Goal: Information Seeking & Learning: Find specific fact

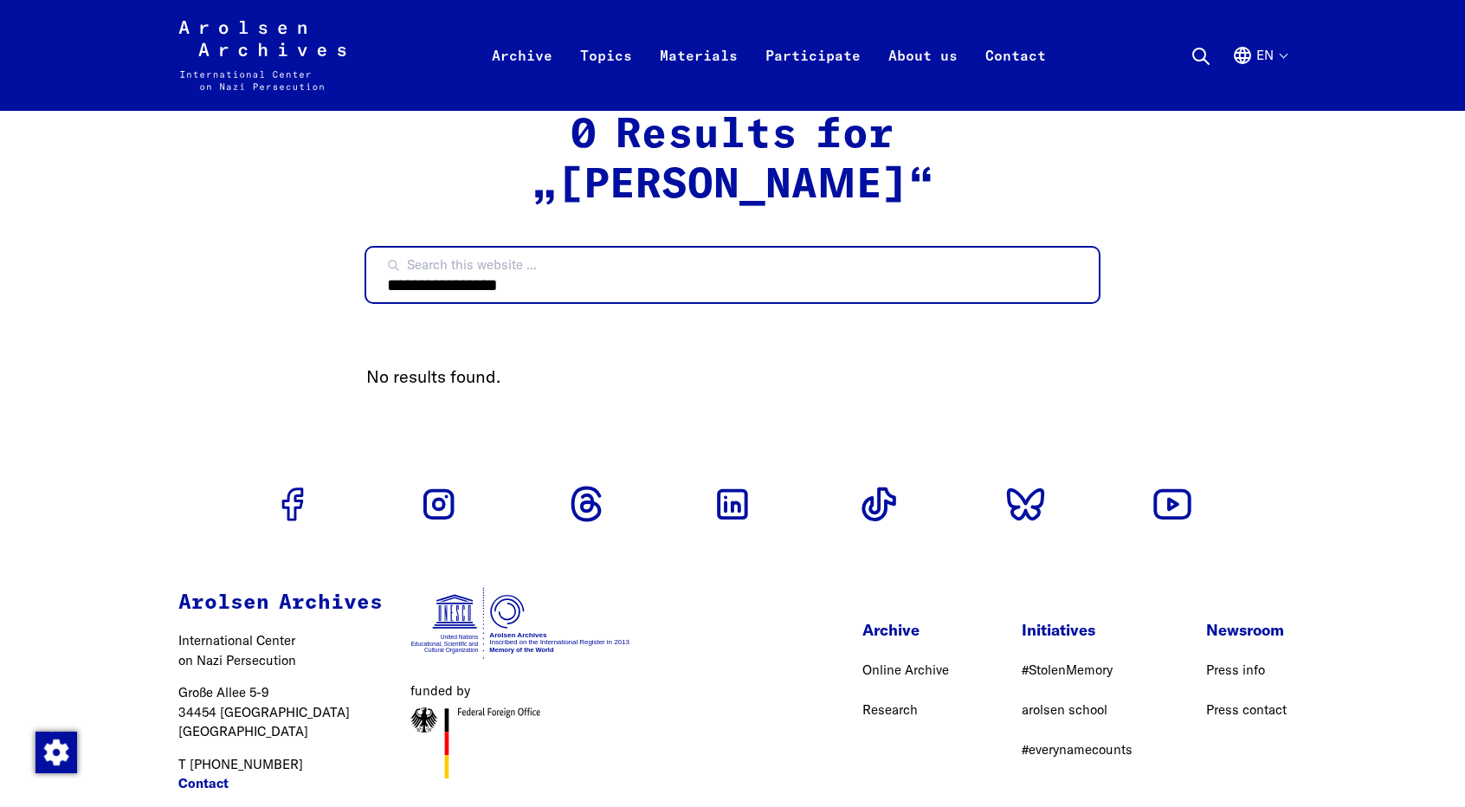
click at [1072, 276] on input "**********" at bounding box center [732, 275] width 732 height 55
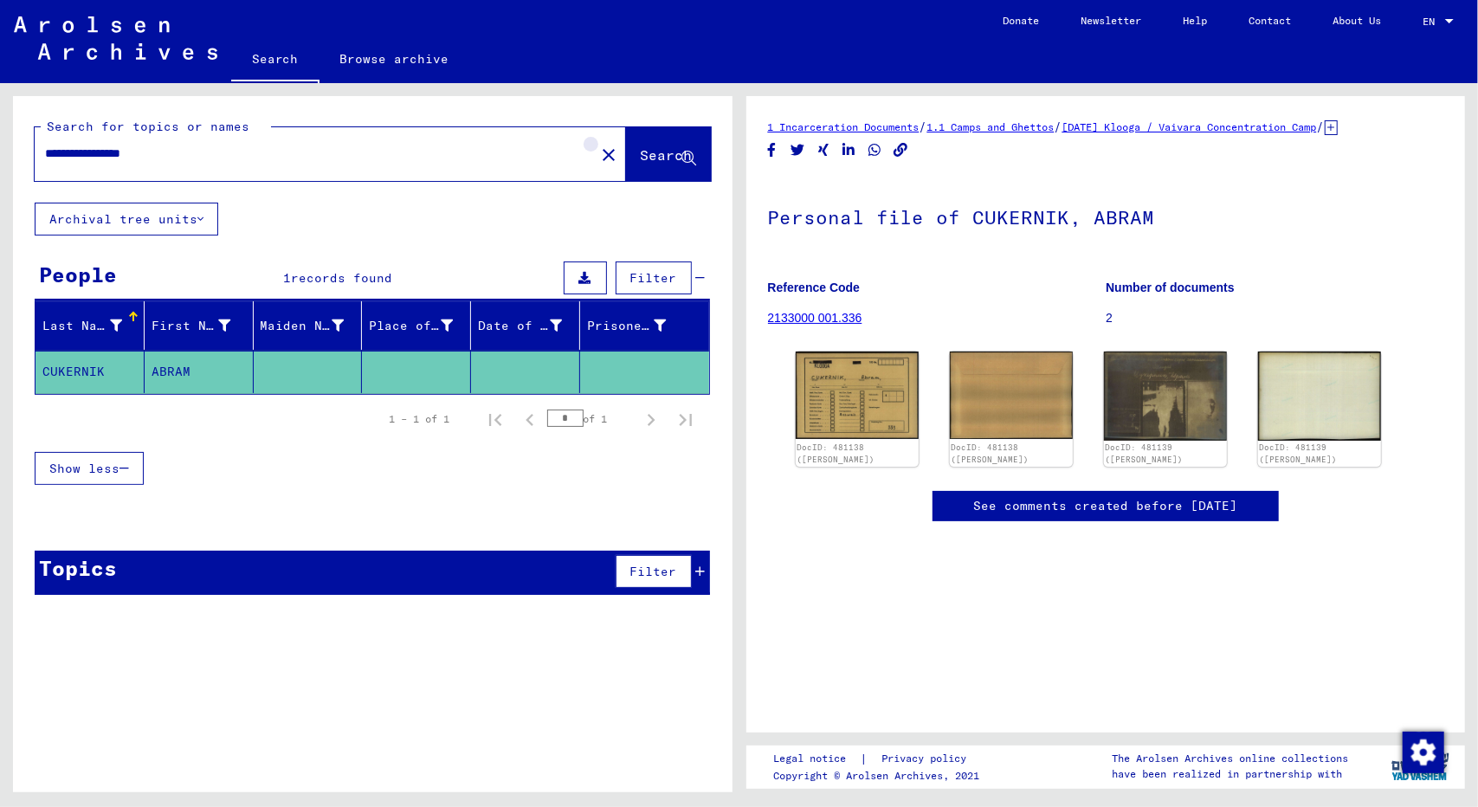
click at [598, 157] on mat-icon "close" at bounding box center [608, 155] width 21 height 21
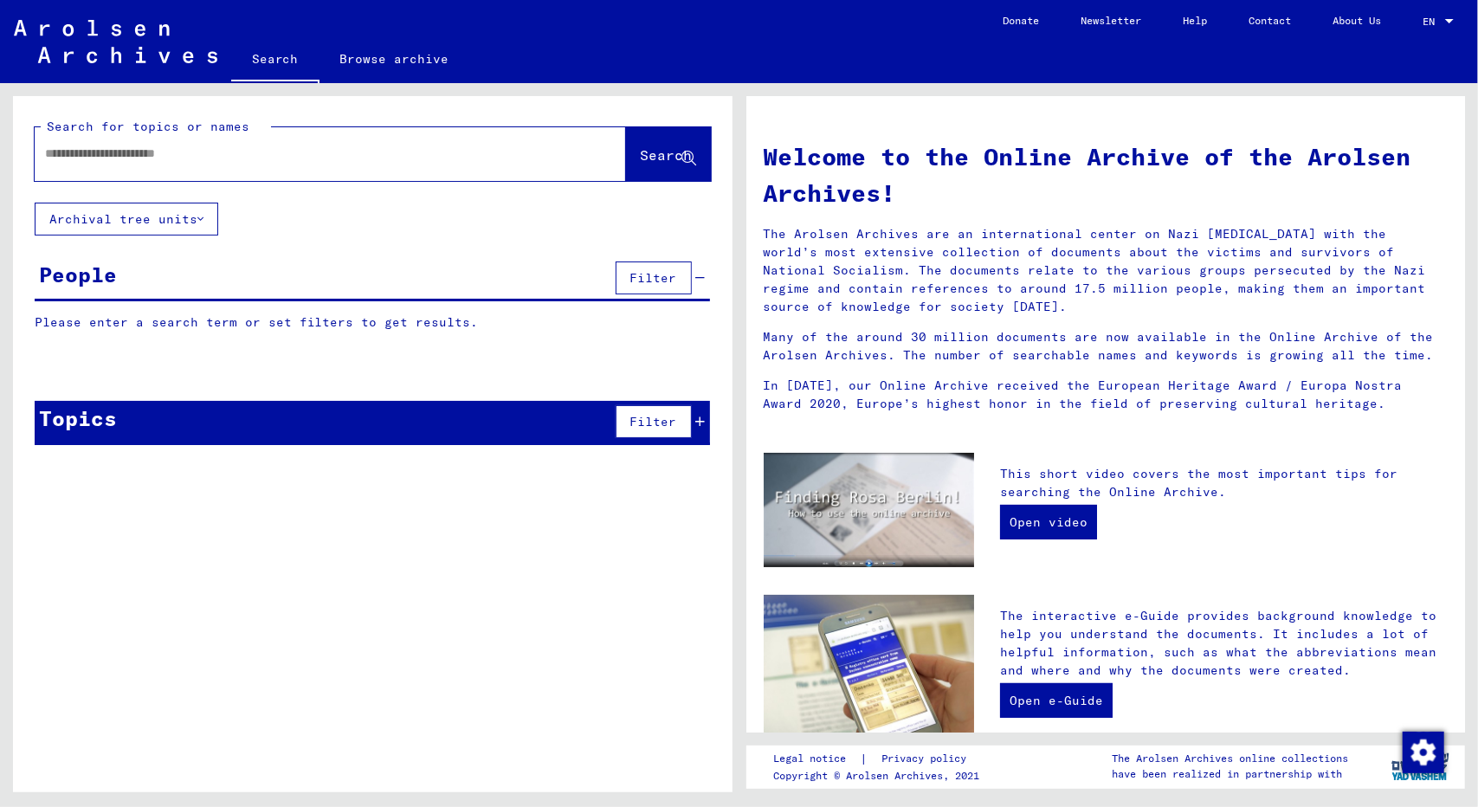
click at [413, 156] on input "text" at bounding box center [309, 154] width 529 height 18
paste input "**********"
type input "**********"
click at [647, 156] on span "Search" at bounding box center [667, 154] width 52 height 17
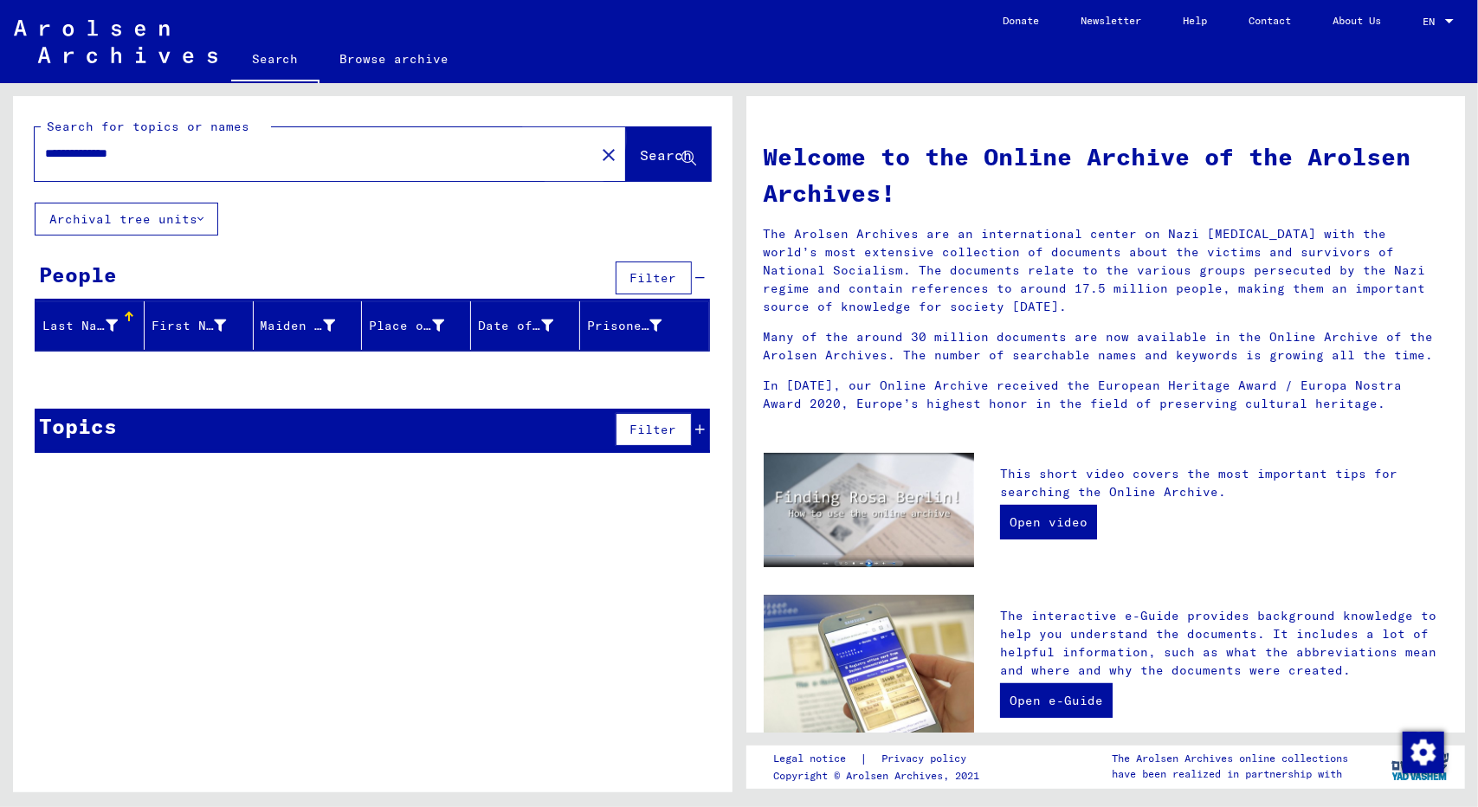
click at [644, 158] on span "Search" at bounding box center [667, 154] width 52 height 17
click at [598, 155] on mat-icon "close" at bounding box center [608, 155] width 21 height 21
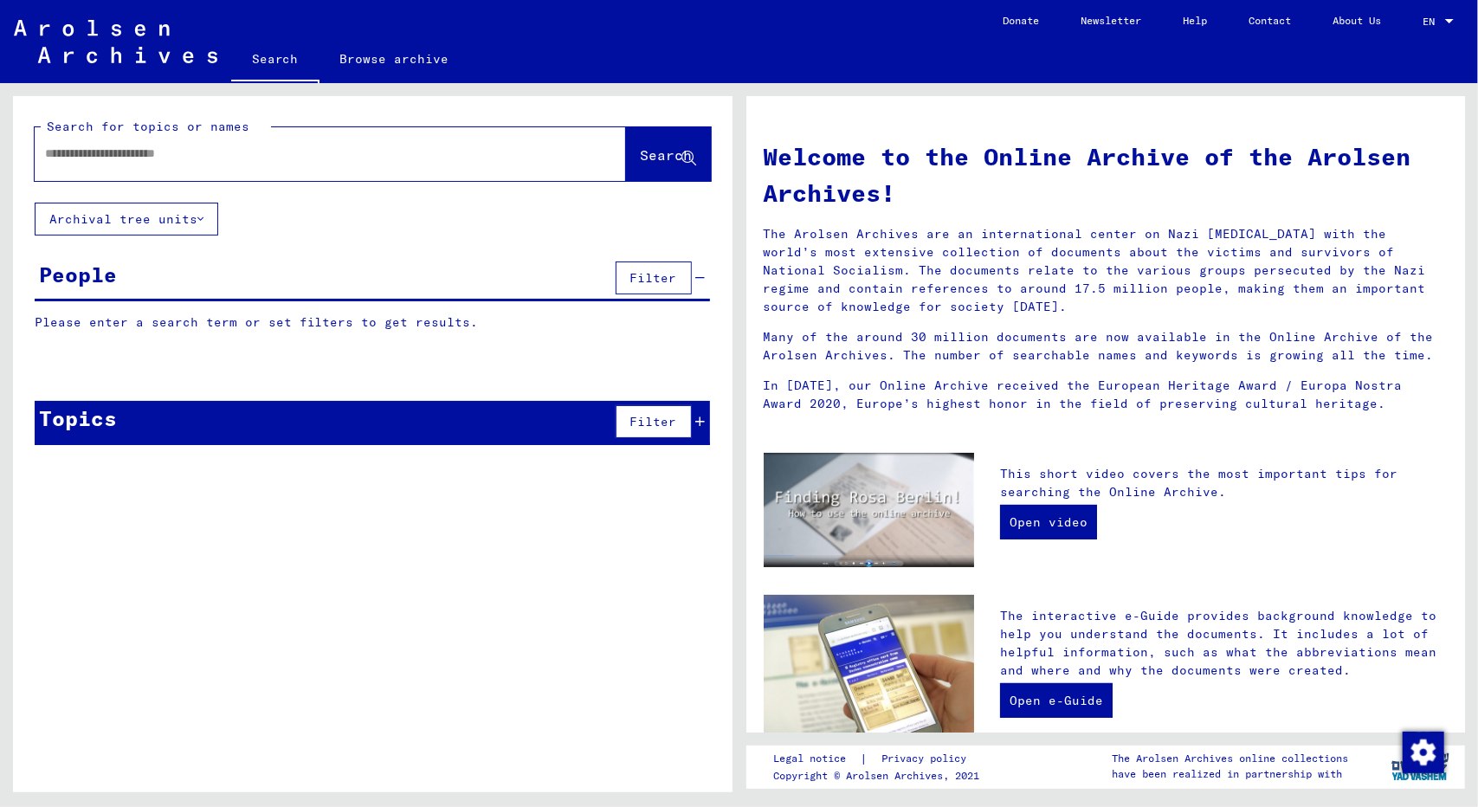
click at [442, 155] on input "text" at bounding box center [309, 154] width 529 height 18
click at [647, 151] on span "Search" at bounding box center [667, 154] width 52 height 17
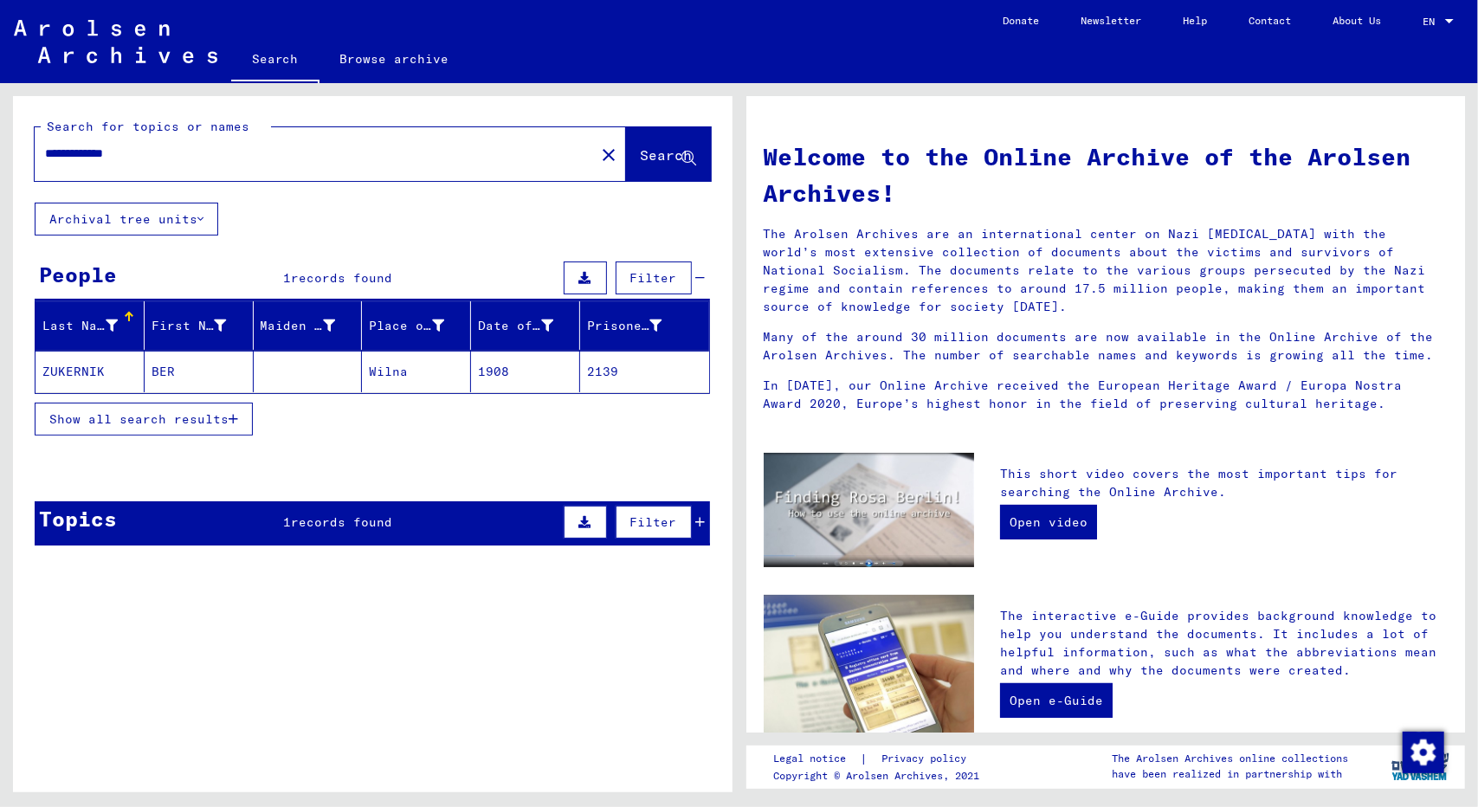
click at [87, 365] on mat-cell "ZUKERNIK" at bounding box center [89, 372] width 109 height 42
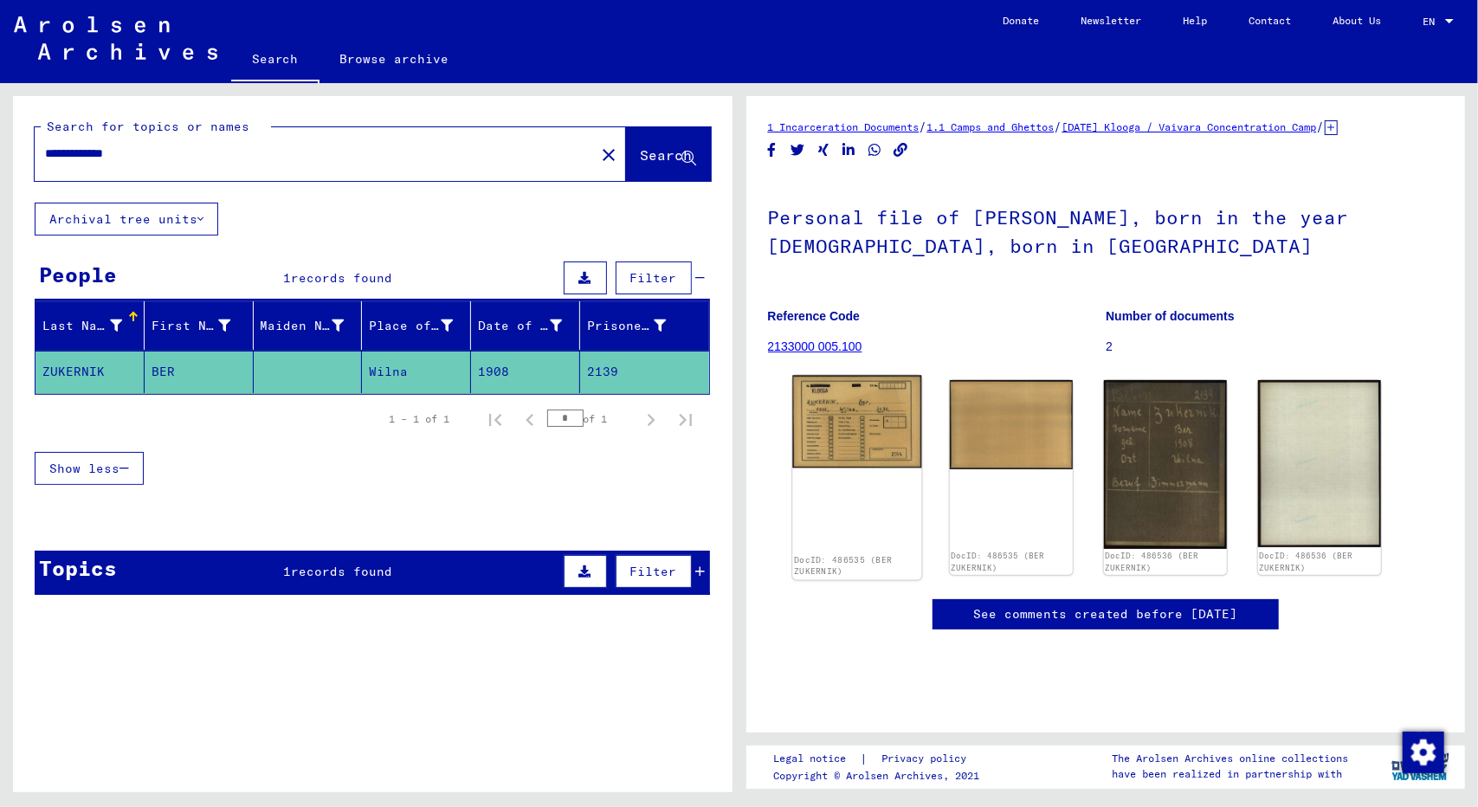
click at [857, 415] on img at bounding box center [856, 422] width 129 height 93
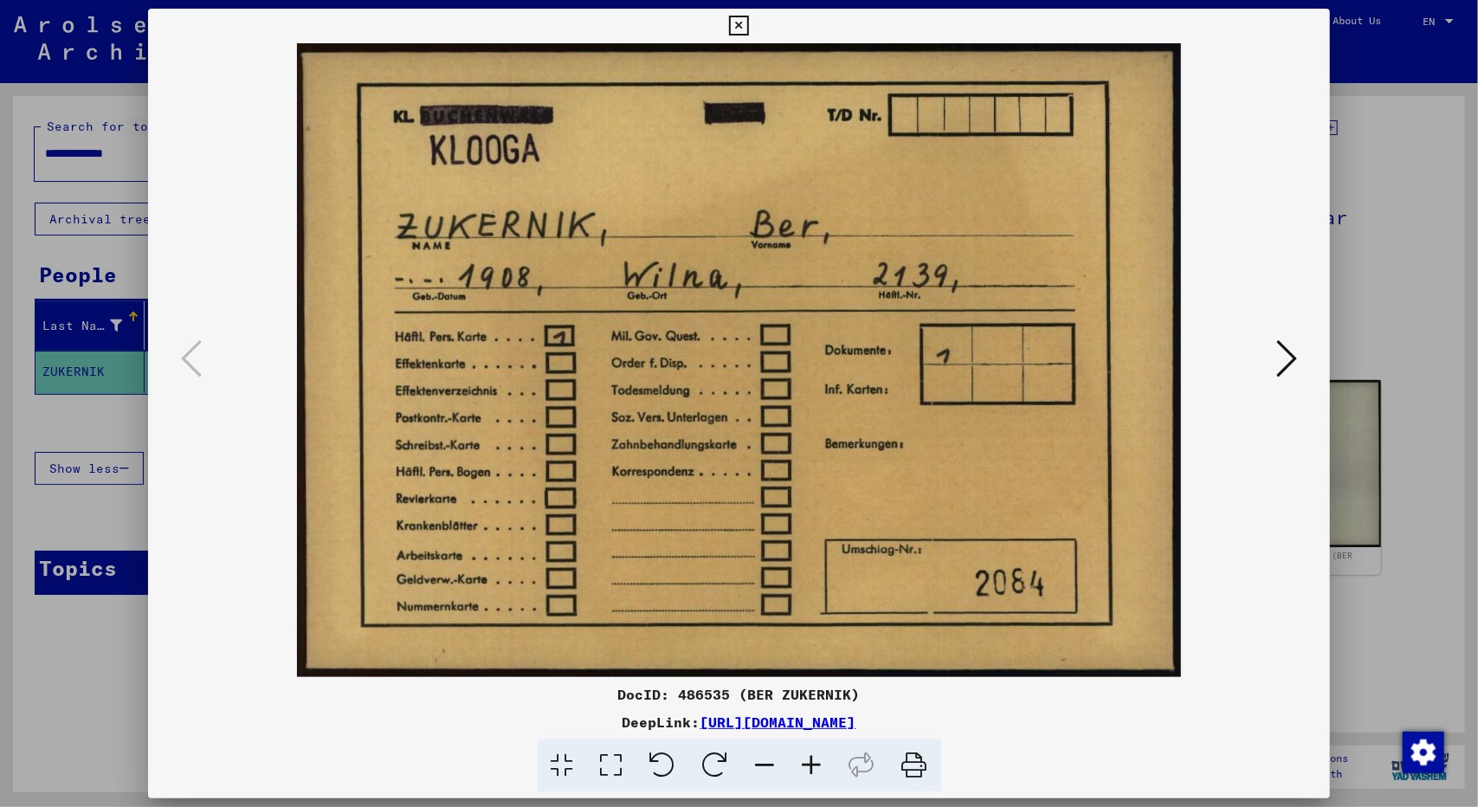
click at [1371, 296] on div at bounding box center [739, 403] width 1478 height 807
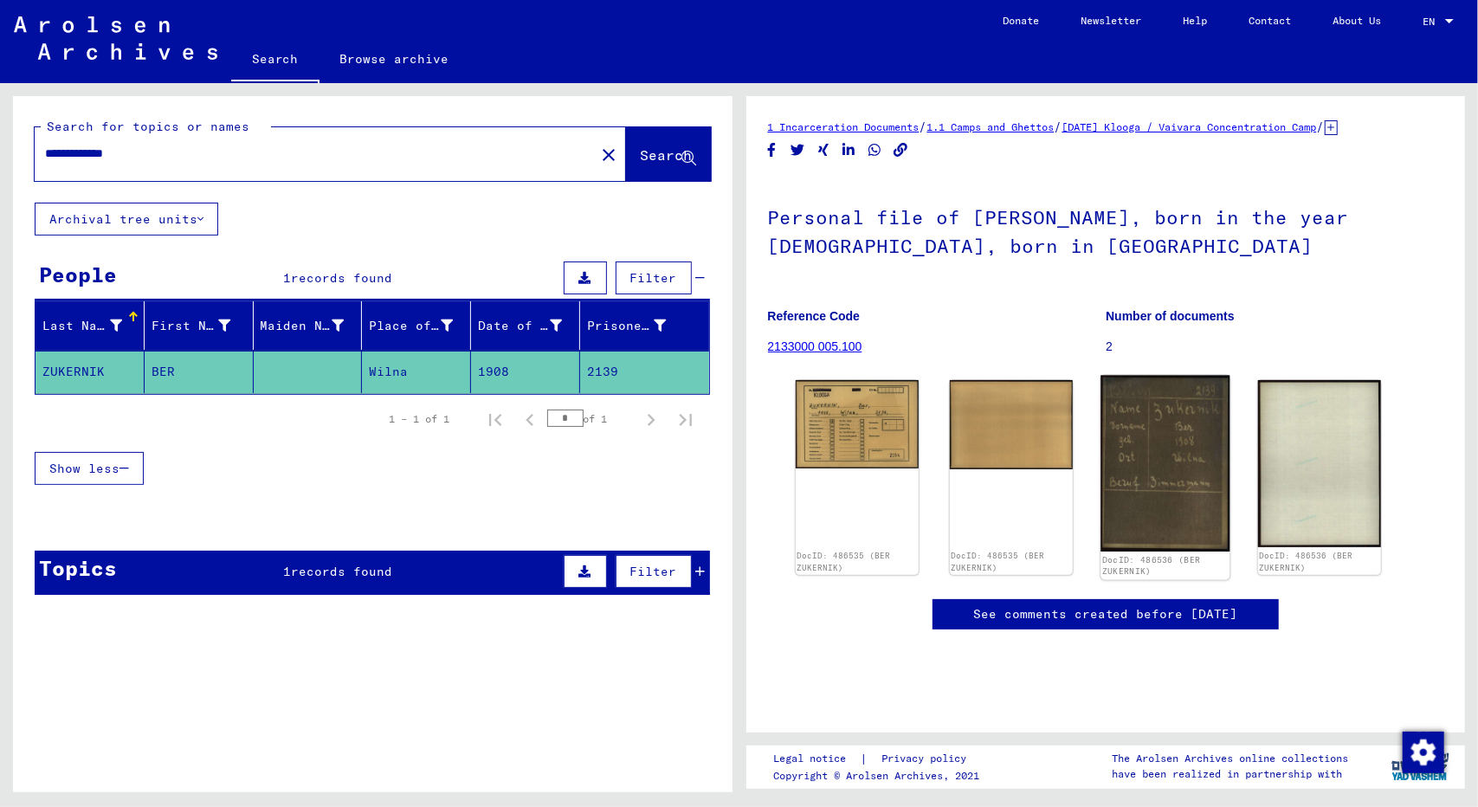
click at [1158, 438] on img at bounding box center [1164, 464] width 129 height 177
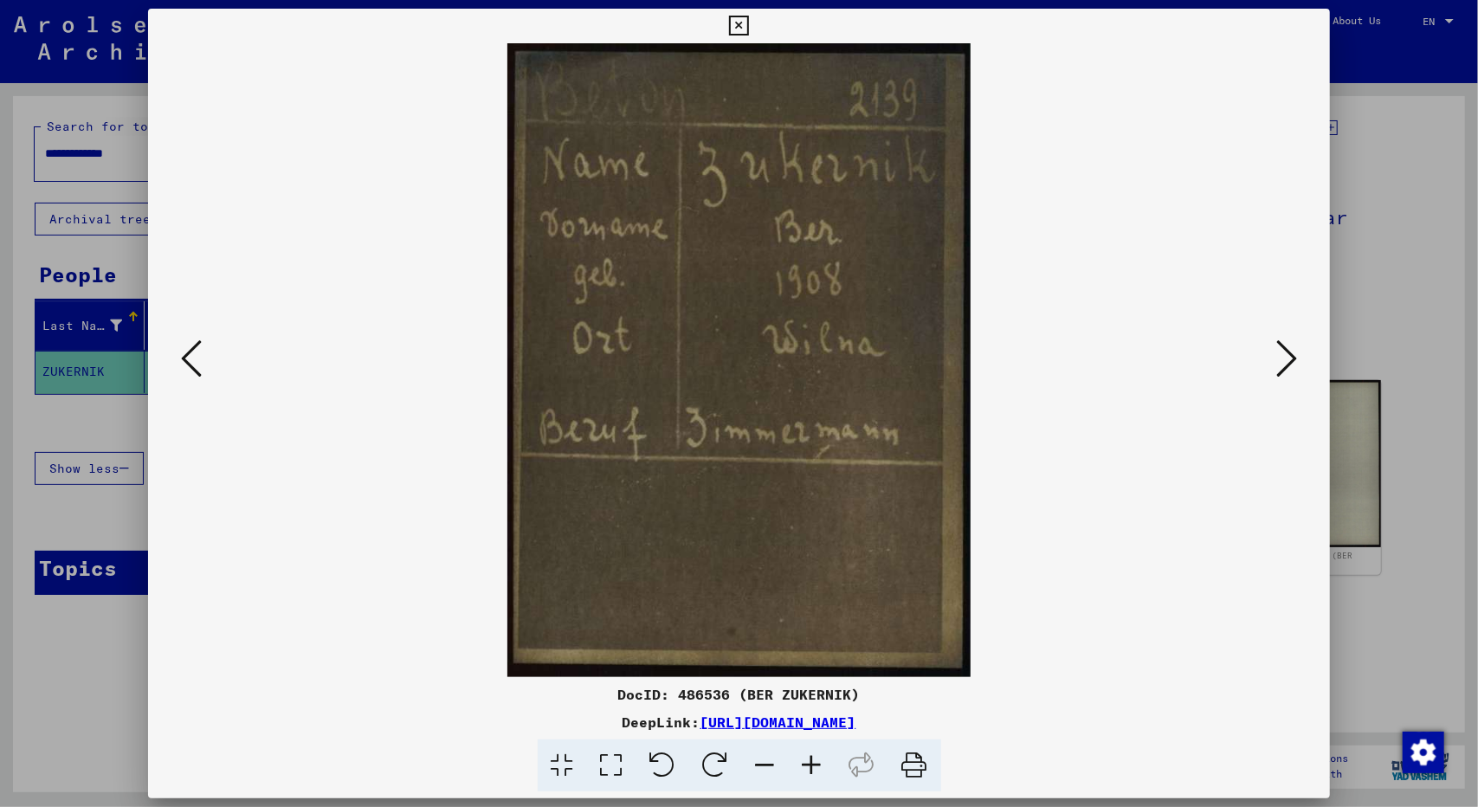
click at [1364, 289] on div at bounding box center [739, 403] width 1478 height 807
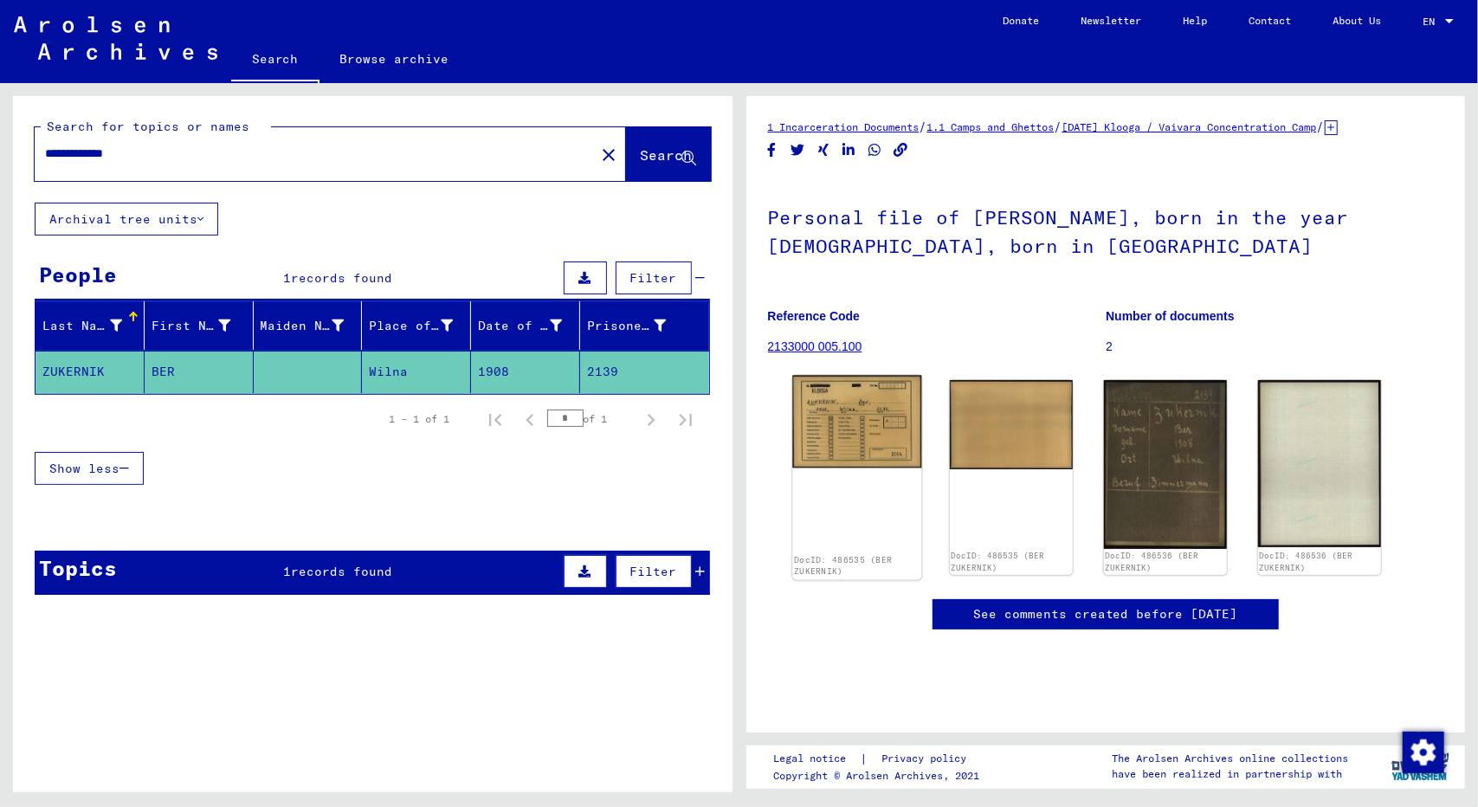
click at [842, 408] on img at bounding box center [856, 422] width 129 height 93
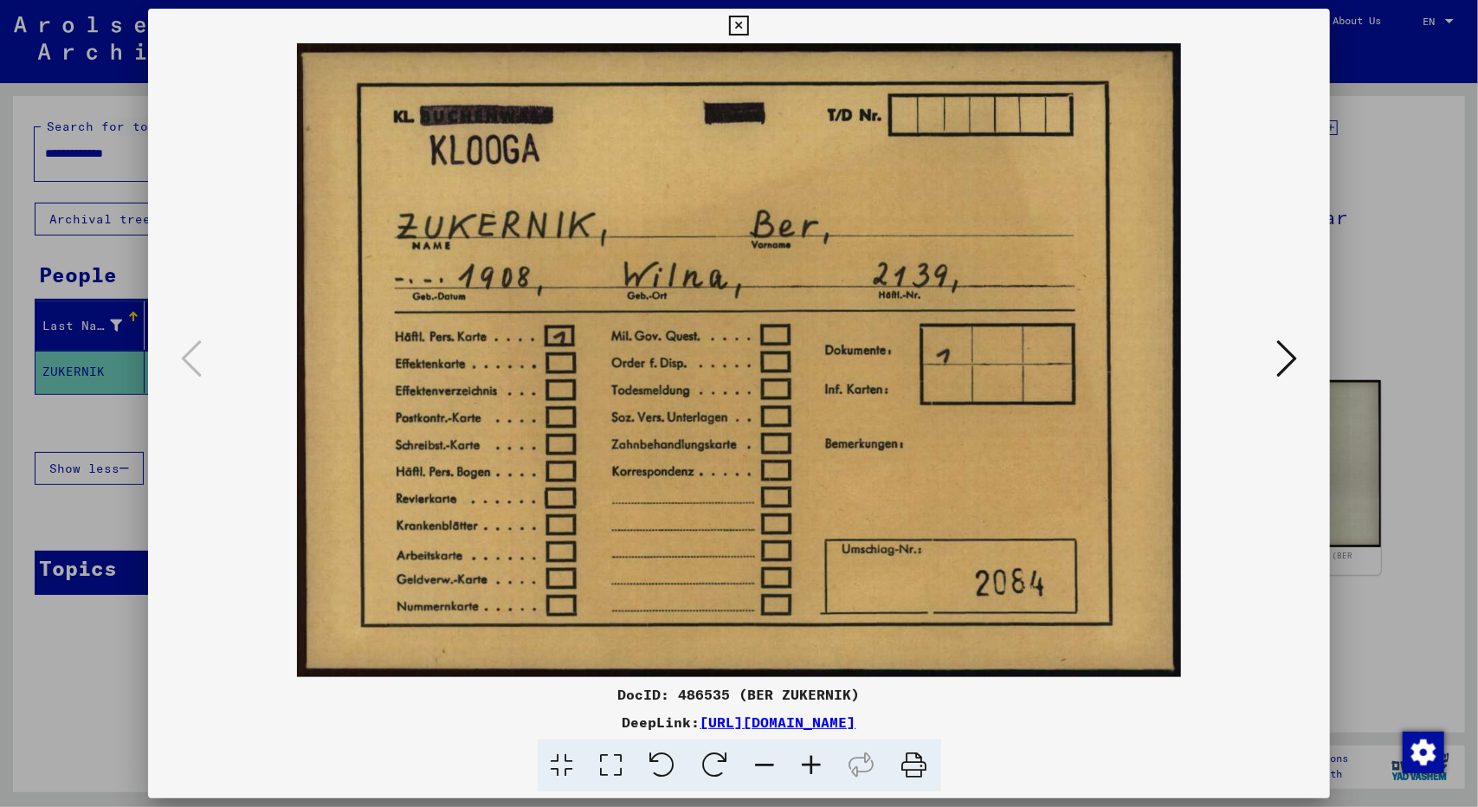
click at [763, 434] on img at bounding box center [739, 360] width 1065 height 634
click at [1392, 345] on div at bounding box center [739, 403] width 1478 height 807
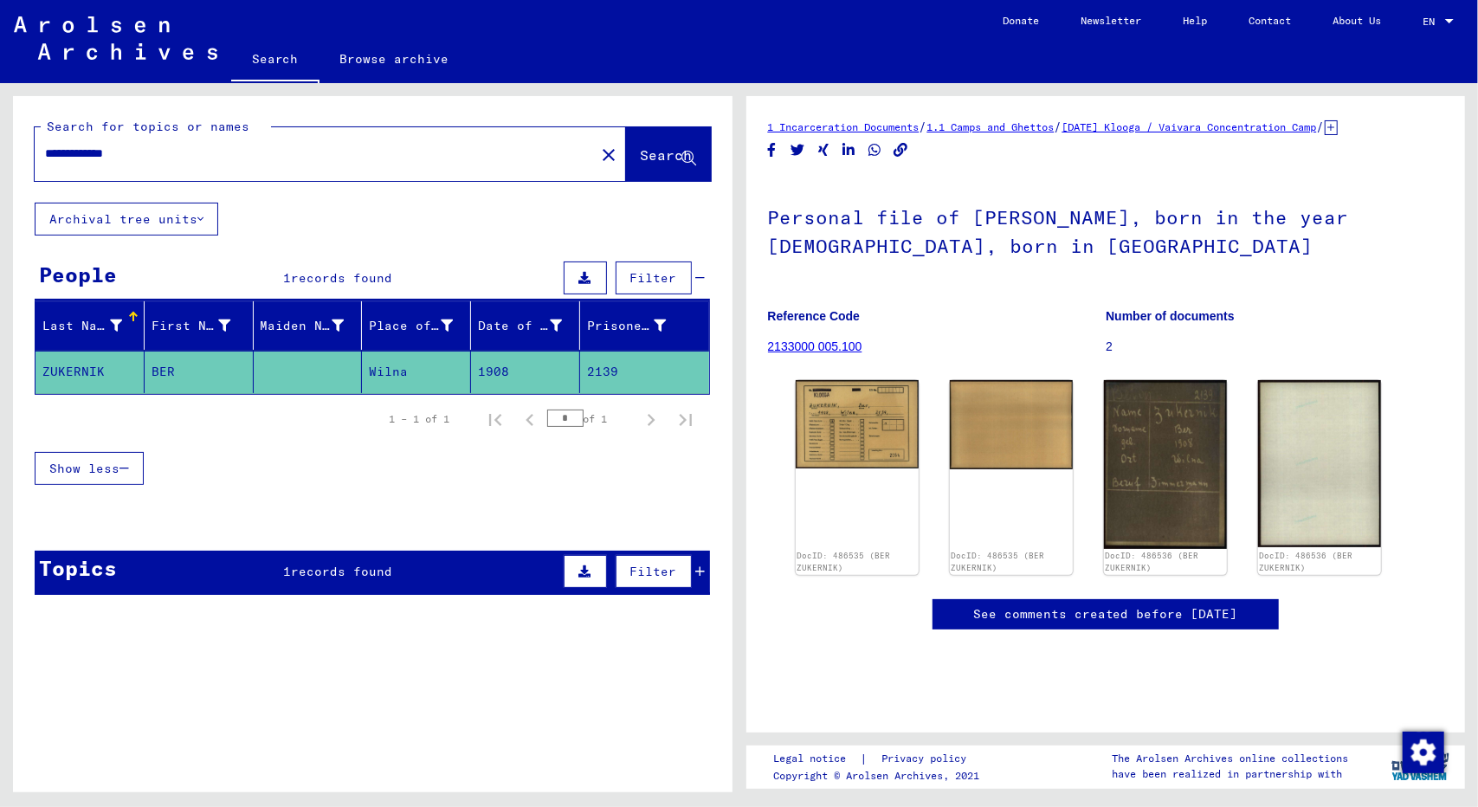
click at [160, 153] on input "**********" at bounding box center [314, 154] width 539 height 18
type input "*"
click at [641, 155] on span "Search" at bounding box center [667, 154] width 52 height 17
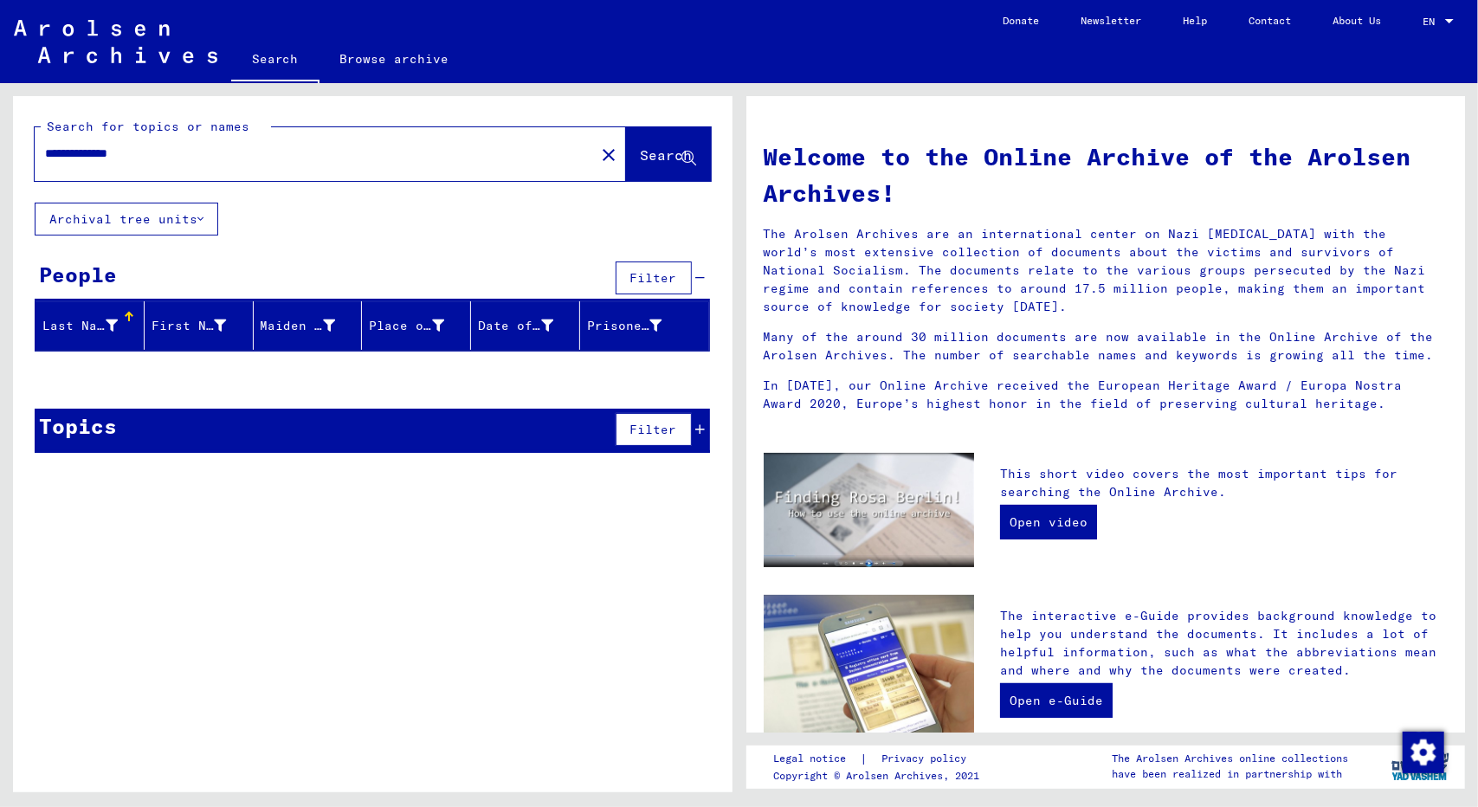
click at [201, 151] on input "**********" at bounding box center [309, 154] width 529 height 18
click at [641, 153] on span "Search" at bounding box center [667, 154] width 52 height 17
click at [699, 431] on icon at bounding box center [701, 429] width 10 height 12
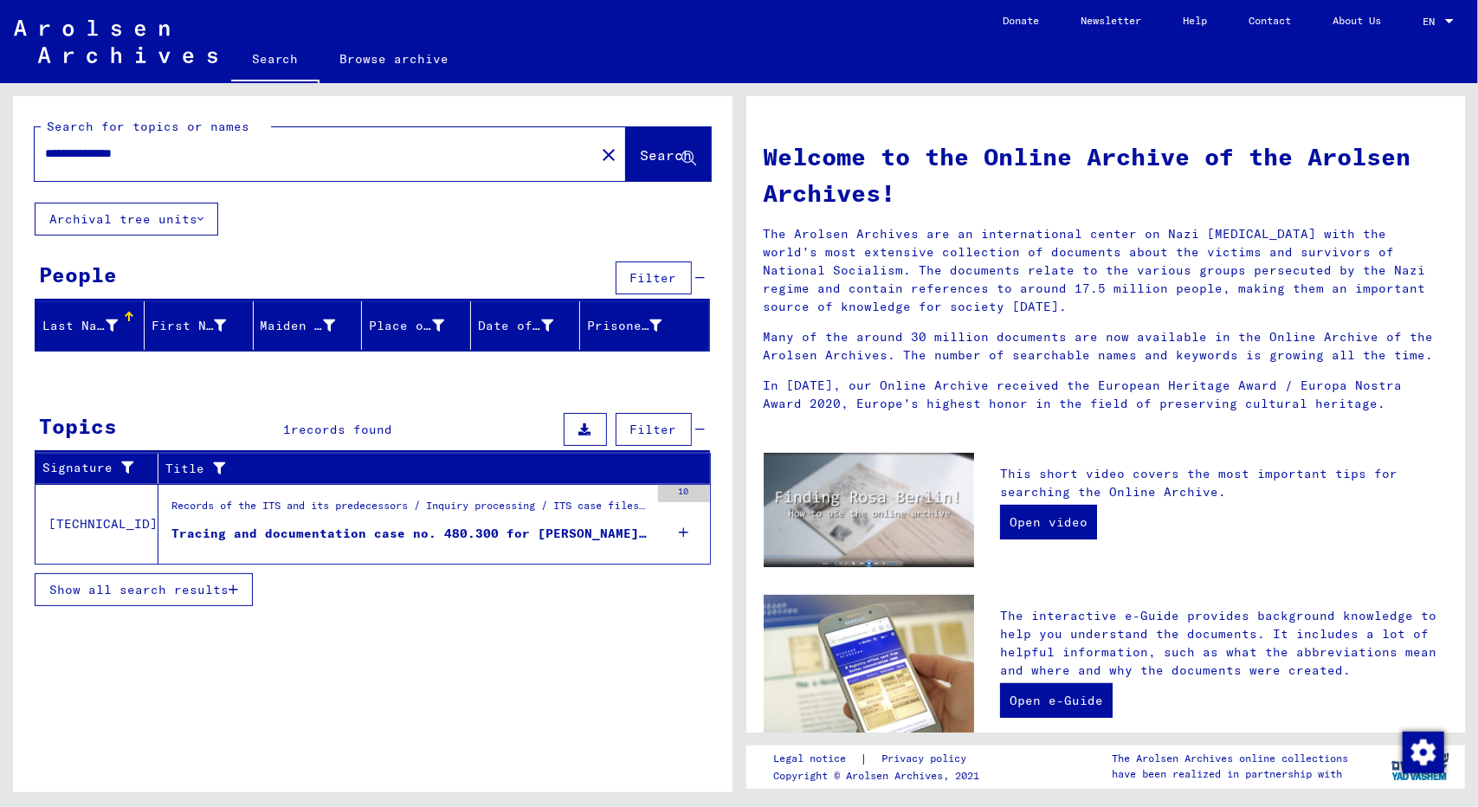
click at [493, 531] on div "Tracing and documentation case no. 480.300 for [PERSON_NAME] [DEMOGRAPHIC_DATA]" at bounding box center [410, 534] width 478 height 18
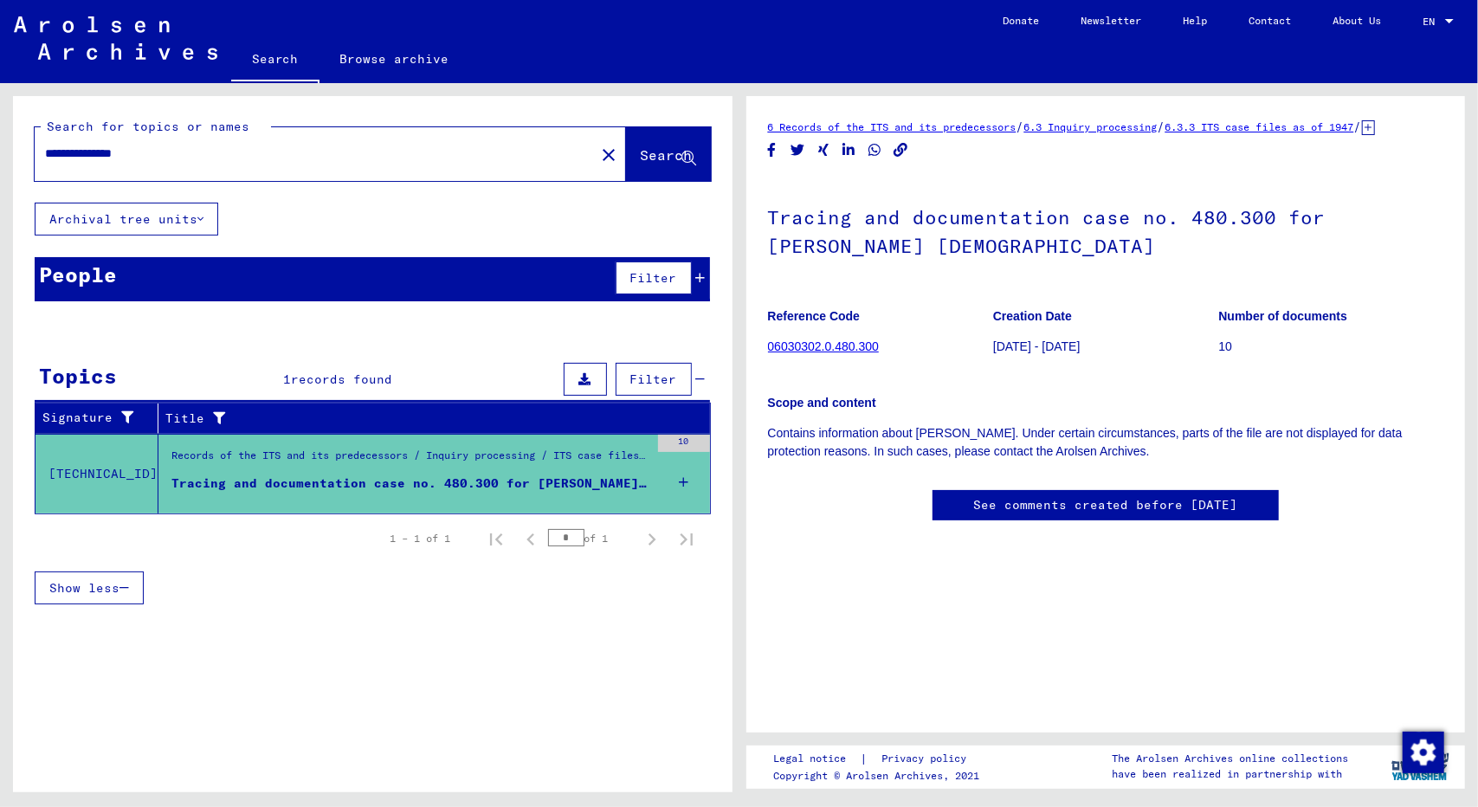
click at [81, 158] on input "**********" at bounding box center [314, 154] width 539 height 18
click at [630, 167] on button "Search" at bounding box center [668, 154] width 85 height 54
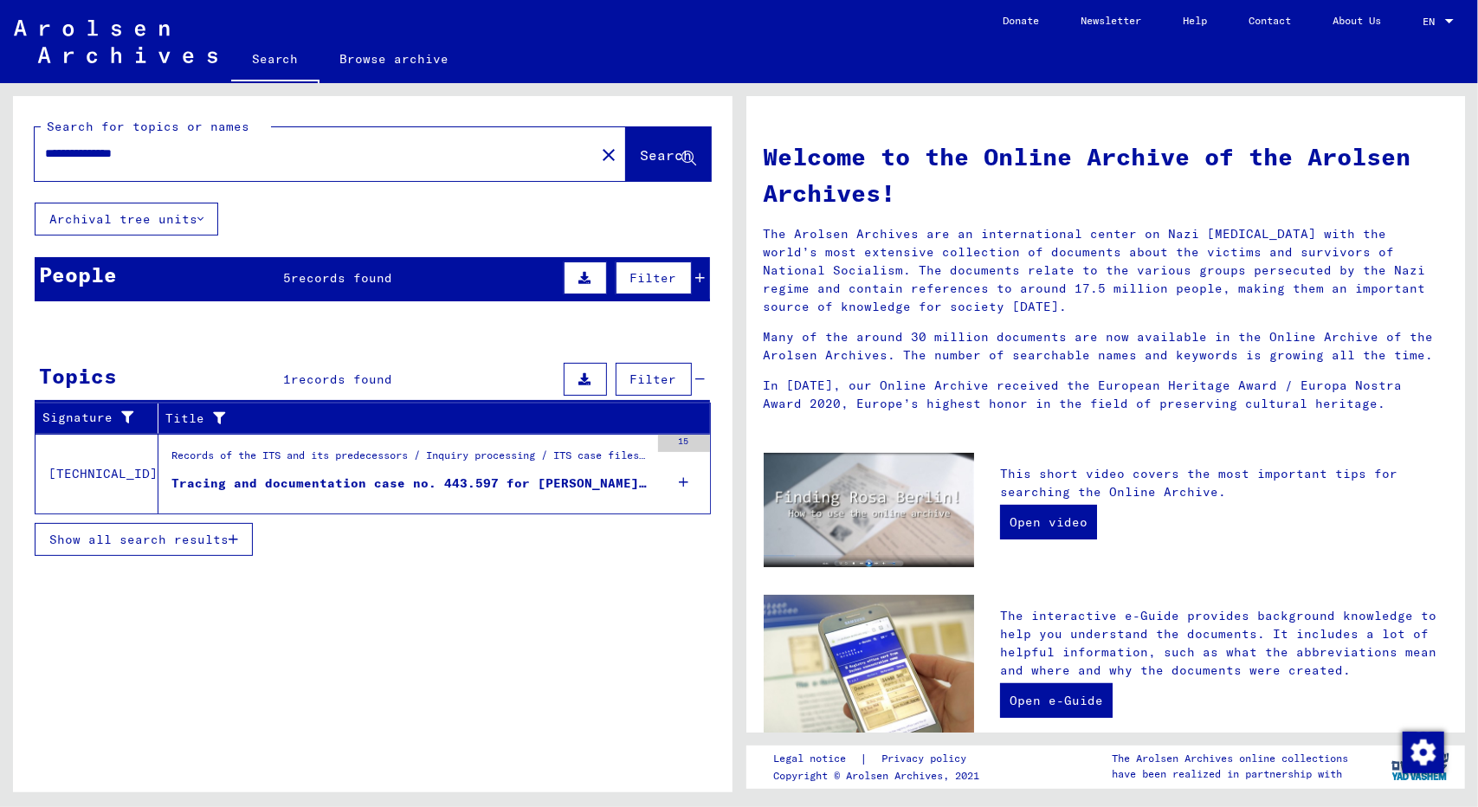
click at [463, 480] on div "Tracing and documentation case no. 443.597 for [PERSON_NAME][DEMOGRAPHIC_DATA] …" at bounding box center [410, 483] width 478 height 18
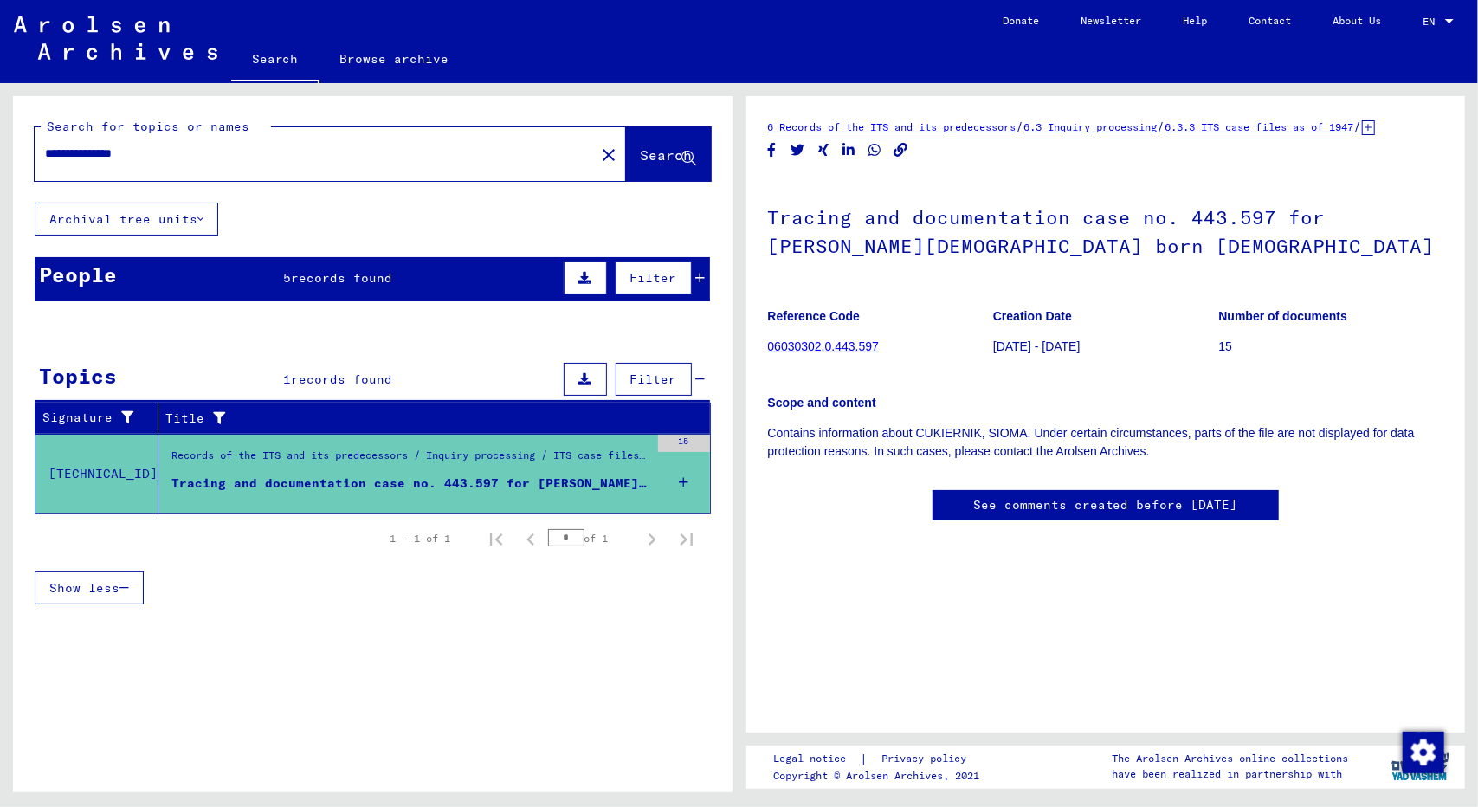
click at [83, 155] on input "**********" at bounding box center [314, 154] width 539 height 18
type input "**********"
click at [641, 155] on span "Search" at bounding box center [667, 154] width 52 height 17
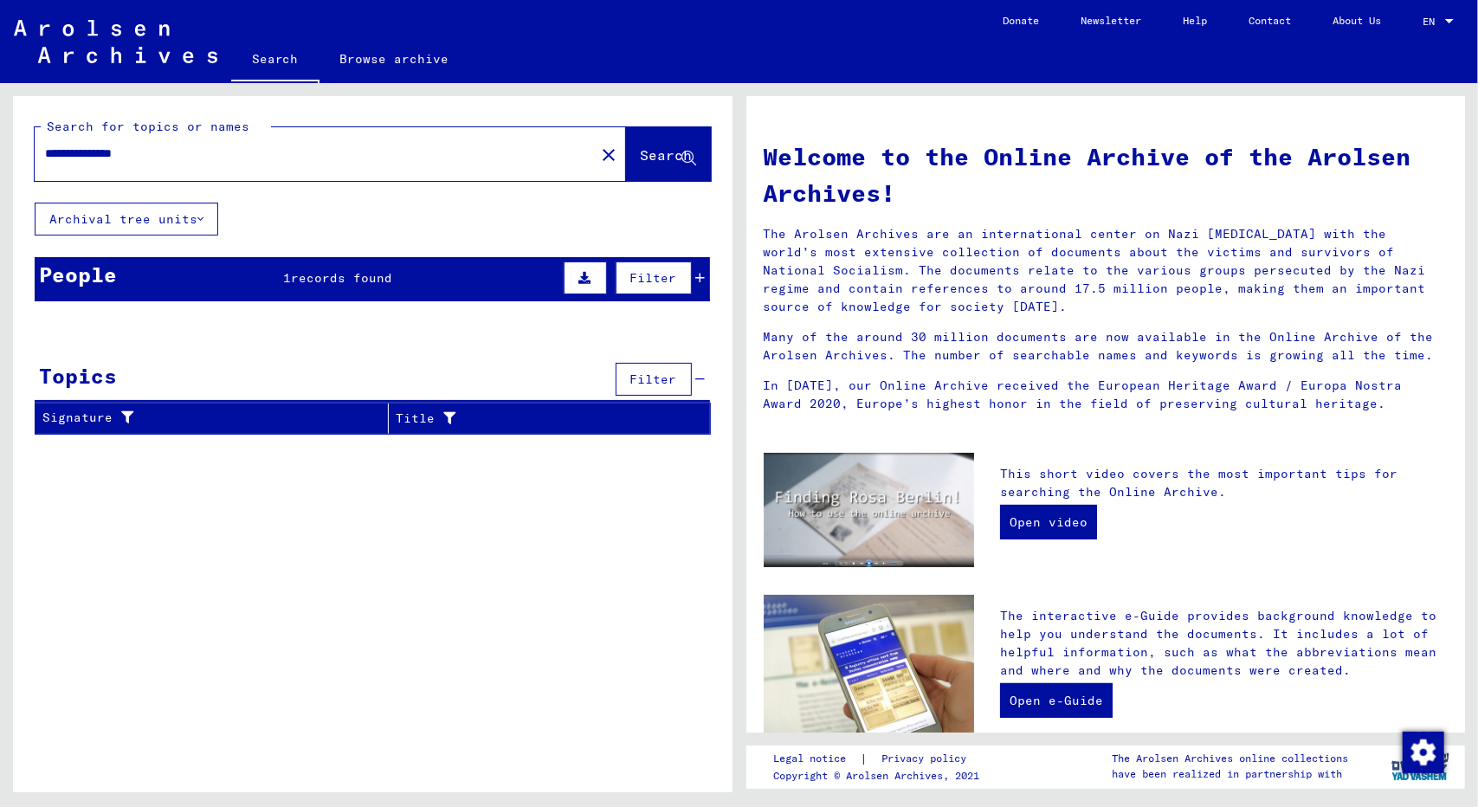
click at [351, 280] on span "records found" at bounding box center [341, 278] width 101 height 16
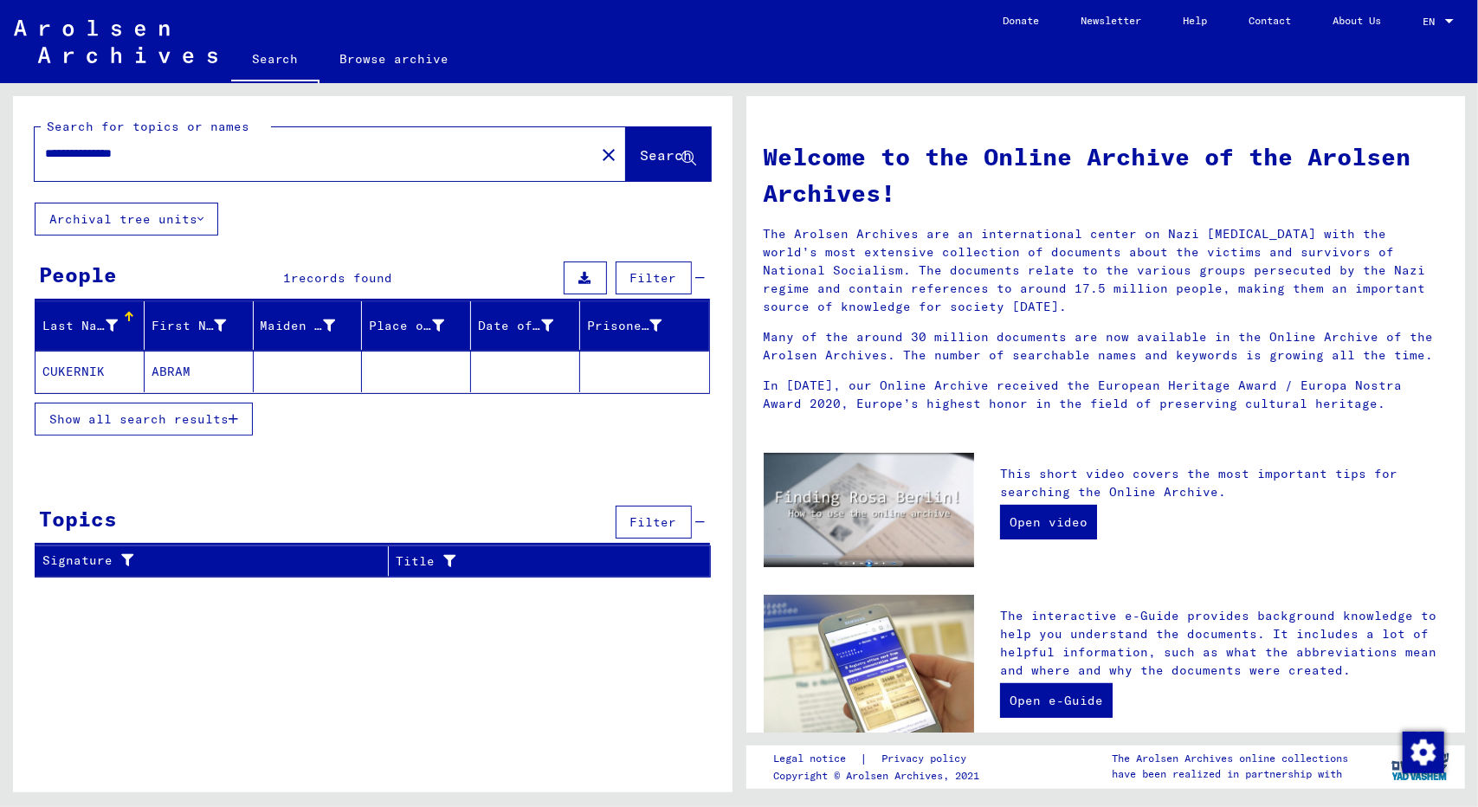
click at [91, 368] on mat-cell "CUKERNIK" at bounding box center [89, 372] width 109 height 42
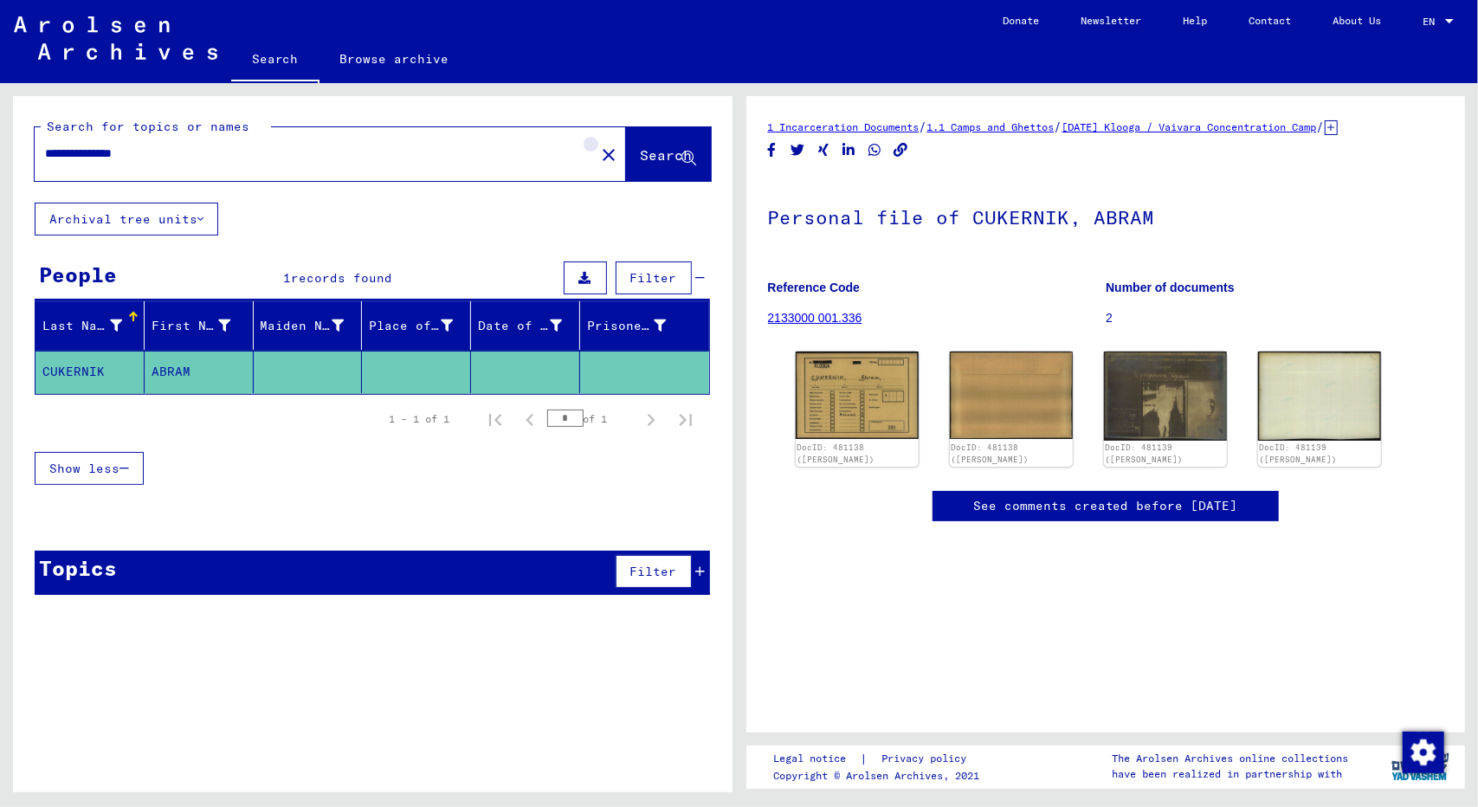
click at [598, 155] on mat-icon "close" at bounding box center [608, 155] width 21 height 21
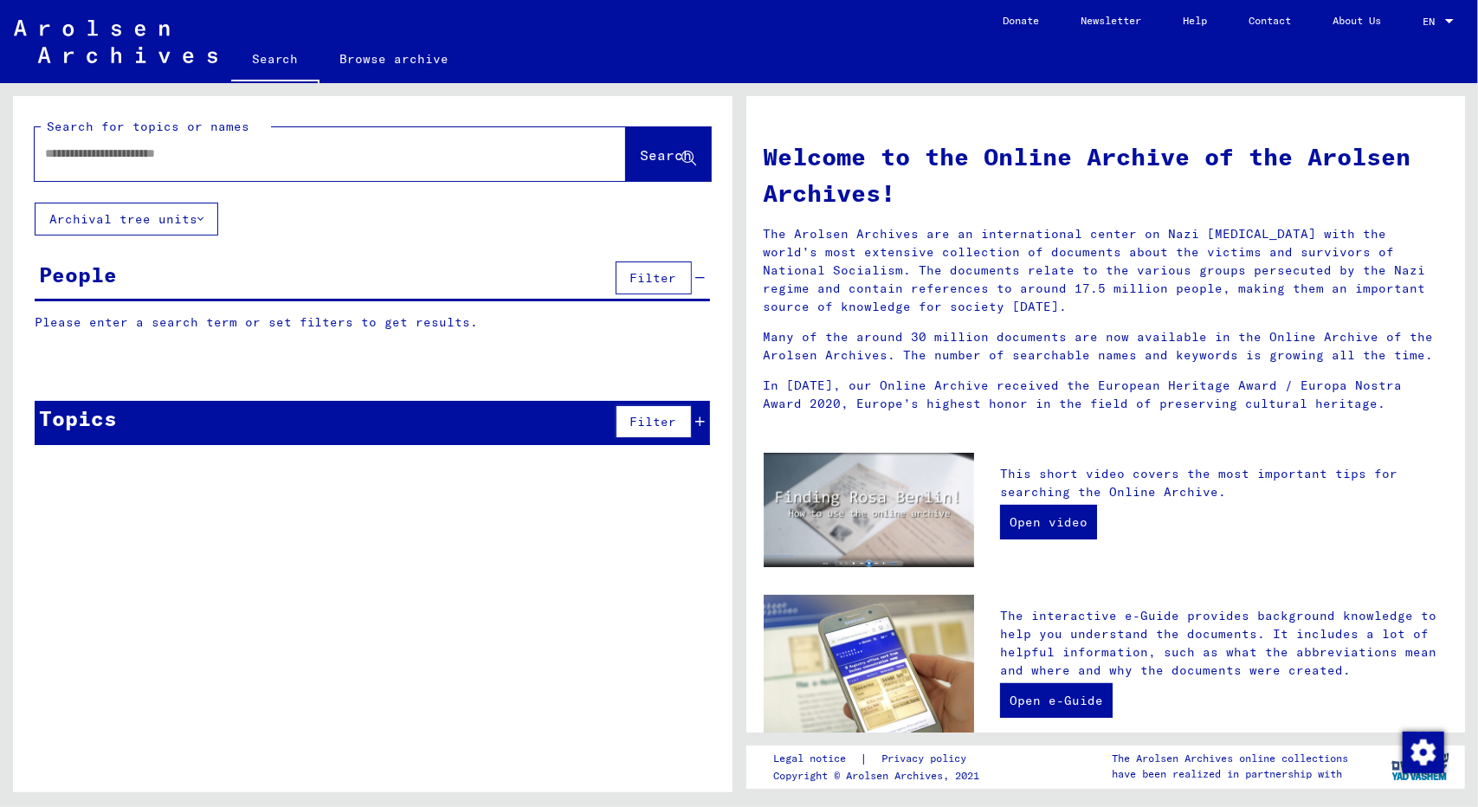
click at [390, 161] on input "text" at bounding box center [309, 154] width 529 height 18
click at [641, 154] on span "Search" at bounding box center [667, 154] width 52 height 17
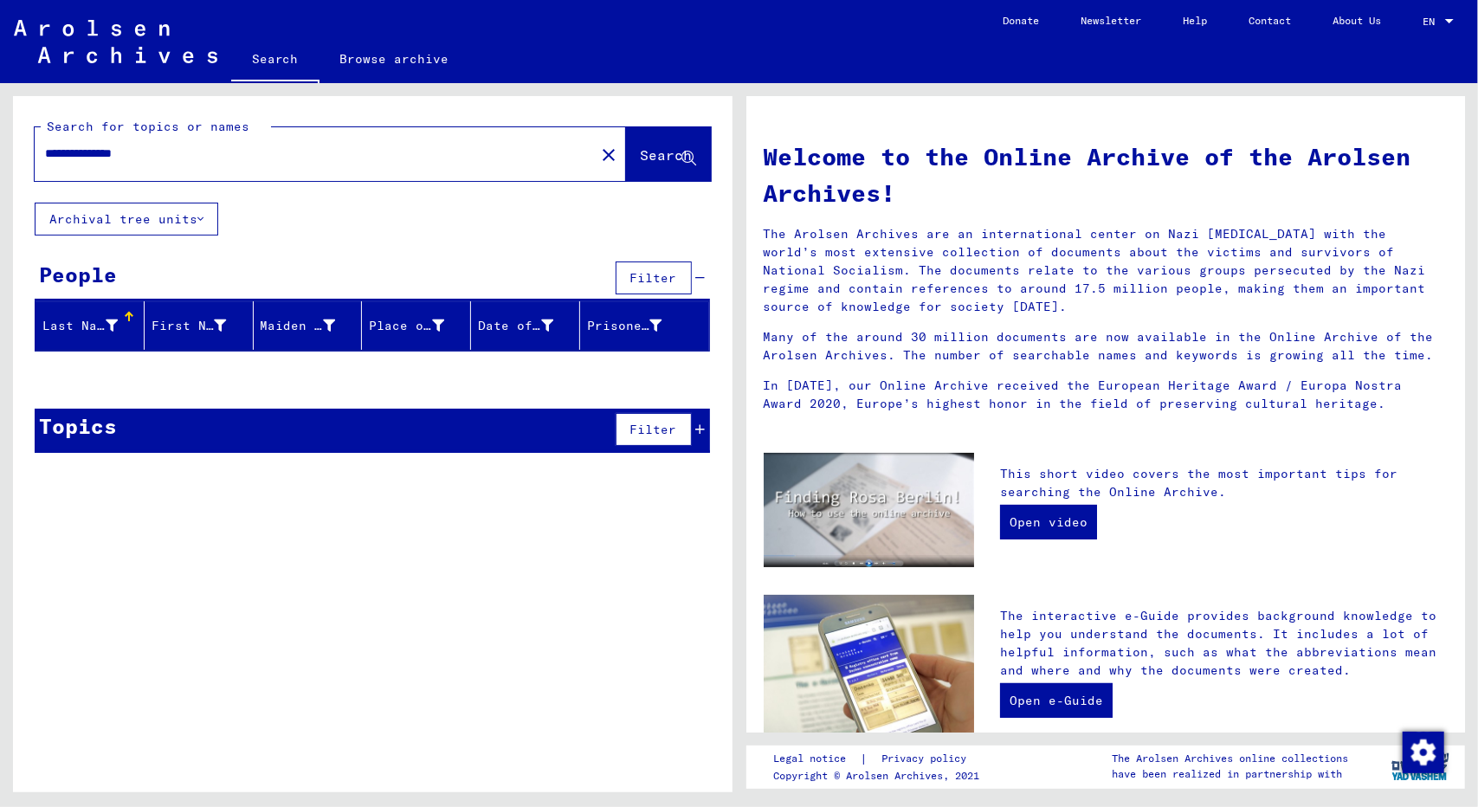
click at [171, 155] on input "**********" at bounding box center [309, 154] width 529 height 18
click at [83, 150] on input "**********" at bounding box center [309, 154] width 529 height 18
type input "**********"
click at [641, 159] on span "Search" at bounding box center [667, 154] width 52 height 17
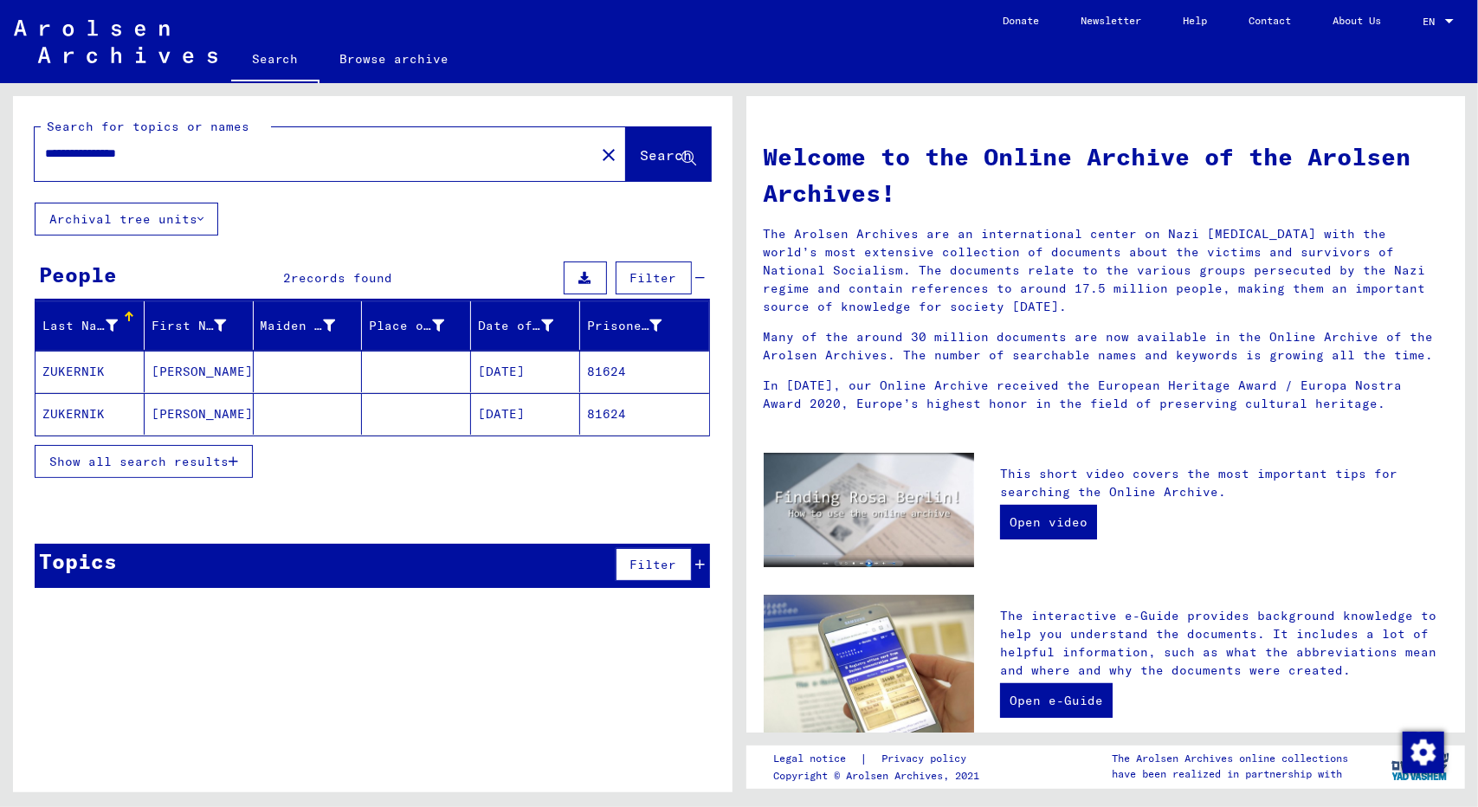
click at [425, 554] on div "Topics Filter" at bounding box center [372, 566] width 675 height 44
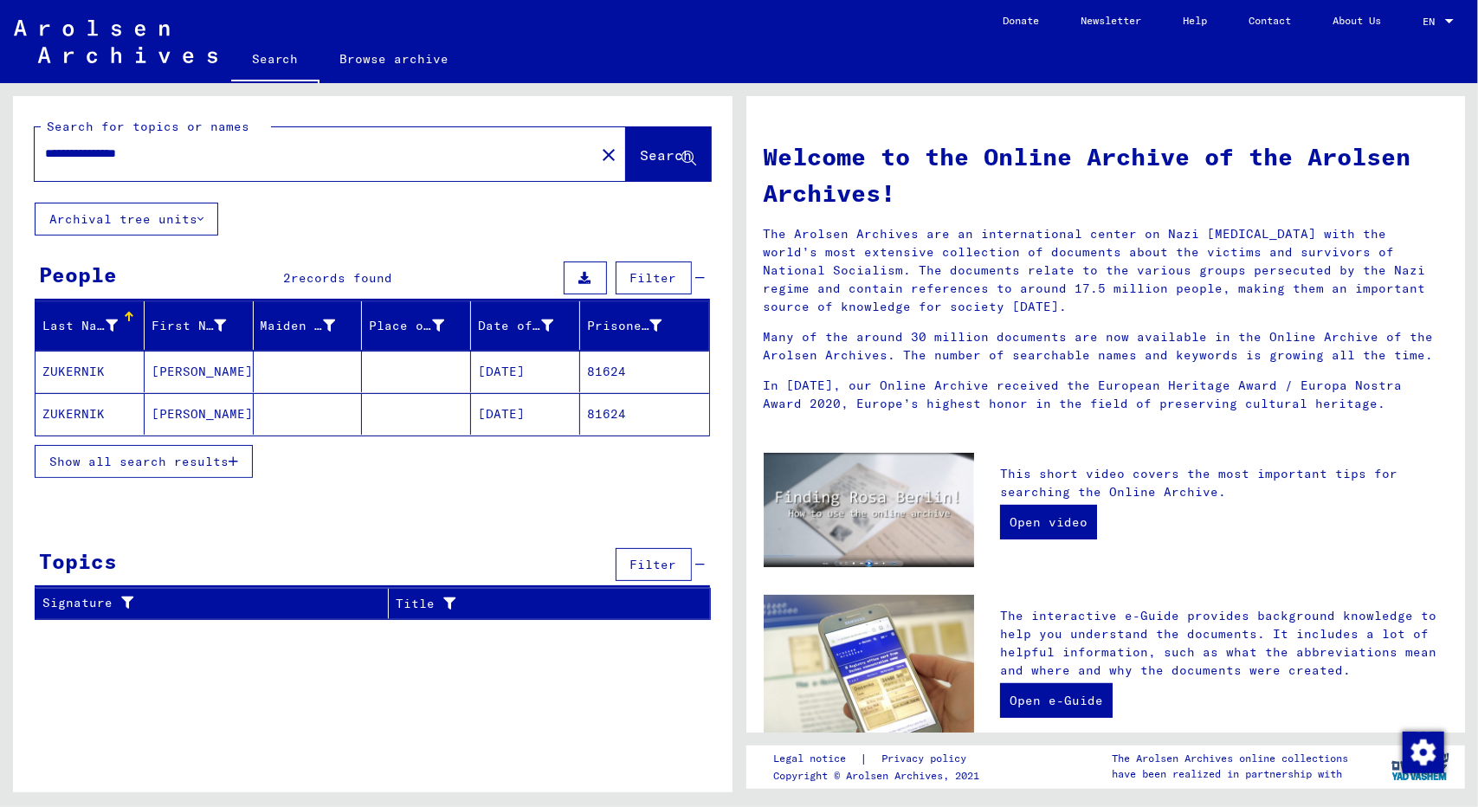
click at [222, 461] on span "Show all search results" at bounding box center [138, 462] width 179 height 16
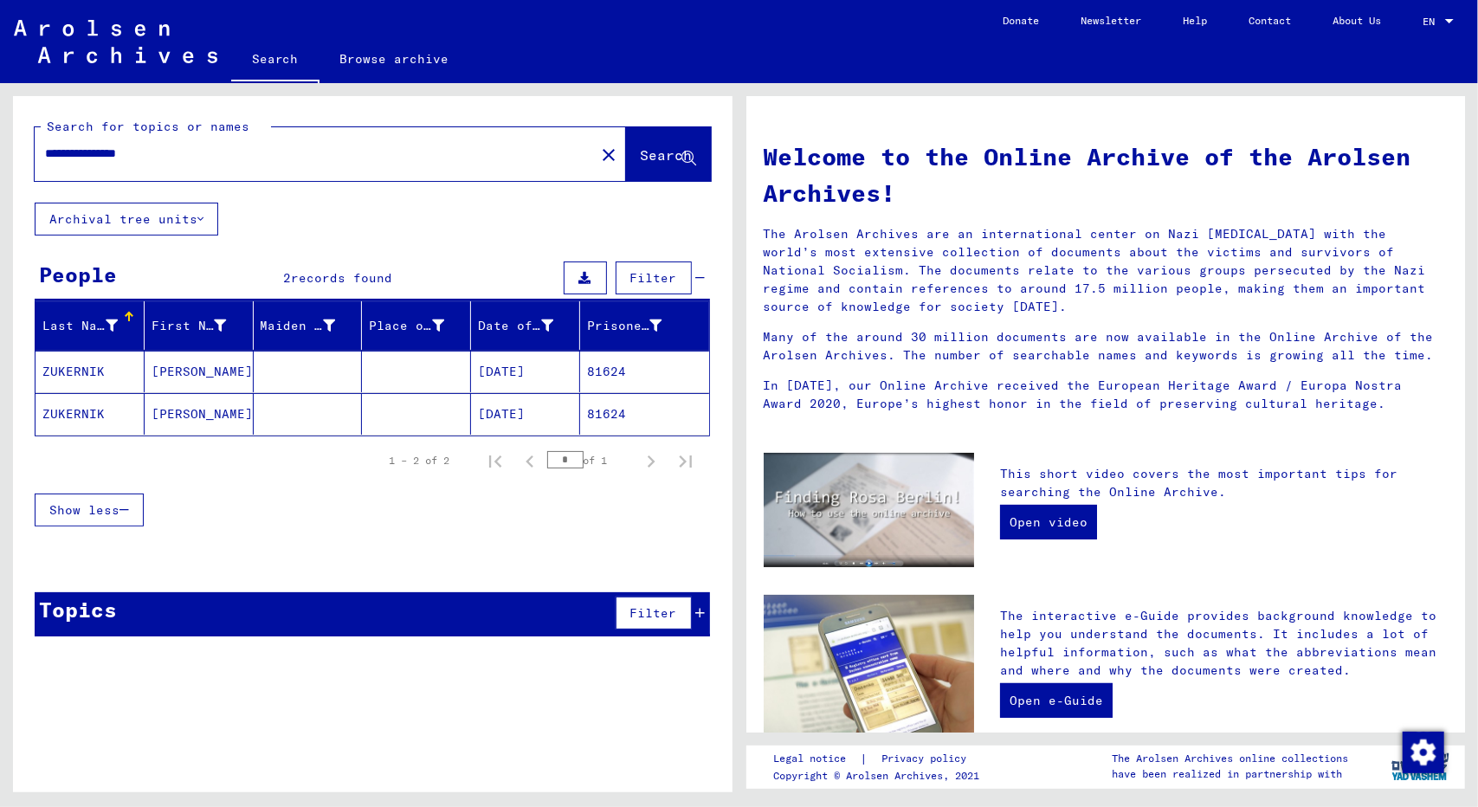
click at [89, 150] on input "**********" at bounding box center [309, 154] width 529 height 18
click at [598, 153] on mat-icon "close" at bounding box center [608, 155] width 21 height 21
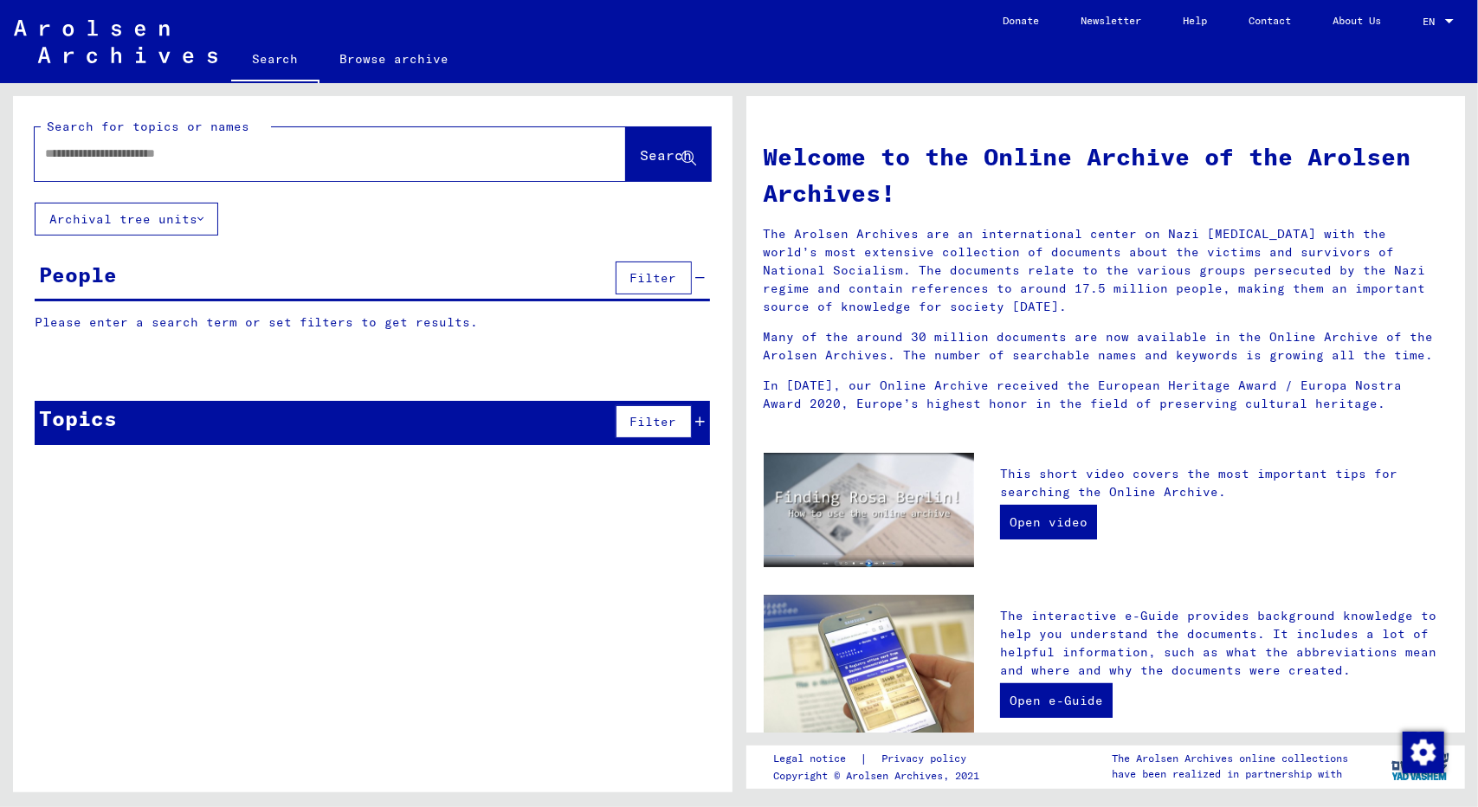
click at [357, 157] on input "text" at bounding box center [309, 154] width 529 height 18
type input "**********"
click at [641, 150] on span "Search" at bounding box center [667, 154] width 52 height 17
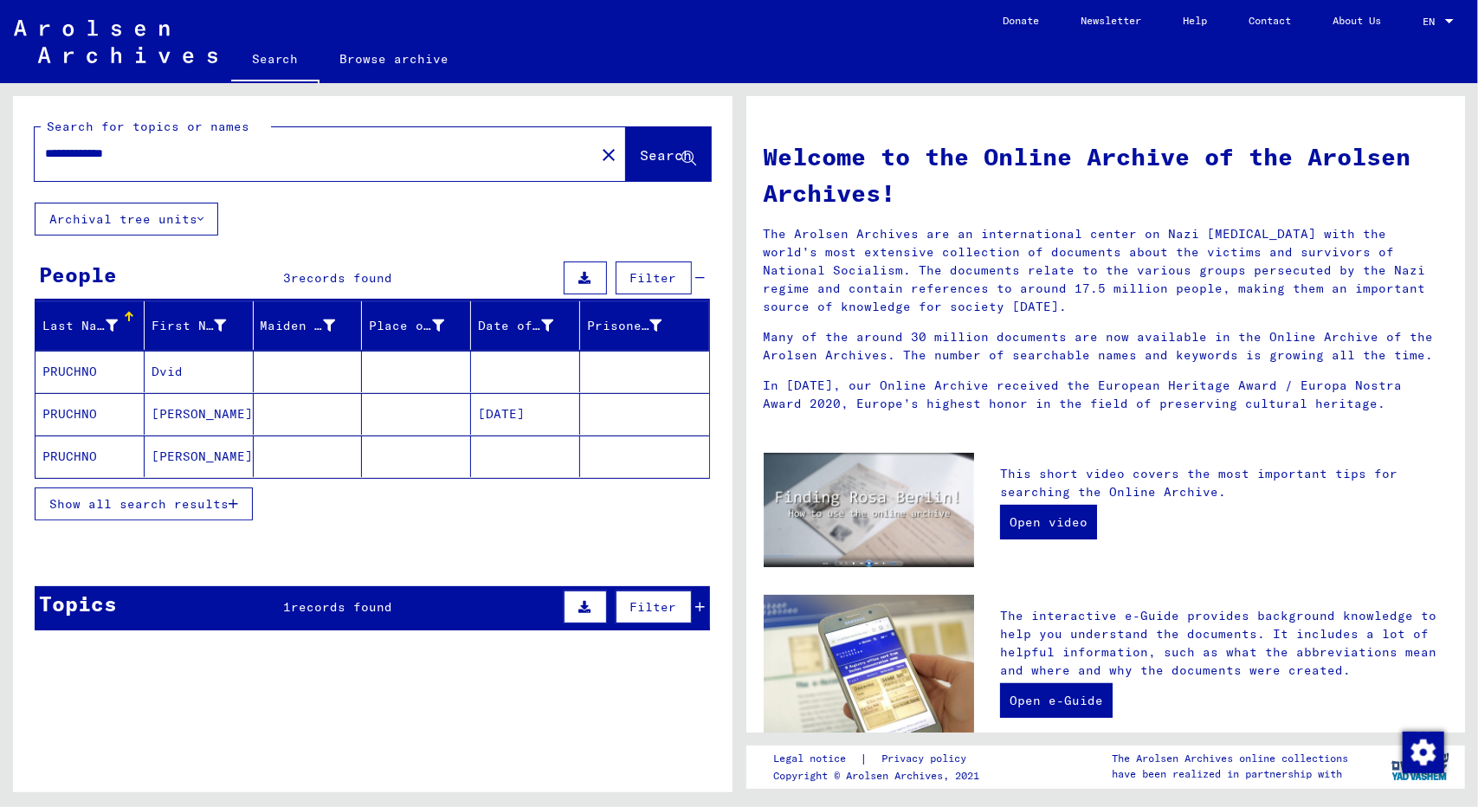
click at [78, 409] on mat-cell "PRUCHNO" at bounding box center [89, 414] width 109 height 42
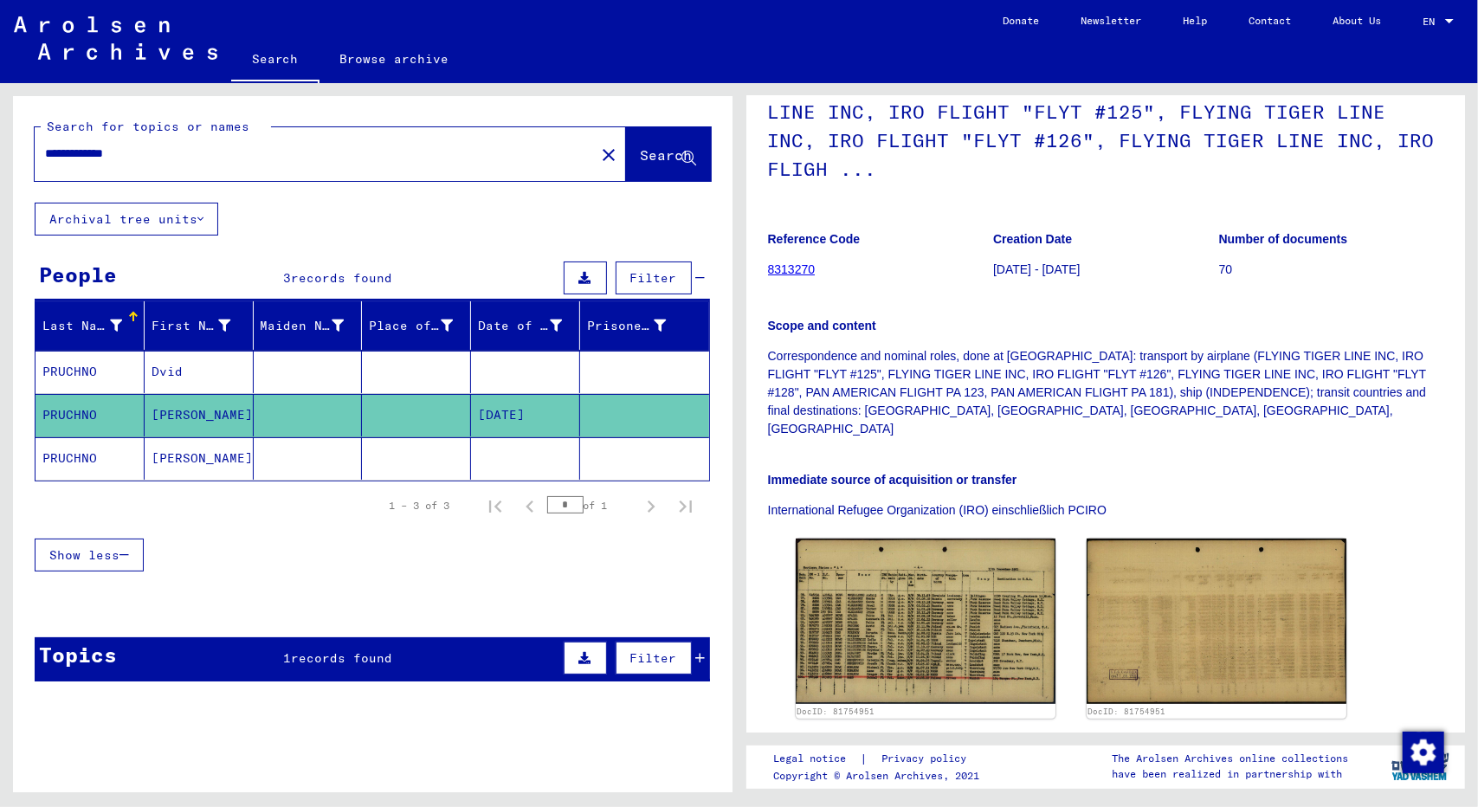
scroll to position [182, 0]
click at [86, 370] on mat-cell "PRUCHNO" at bounding box center [89, 372] width 109 height 42
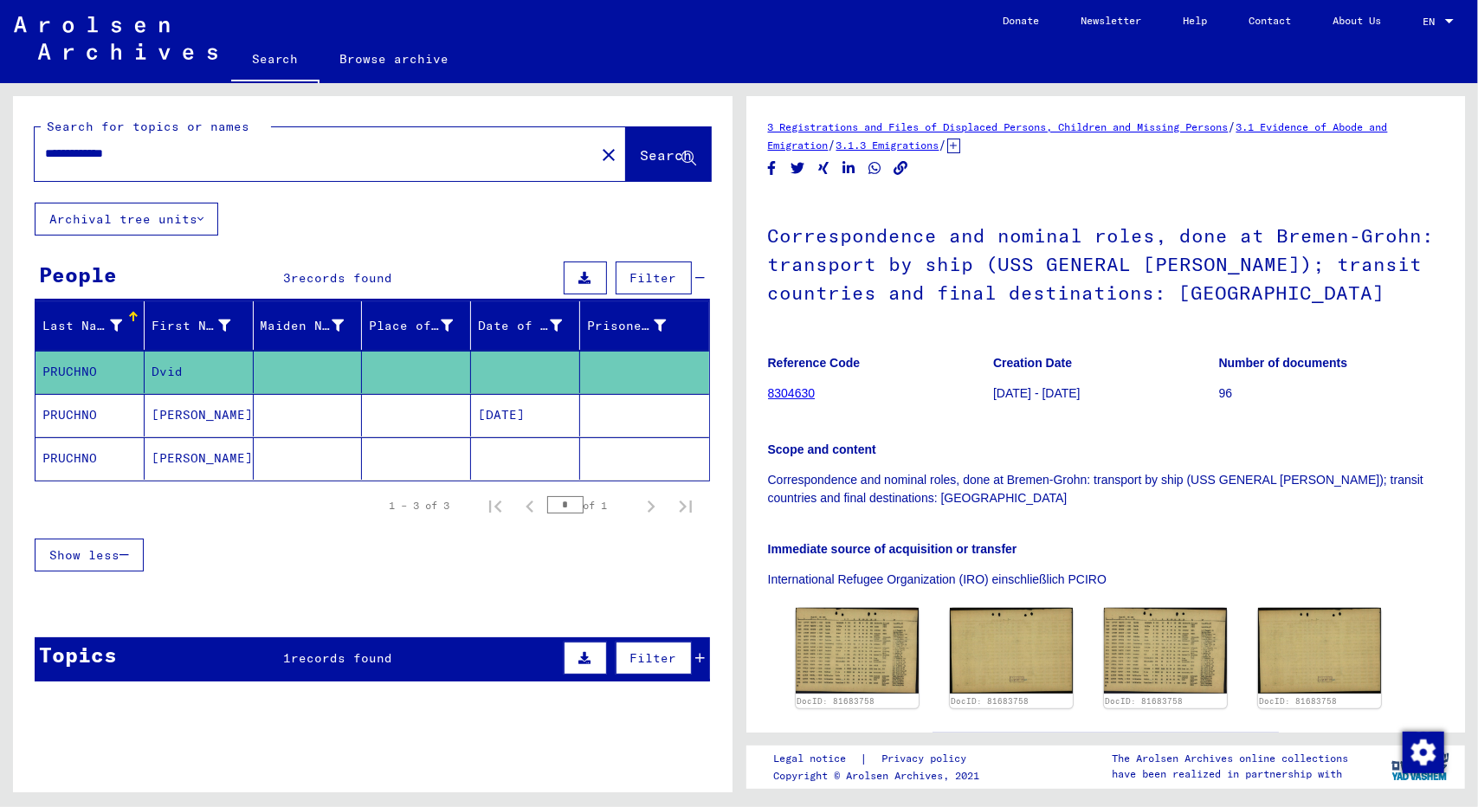
click at [69, 458] on mat-cell "PRUCHNO" at bounding box center [89, 458] width 109 height 42
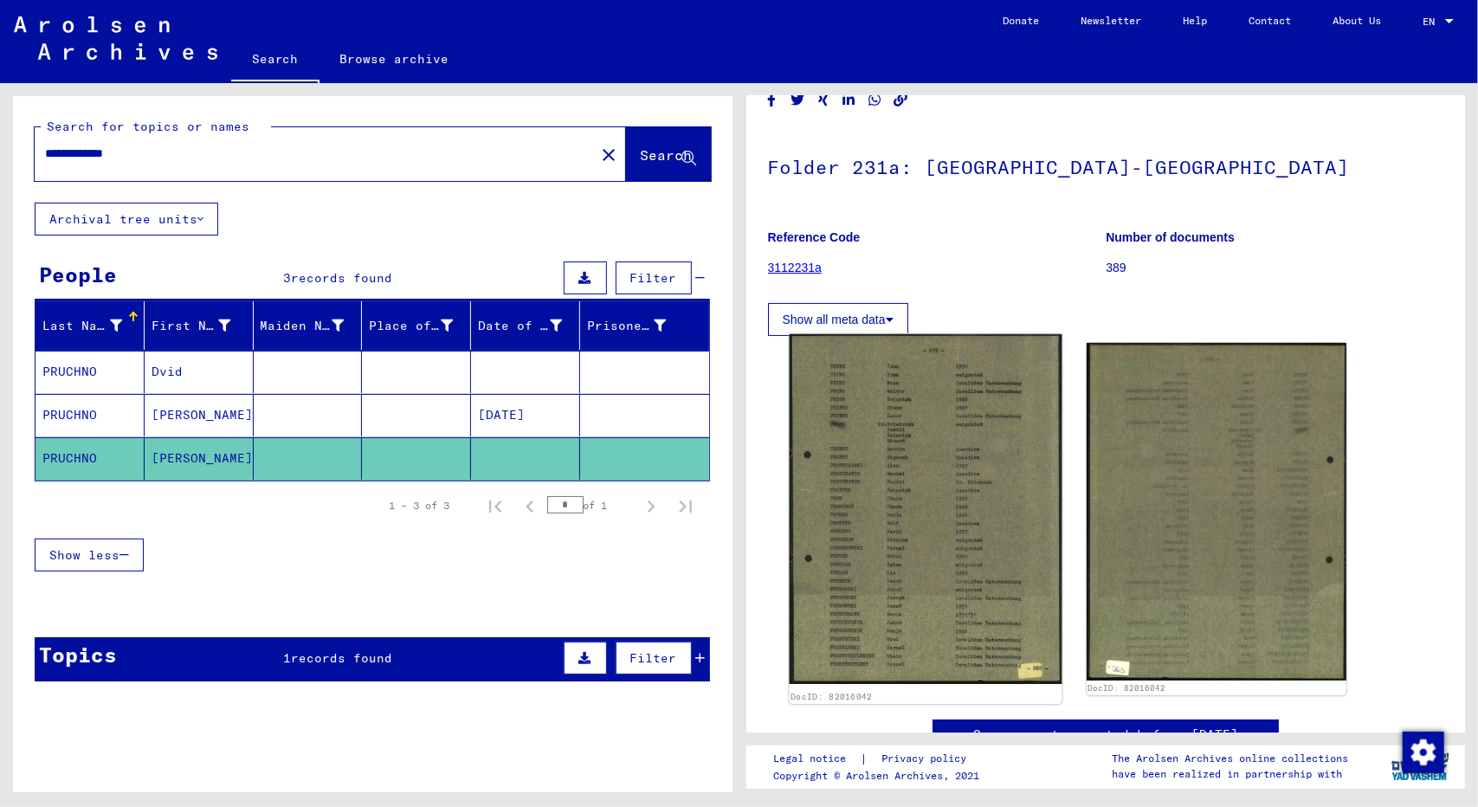
scroll to position [46, 0]
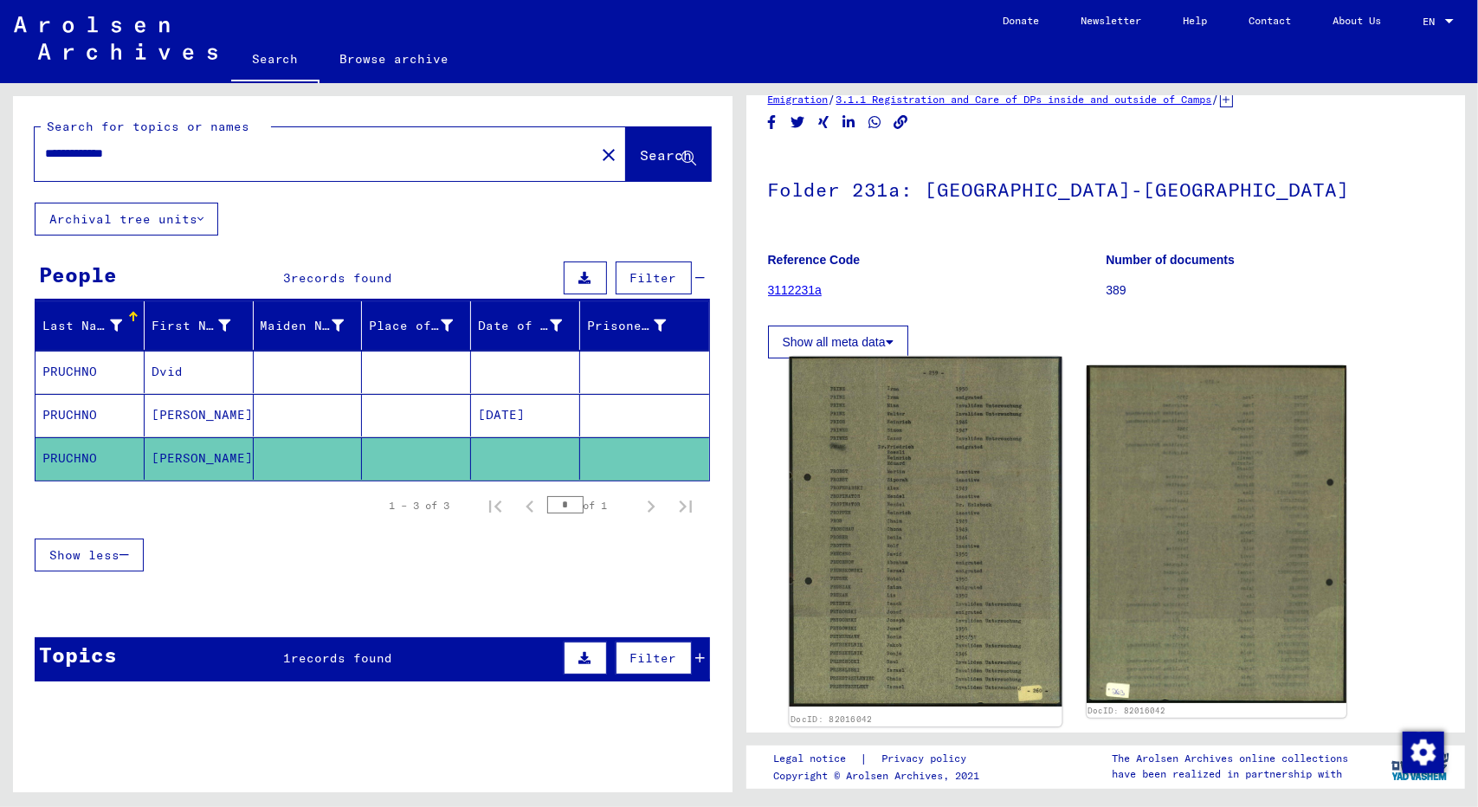
click at [901, 506] on img at bounding box center [925, 532] width 273 height 351
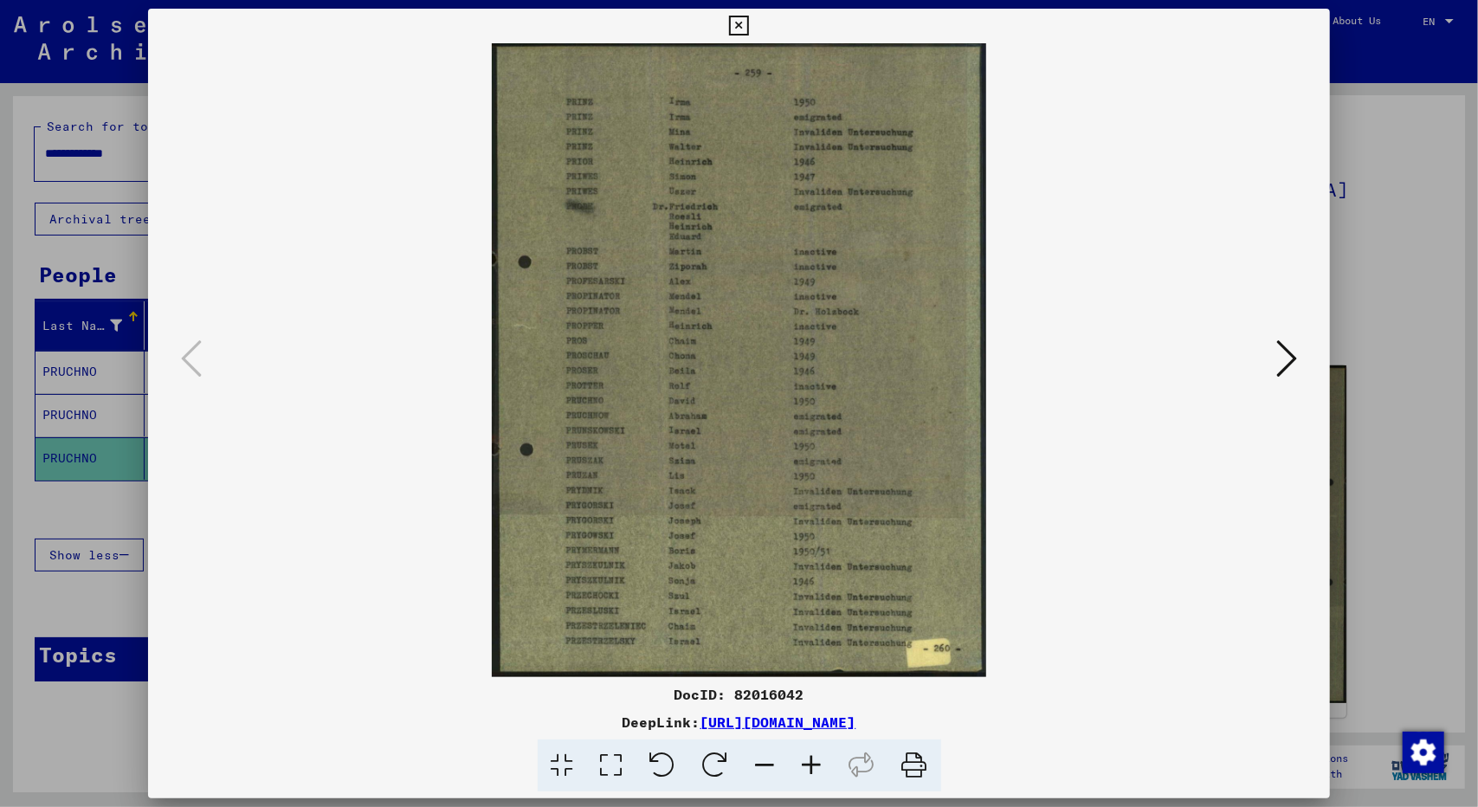
click at [1368, 519] on div at bounding box center [739, 403] width 1478 height 807
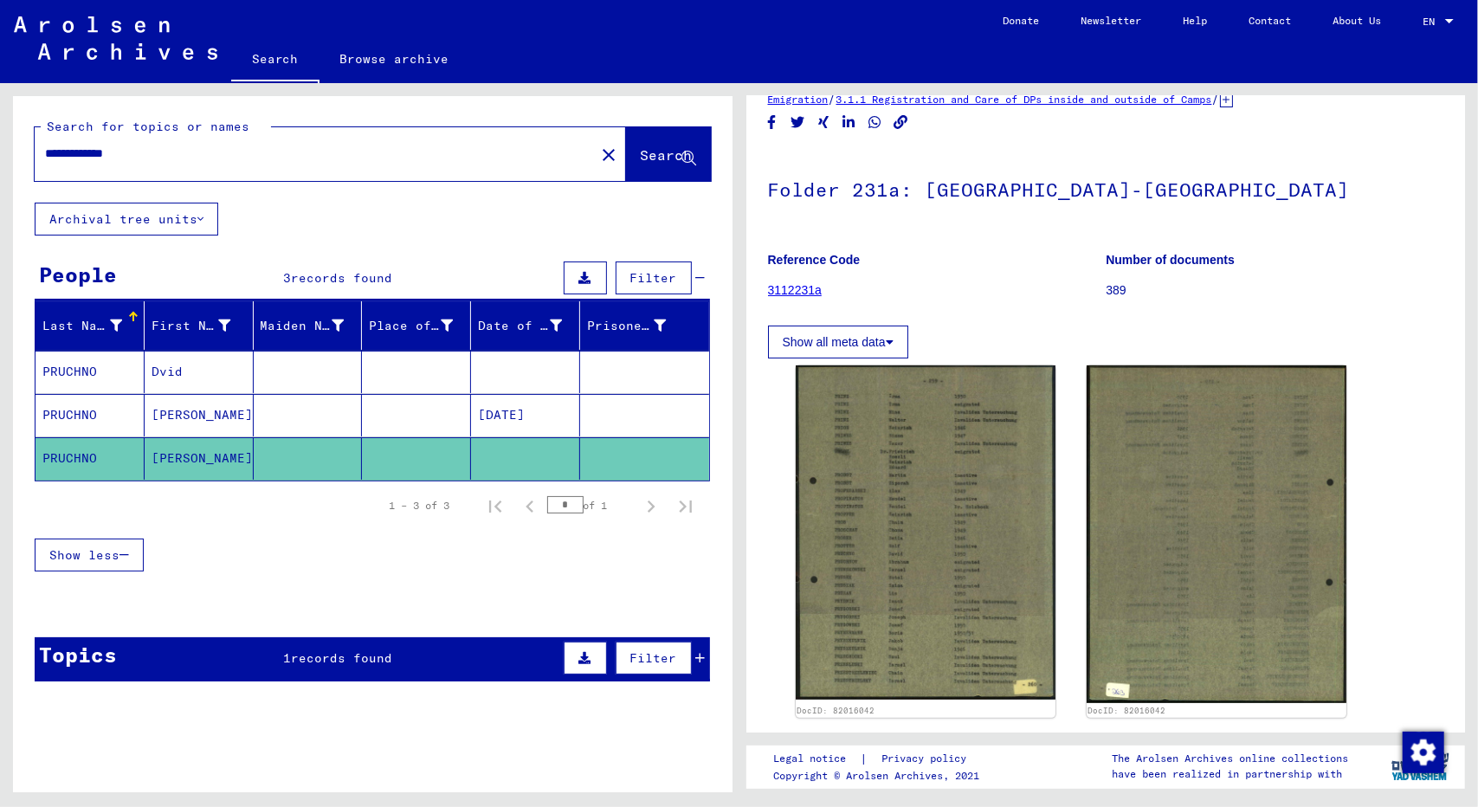
click at [74, 403] on mat-cell "PRUCHNO" at bounding box center [89, 415] width 109 height 42
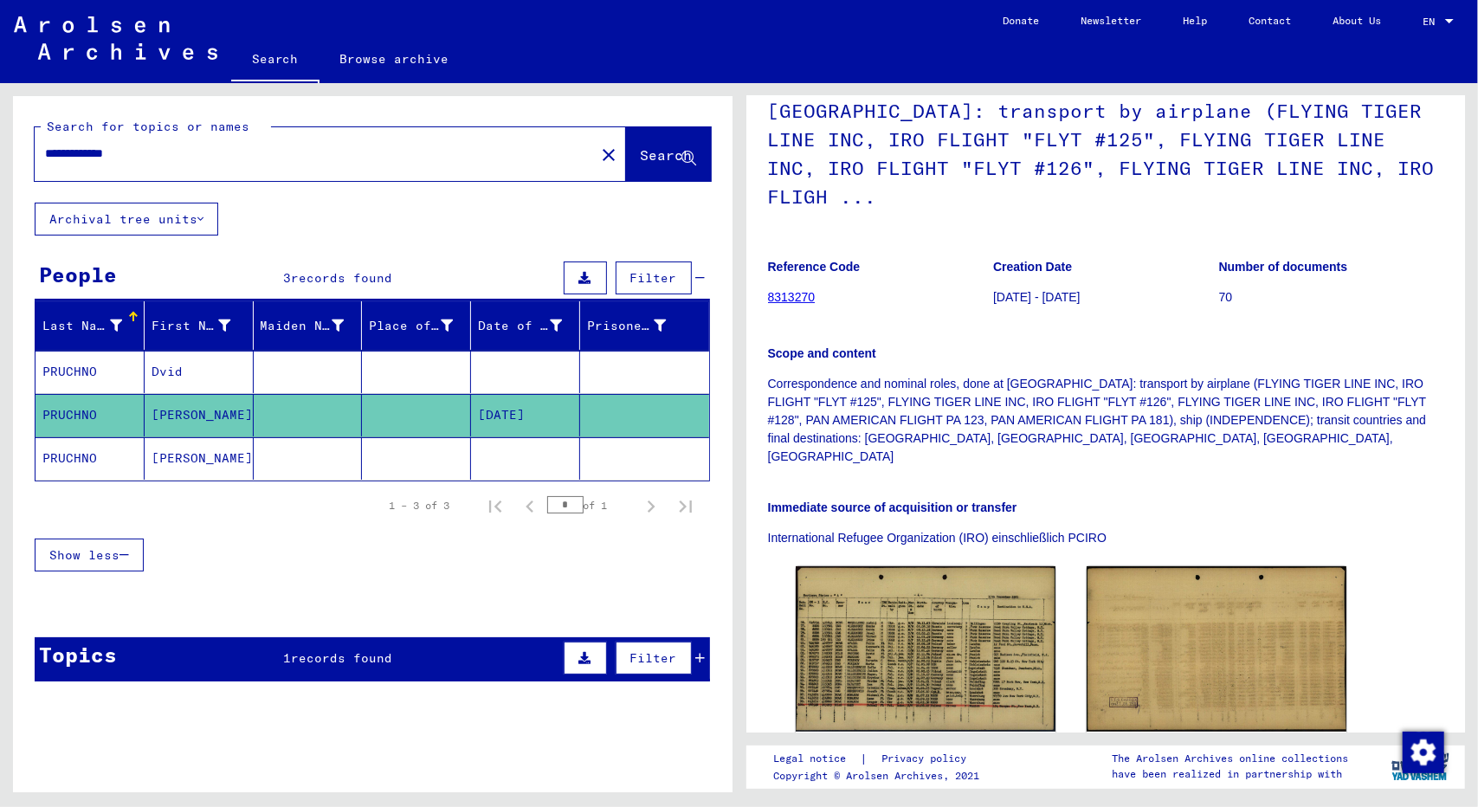
scroll to position [170, 0]
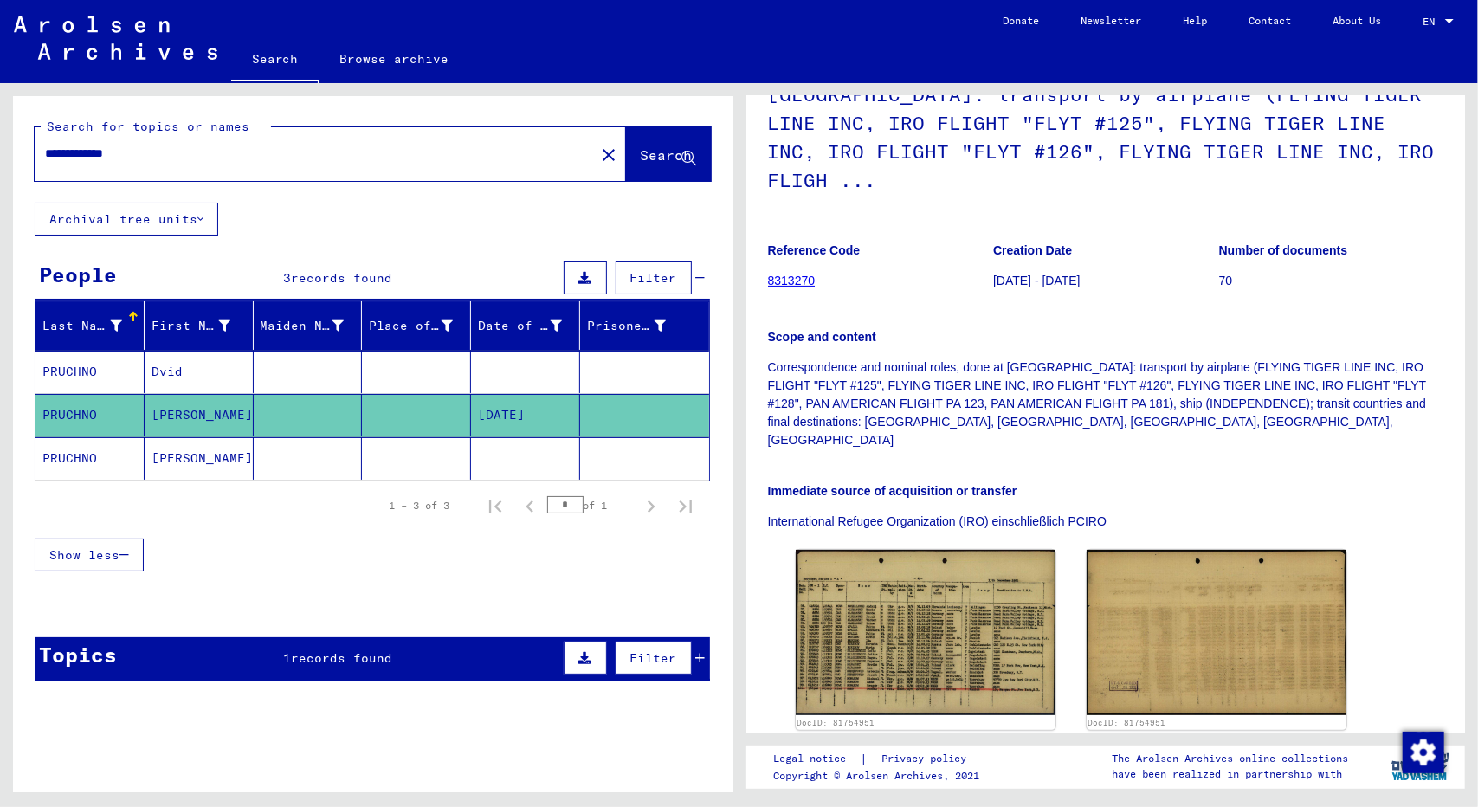
click at [71, 363] on mat-cell "PRUCHNO" at bounding box center [89, 372] width 109 height 42
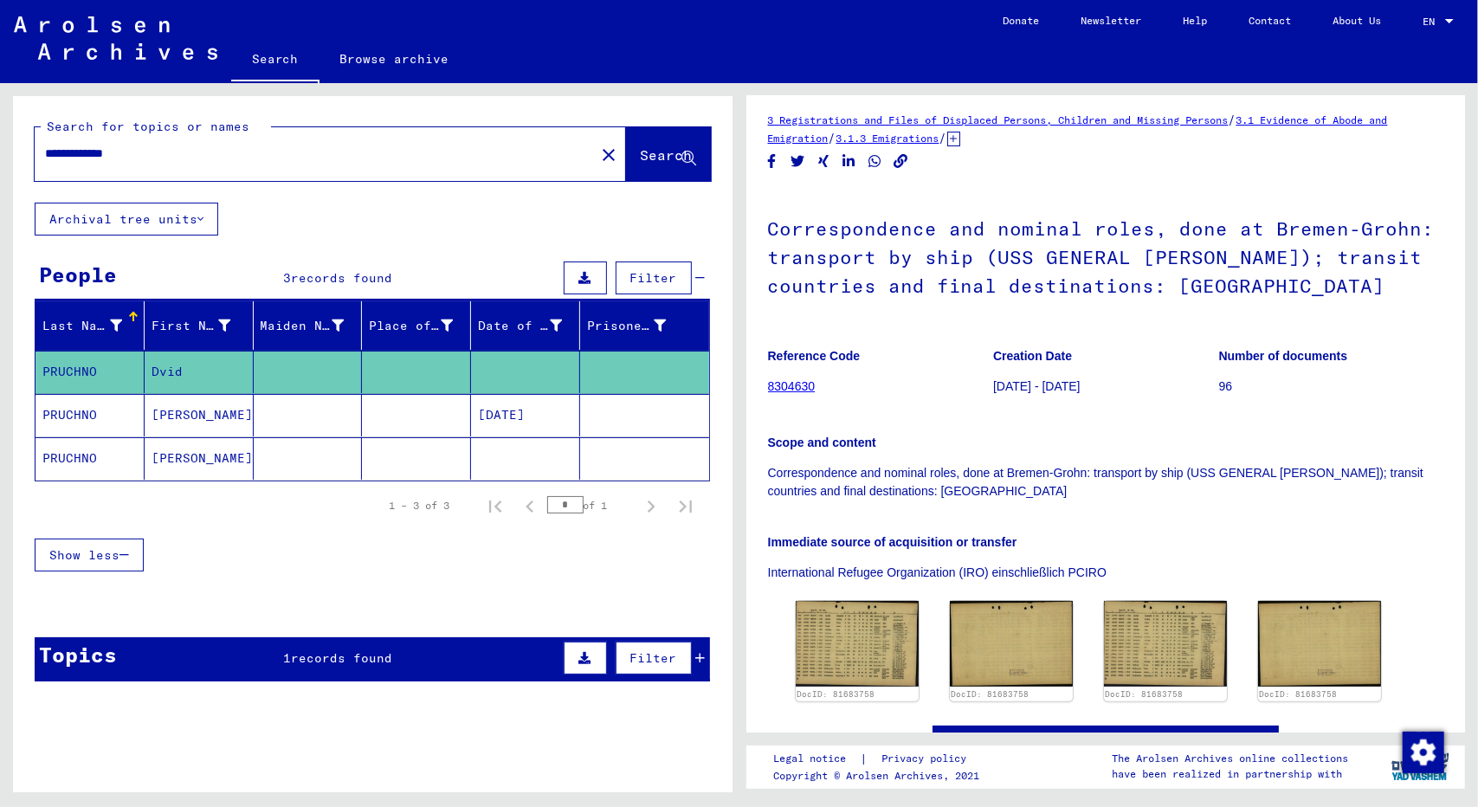
scroll to position [9, 0]
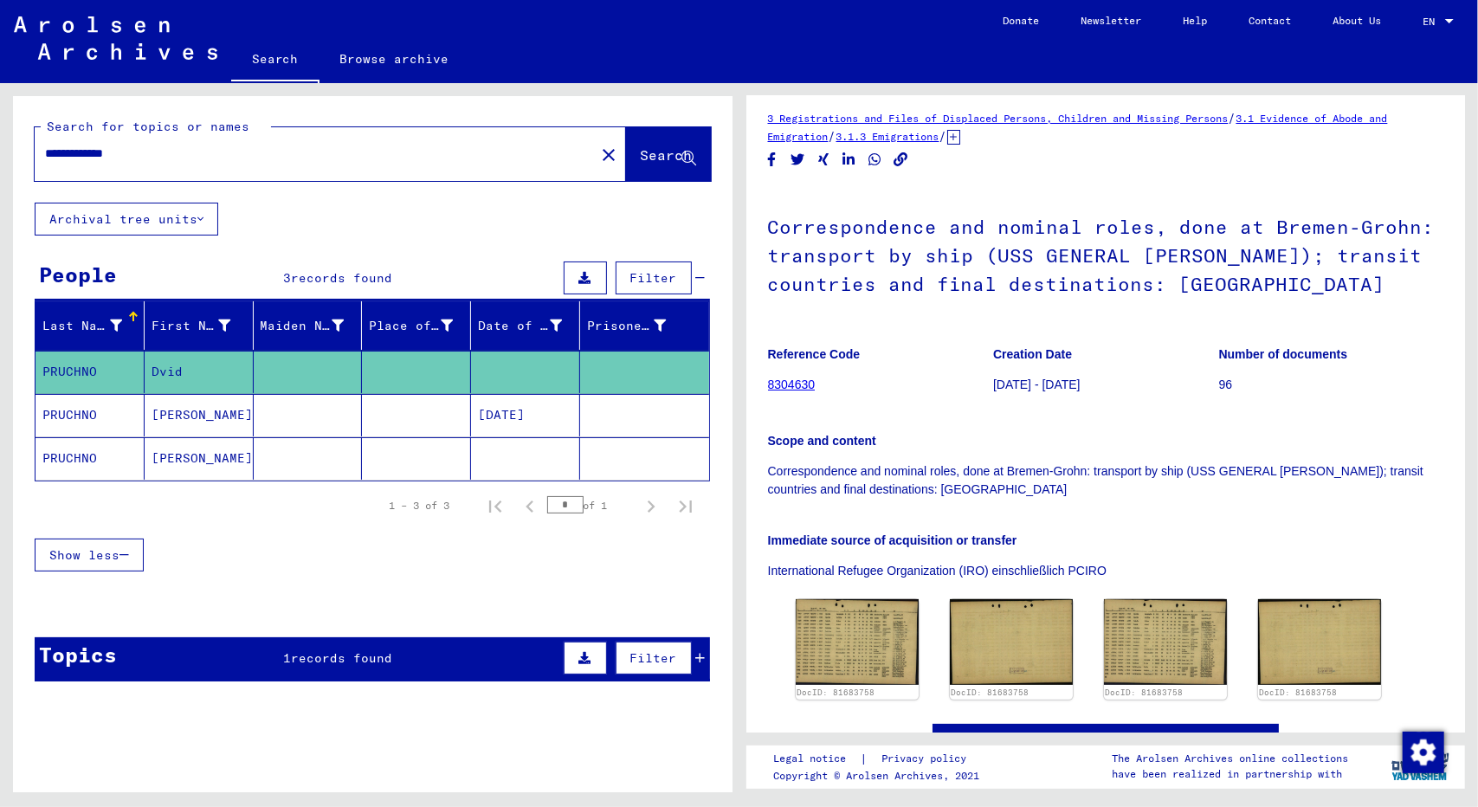
click at [1264, 226] on h1 "Correspondence and nominal roles, done at Bremen-Grohn: transport by ship (USS …" at bounding box center [1106, 253] width 676 height 133
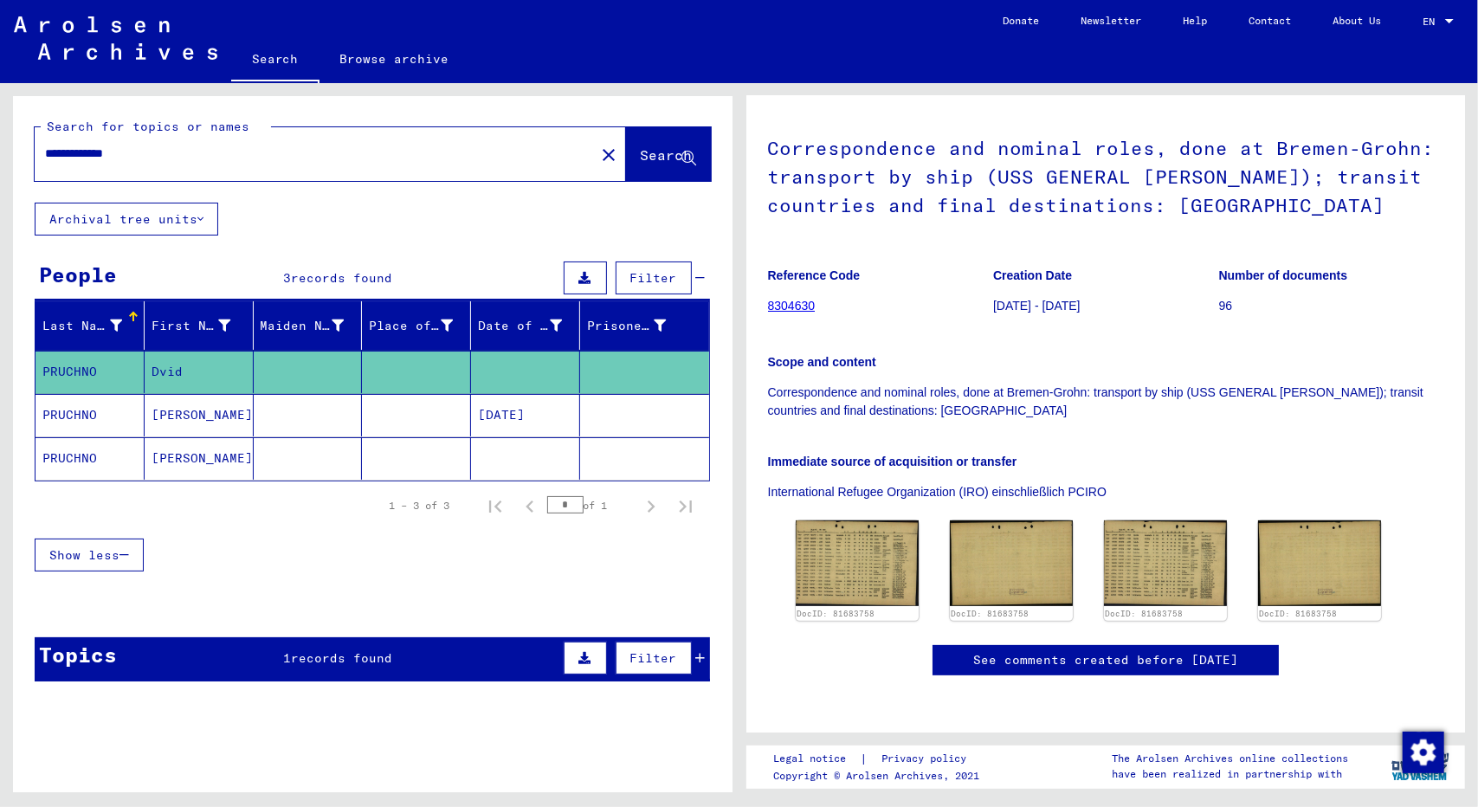
scroll to position [125, 0]
click at [861, 527] on img at bounding box center [856, 563] width 129 height 90
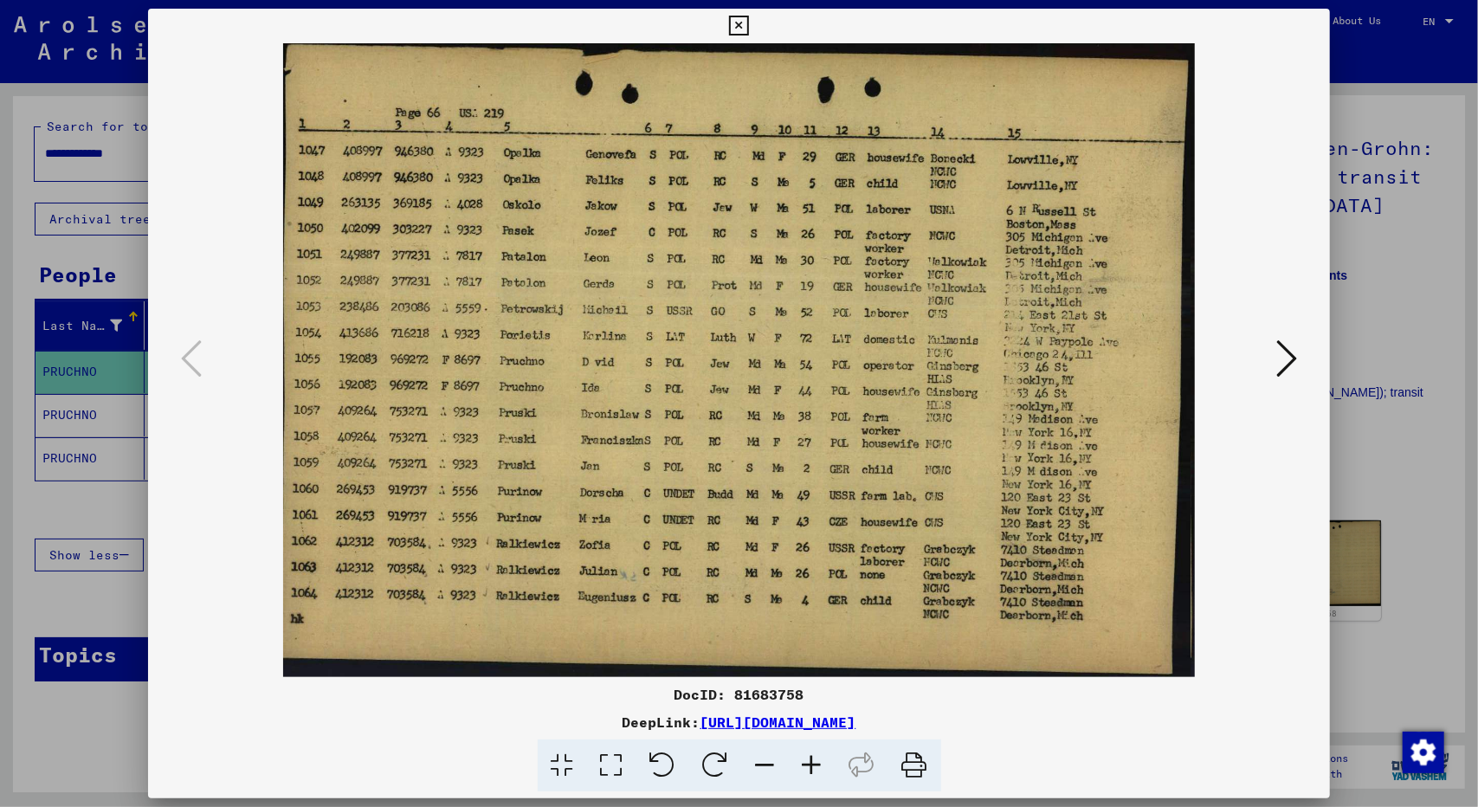
click at [1409, 408] on div at bounding box center [739, 403] width 1478 height 807
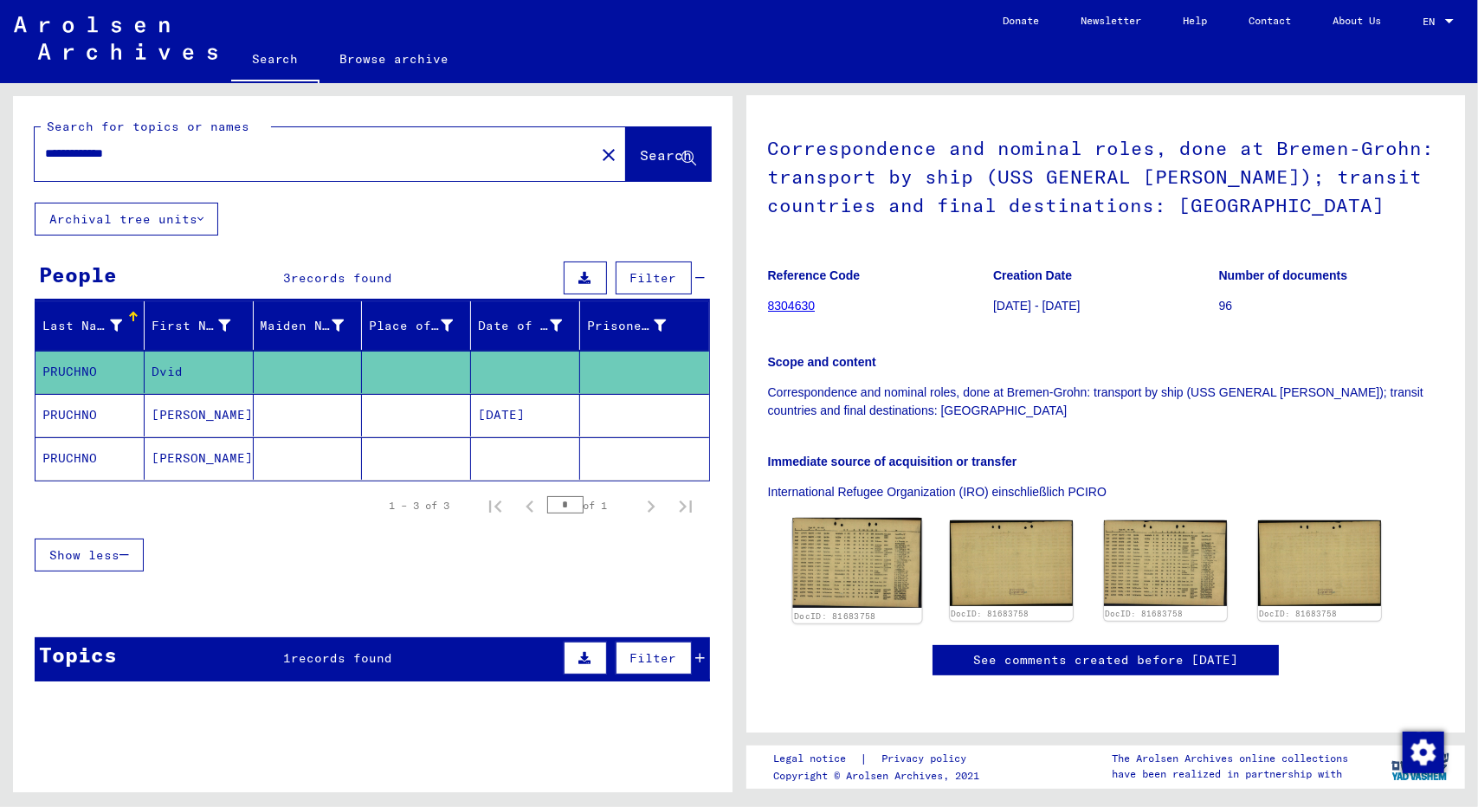
click at [830, 524] on img at bounding box center [856, 563] width 129 height 90
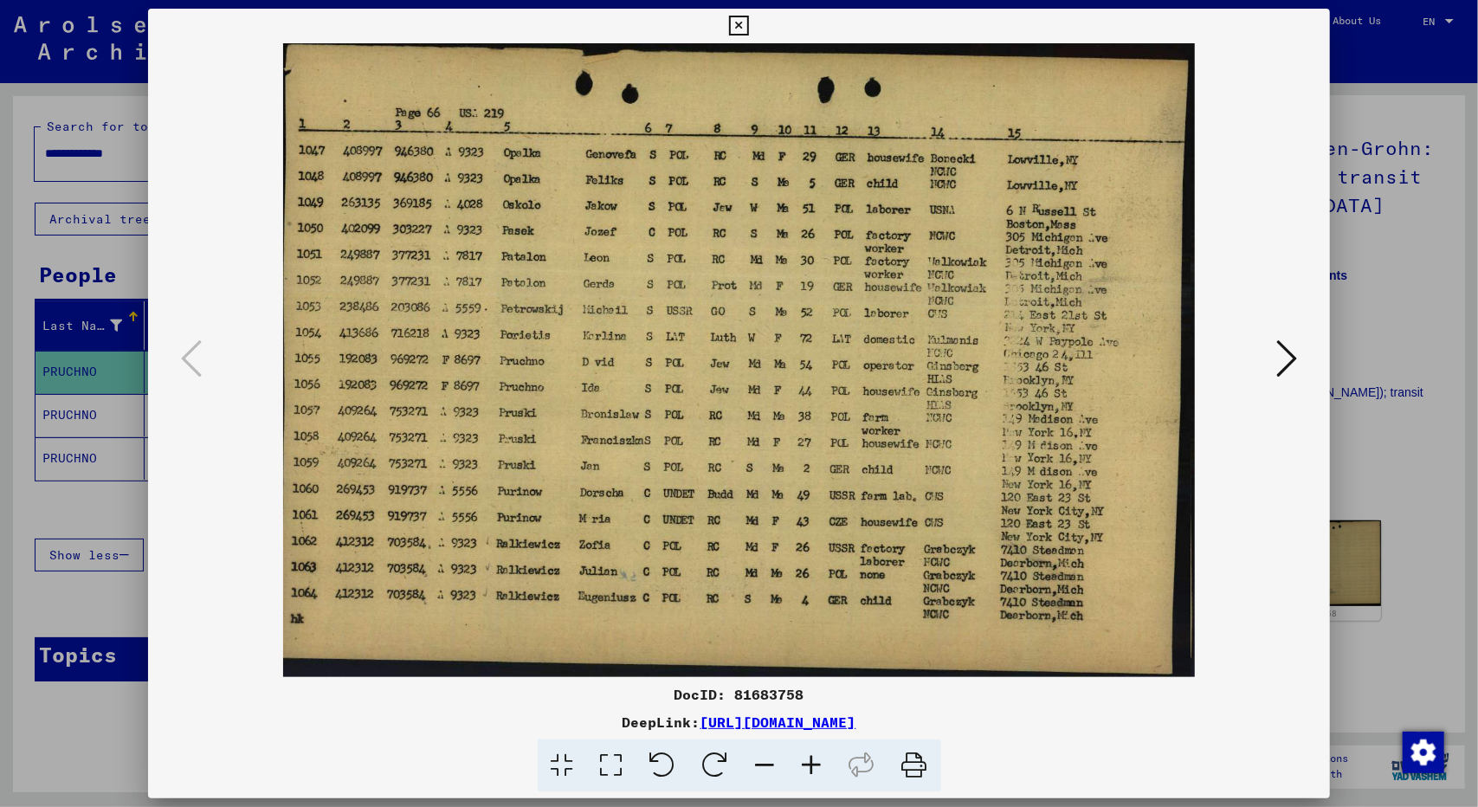
click at [1397, 428] on div at bounding box center [739, 403] width 1478 height 807
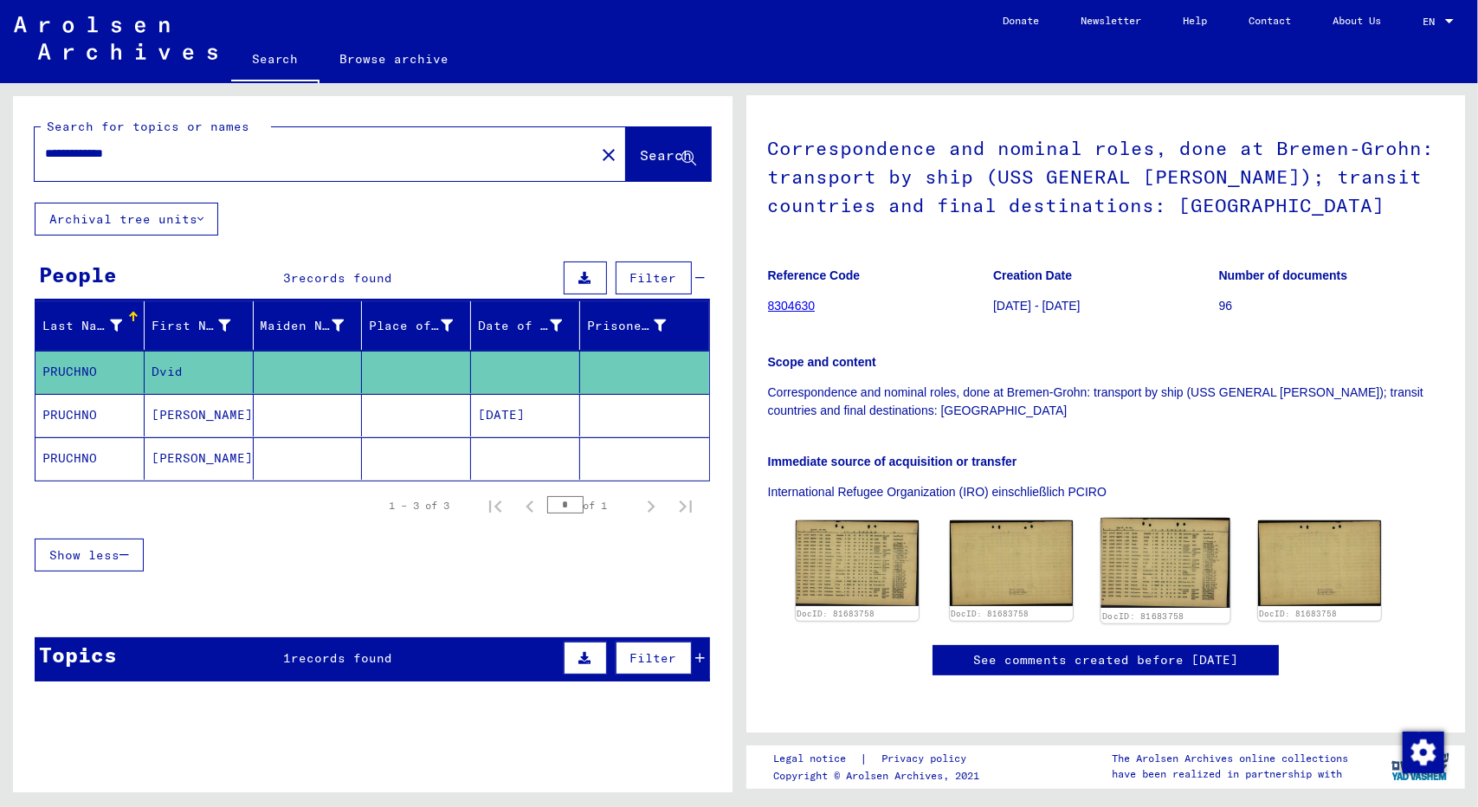
click at [1157, 544] on img at bounding box center [1164, 563] width 129 height 90
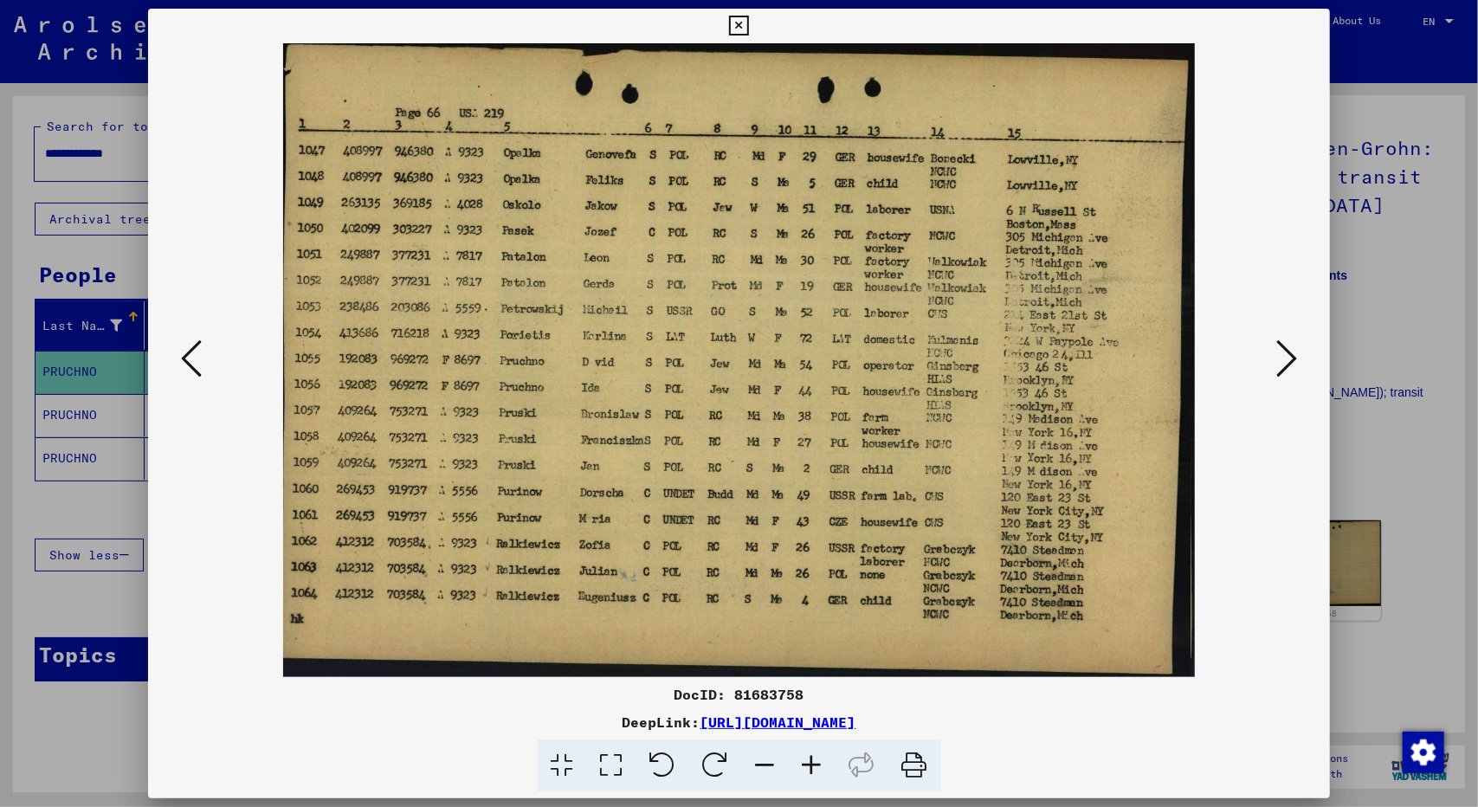
click at [1397, 422] on div at bounding box center [739, 403] width 1478 height 807
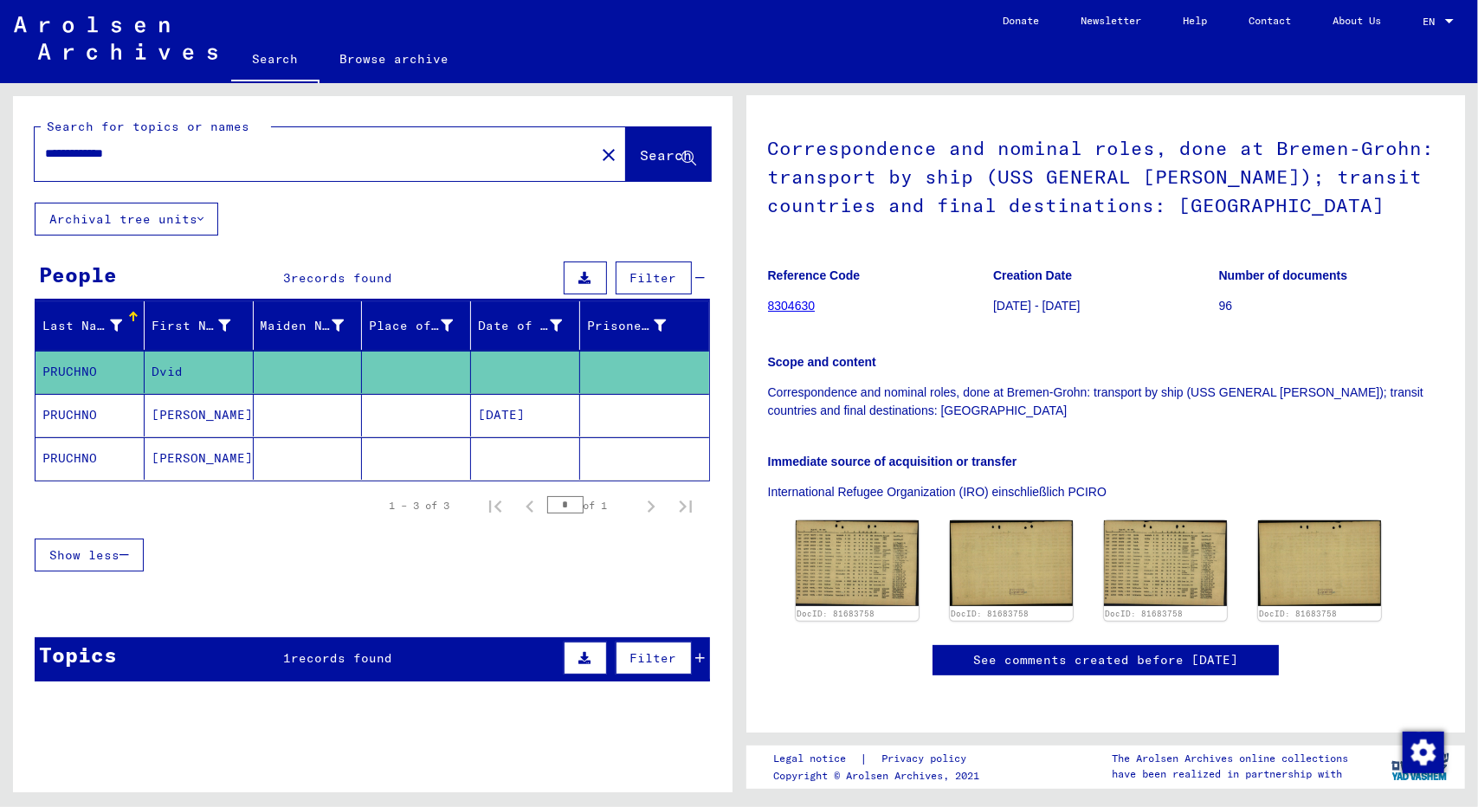
click at [93, 400] on mat-cell "PRUCHNO" at bounding box center [89, 415] width 109 height 42
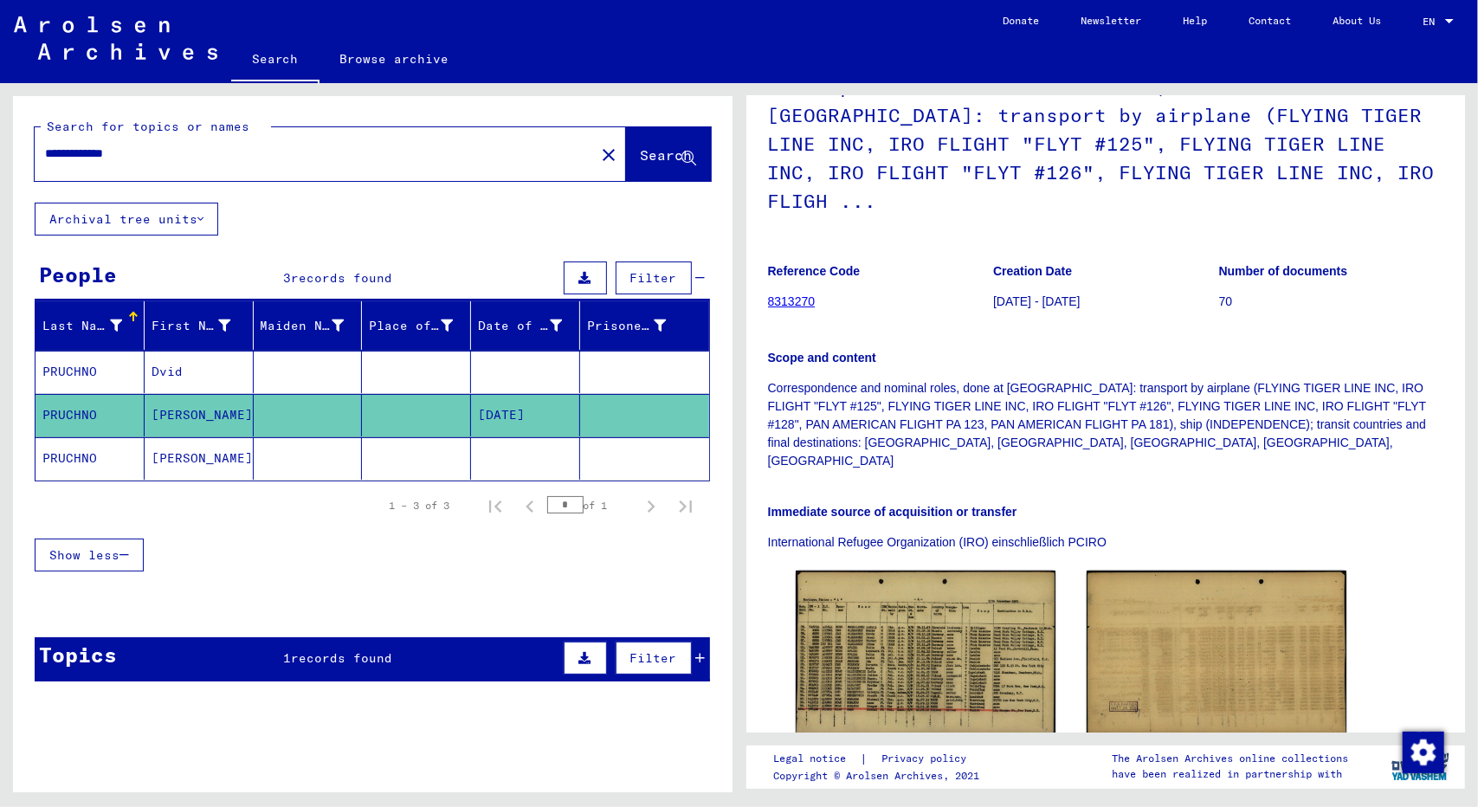
scroll to position [158, 0]
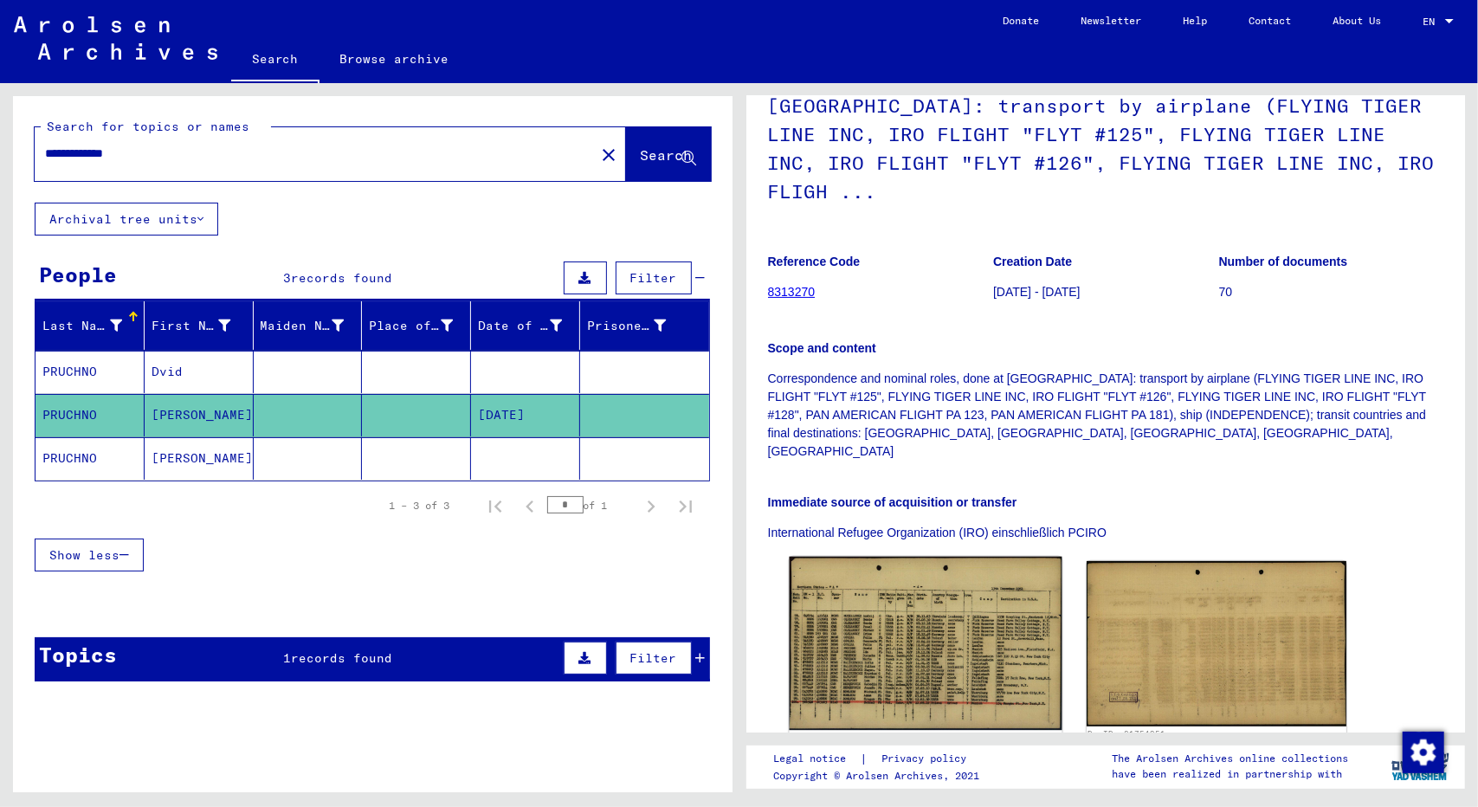
click at [919, 634] on img at bounding box center [925, 644] width 273 height 174
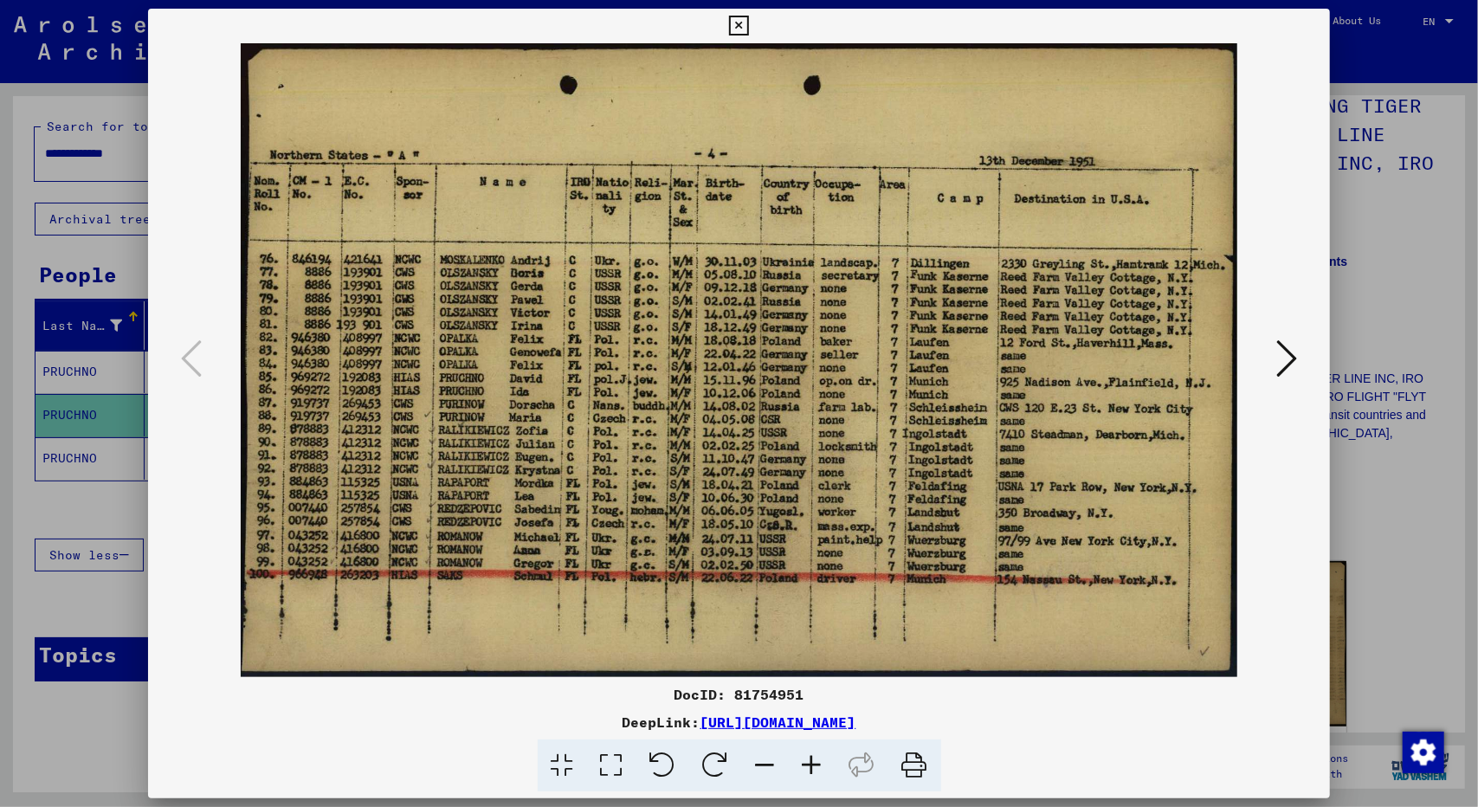
click at [1375, 518] on div at bounding box center [739, 403] width 1478 height 807
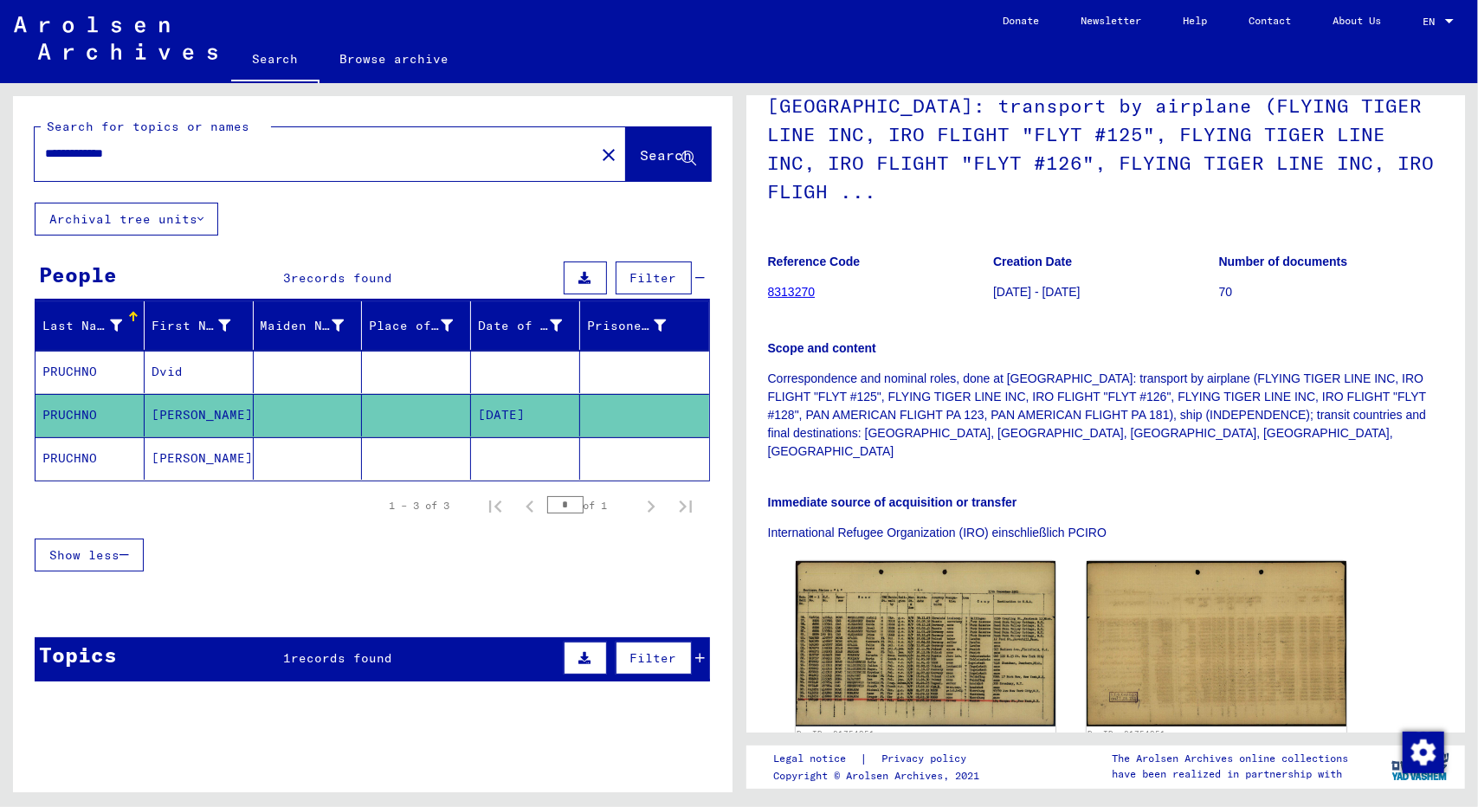
click at [95, 453] on mat-cell "PRUCHNO" at bounding box center [89, 458] width 109 height 42
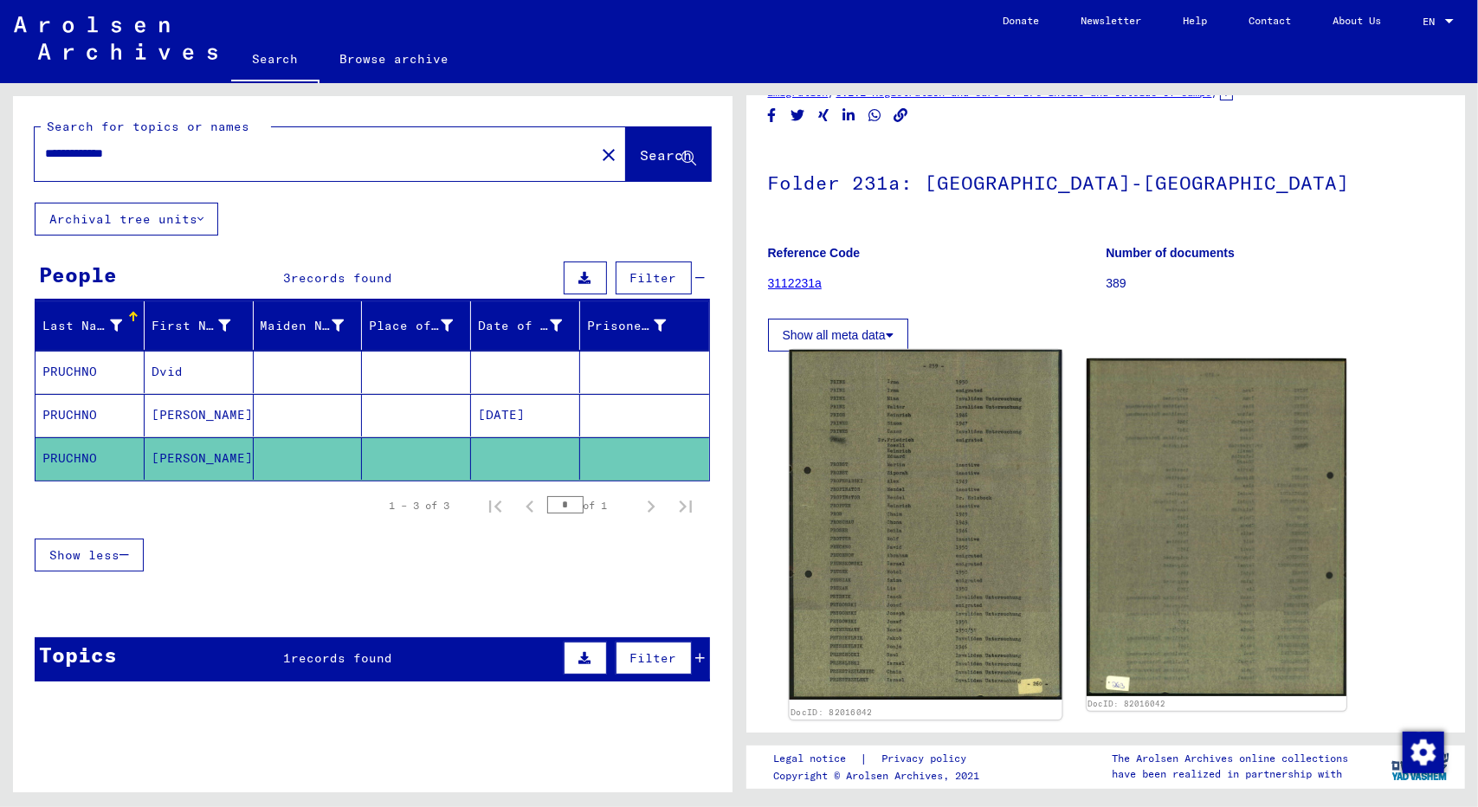
scroll to position [56, 0]
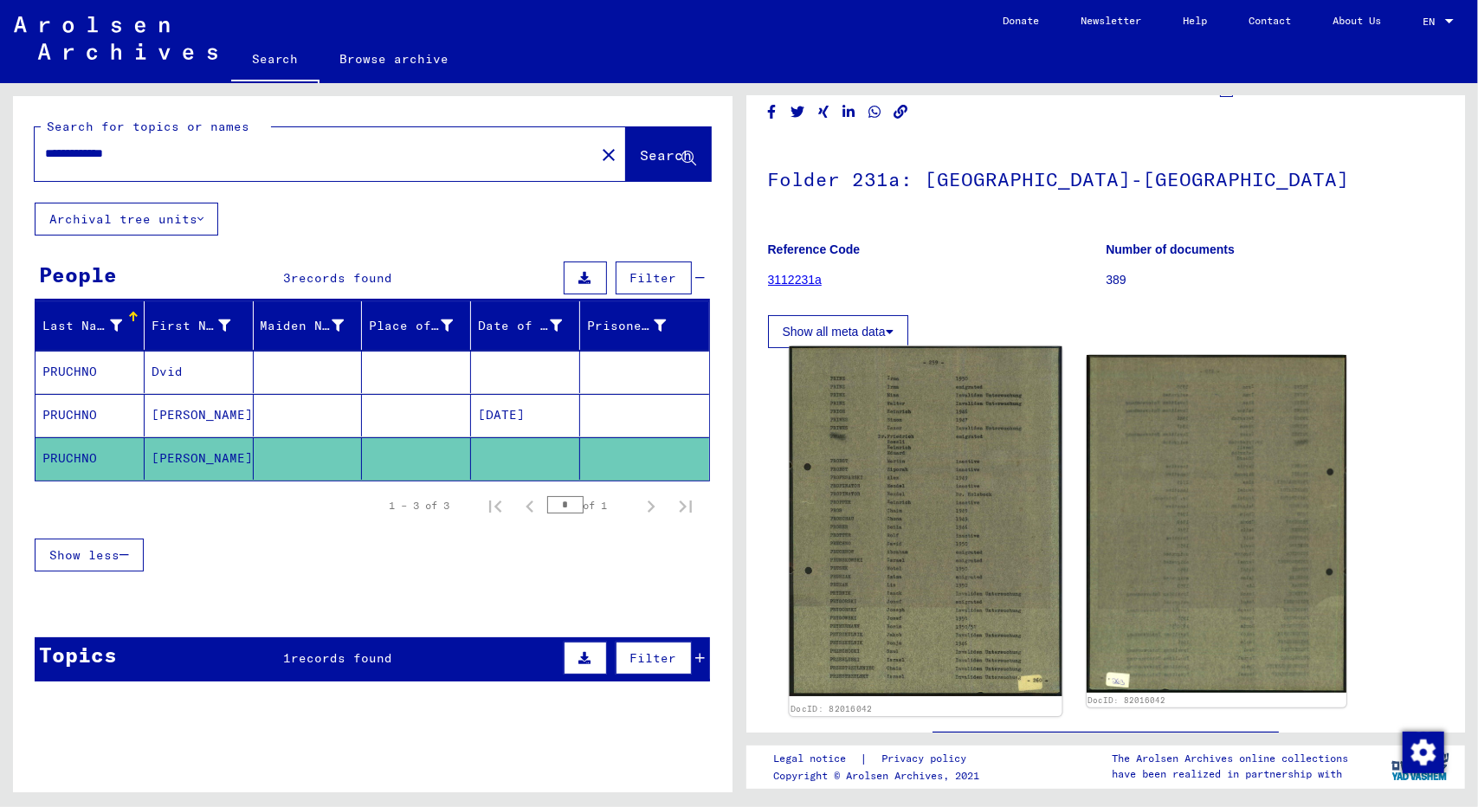
click at [904, 576] on img at bounding box center [925, 521] width 273 height 351
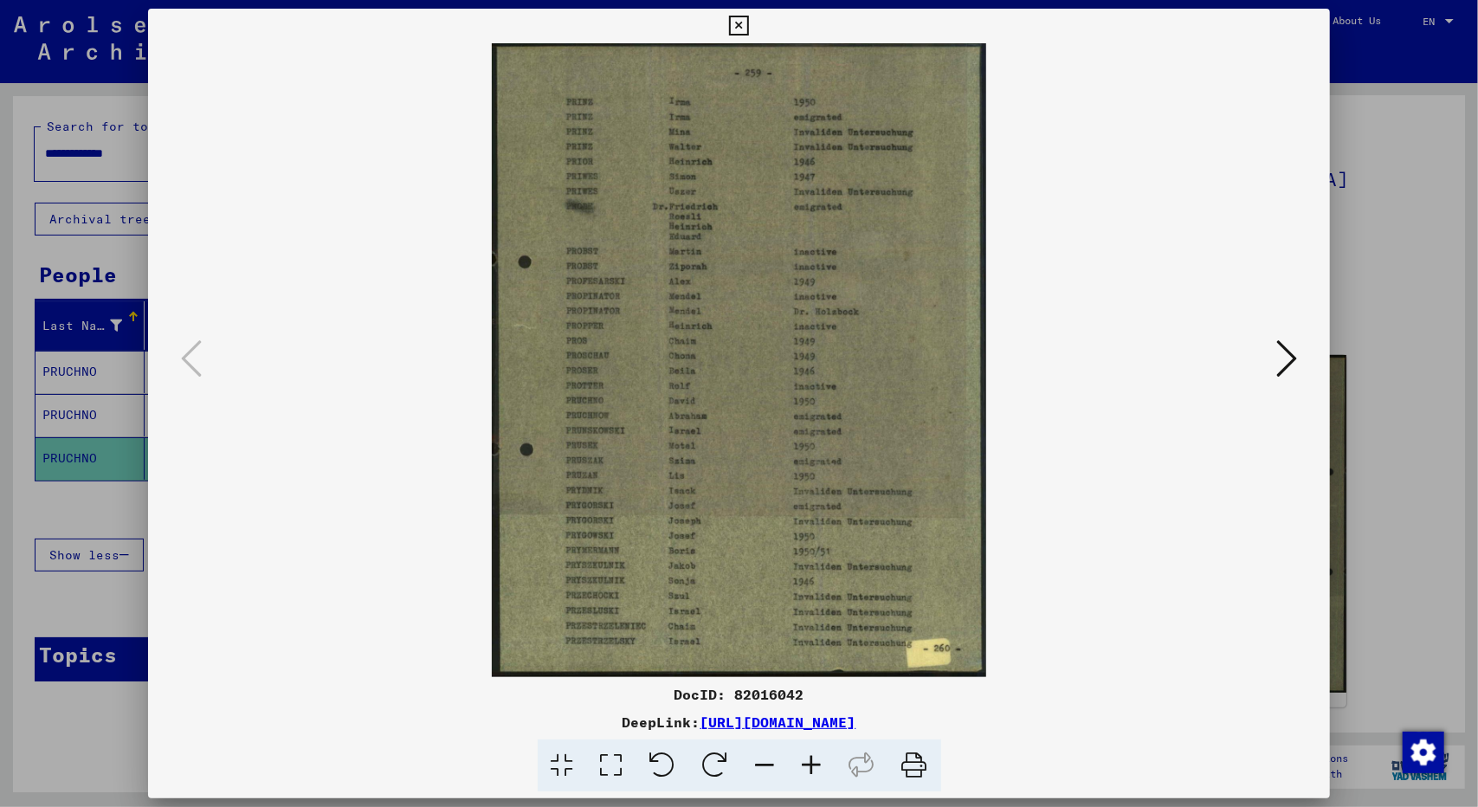
click at [1370, 378] on div at bounding box center [739, 403] width 1478 height 807
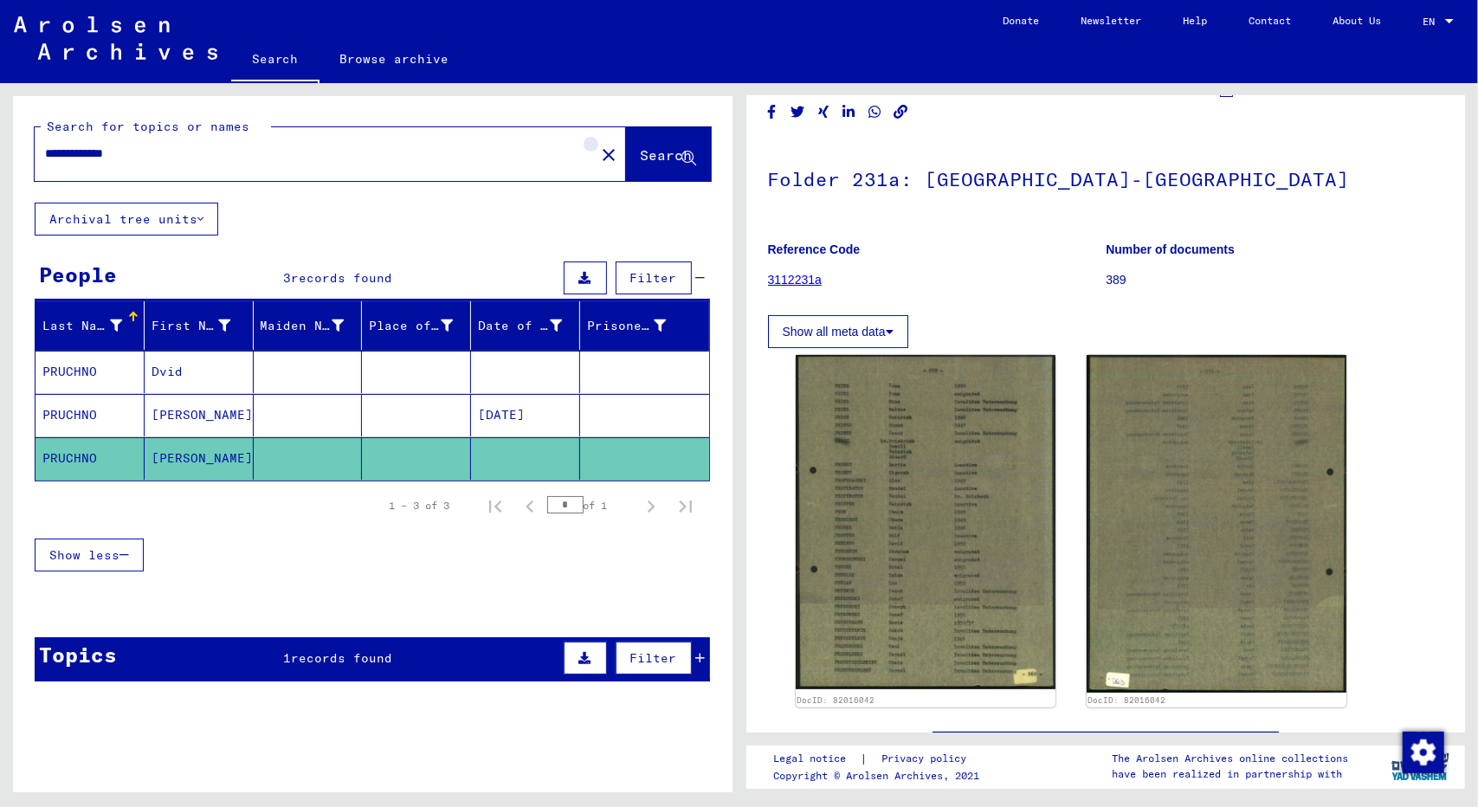
click at [598, 157] on mat-icon "close" at bounding box center [608, 155] width 21 height 21
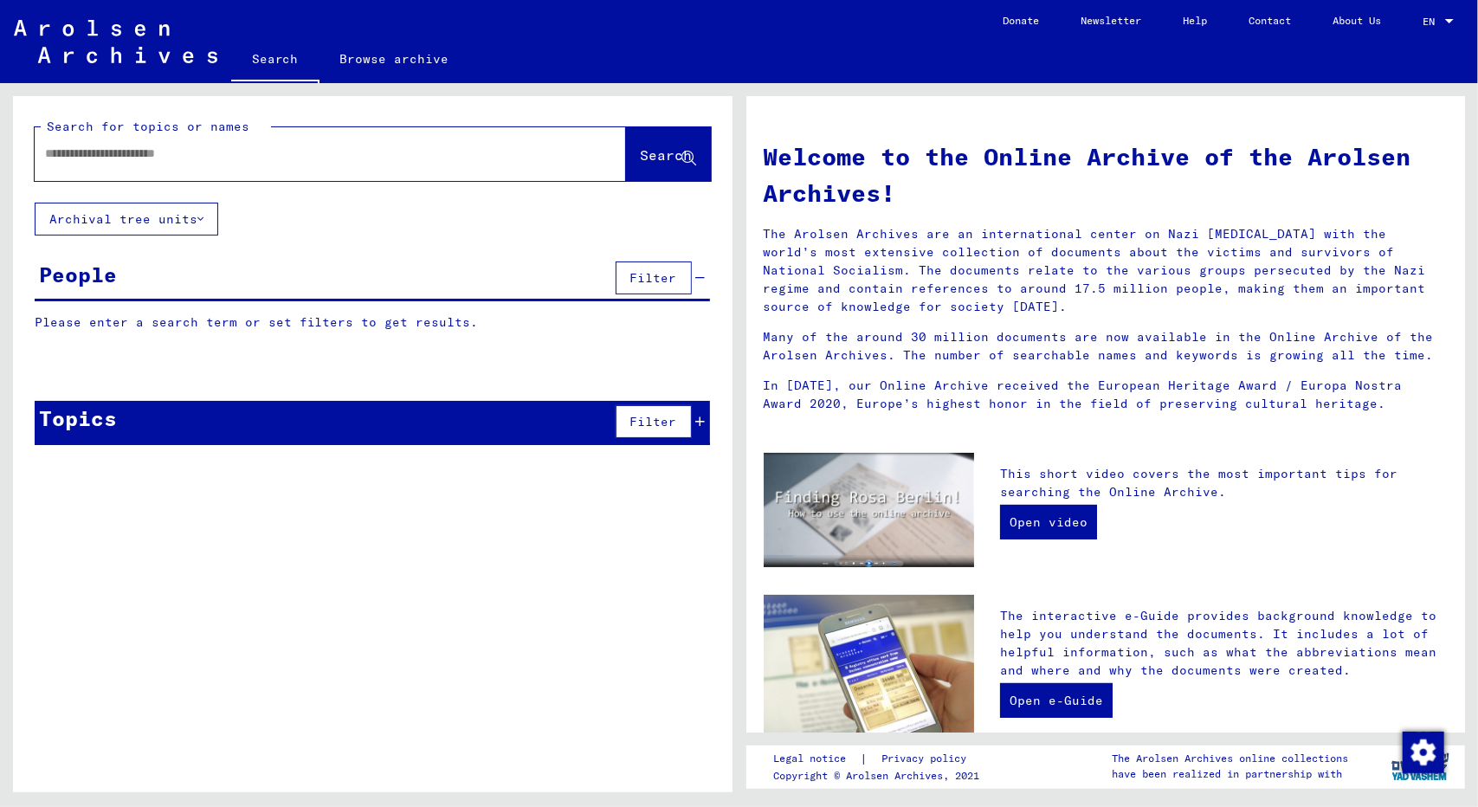
click at [349, 158] on input "text" at bounding box center [309, 154] width 529 height 18
type input "*********"
click at [629, 146] on button "Search" at bounding box center [668, 154] width 85 height 54
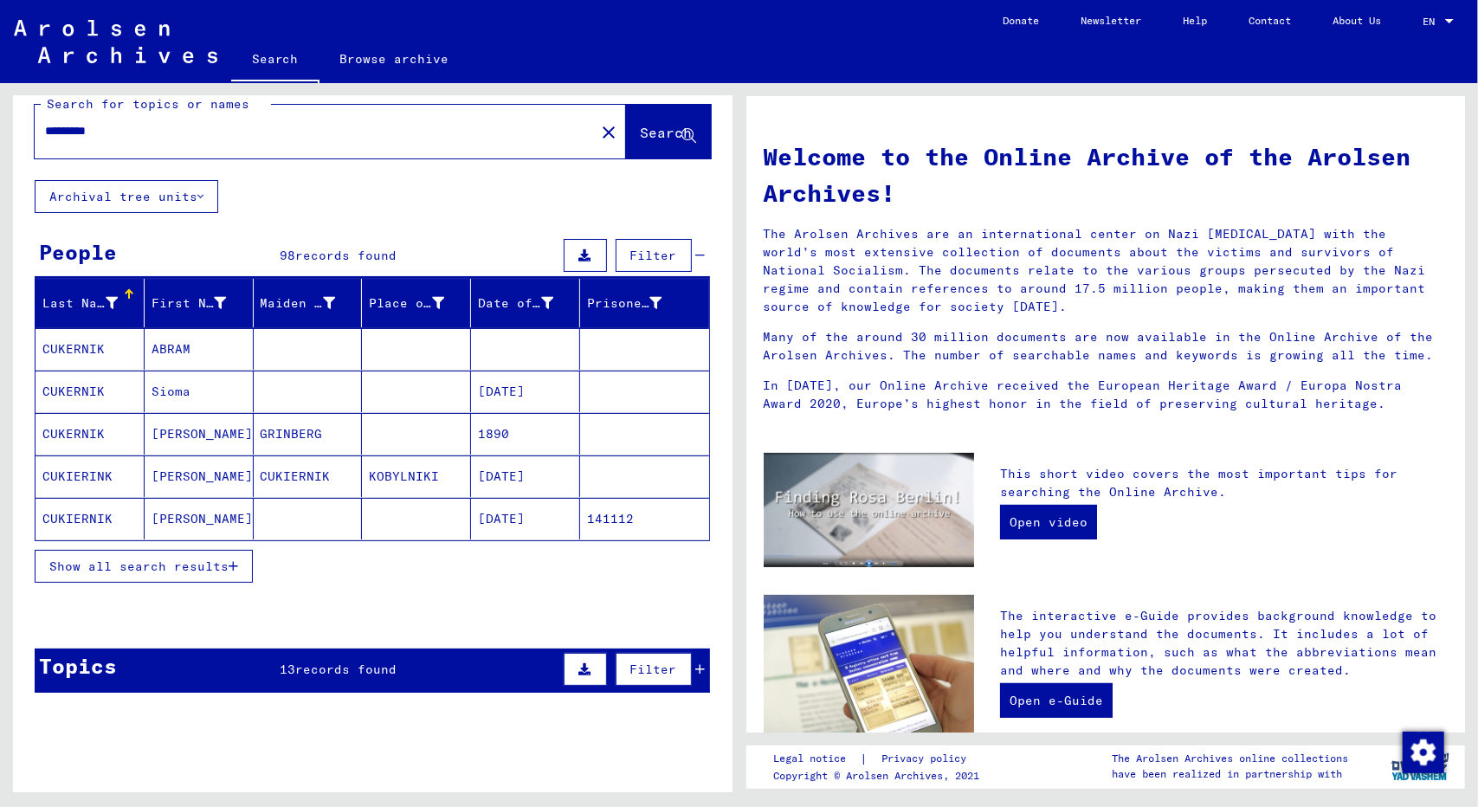
scroll to position [23, 0]
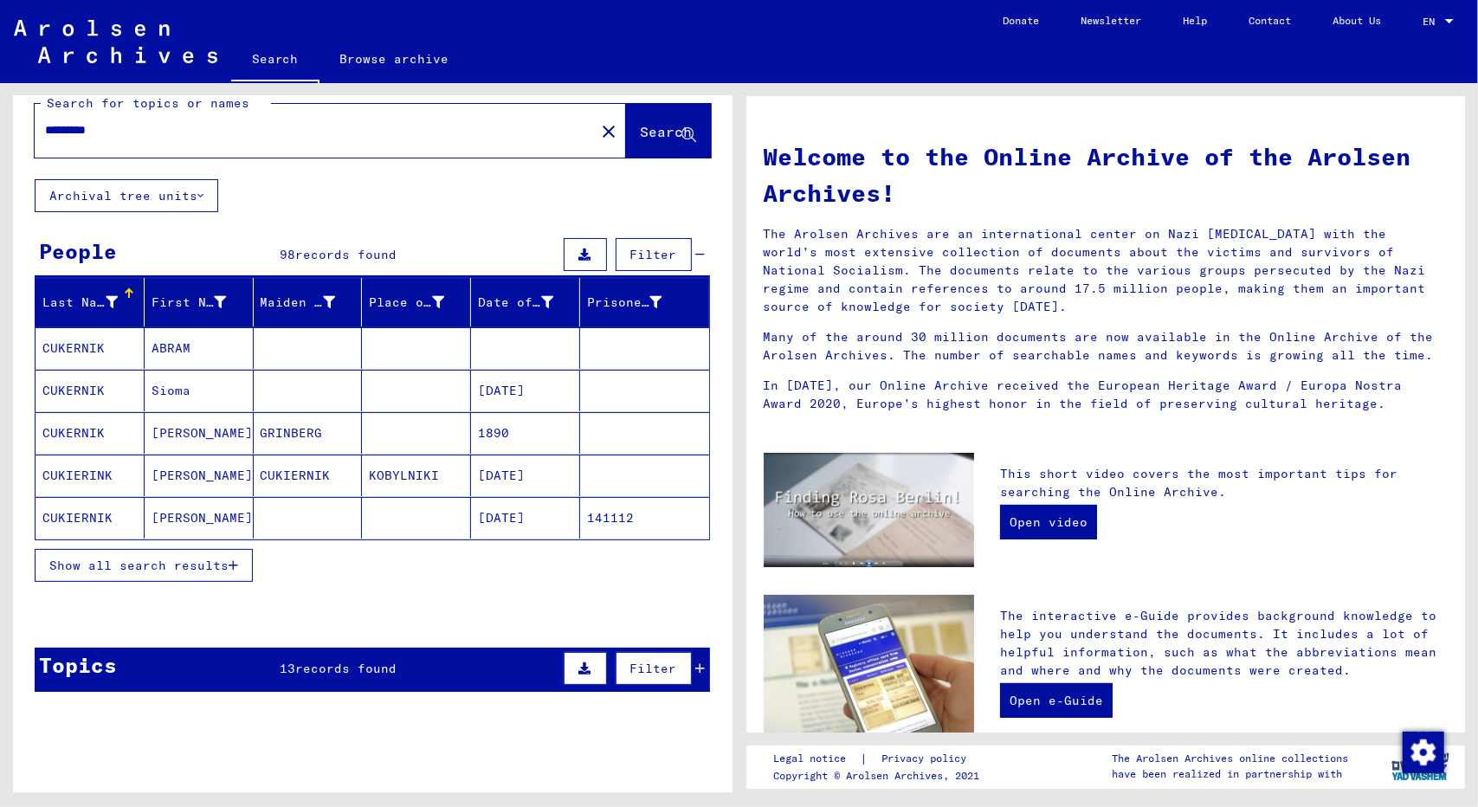
click at [167, 431] on mat-cell "[PERSON_NAME]" at bounding box center [199, 433] width 109 height 42
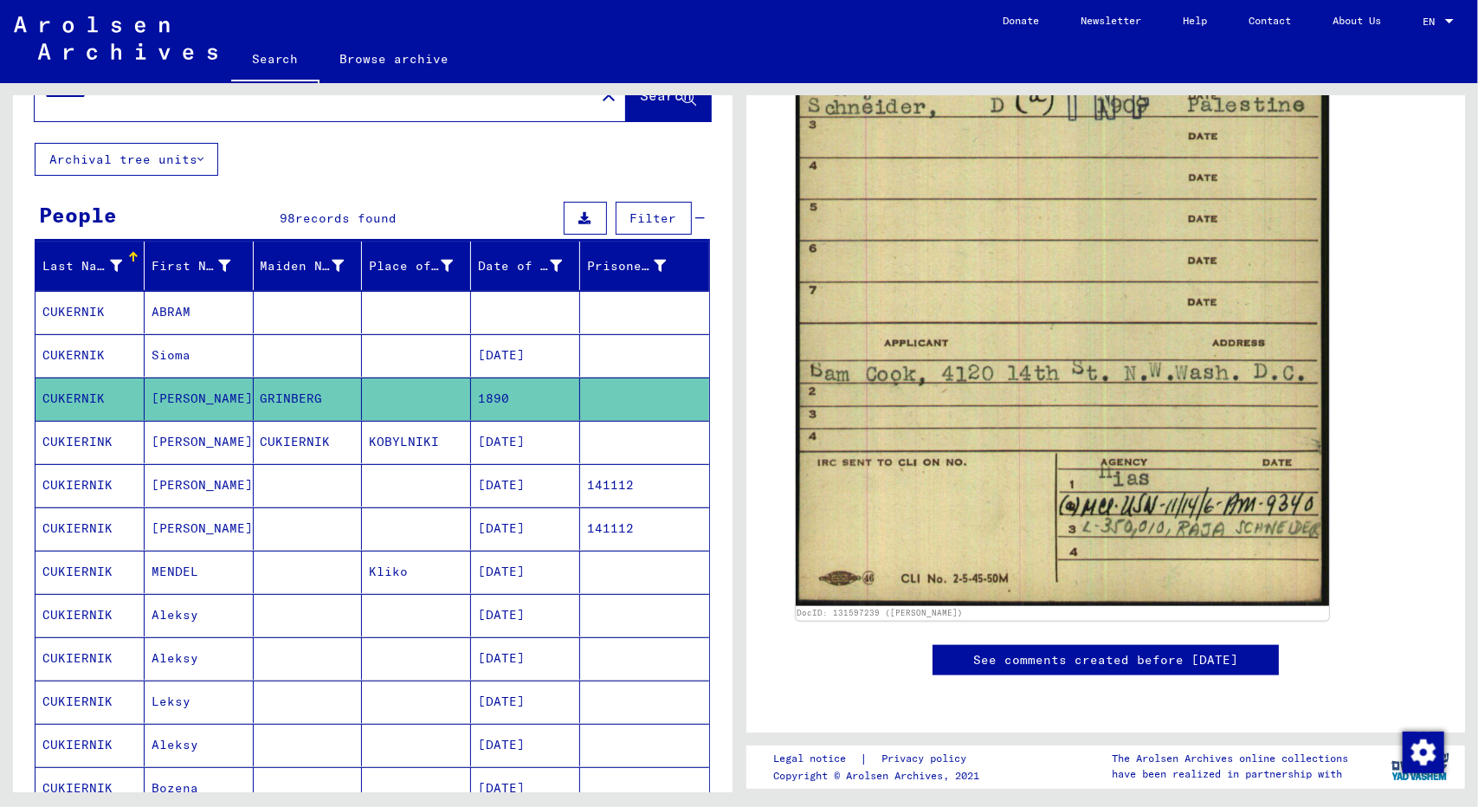
scroll to position [63, 0]
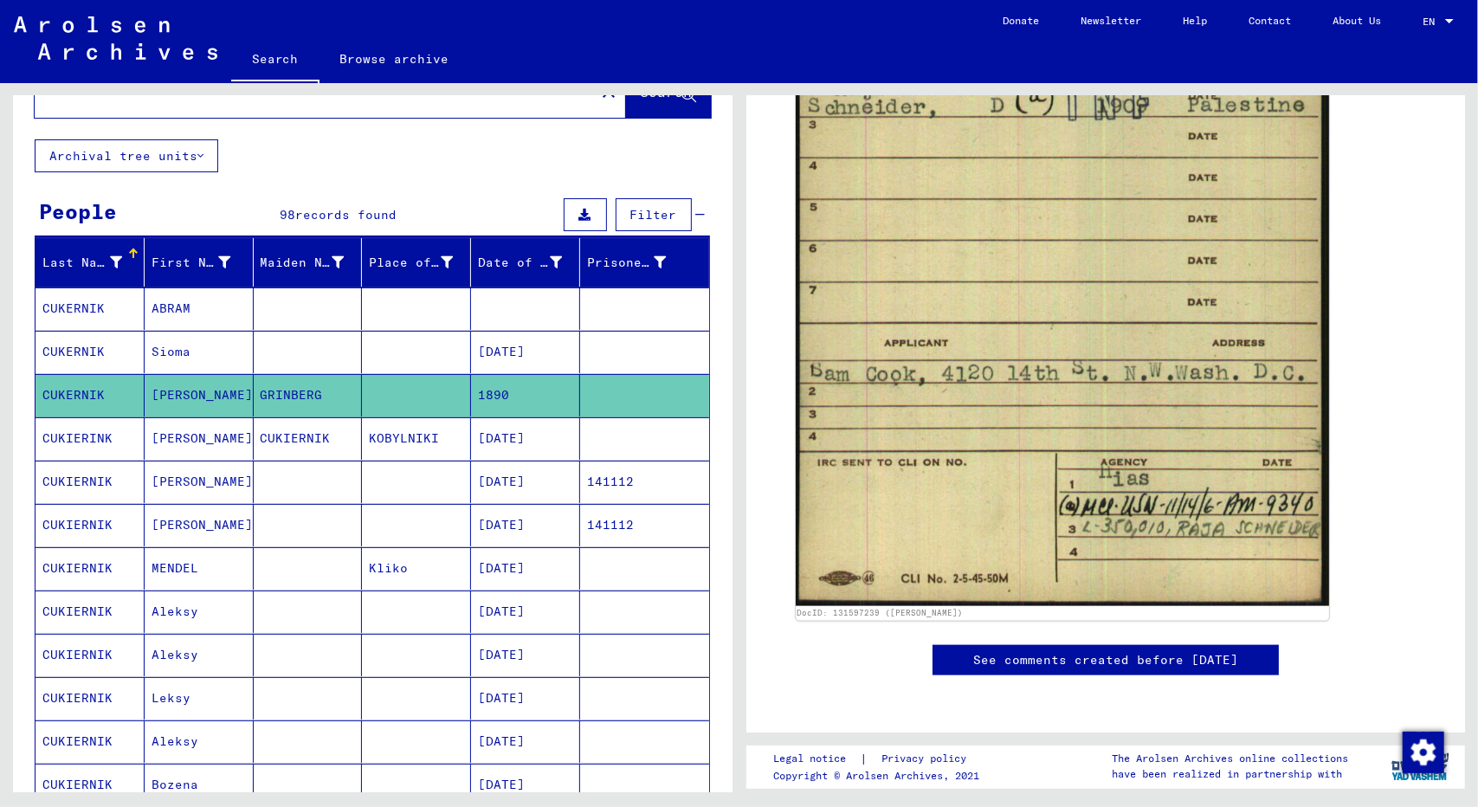
click at [73, 603] on mat-cell "CUKIERNIK" at bounding box center [89, 611] width 109 height 42
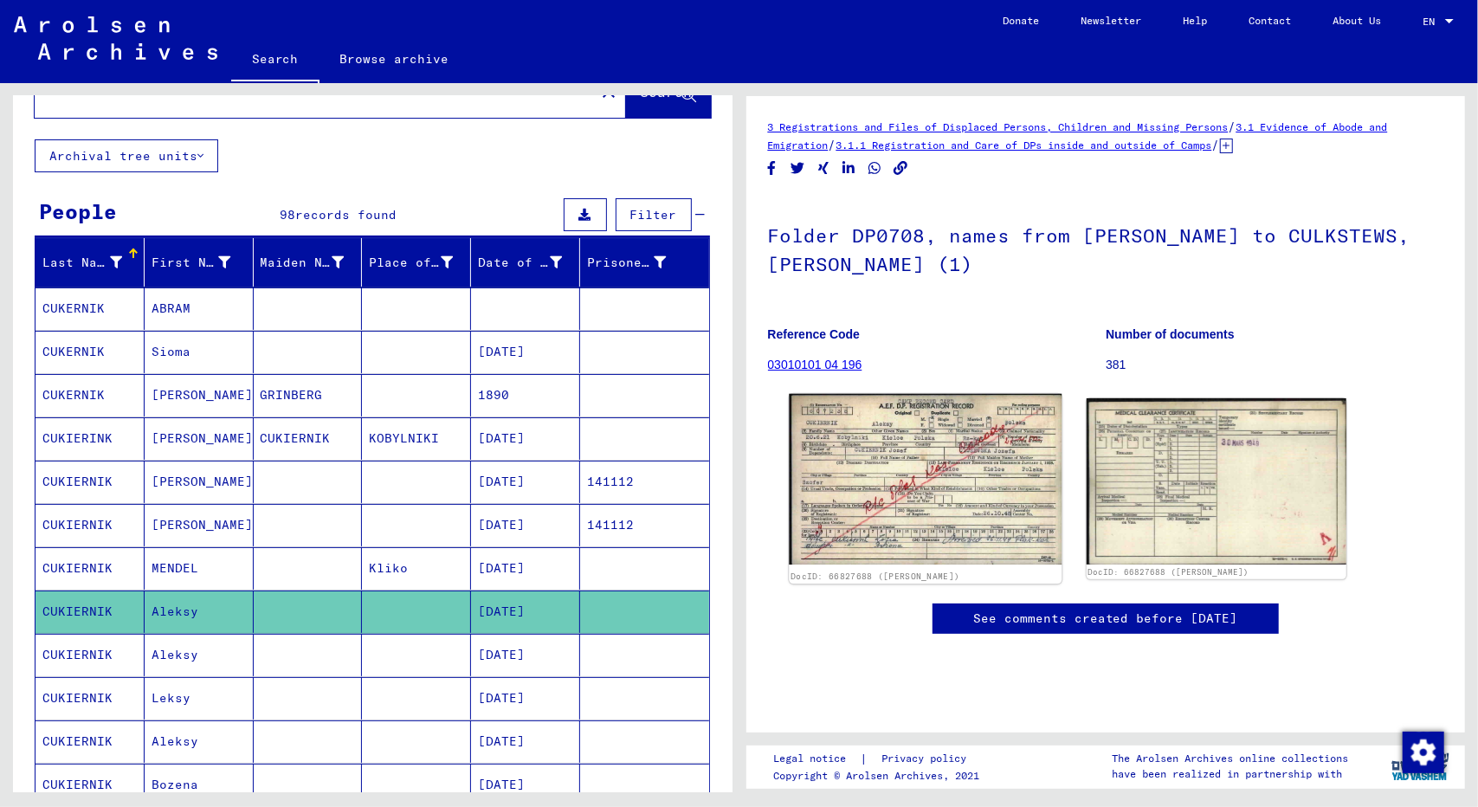
click at [919, 468] on img at bounding box center [925, 479] width 273 height 171
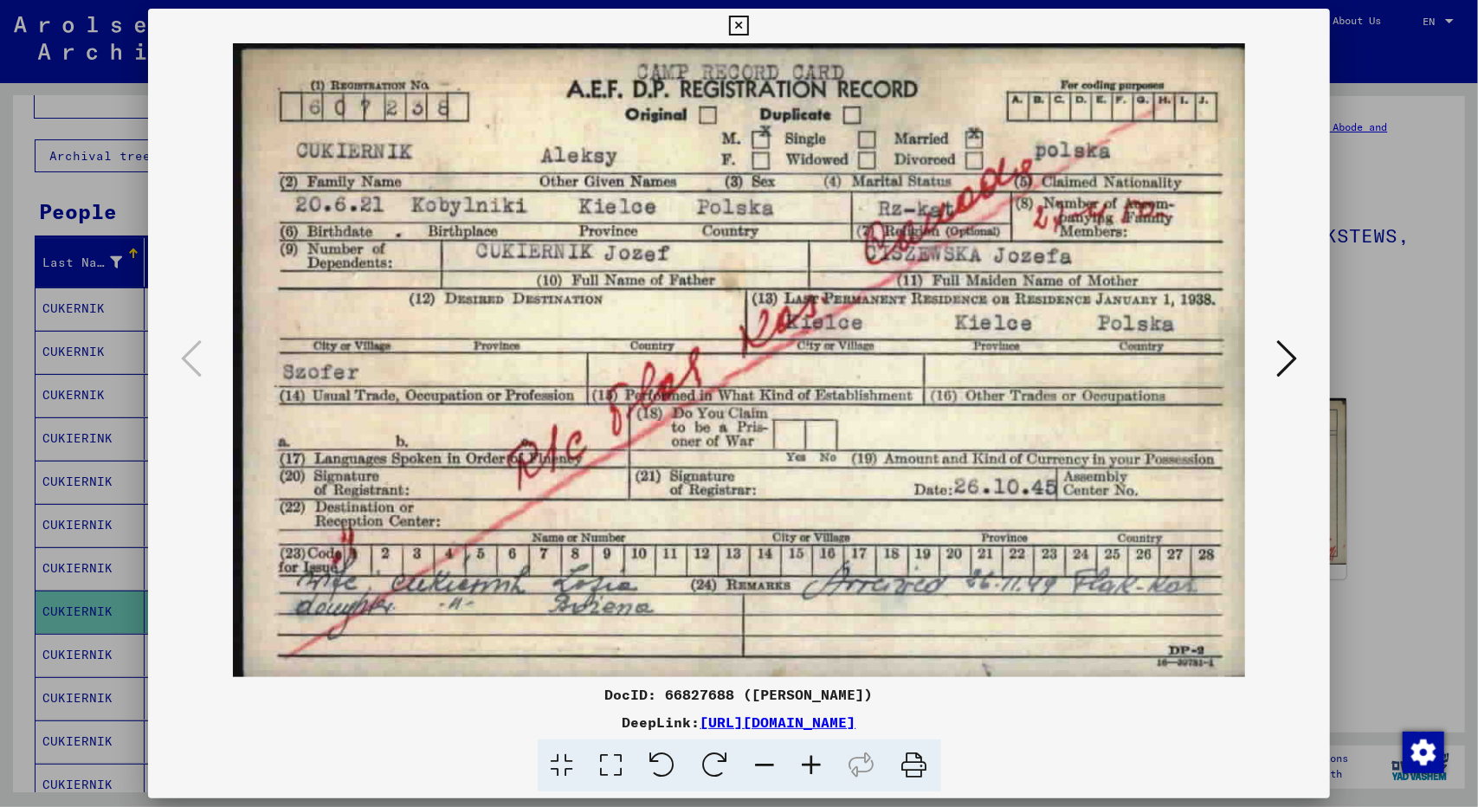
click at [1349, 343] on div at bounding box center [739, 403] width 1478 height 807
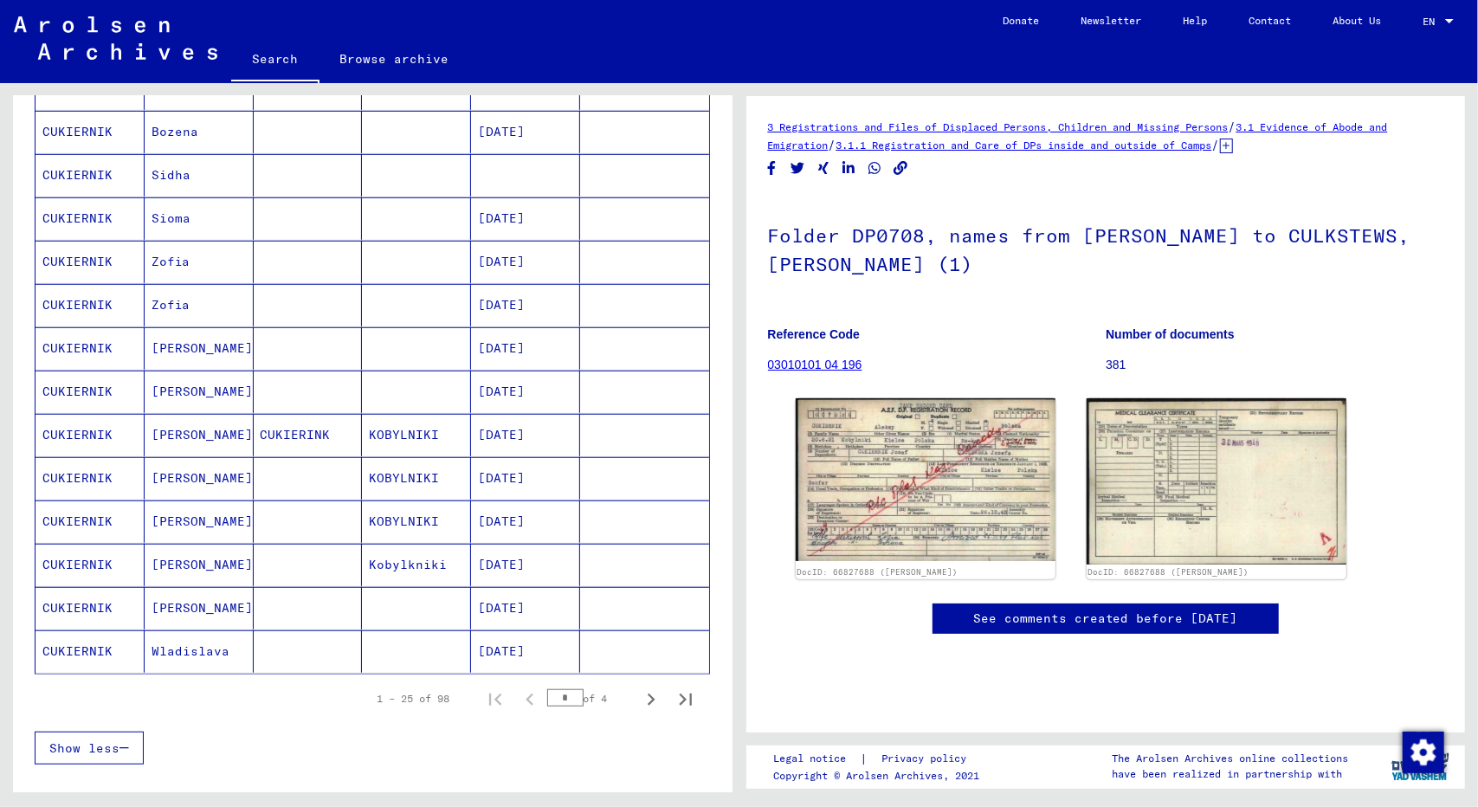
scroll to position [760, 0]
click at [639, 686] on icon "Next page" at bounding box center [651, 698] width 24 height 24
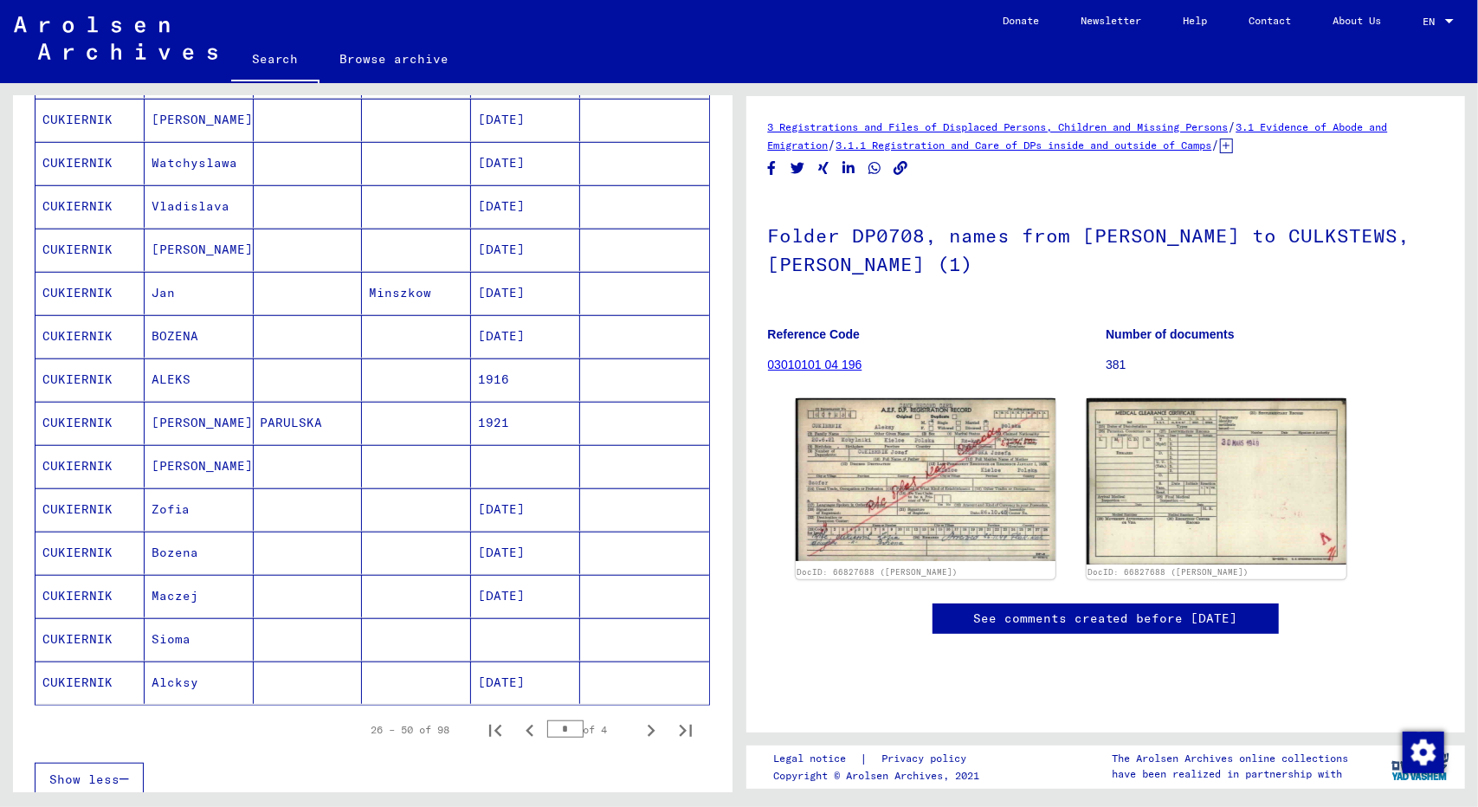
scroll to position [731, 0]
click at [639, 716] on icon "Next page" at bounding box center [651, 728] width 24 height 24
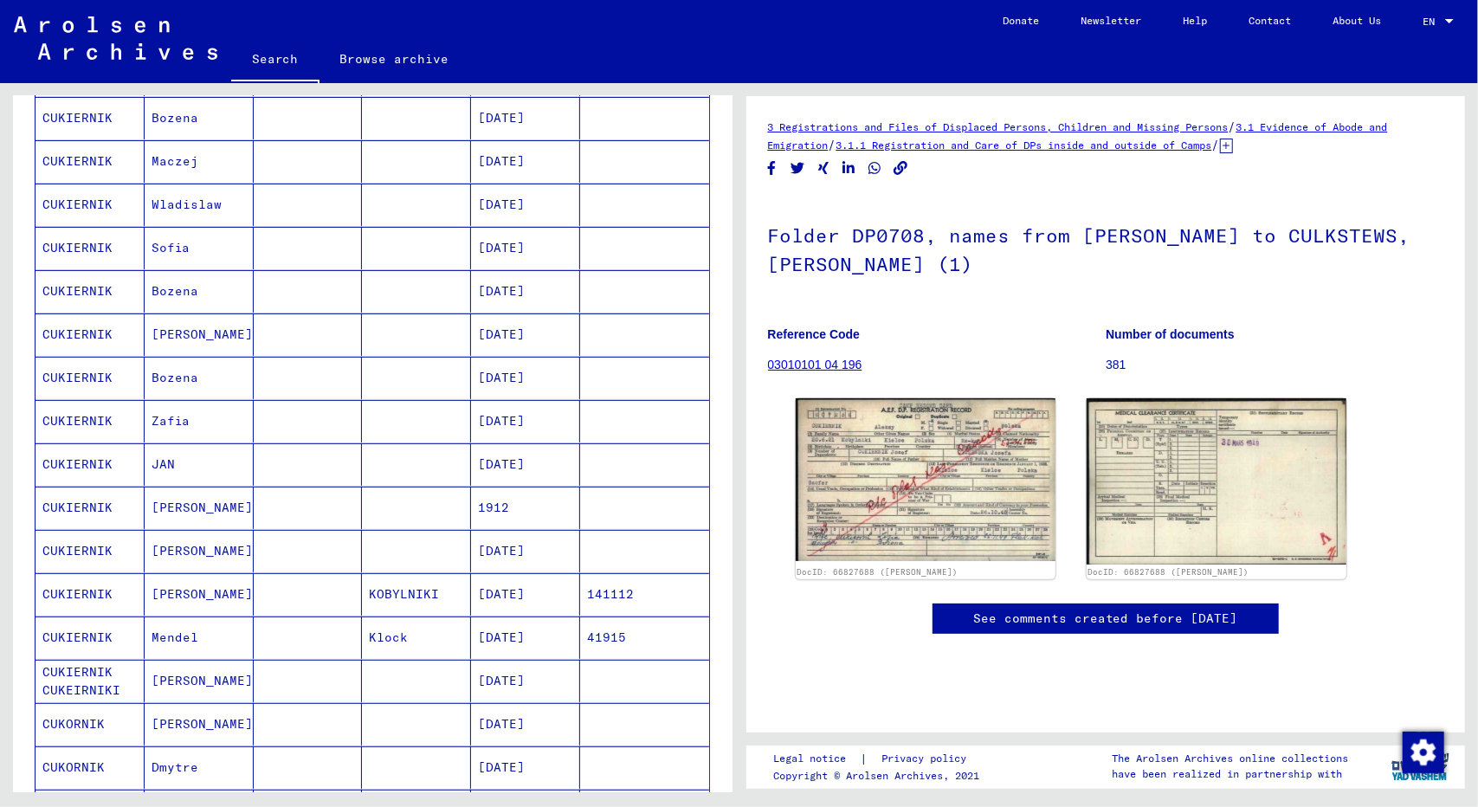
scroll to position [267, 0]
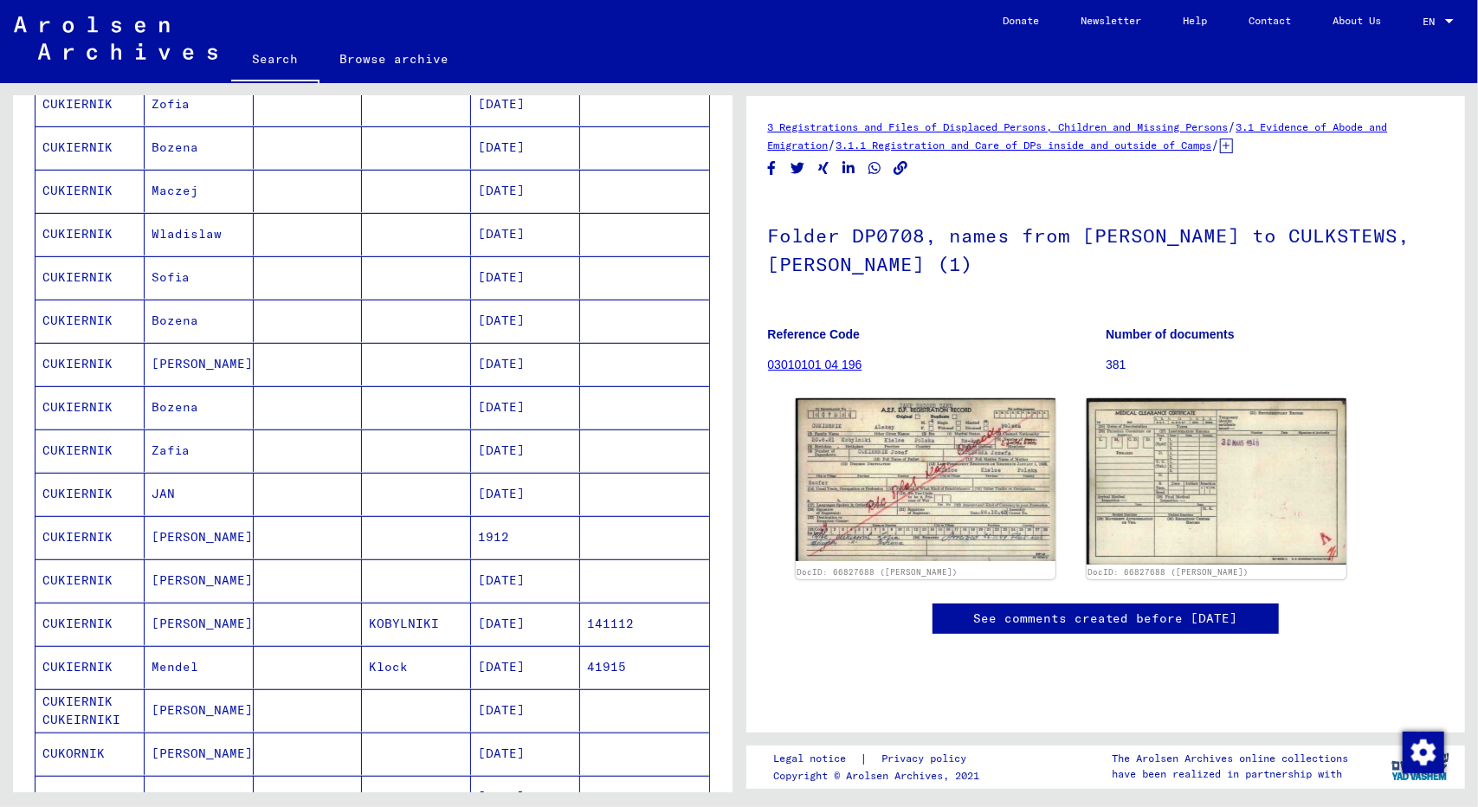
click at [174, 317] on mat-cell "Bozena" at bounding box center [199, 320] width 109 height 42
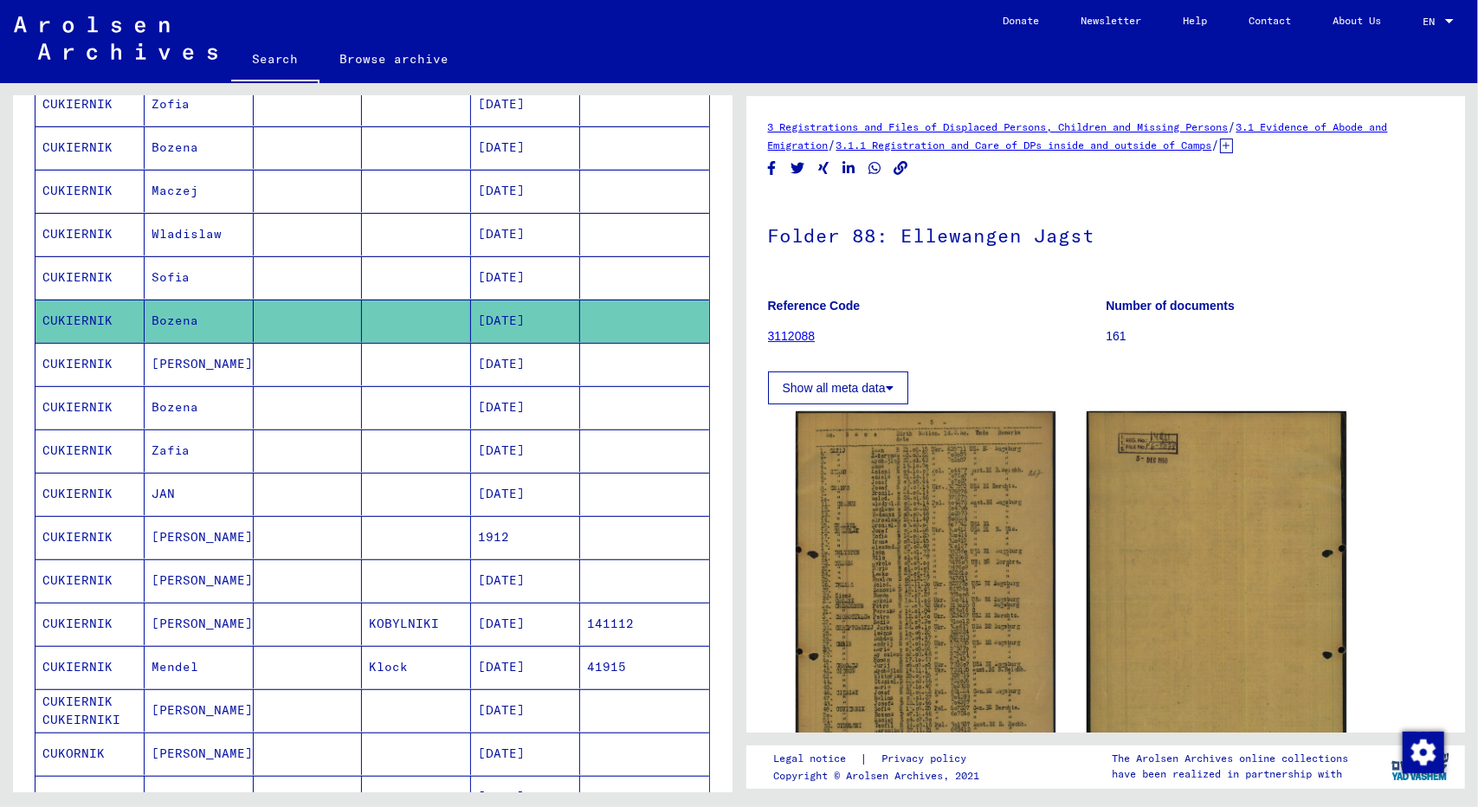
click at [173, 401] on mat-cell "Bozena" at bounding box center [199, 407] width 109 height 42
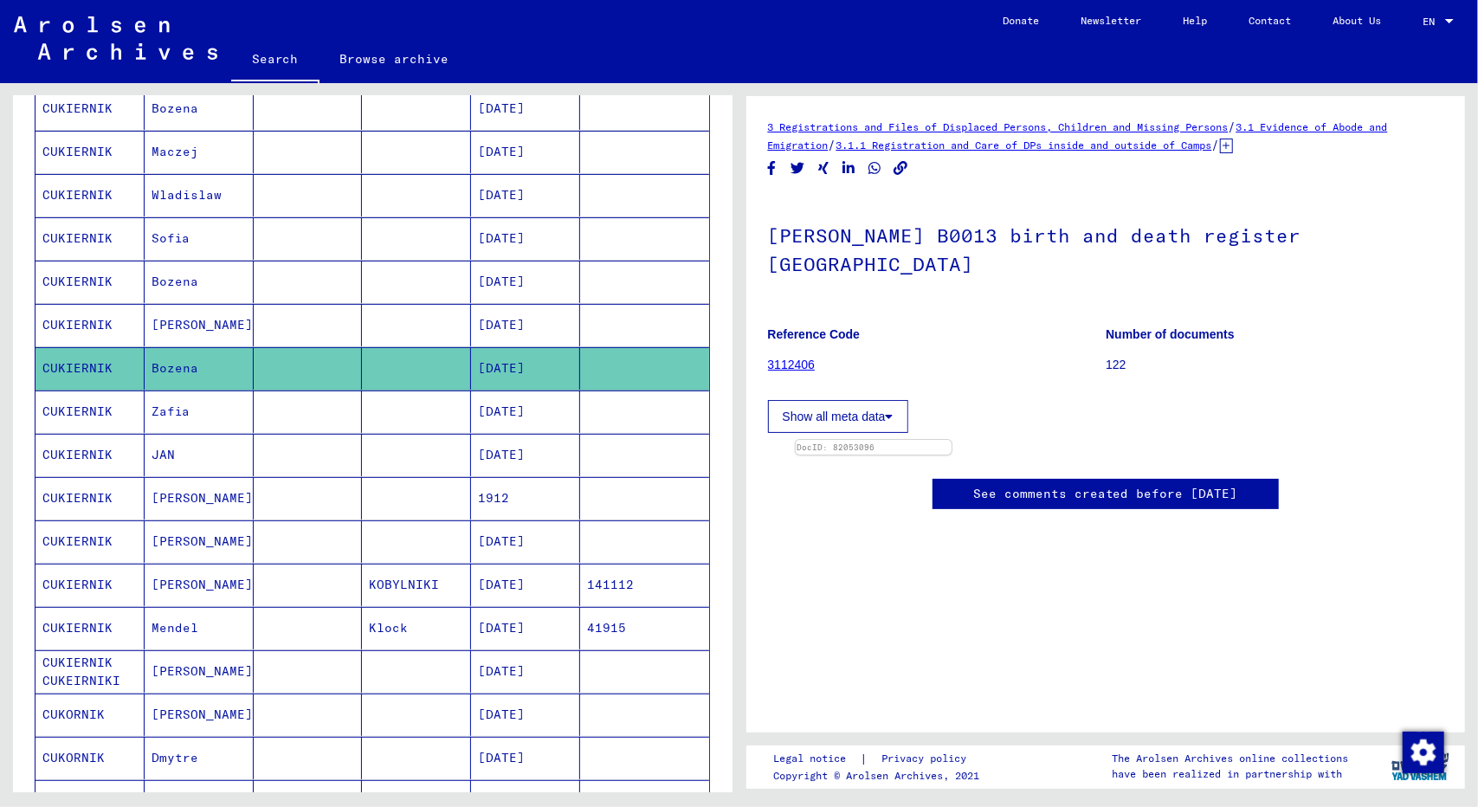
scroll to position [308, 0]
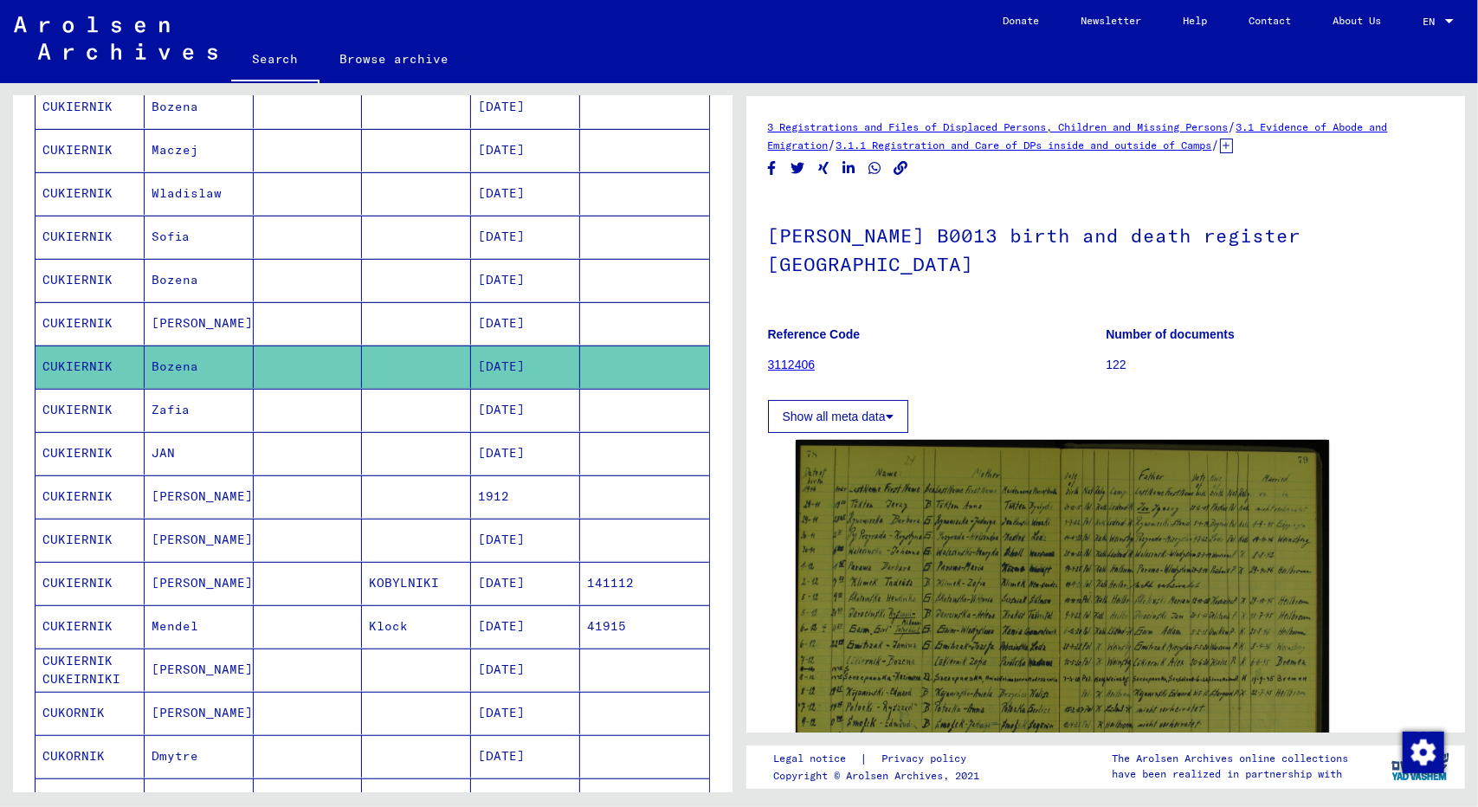
click at [181, 489] on mat-cell "[PERSON_NAME]" at bounding box center [199, 496] width 109 height 42
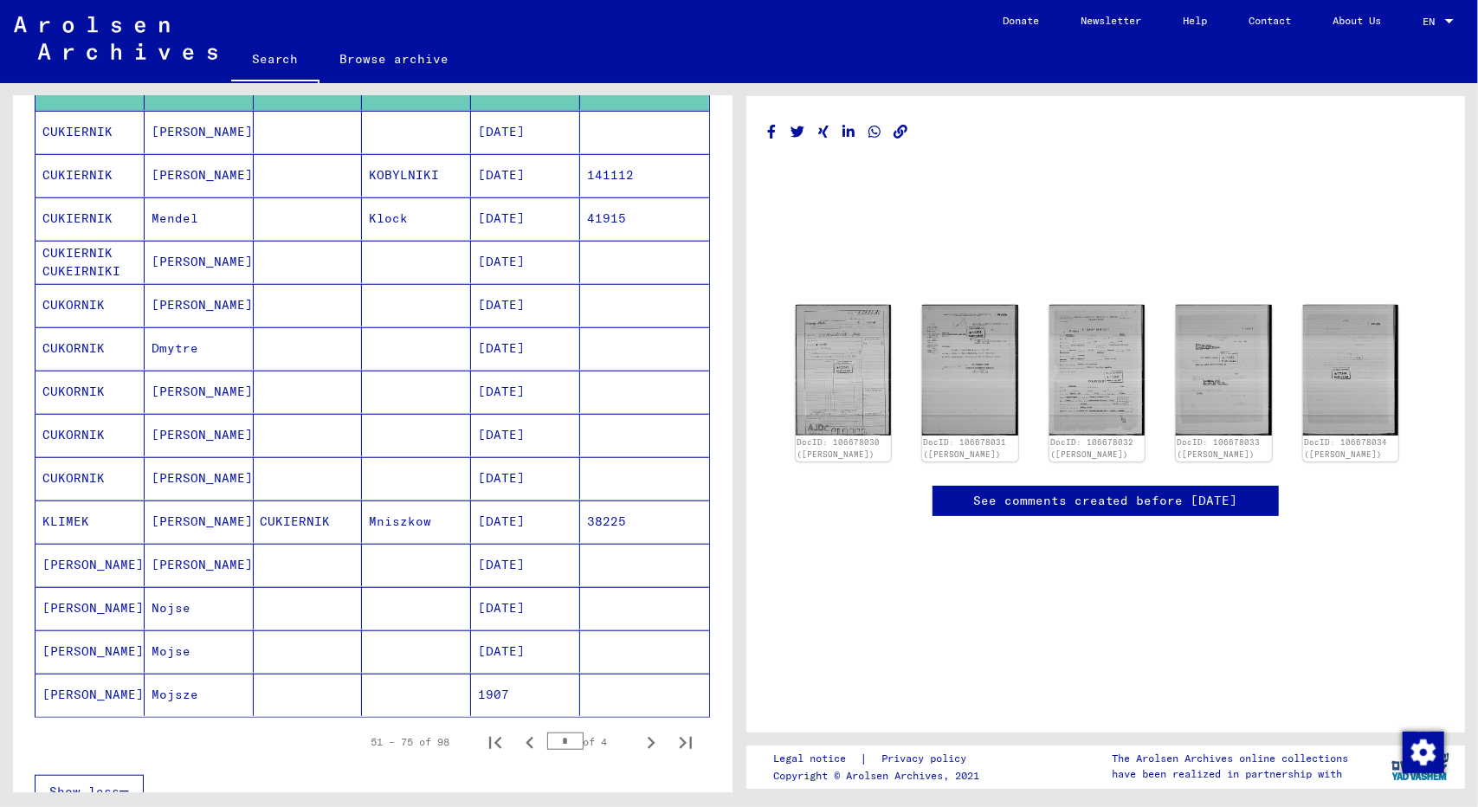
scroll to position [722, 0]
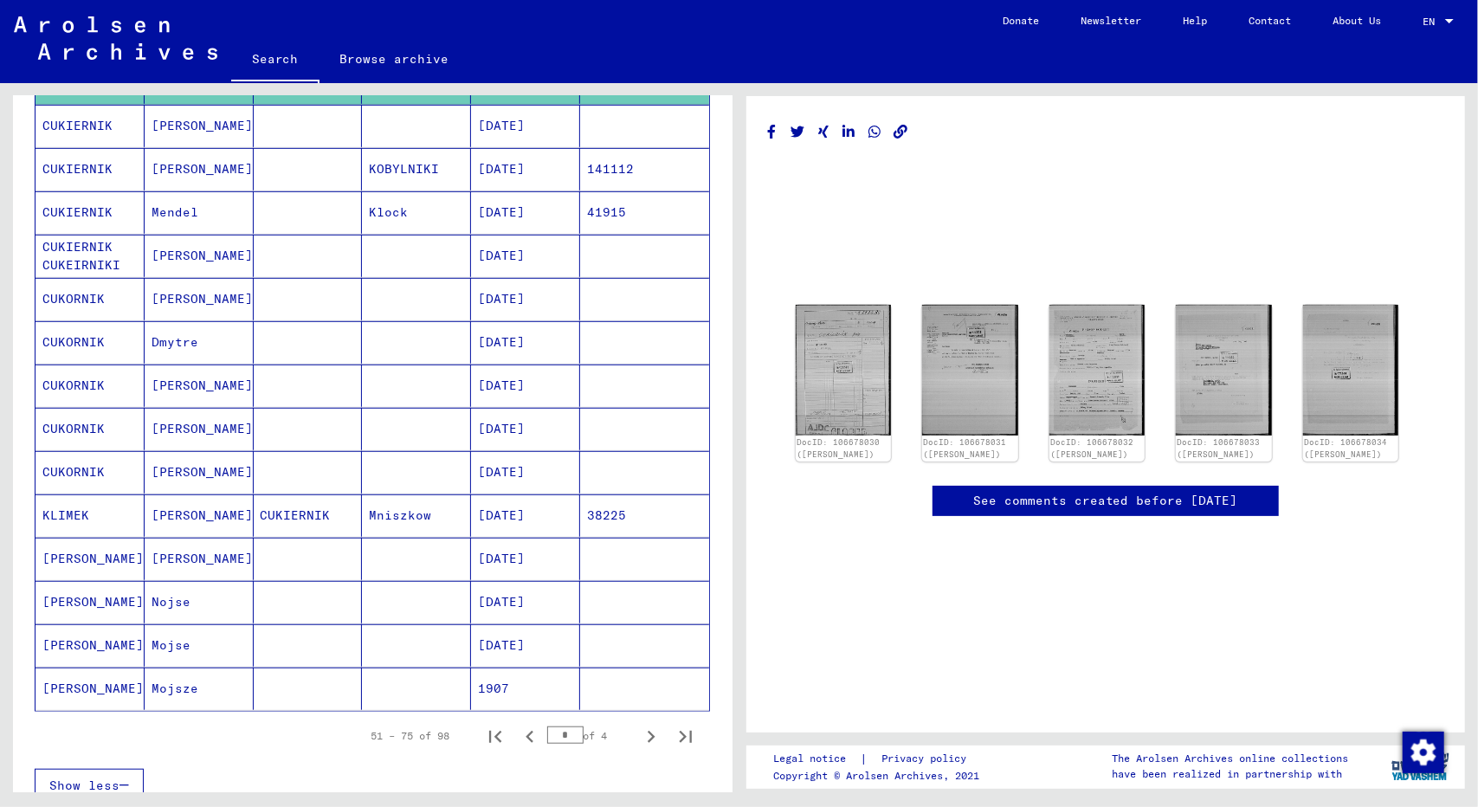
click at [177, 504] on mat-cell "[PERSON_NAME]" at bounding box center [199, 515] width 109 height 42
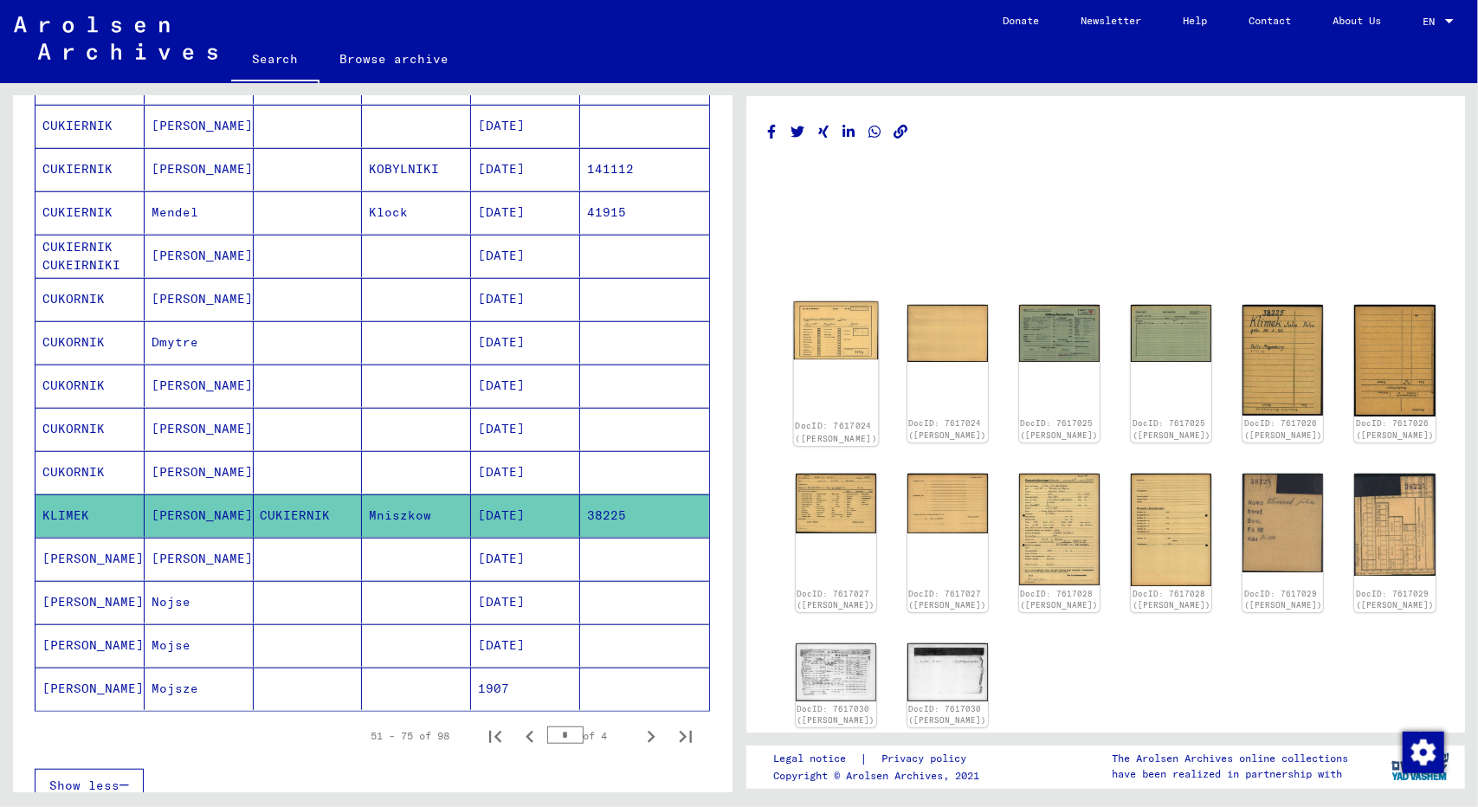
click at [834, 339] on img at bounding box center [835, 330] width 85 height 59
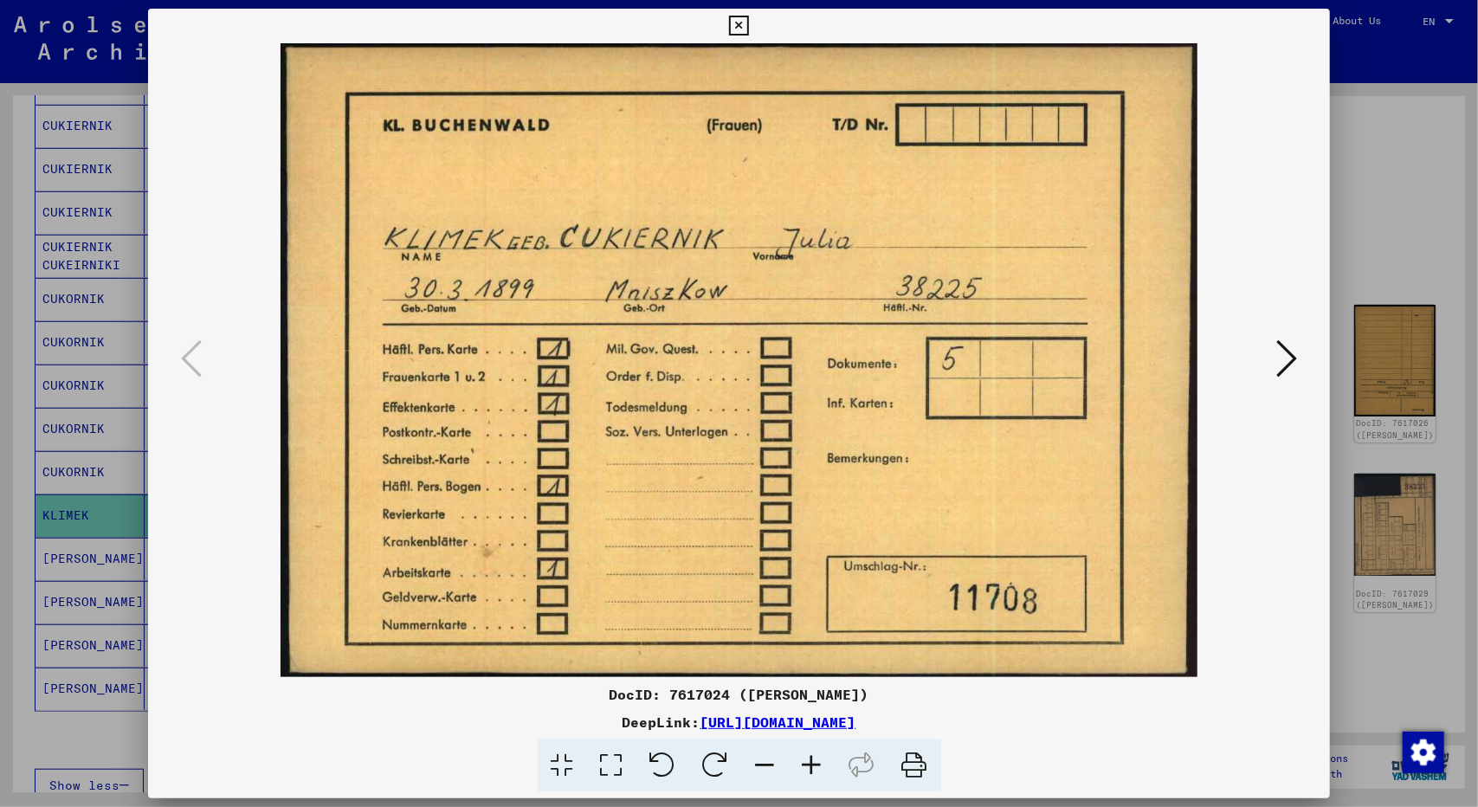
click at [834, 339] on img at bounding box center [739, 360] width 1065 height 634
click at [1297, 358] on button at bounding box center [1286, 359] width 31 height 49
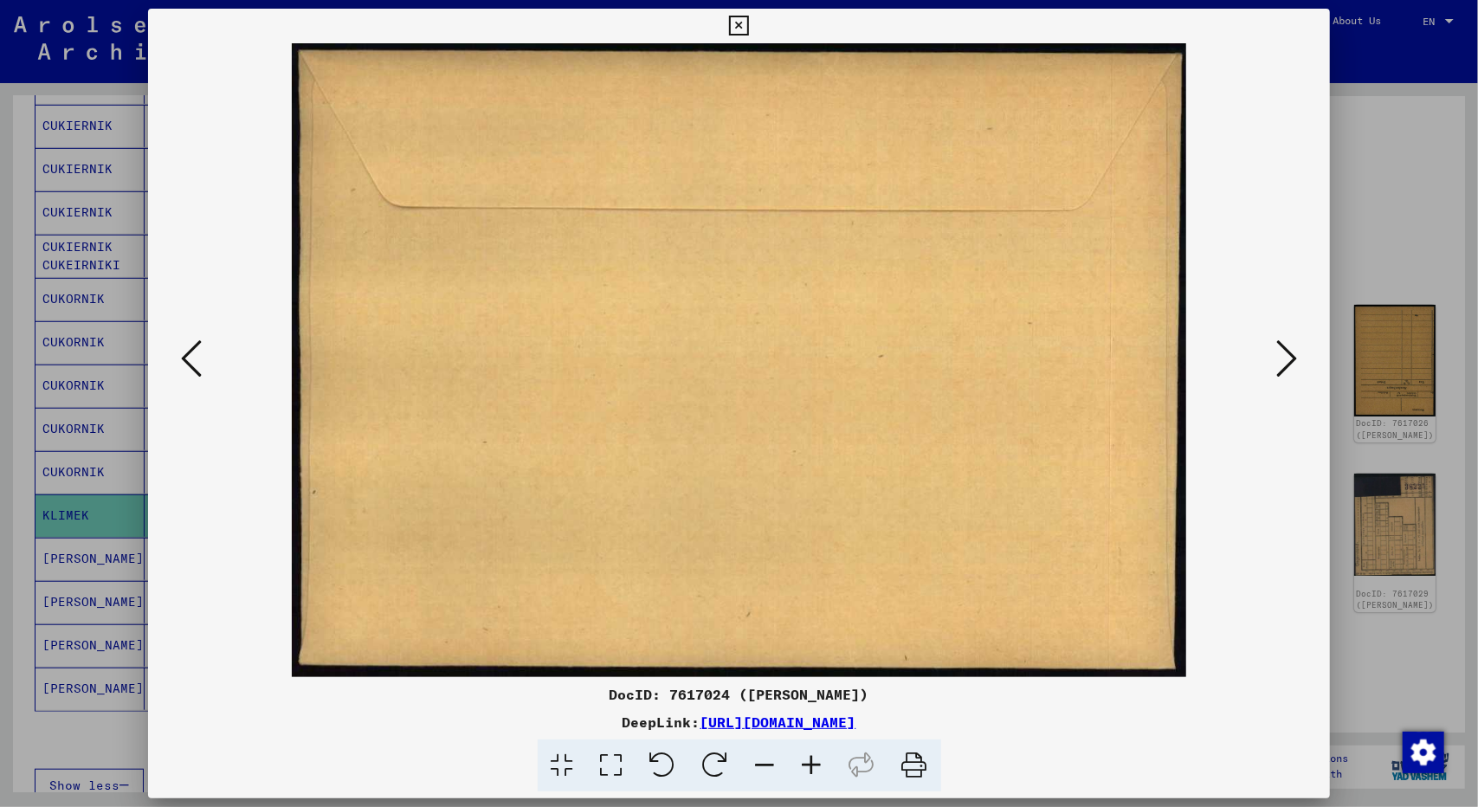
click at [1297, 358] on button at bounding box center [1286, 359] width 31 height 49
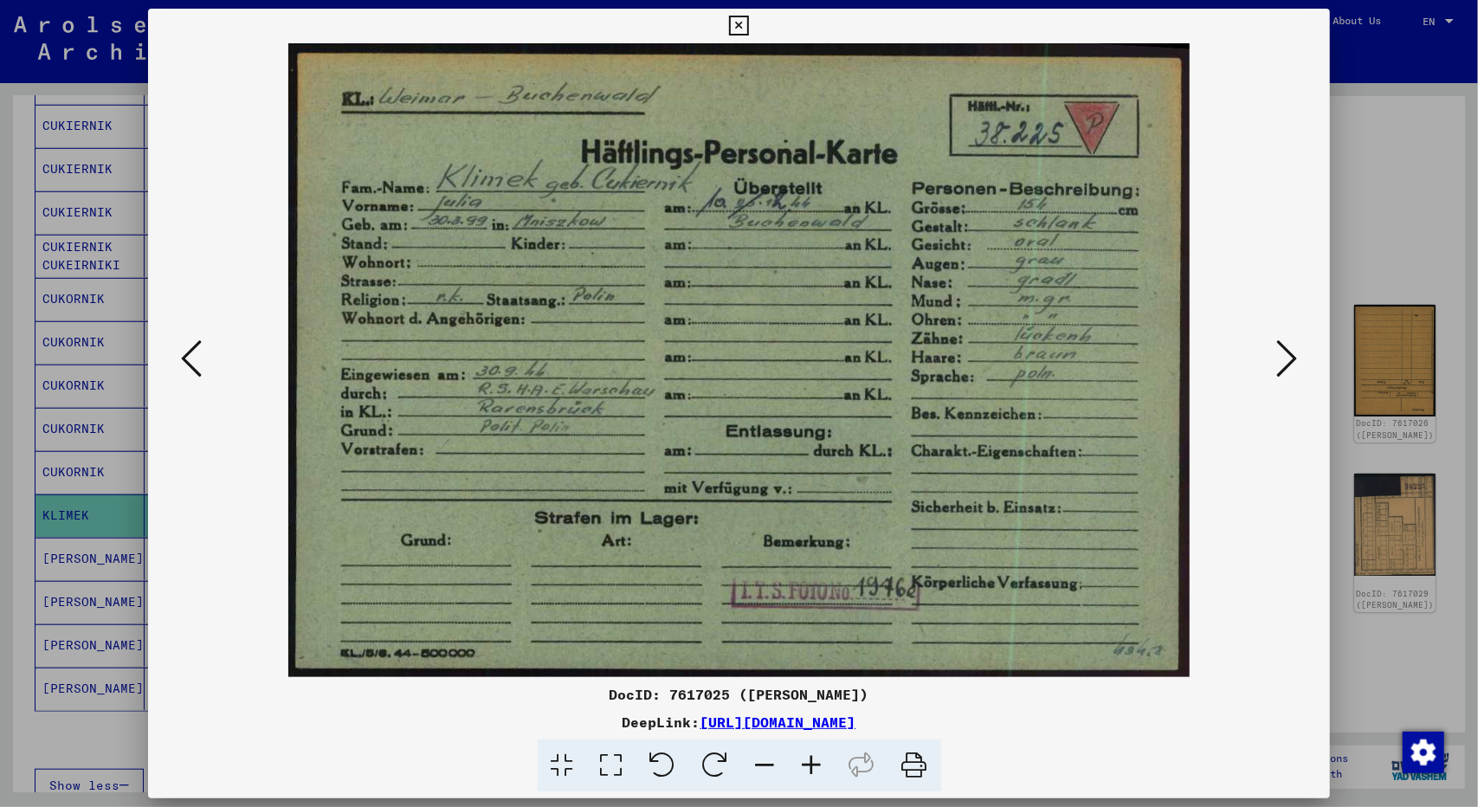
click at [1297, 358] on button at bounding box center [1286, 359] width 31 height 49
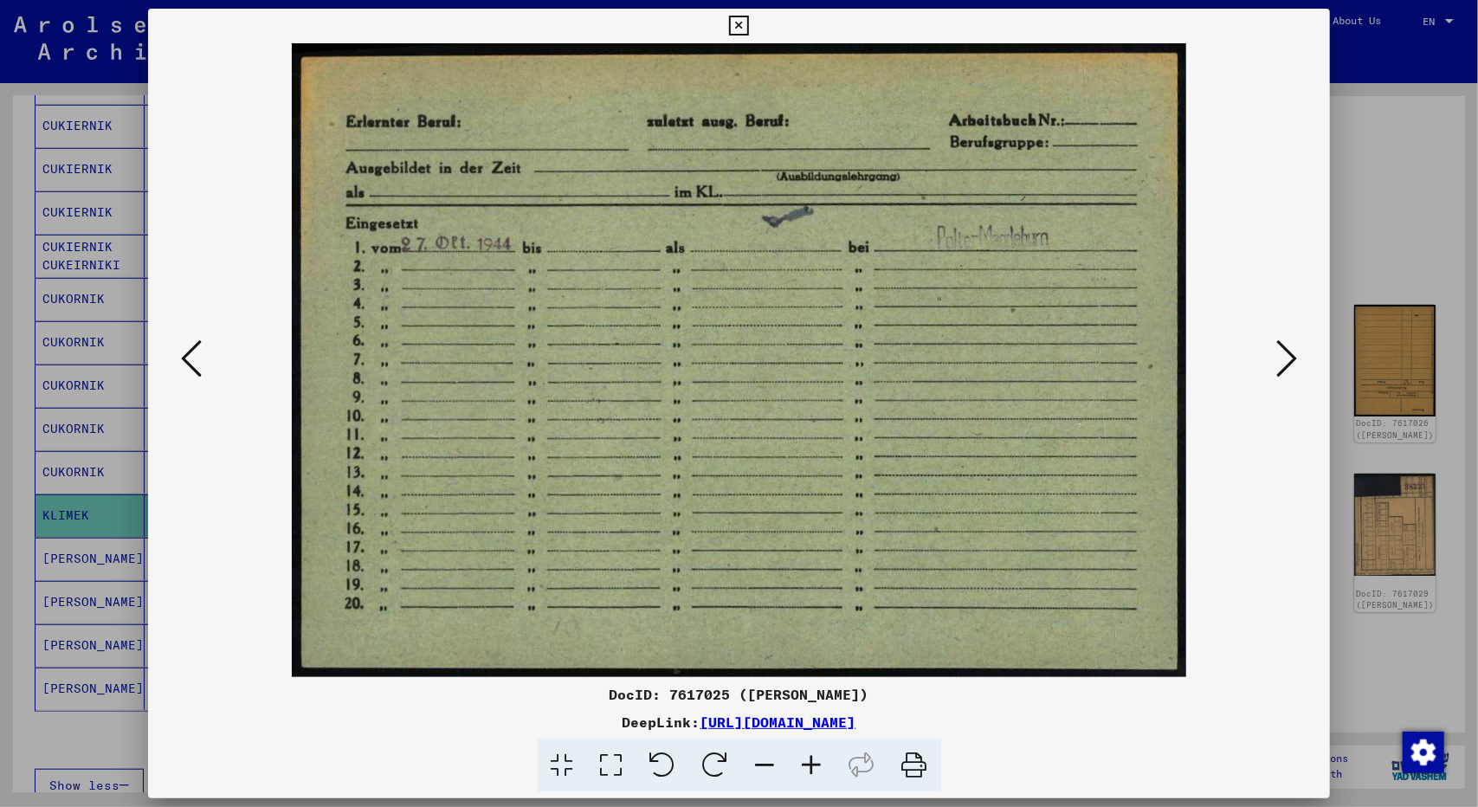
click at [1297, 358] on button at bounding box center [1286, 359] width 31 height 49
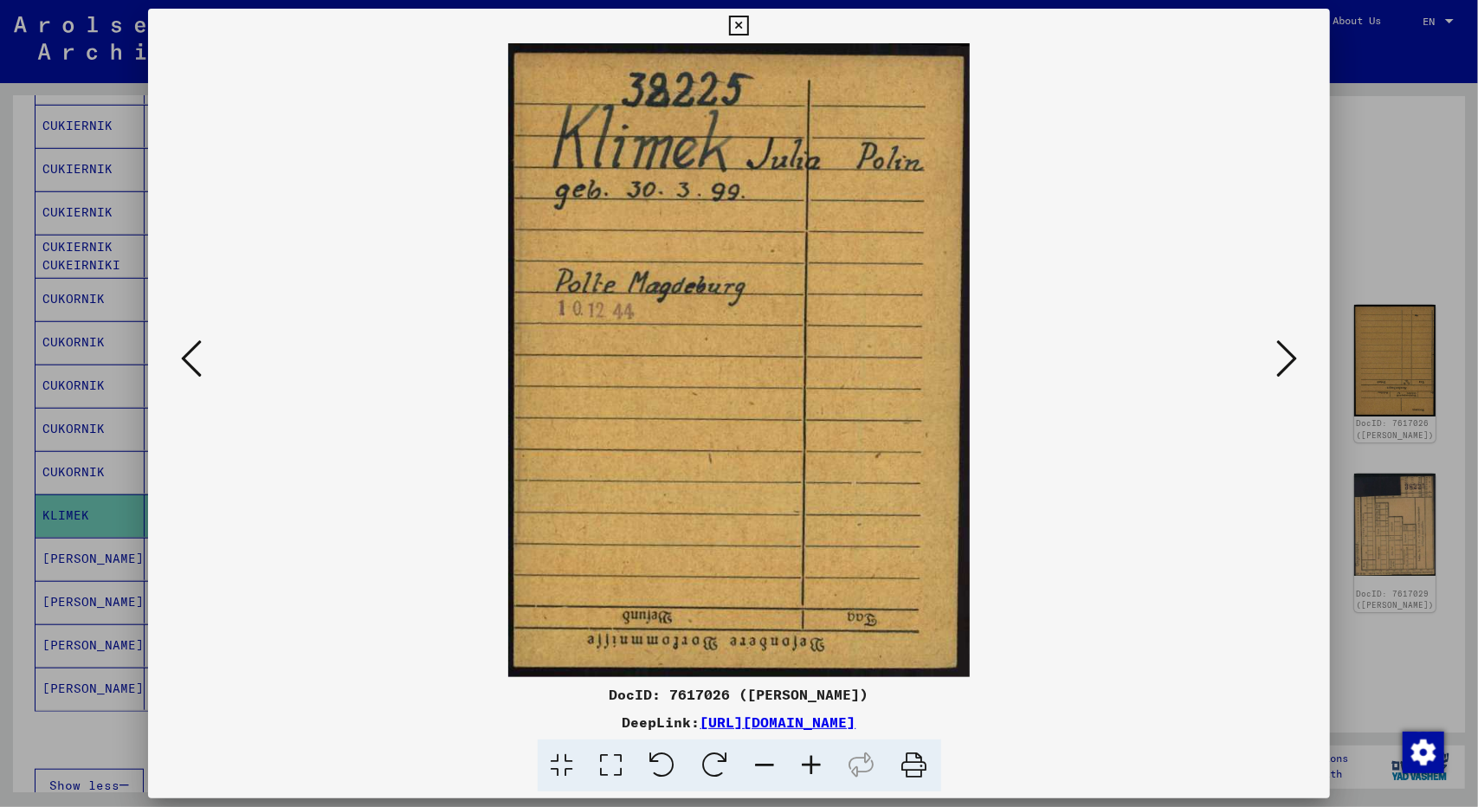
click at [1297, 358] on button at bounding box center [1286, 359] width 31 height 49
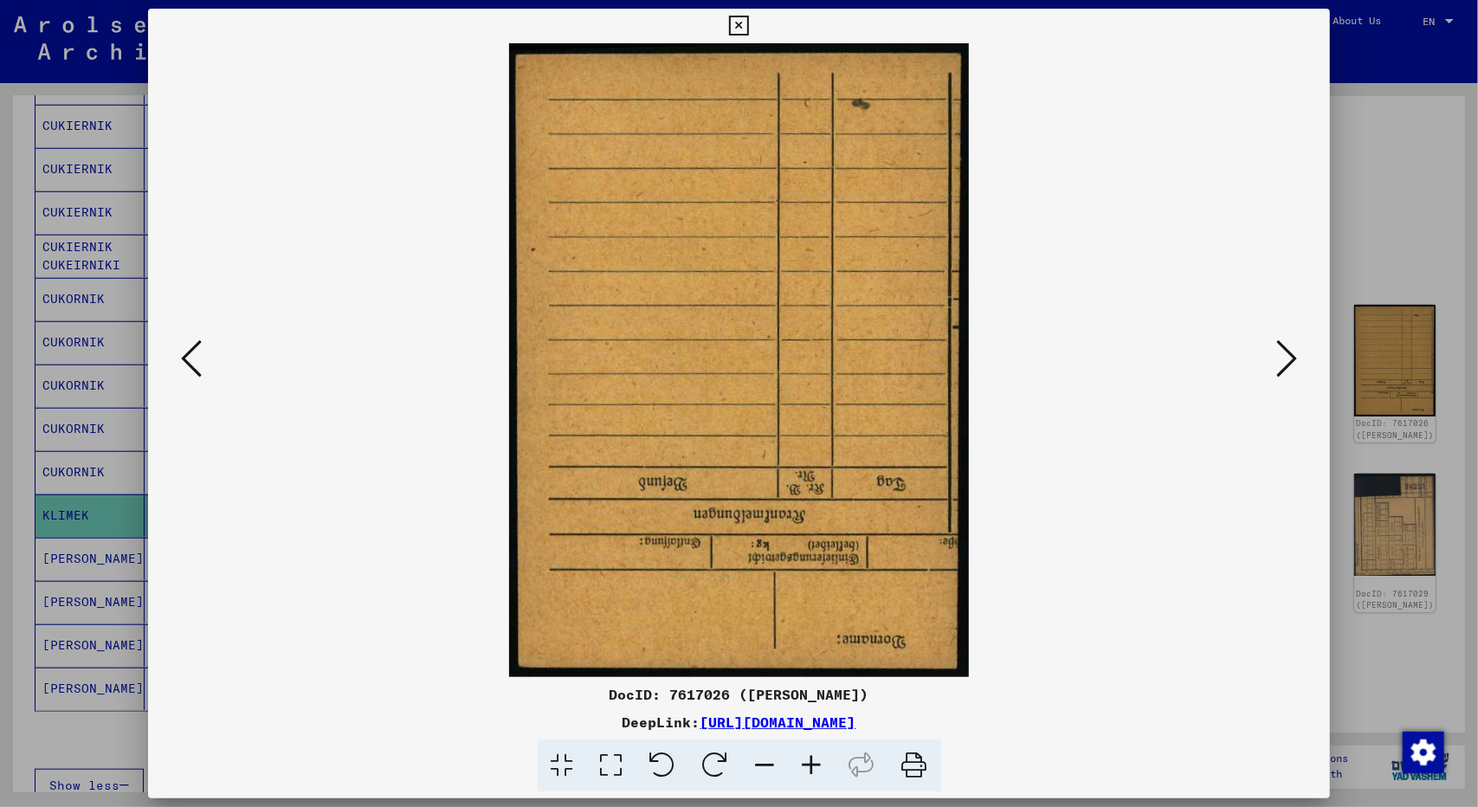
click at [1297, 358] on button at bounding box center [1286, 359] width 31 height 49
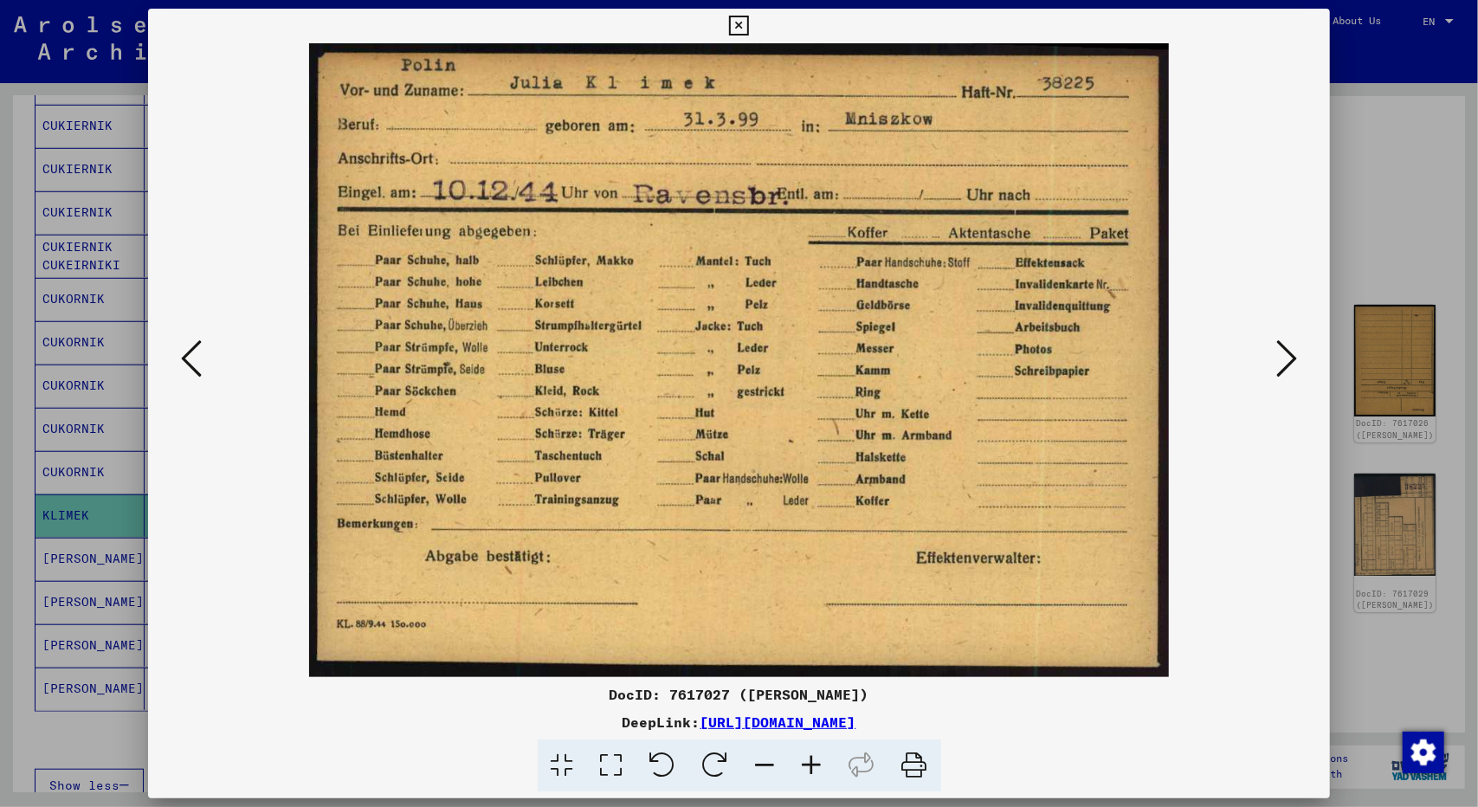
click at [1297, 358] on button at bounding box center [1286, 359] width 31 height 49
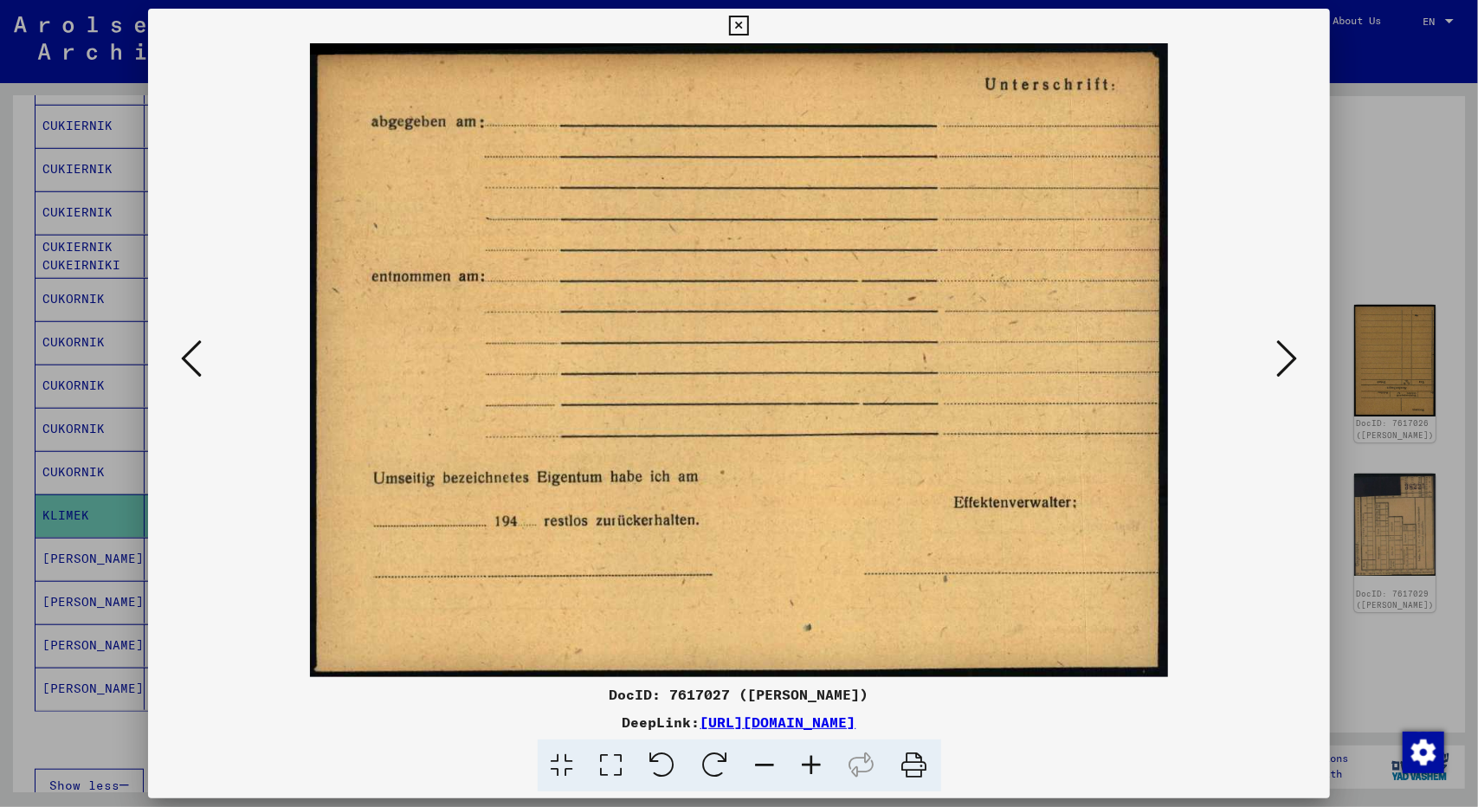
click at [1297, 358] on button at bounding box center [1286, 359] width 31 height 49
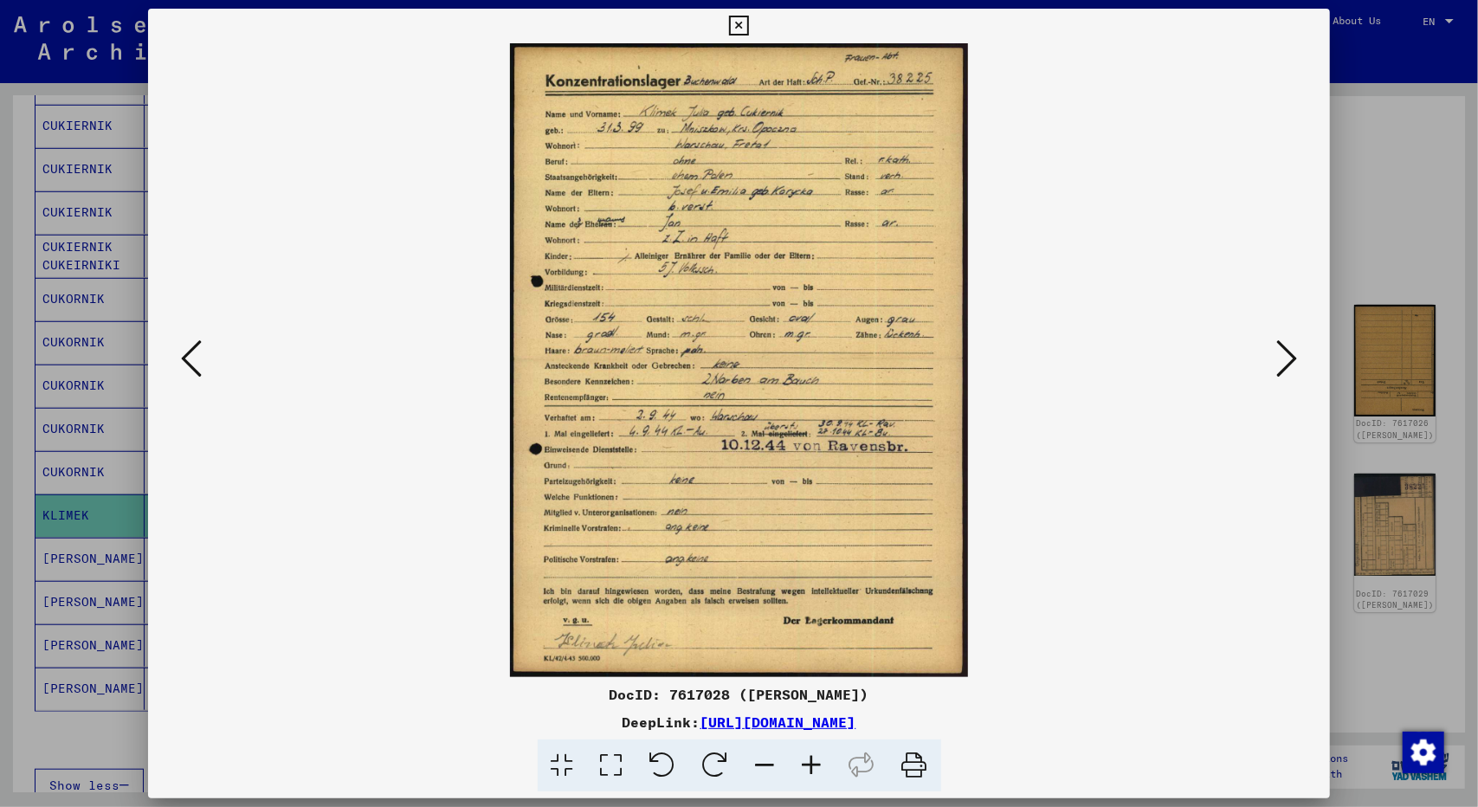
click at [1297, 358] on button at bounding box center [1286, 359] width 31 height 49
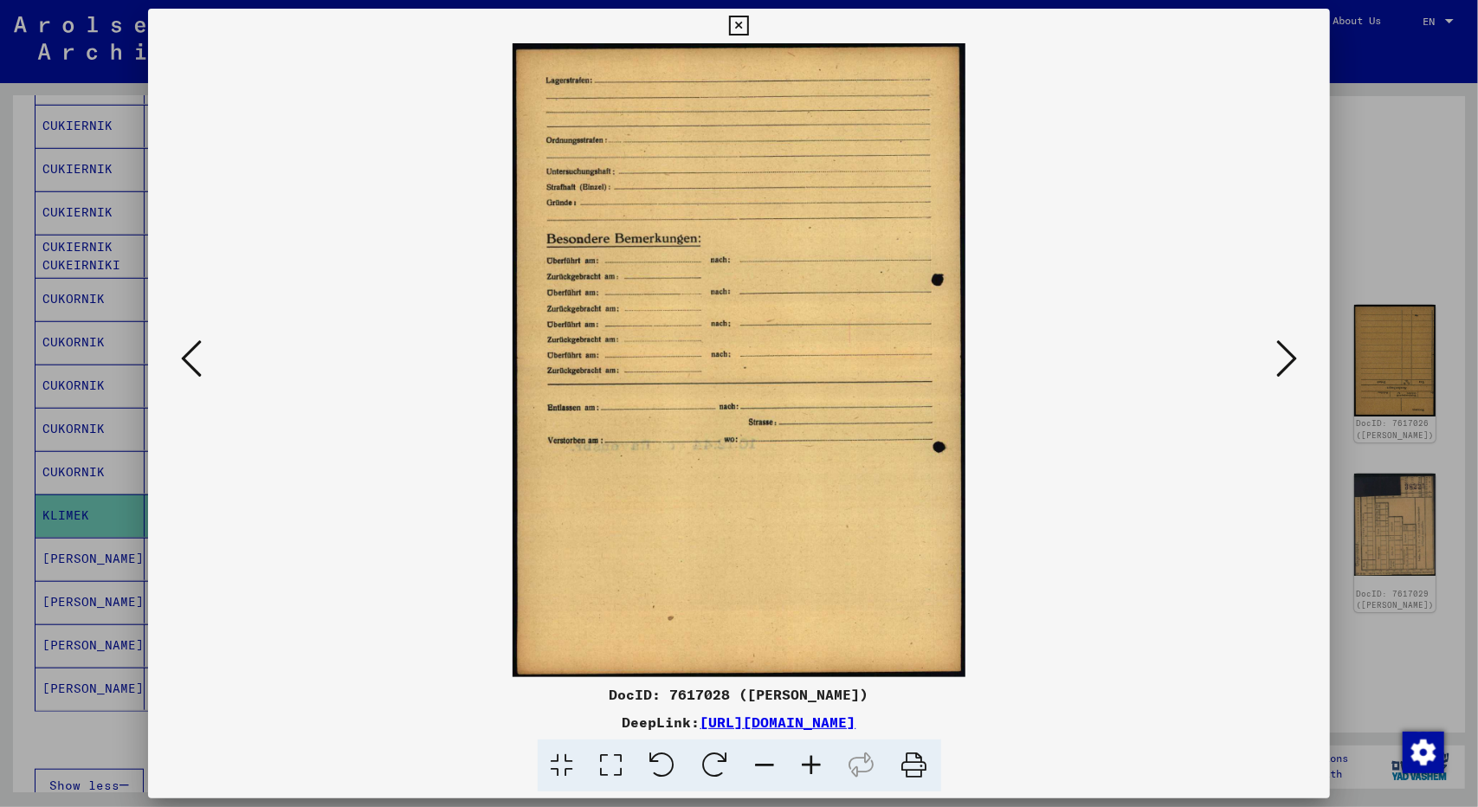
click at [1297, 358] on button at bounding box center [1286, 359] width 31 height 49
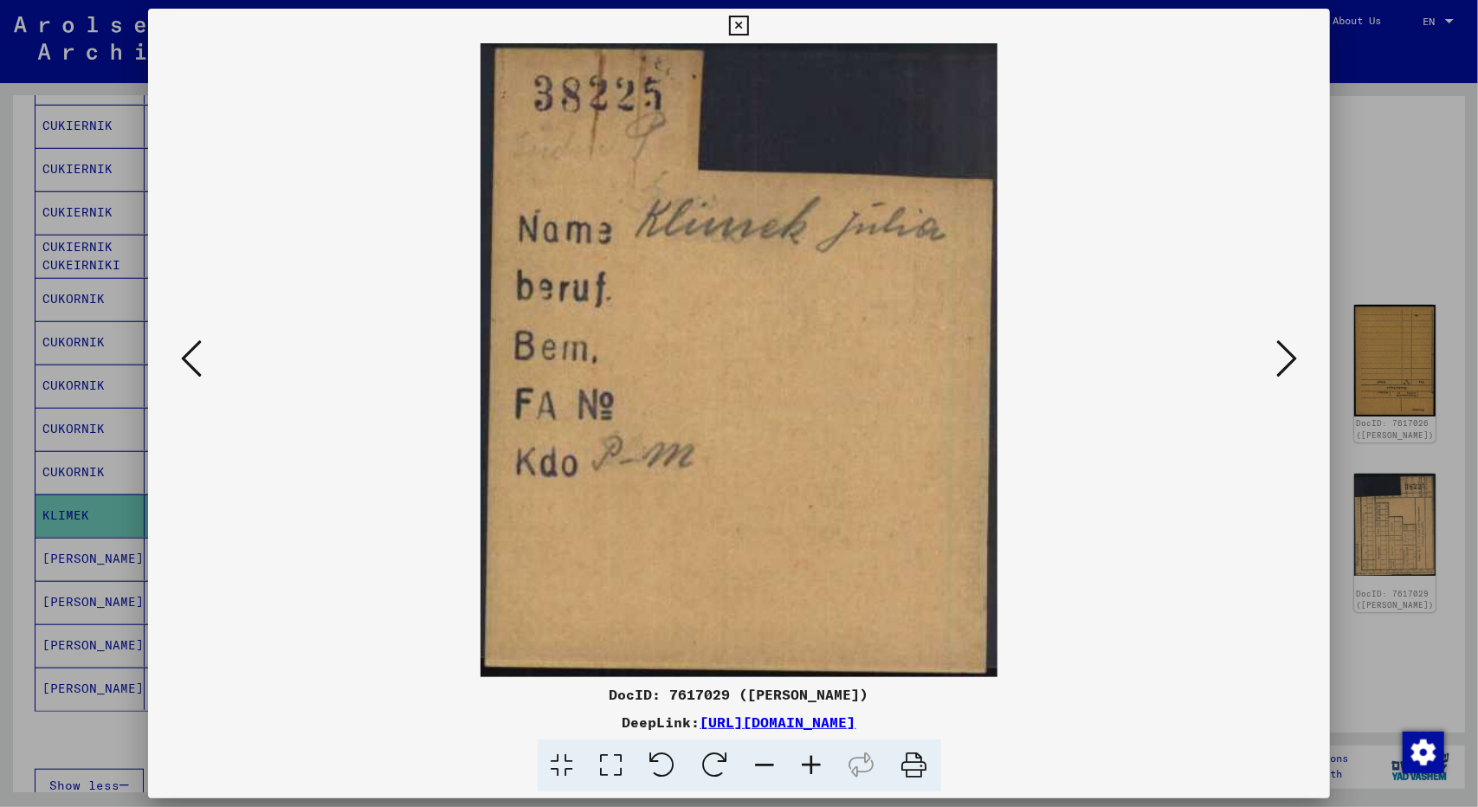
click at [1297, 358] on button at bounding box center [1286, 359] width 31 height 49
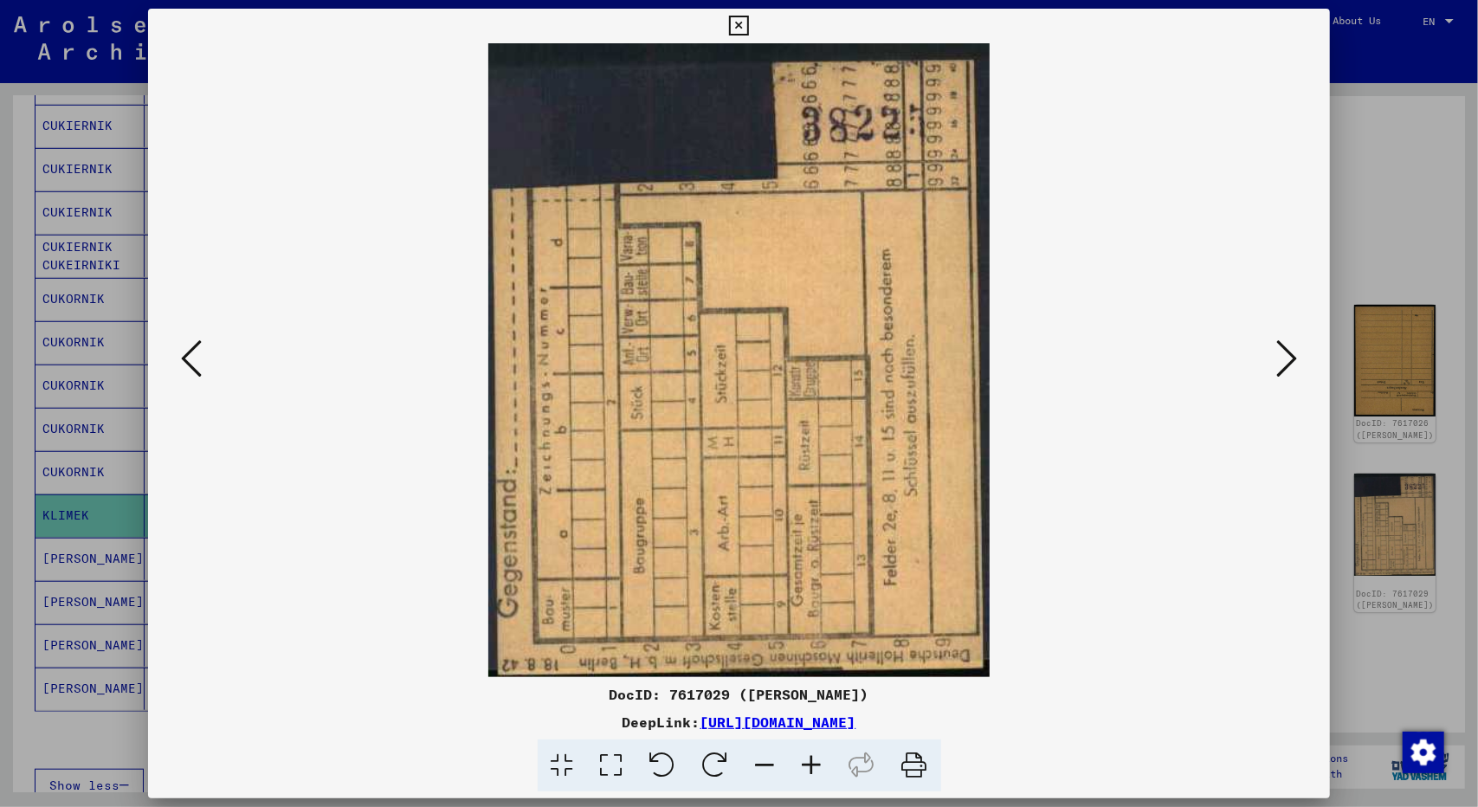
click at [1297, 358] on button at bounding box center [1286, 359] width 31 height 49
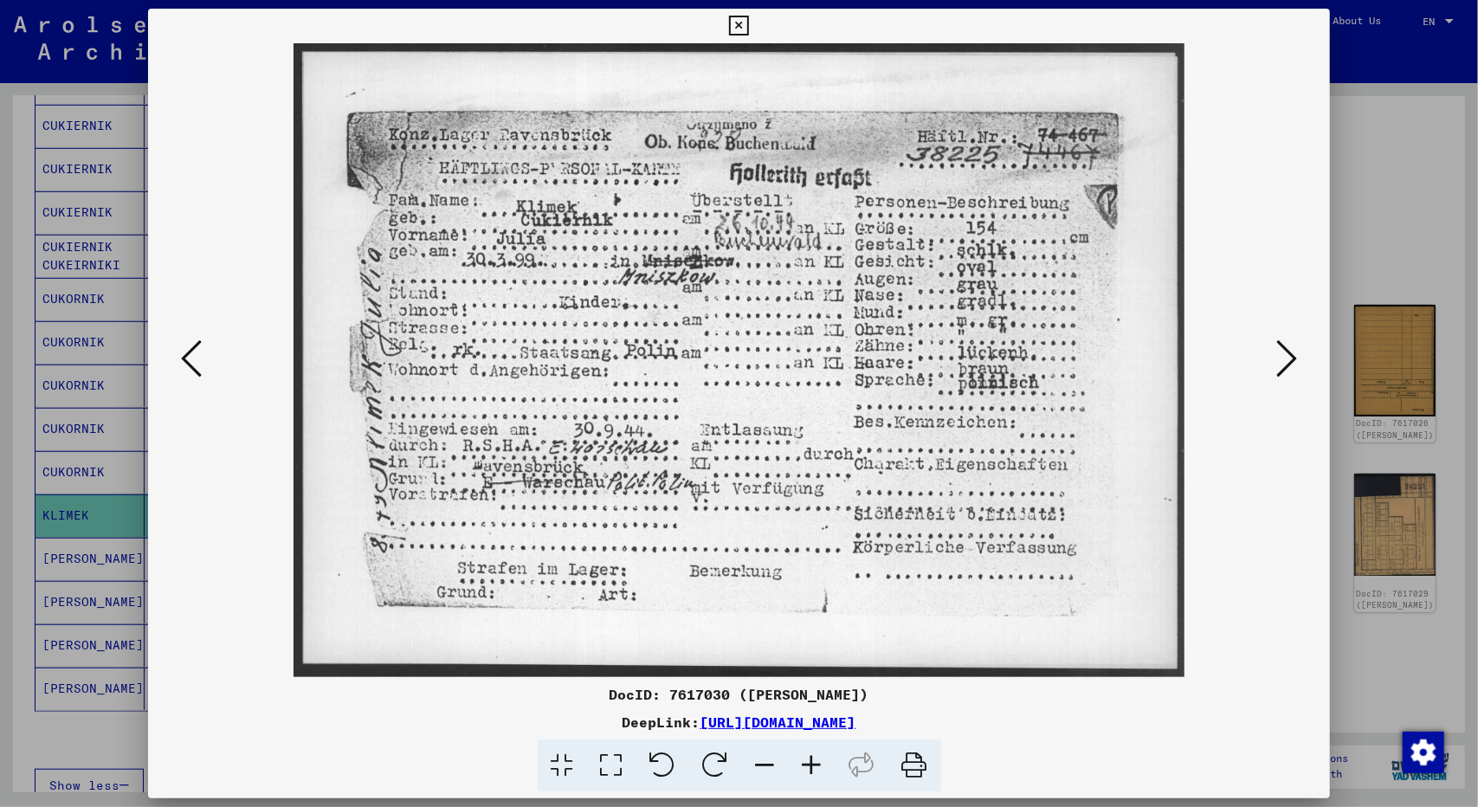
click at [1297, 358] on button at bounding box center [1286, 359] width 31 height 49
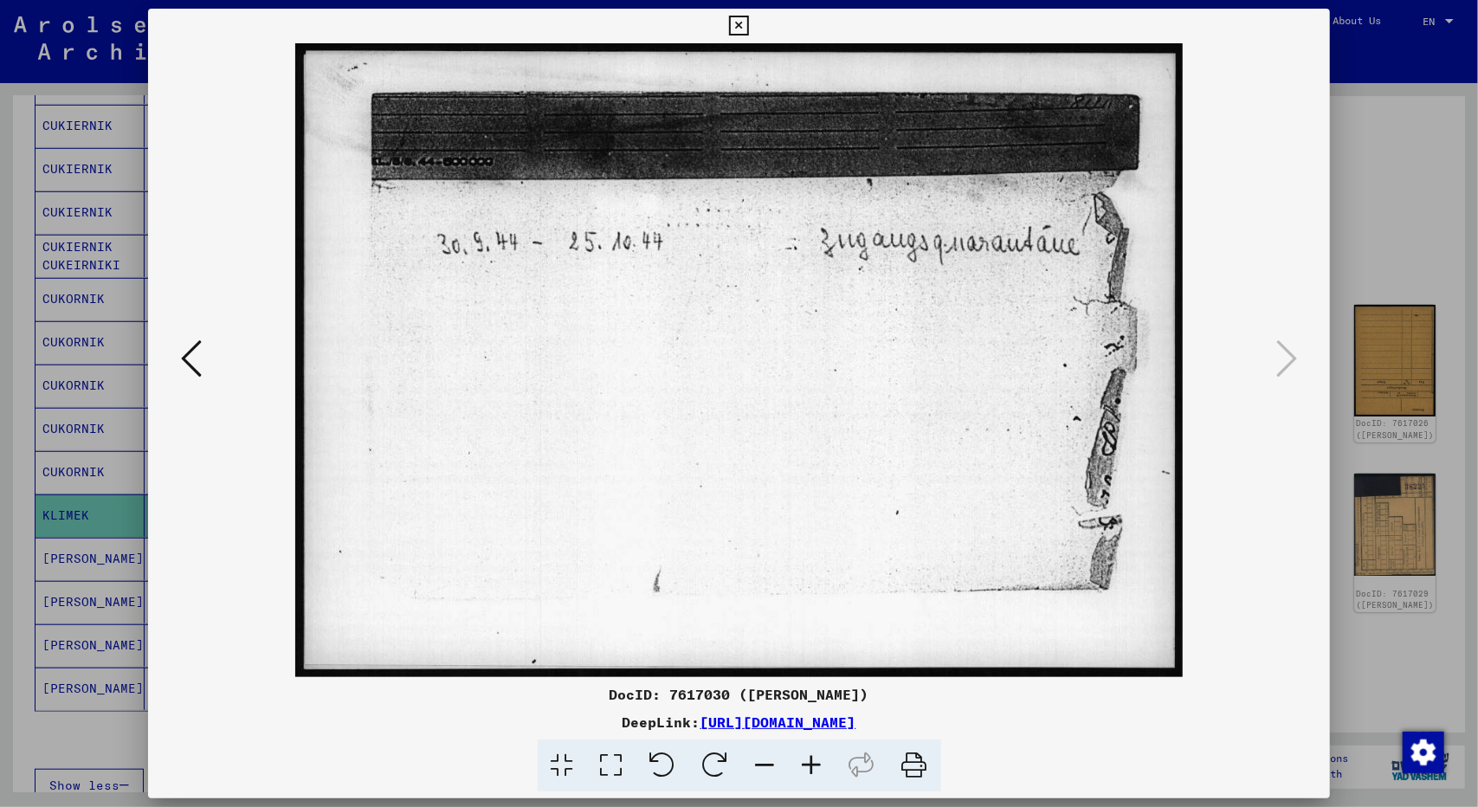
click at [1369, 275] on div at bounding box center [739, 403] width 1478 height 807
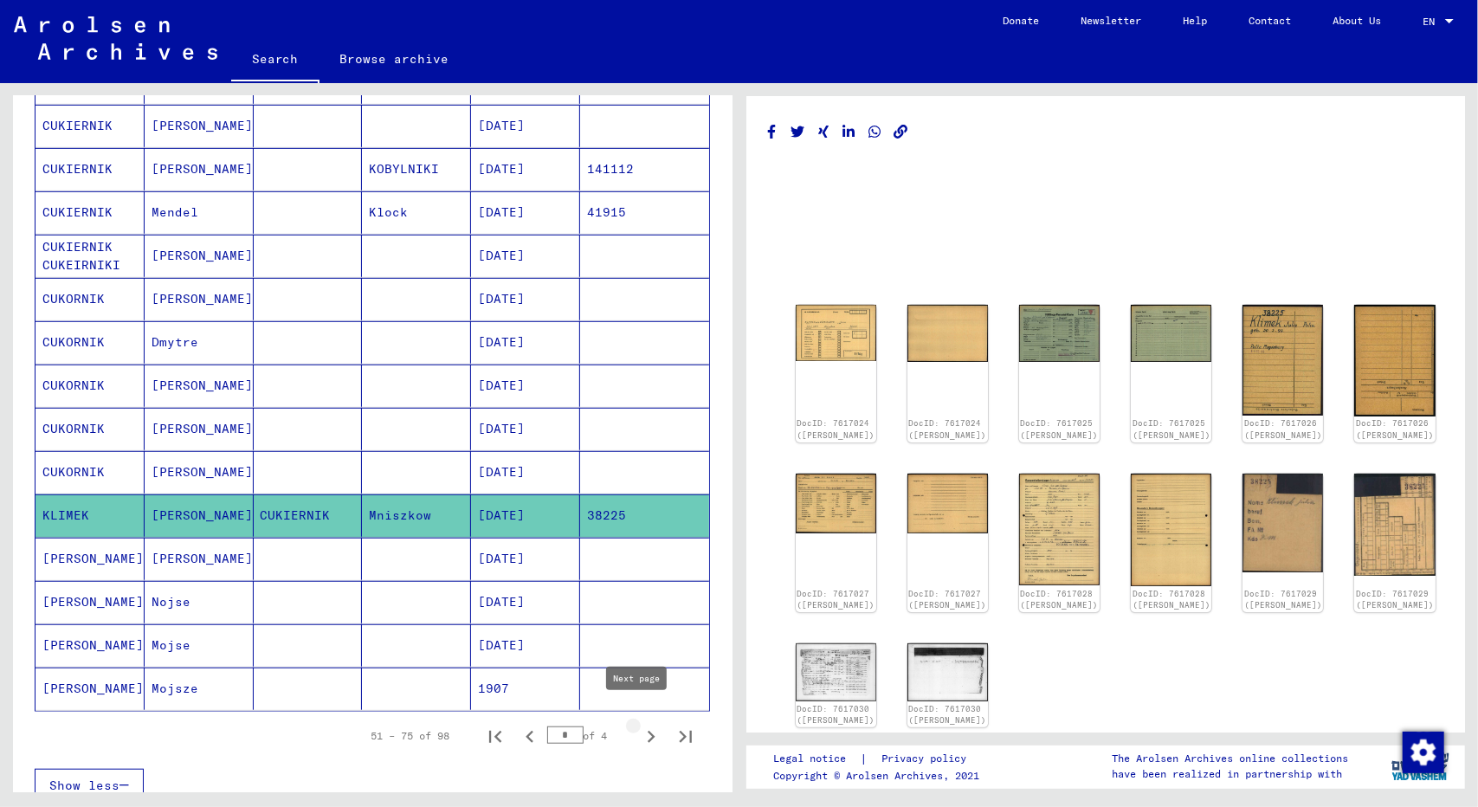
click at [639, 725] on icon "Next page" at bounding box center [651, 736] width 24 height 24
type input "*"
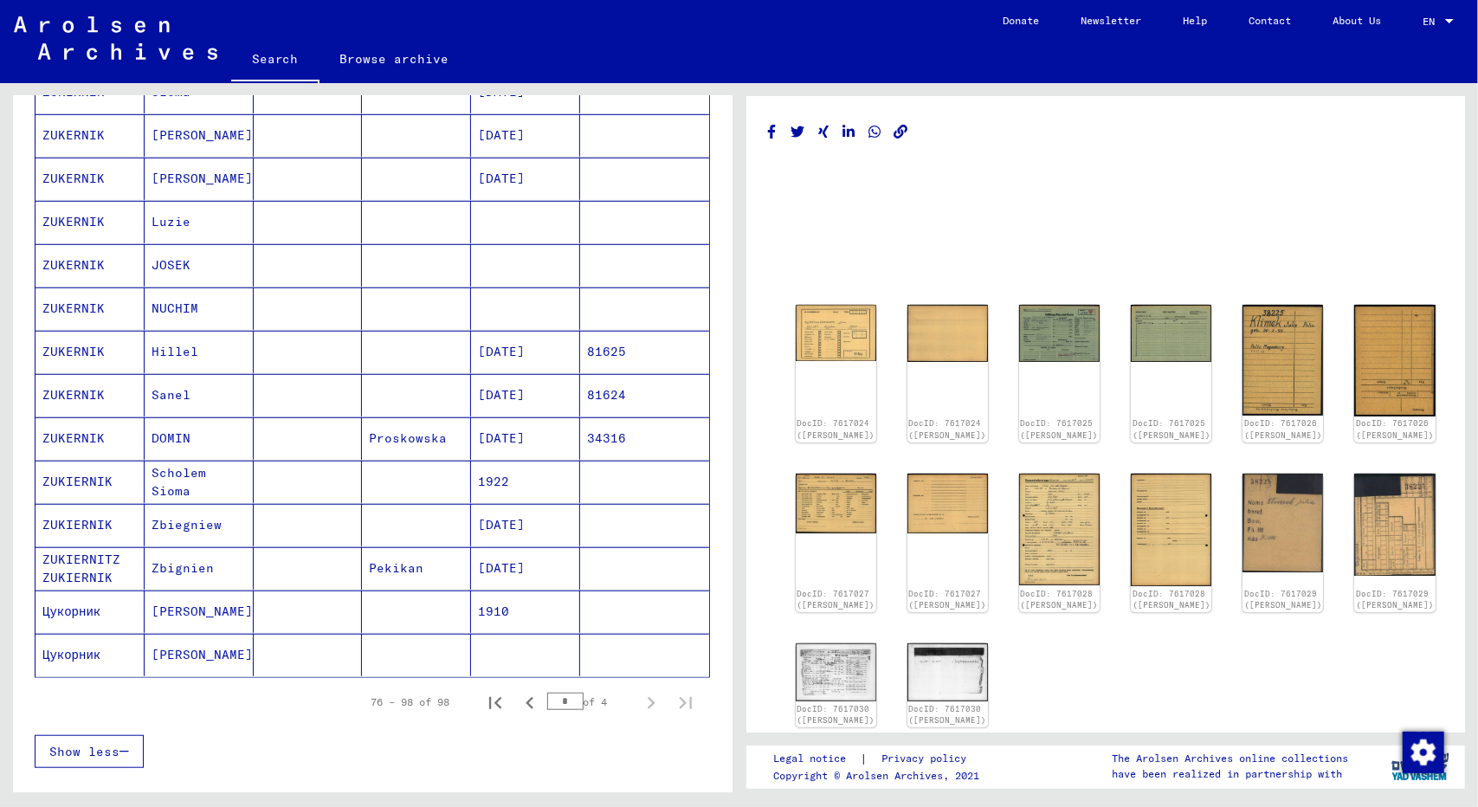
scroll to position [668, 0]
click at [188, 467] on mat-cell "Scholem Sioma" at bounding box center [199, 482] width 109 height 42
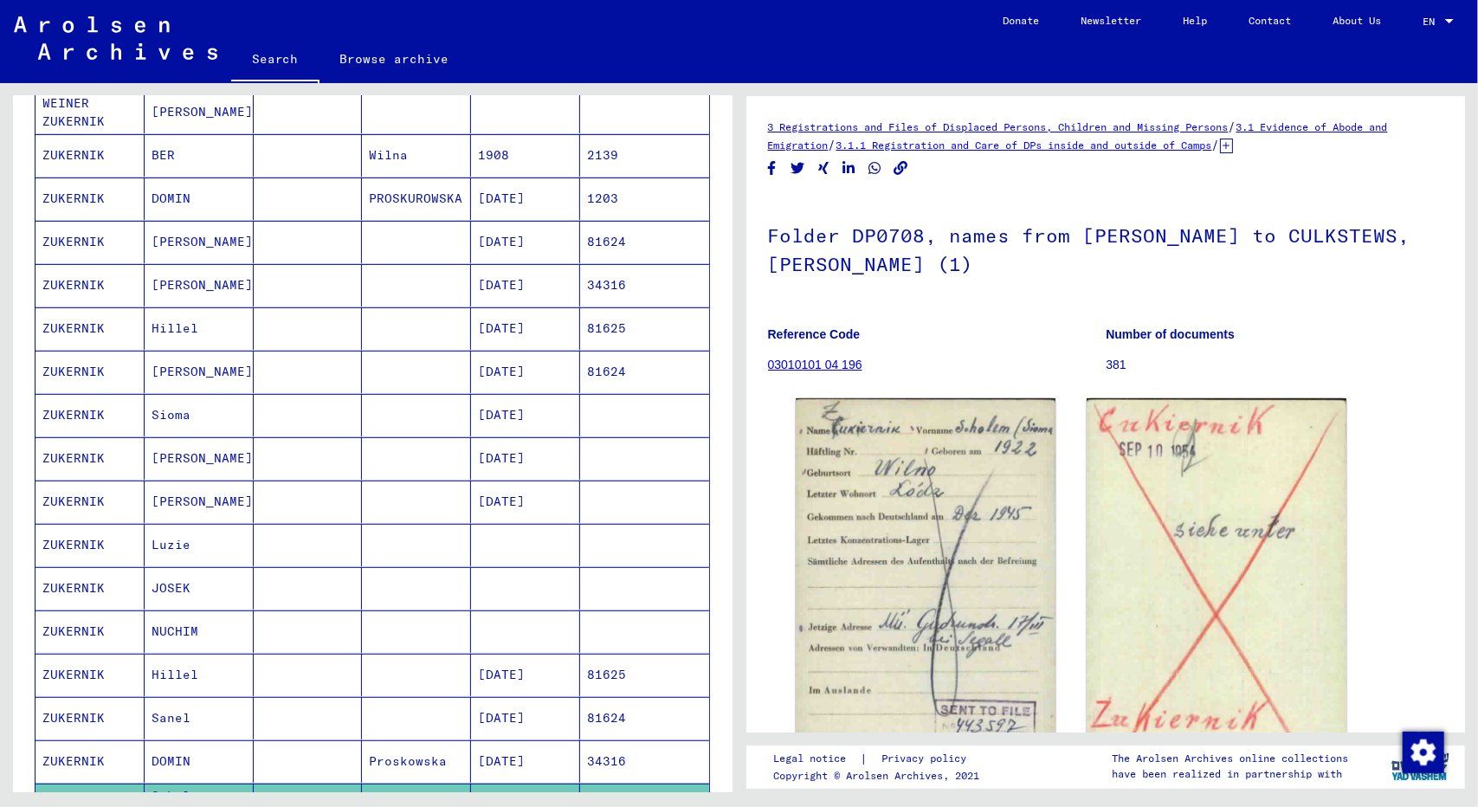
scroll to position [345, 0]
click at [199, 372] on mat-cell "[PERSON_NAME]" at bounding box center [199, 372] width 109 height 42
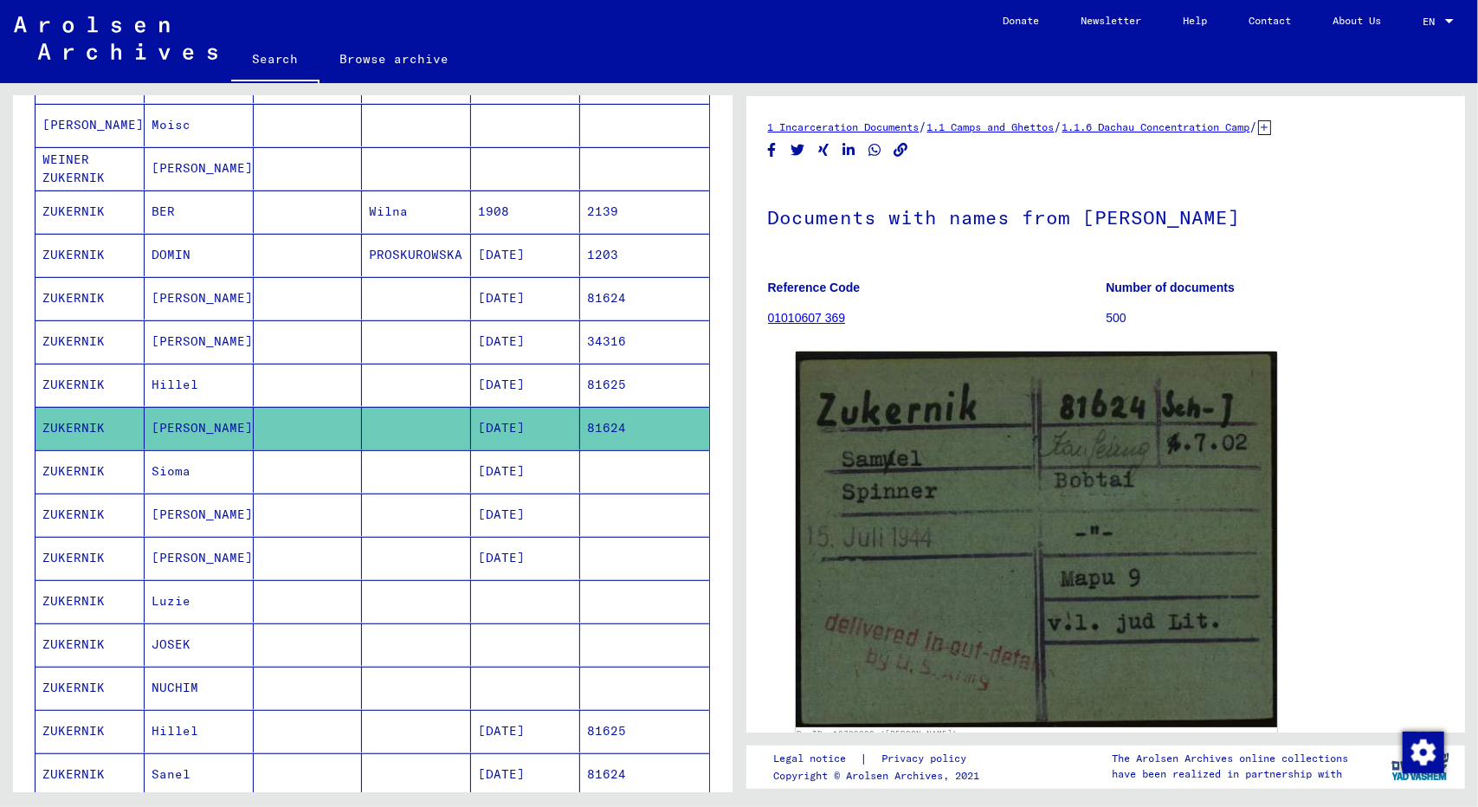
scroll to position [280, 0]
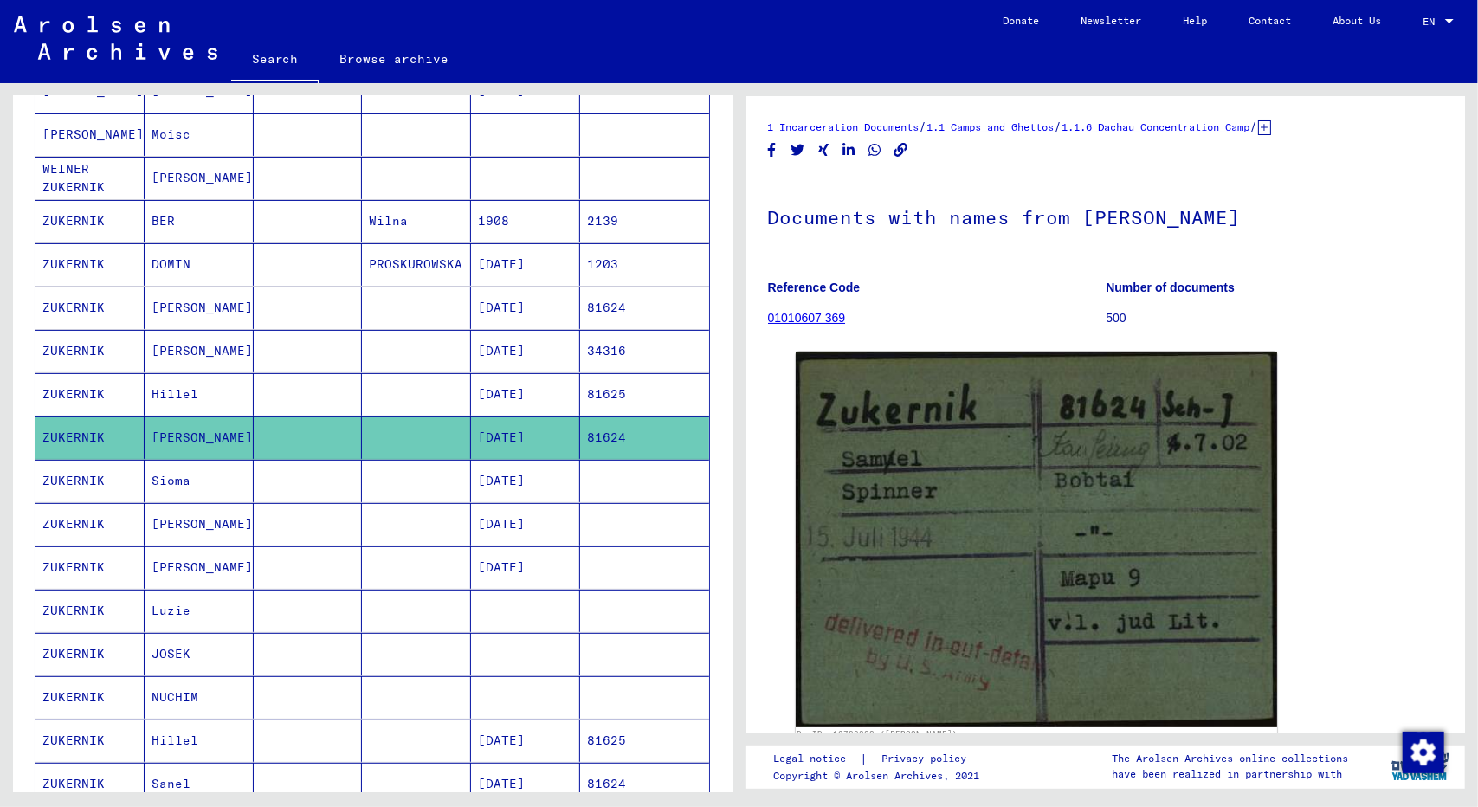
click at [180, 312] on mat-cell "[PERSON_NAME]" at bounding box center [199, 308] width 109 height 42
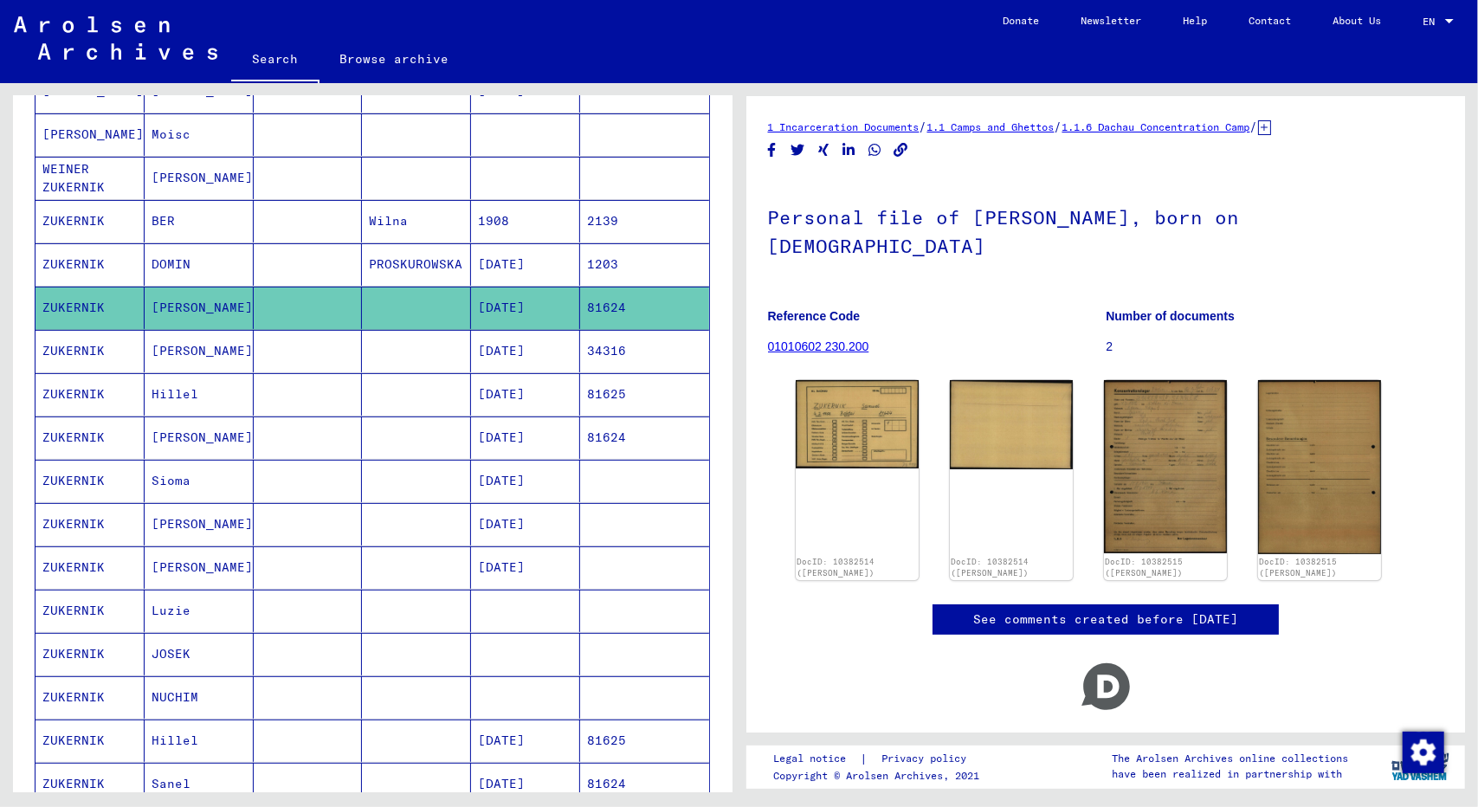
click at [163, 216] on mat-cell "BER" at bounding box center [199, 221] width 109 height 42
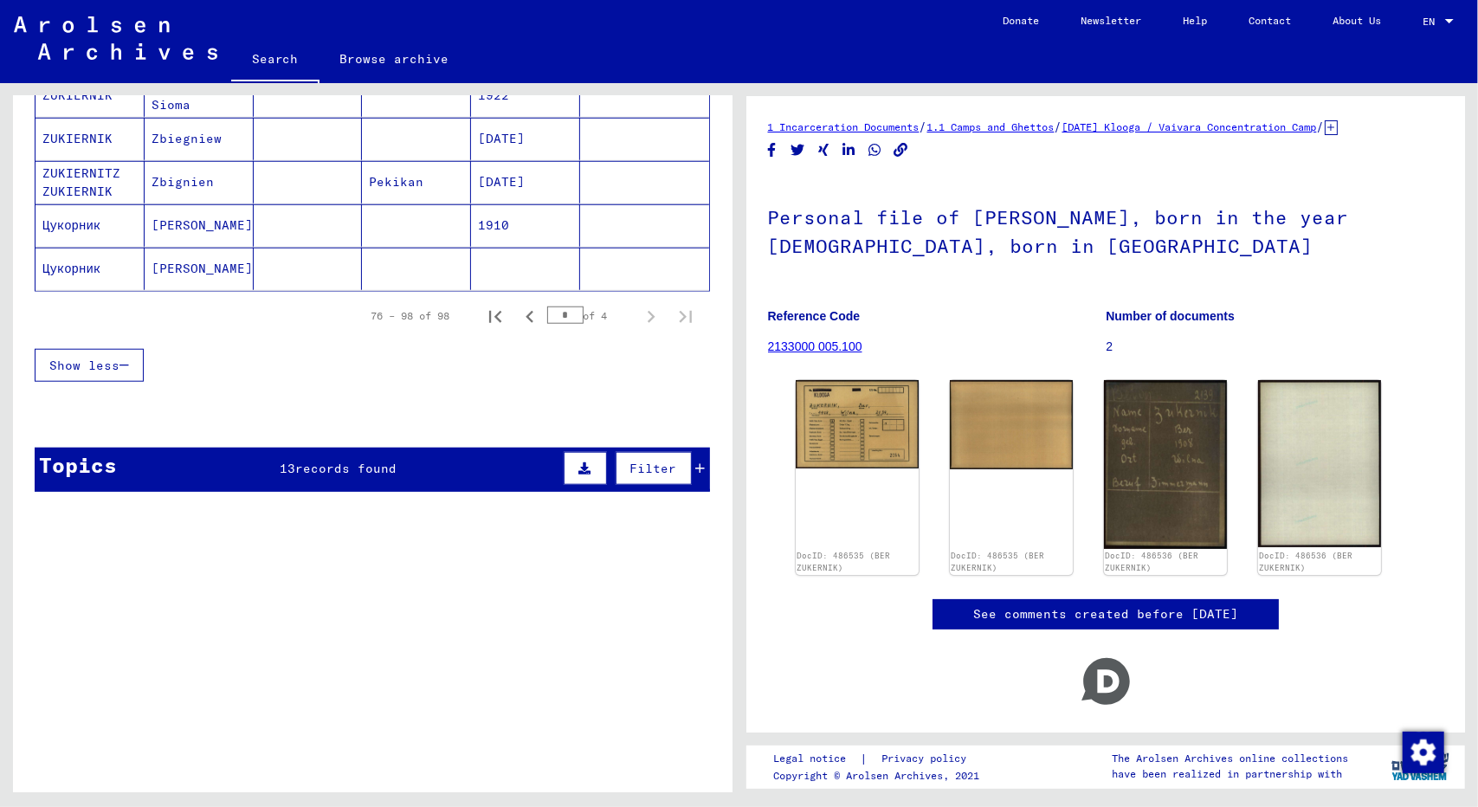
scroll to position [1056, 0]
click at [448, 450] on div "Topics 13 records found Filter" at bounding box center [372, 469] width 675 height 44
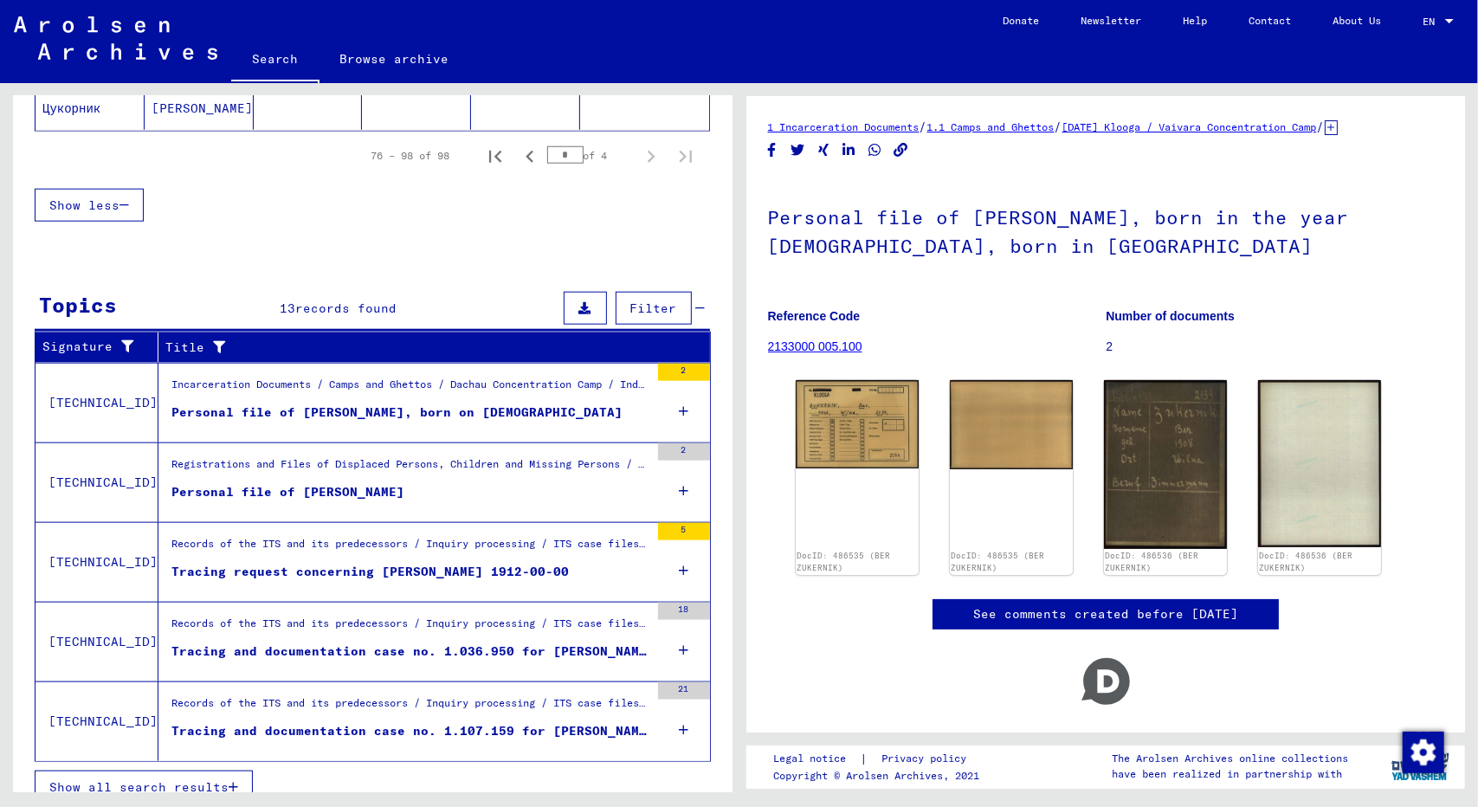
scroll to position [1215, 0]
click at [230, 781] on icon "button" at bounding box center [234, 787] width 10 height 12
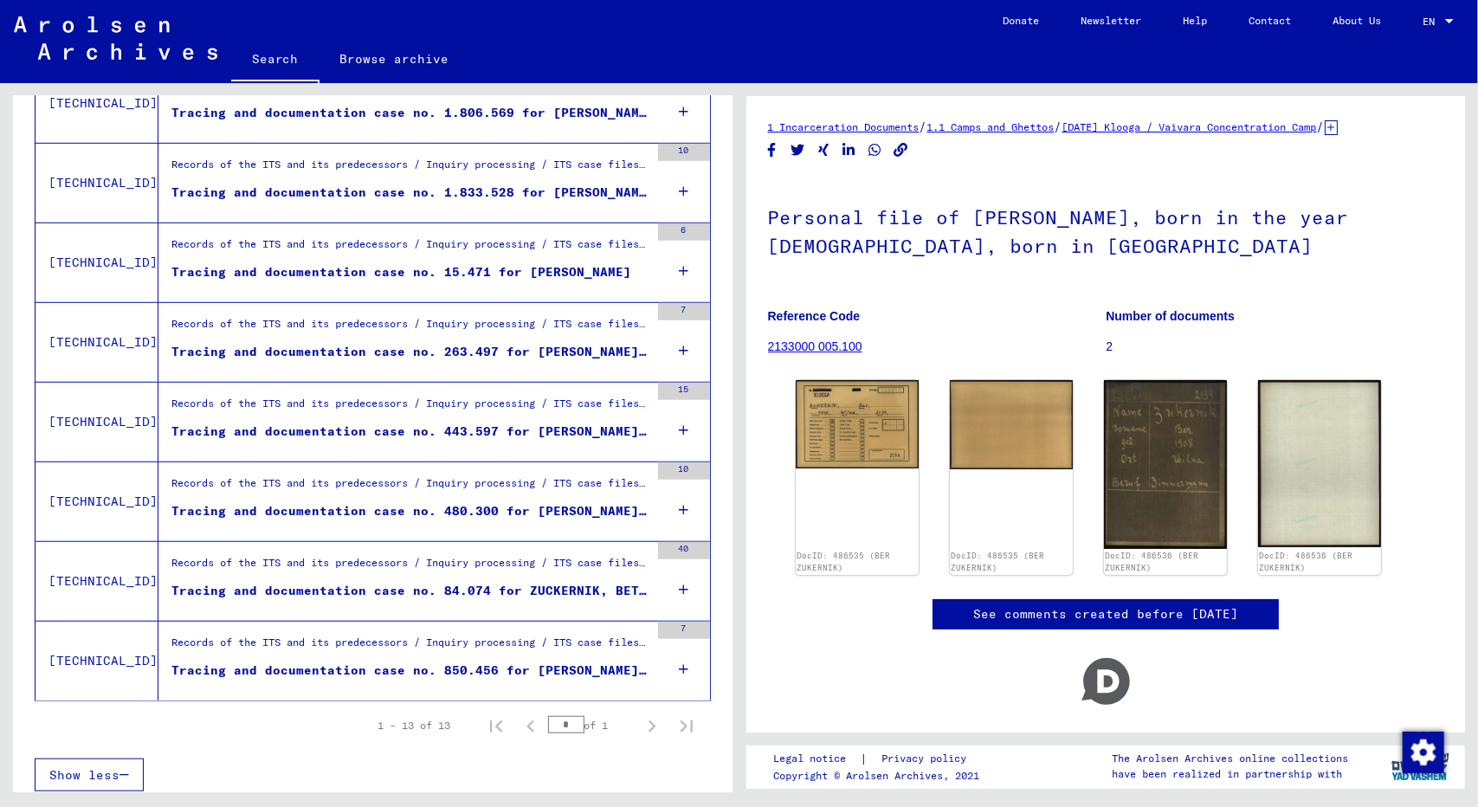
click at [419, 506] on div "Tracing and documentation case no. 480.300 for [PERSON_NAME] [DEMOGRAPHIC_DATA]" at bounding box center [410, 511] width 478 height 18
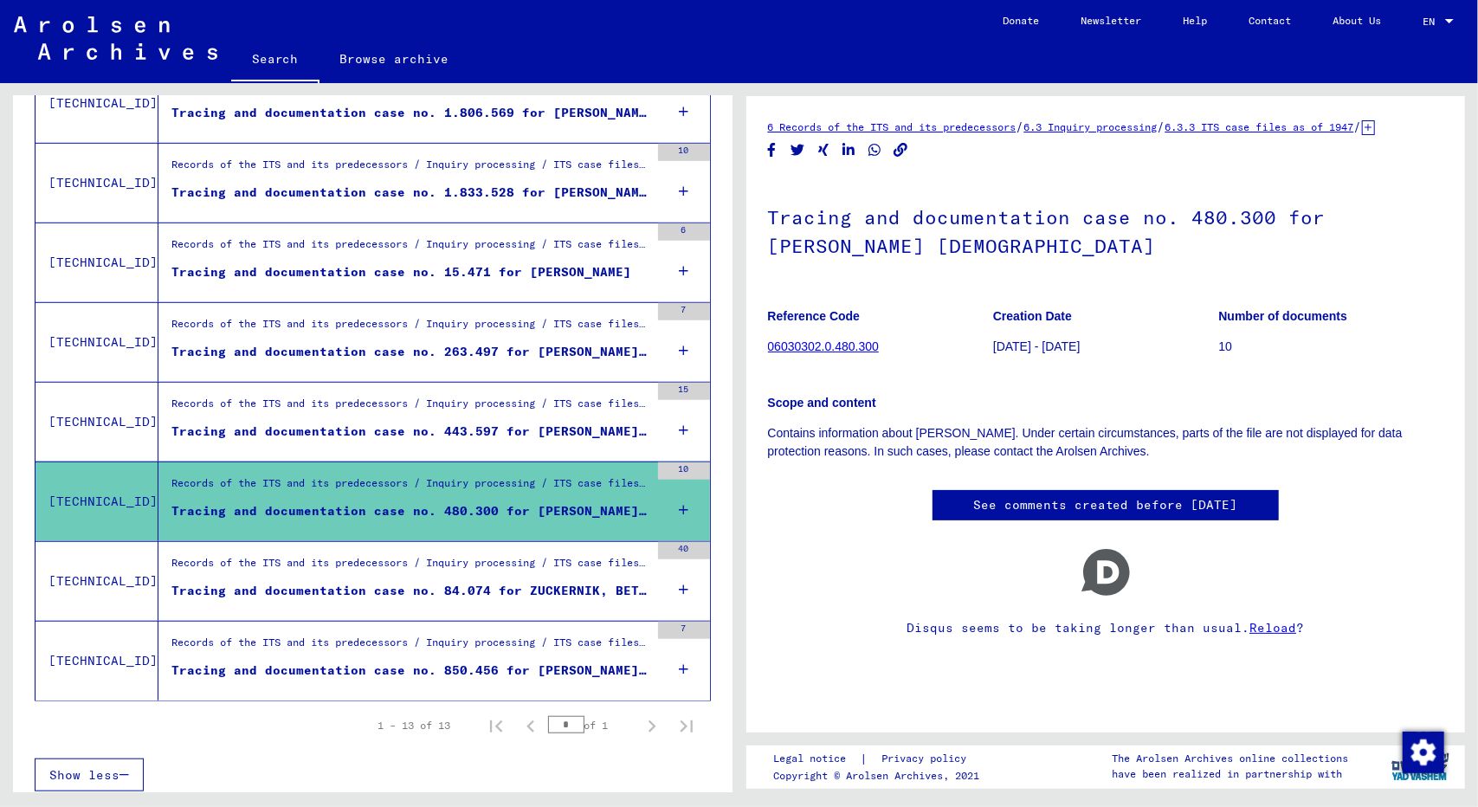
click at [488, 665] on div "Tracing and documentation case no. 850.456 for [PERSON_NAME] born [DEMOGRAPHIC_…" at bounding box center [410, 670] width 478 height 18
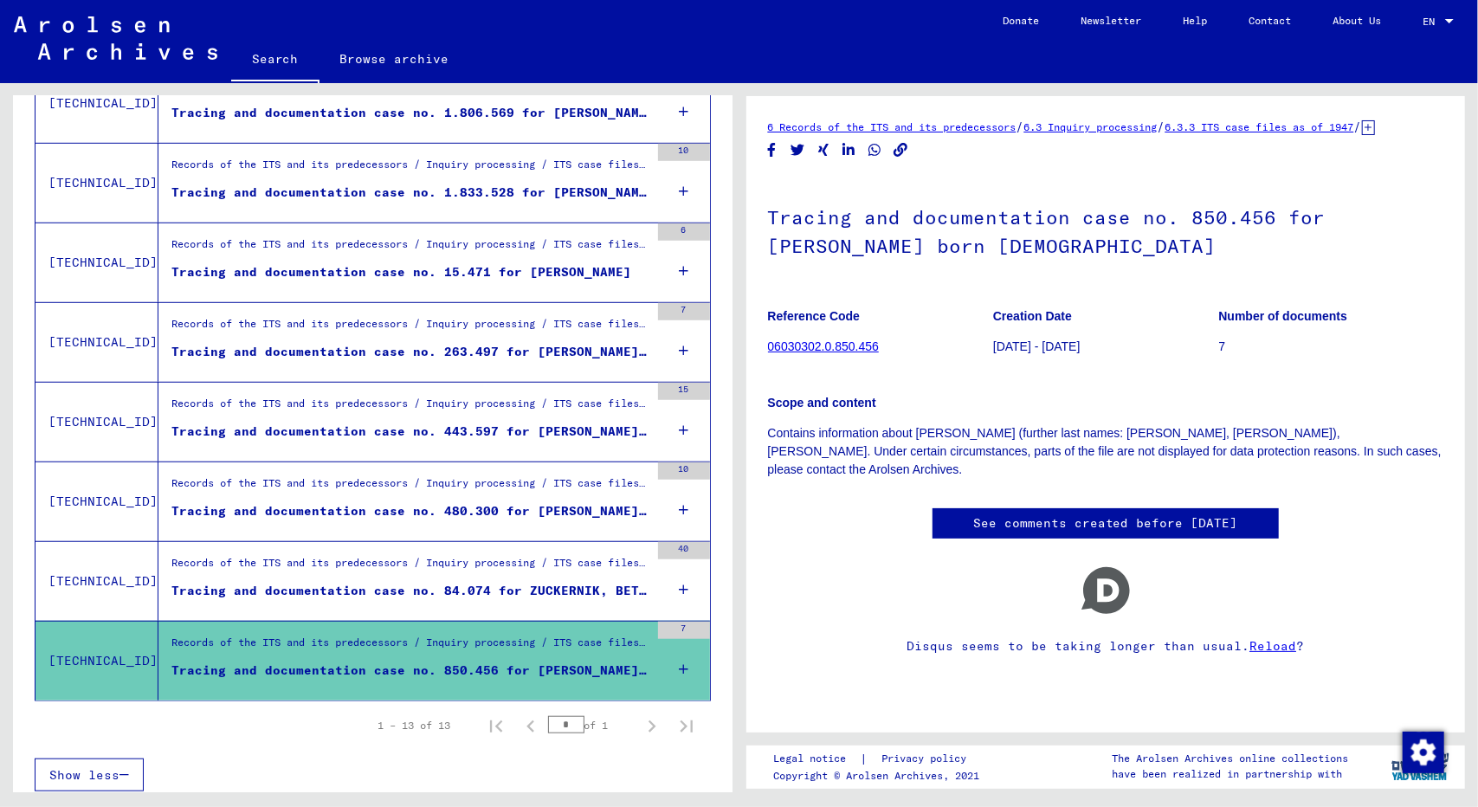
scroll to position [731, 0]
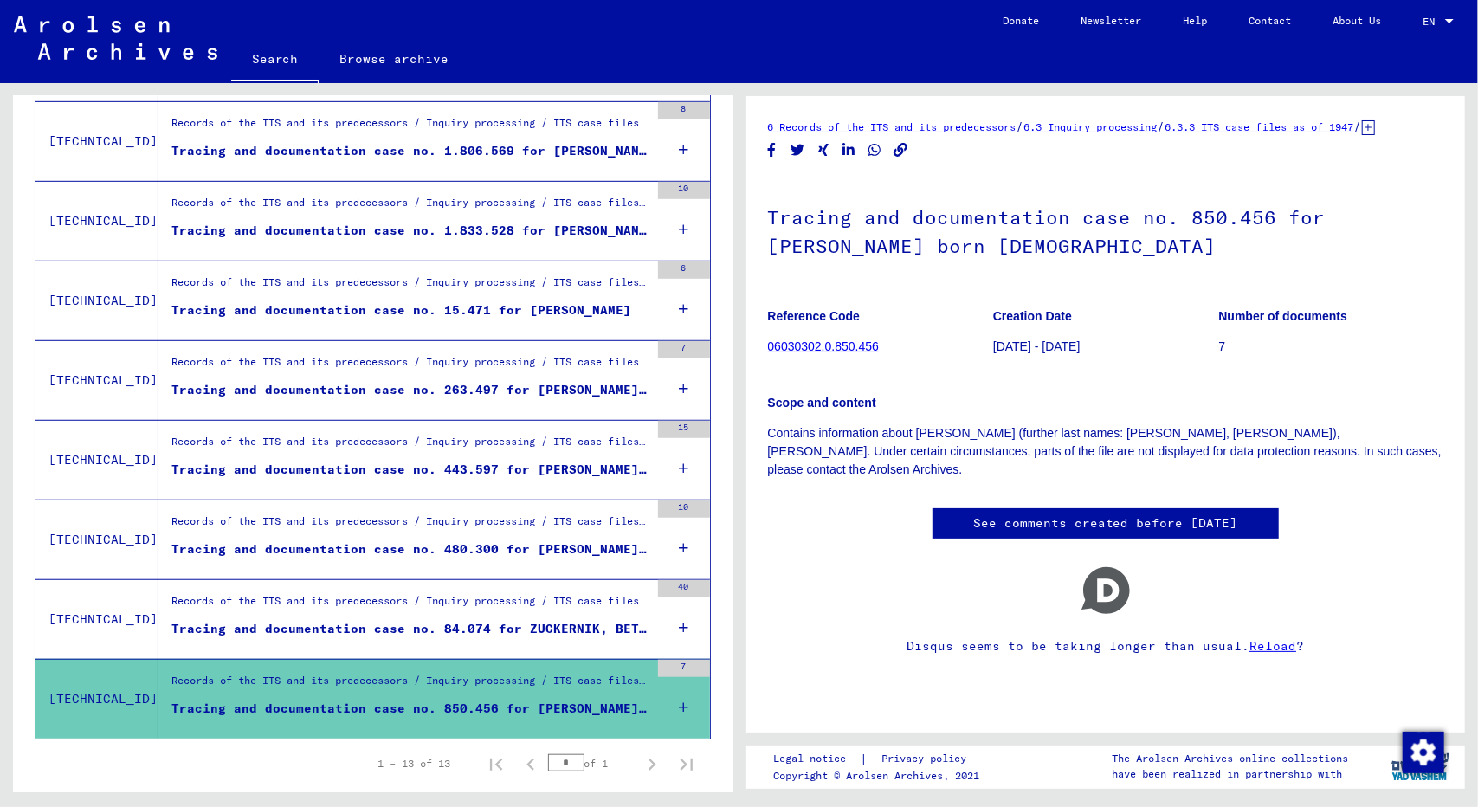
click at [501, 465] on div "Tracing and documentation case no. 443.597 for [PERSON_NAME][DEMOGRAPHIC_DATA] …" at bounding box center [410, 469] width 478 height 18
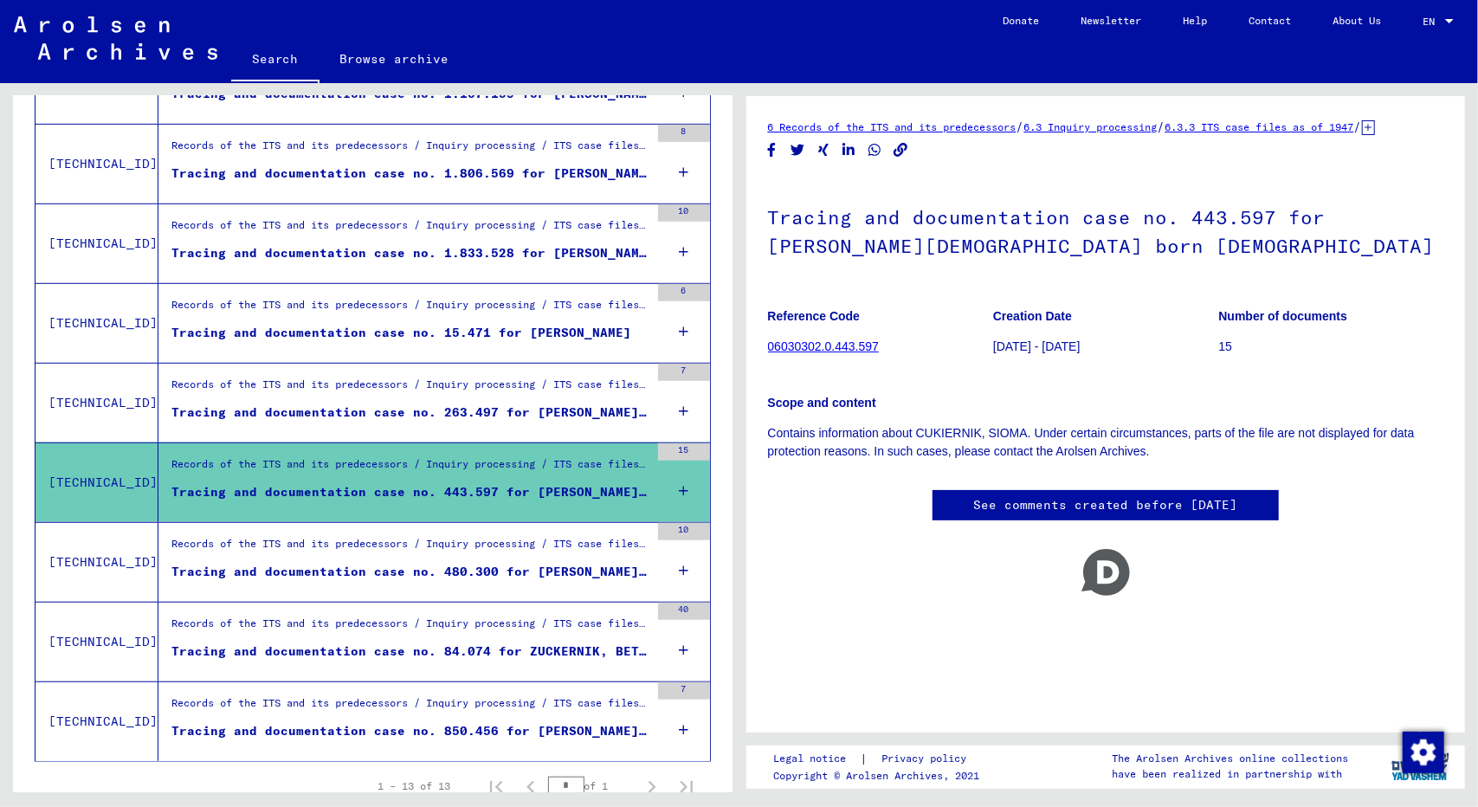
scroll to position [708, 0]
click at [502, 412] on div "Tracing and documentation case no. 263.497 for [PERSON_NAME] born [DEMOGRAPHIC_…" at bounding box center [410, 412] width 478 height 18
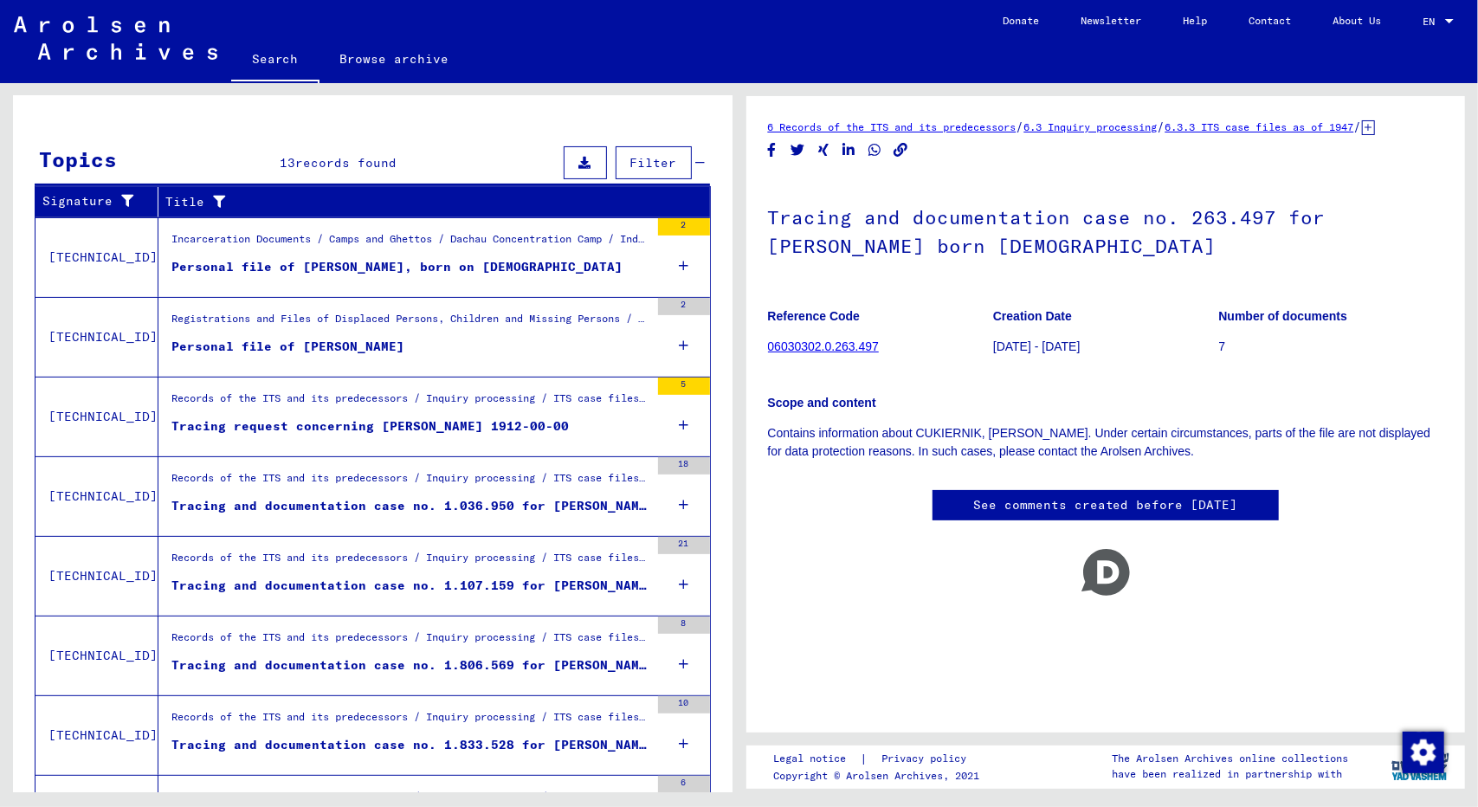
scroll to position [215, 0]
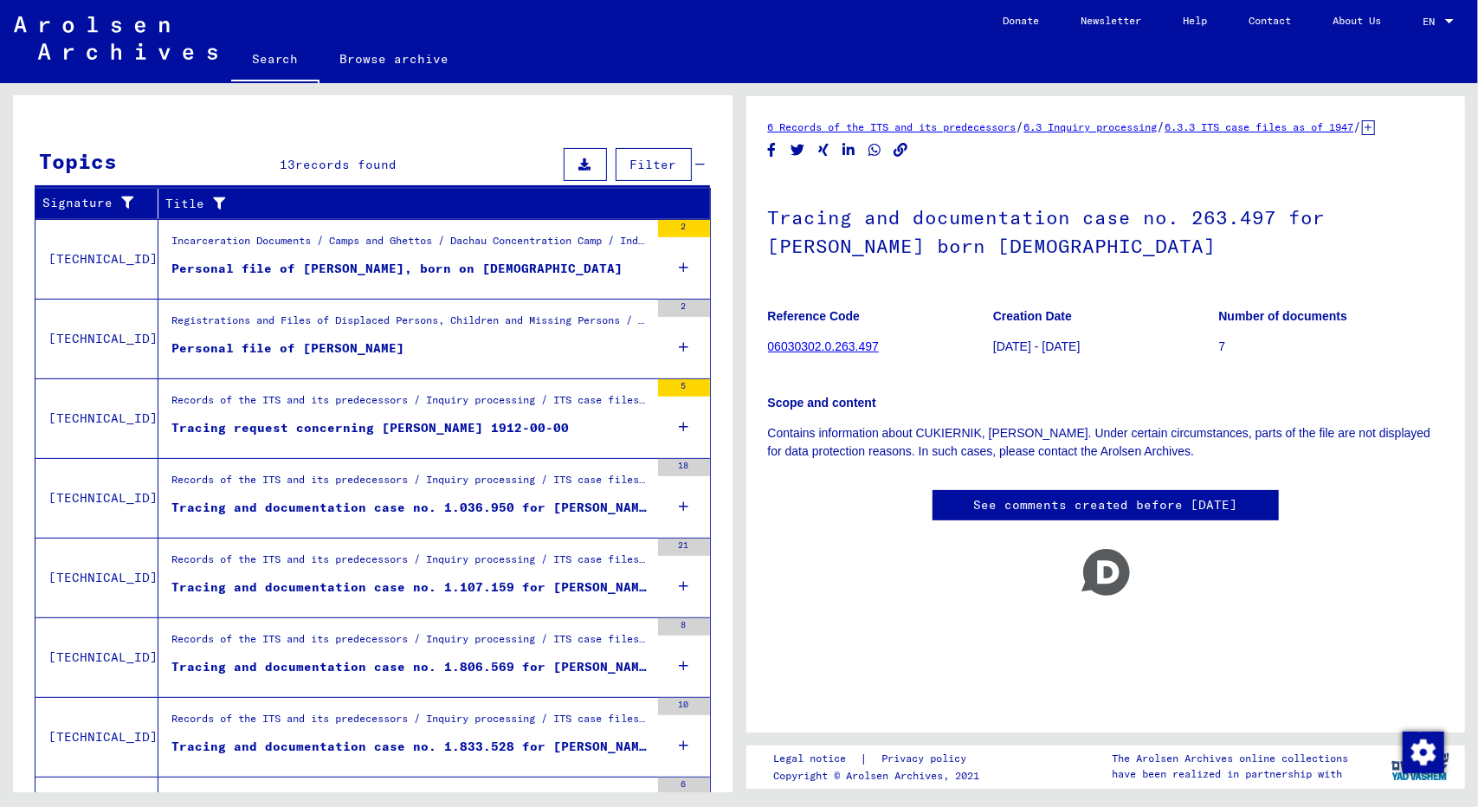
click at [486, 264] on div "Personal file of [PERSON_NAME], born on [DEMOGRAPHIC_DATA]" at bounding box center [396, 269] width 451 height 18
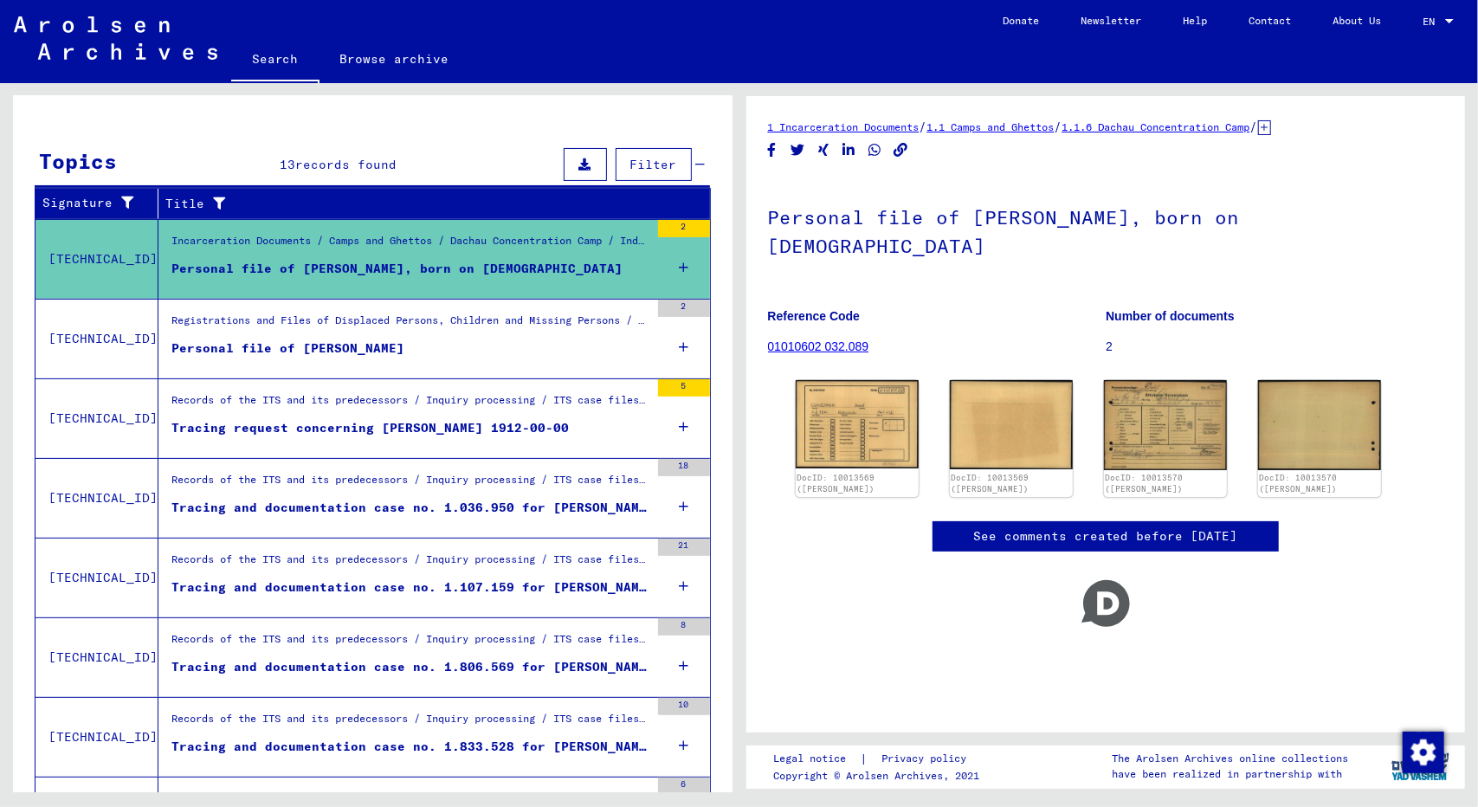
click at [492, 346] on figure "Personal file of [PERSON_NAME]" at bounding box center [410, 352] width 478 height 26
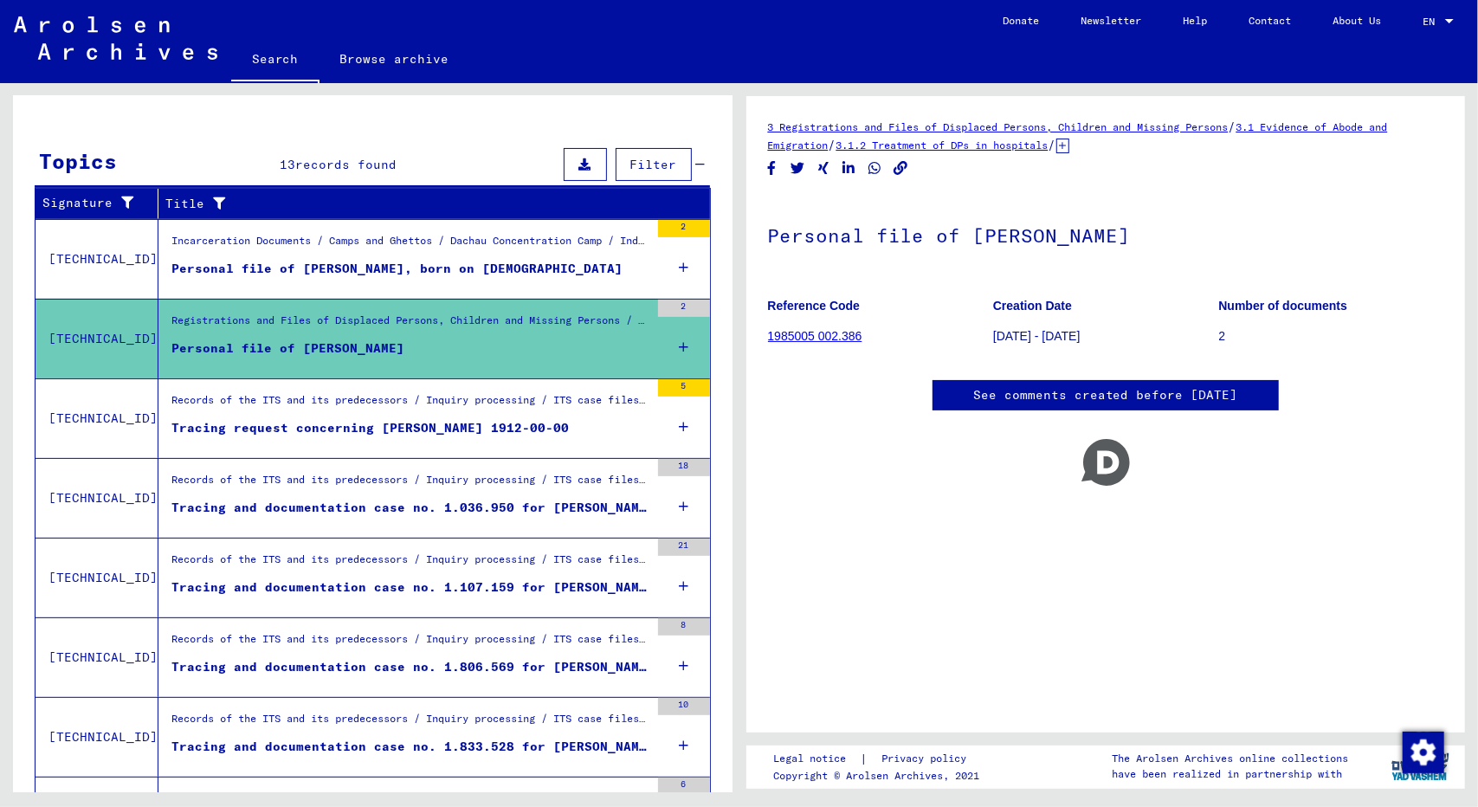
click at [503, 428] on div "Tracing request concerning [PERSON_NAME] 1912-00-00" at bounding box center [369, 428] width 397 height 18
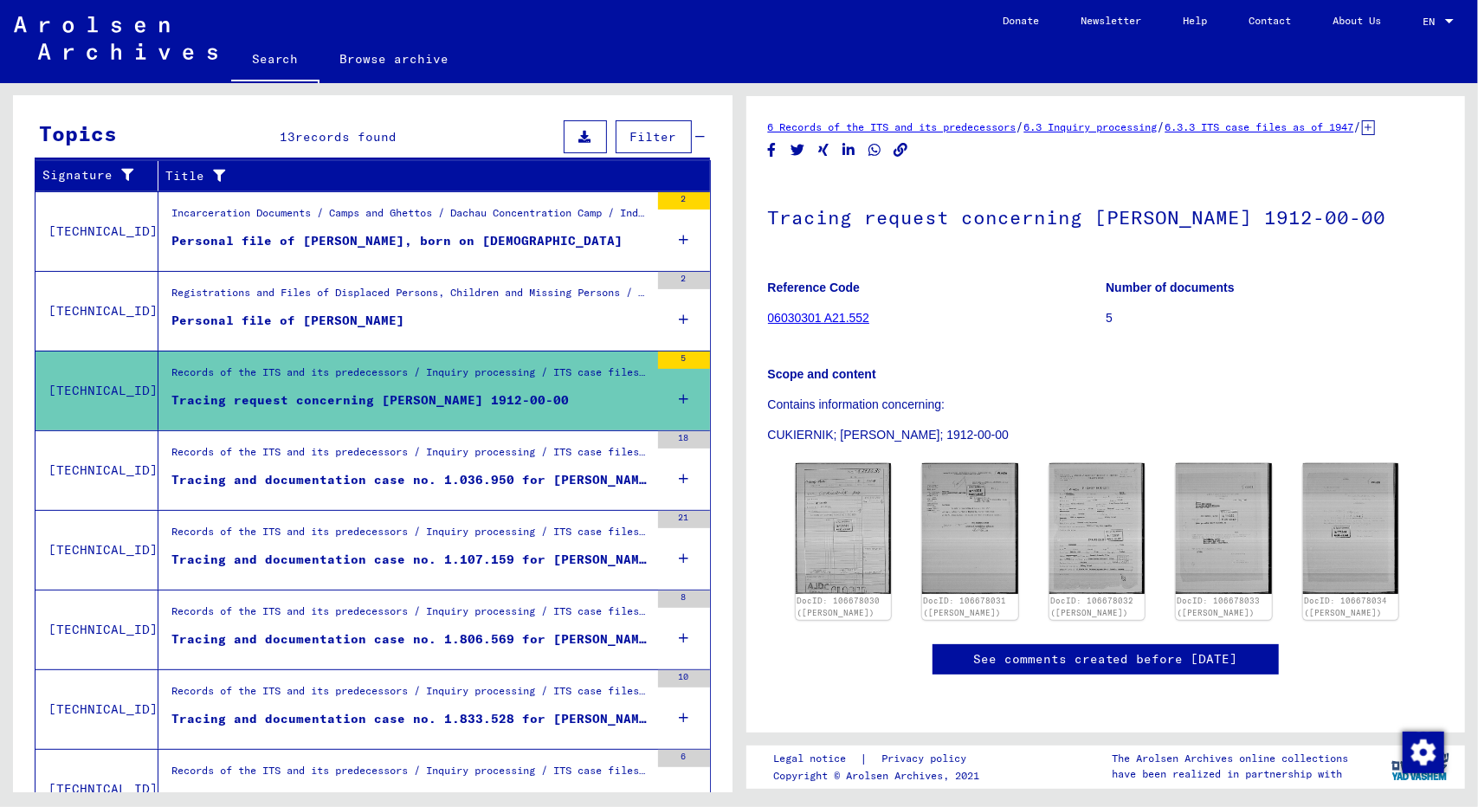
scroll to position [253, 0]
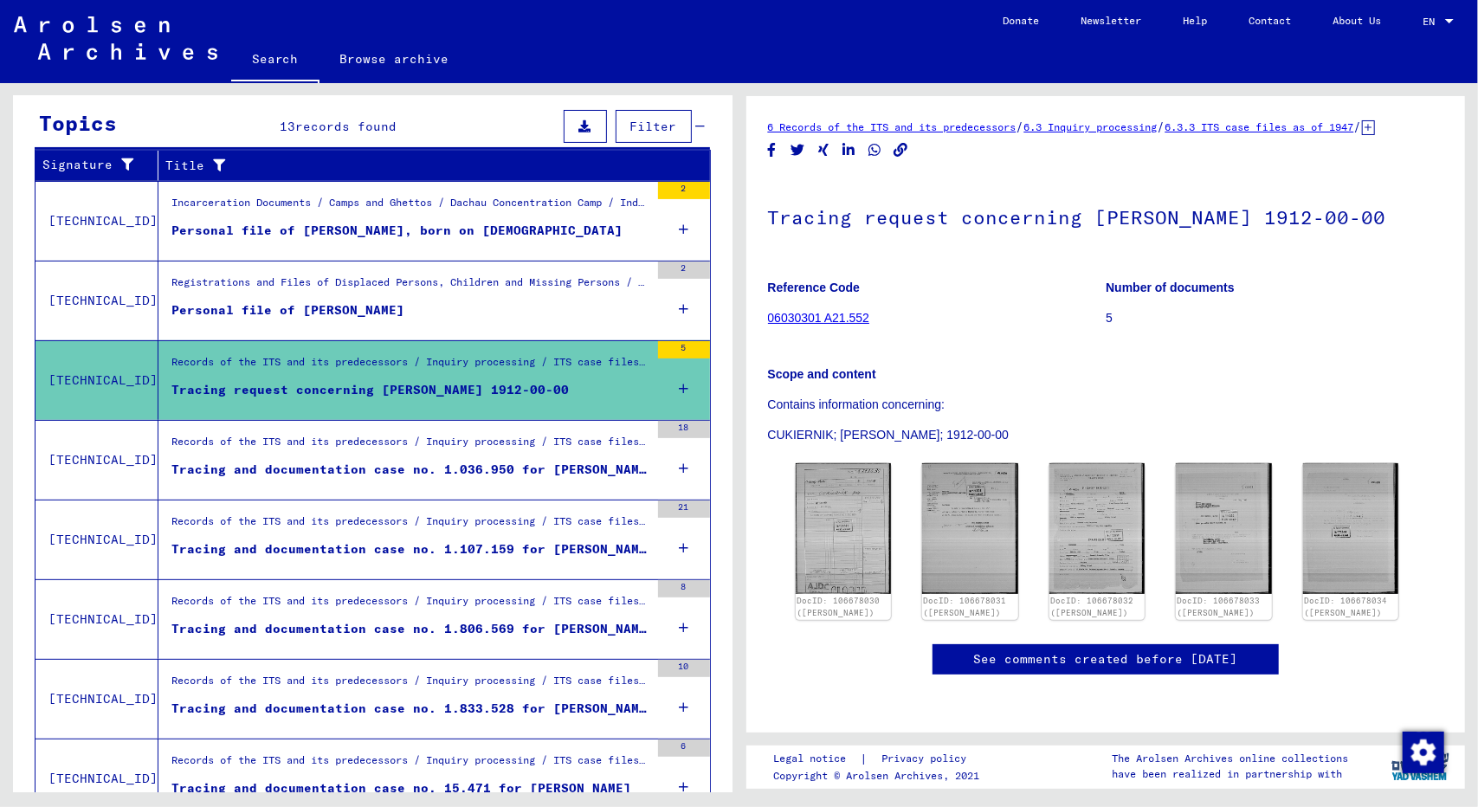
click at [492, 474] on figure "Tracing and documentation case no. 1.036.950 for [PERSON_NAME] born [DEMOGRAPHI…" at bounding box center [410, 473] width 478 height 26
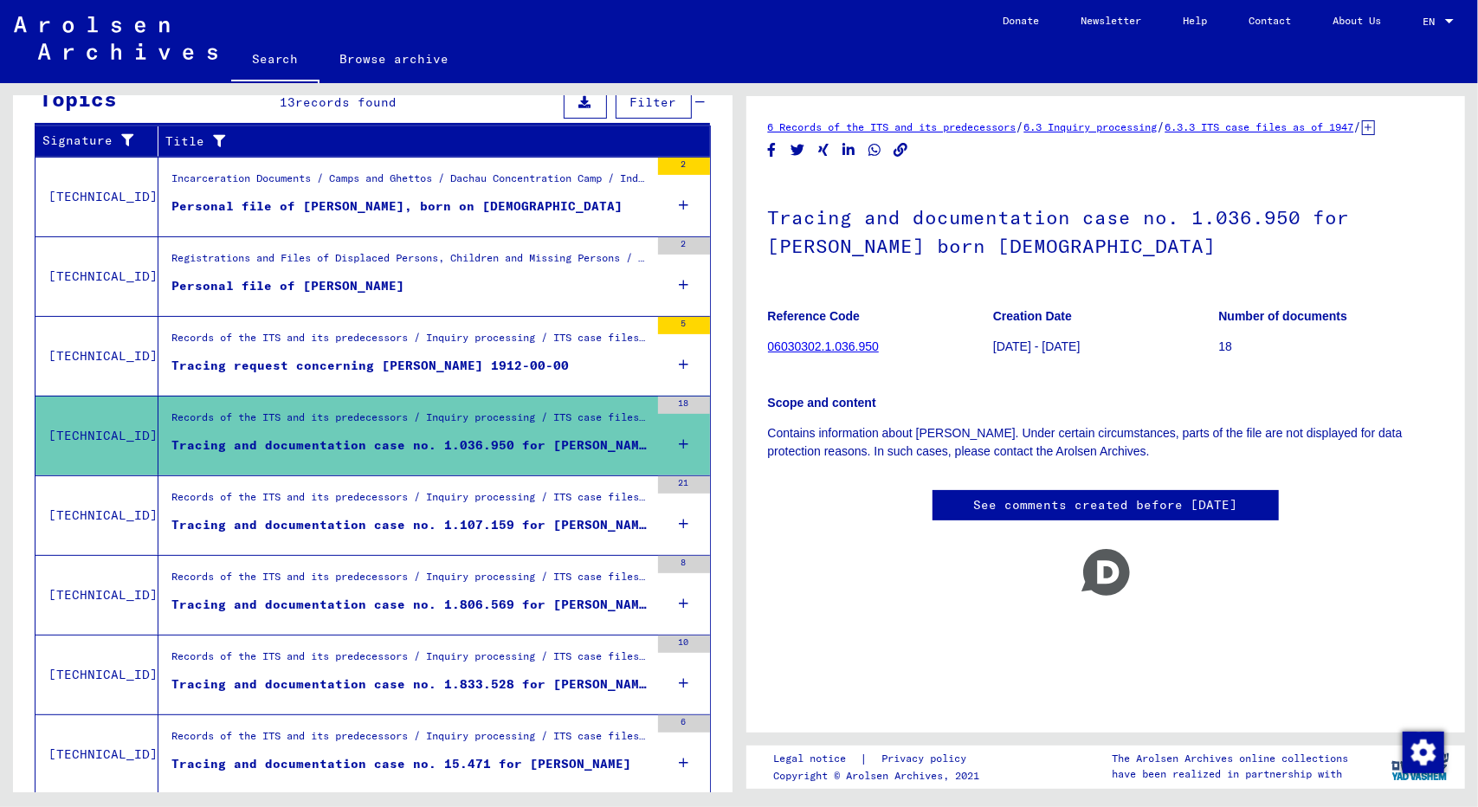
scroll to position [287, 0]
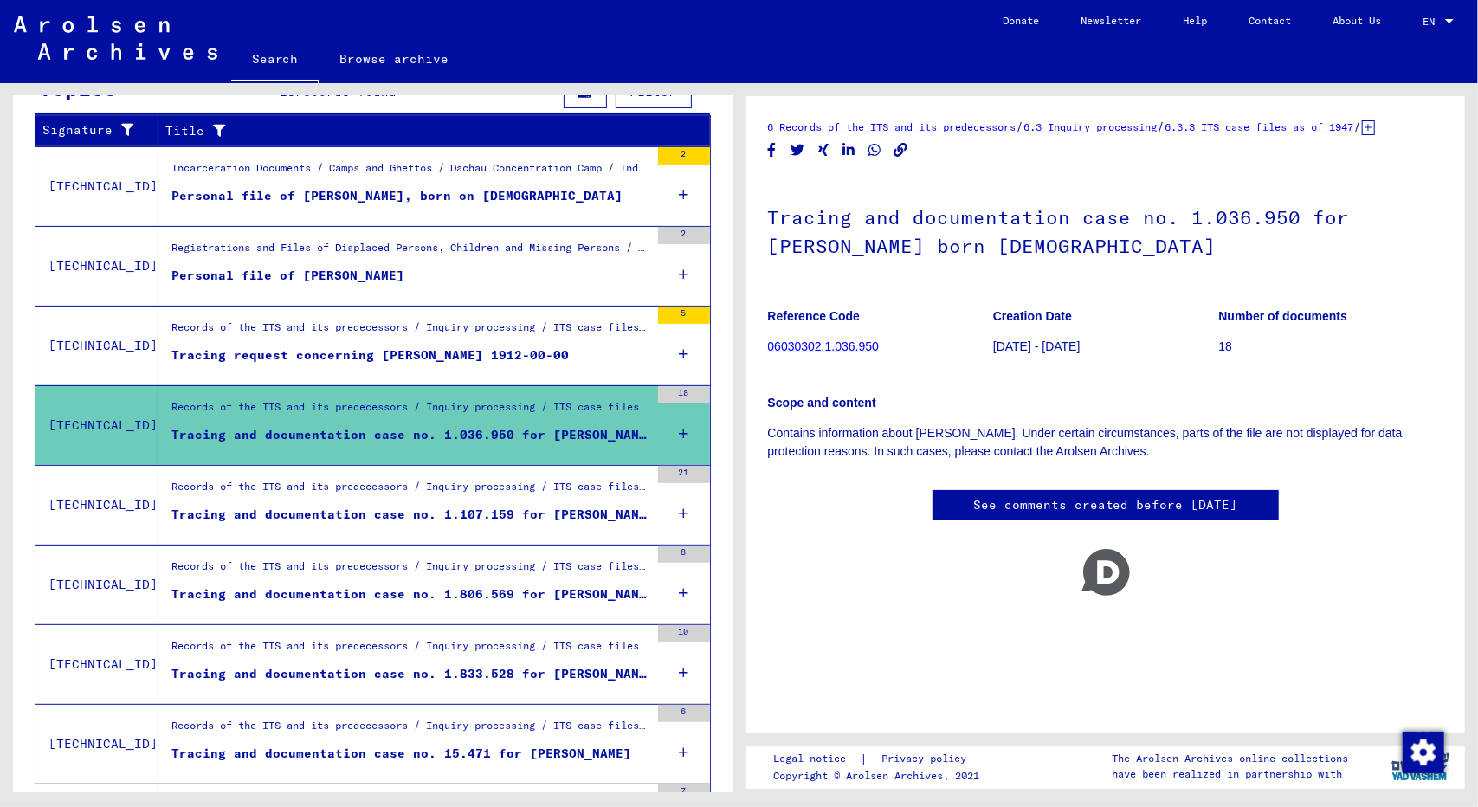
click at [490, 505] on div "Tracing and documentation case no. 1.107.159 for [PERSON_NAME] born [DEMOGRAPHI…" at bounding box center [410, 514] width 478 height 18
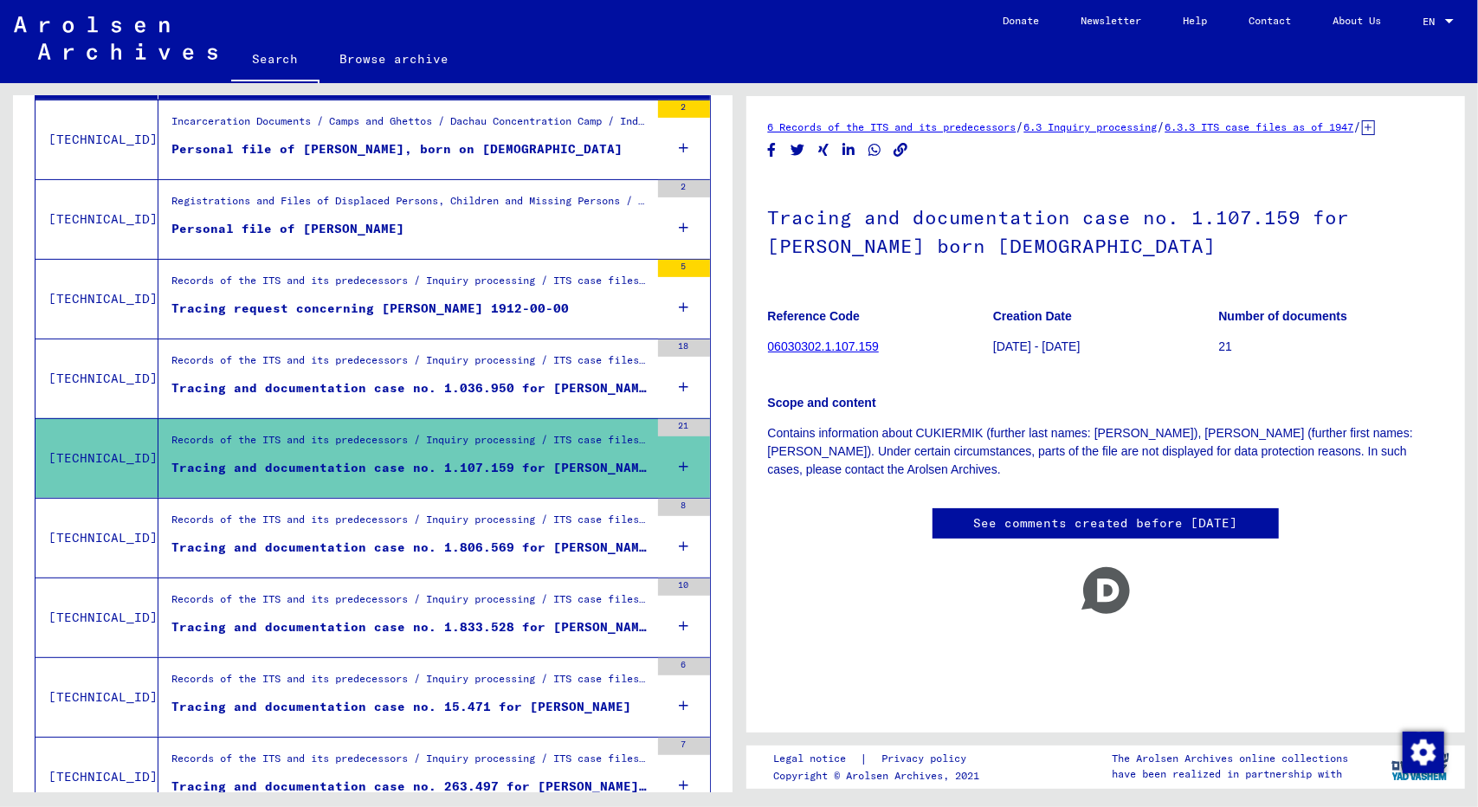
scroll to position [336, 0]
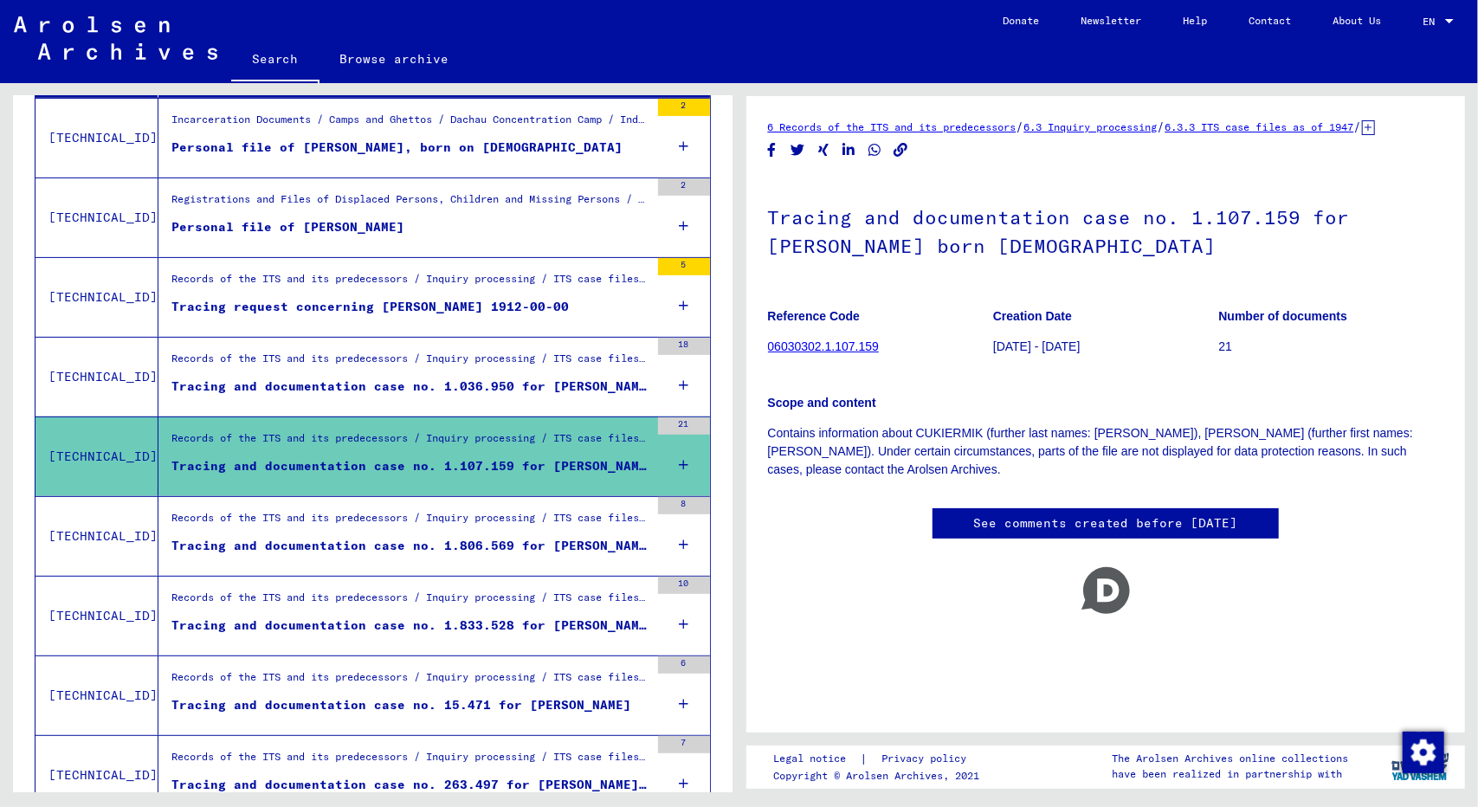
click at [492, 557] on figure "Tracing and documentation case no. 1.806.569 for [PERSON_NAME] born [DEMOGRAPHI…" at bounding box center [410, 550] width 478 height 26
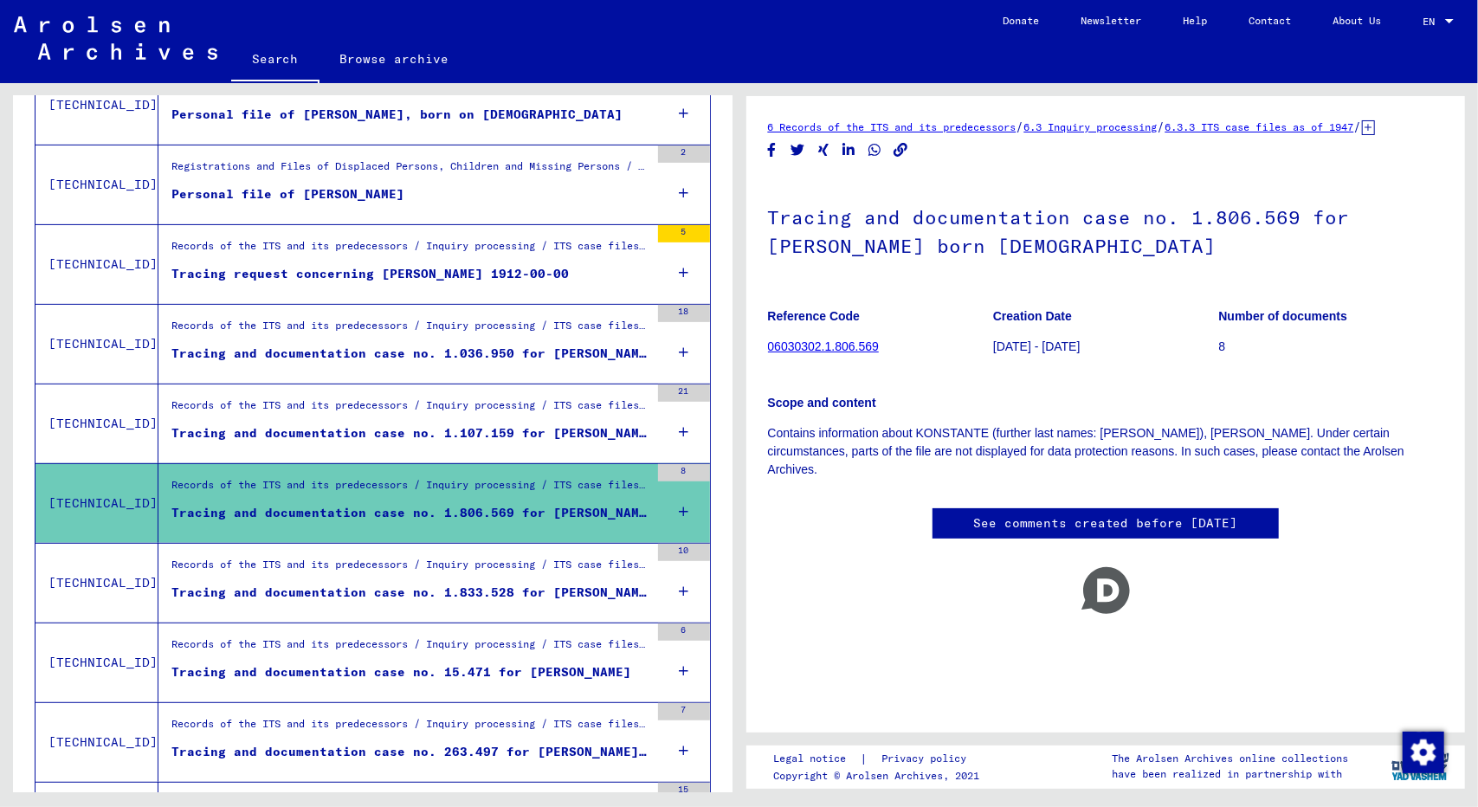
scroll to position [393, 0]
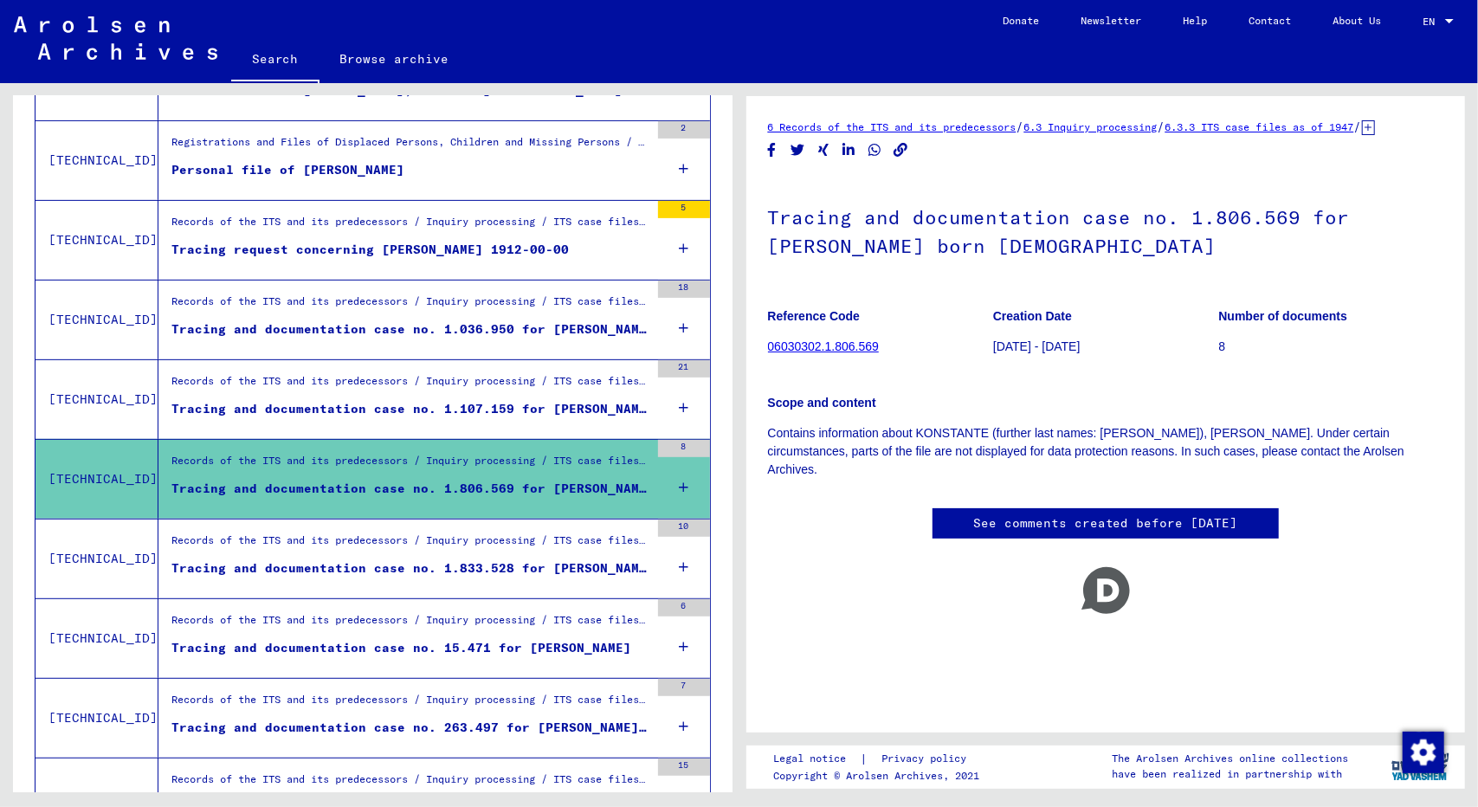
click at [488, 565] on div "Tracing and documentation case no. 1.833.528 for [PERSON_NAME] born [DEMOGRAPHI…" at bounding box center [410, 568] width 478 height 18
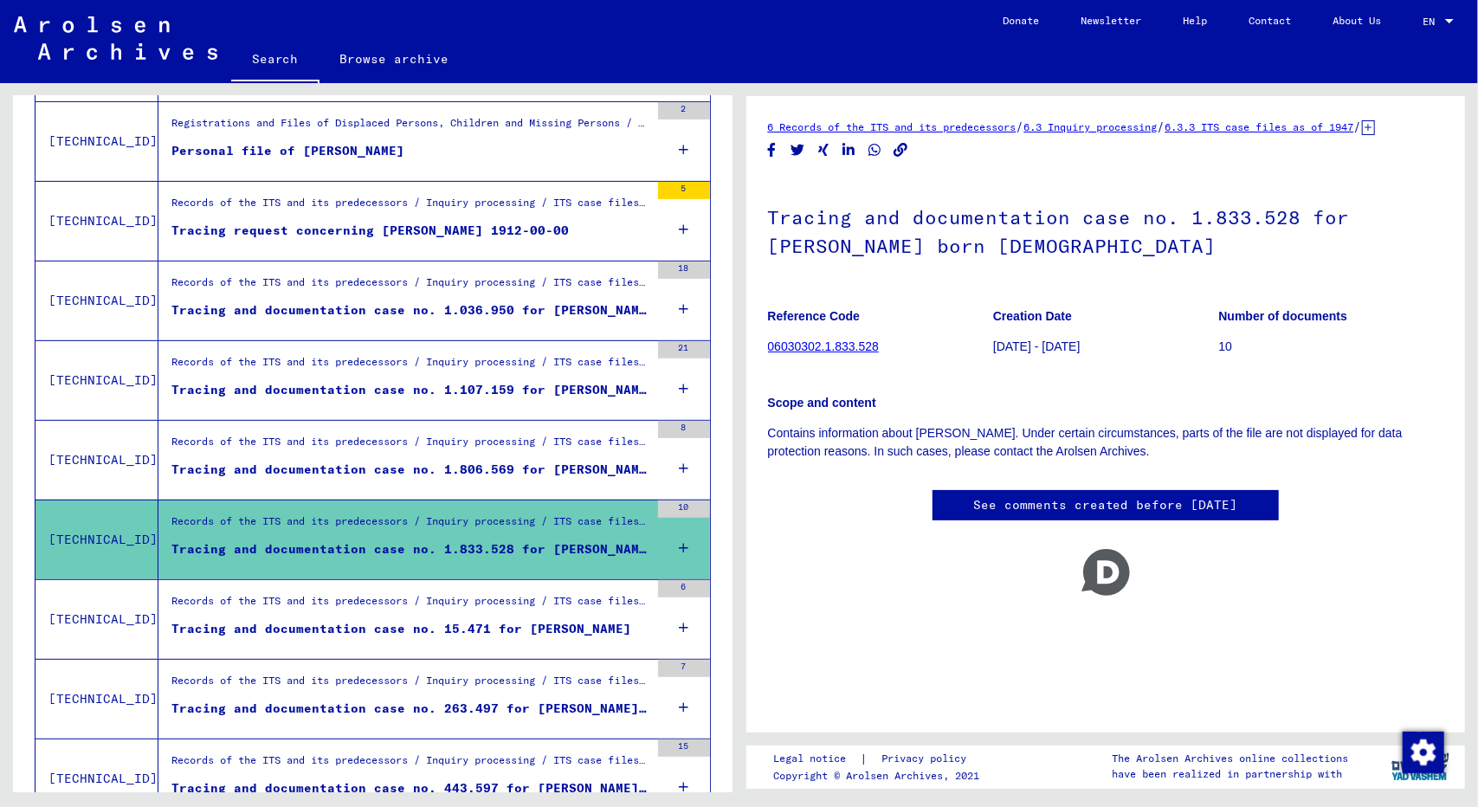
scroll to position [414, 0]
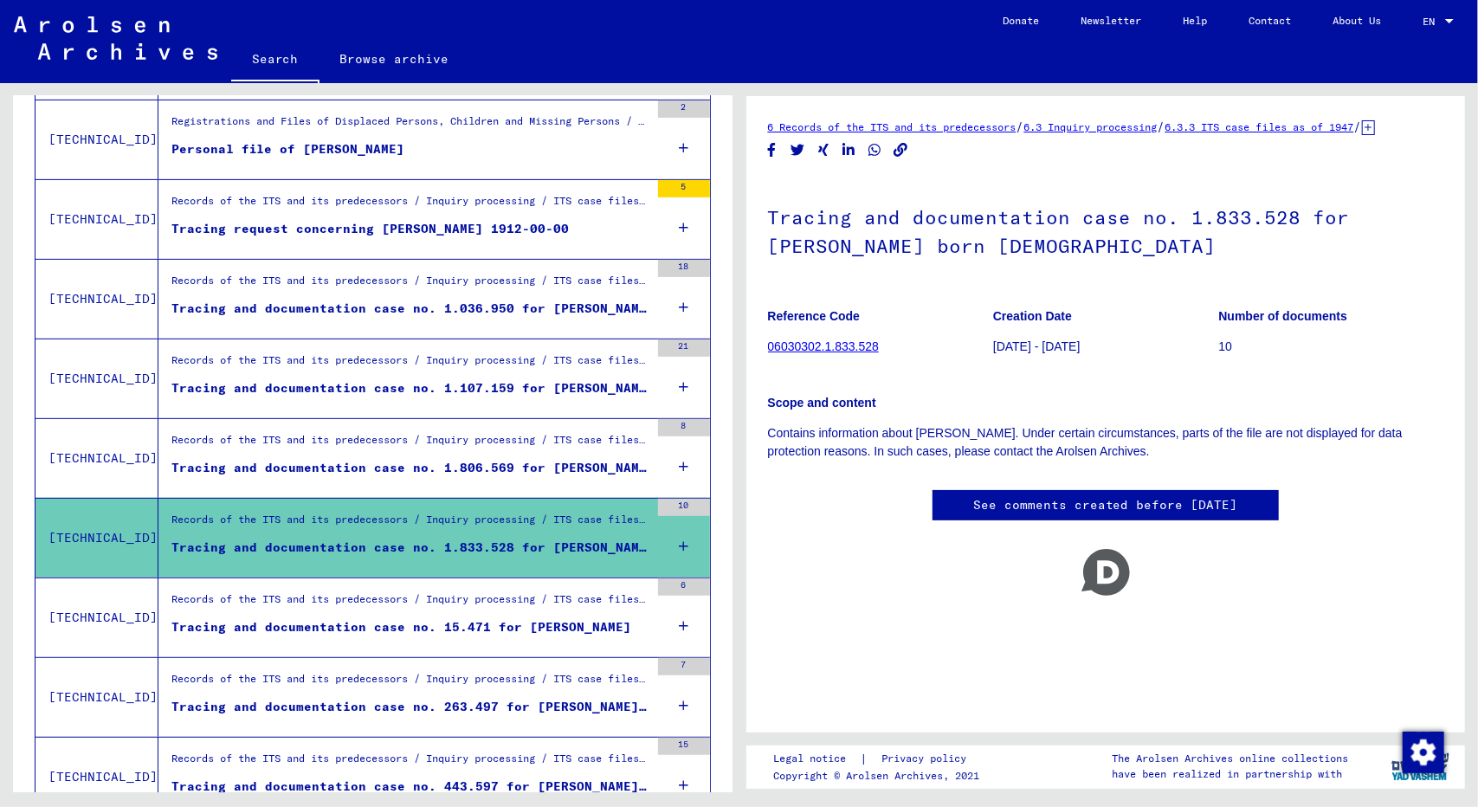
click at [488, 626] on div "Tracing and documentation case no. 15.471 for [PERSON_NAME]" at bounding box center [401, 627] width 460 height 18
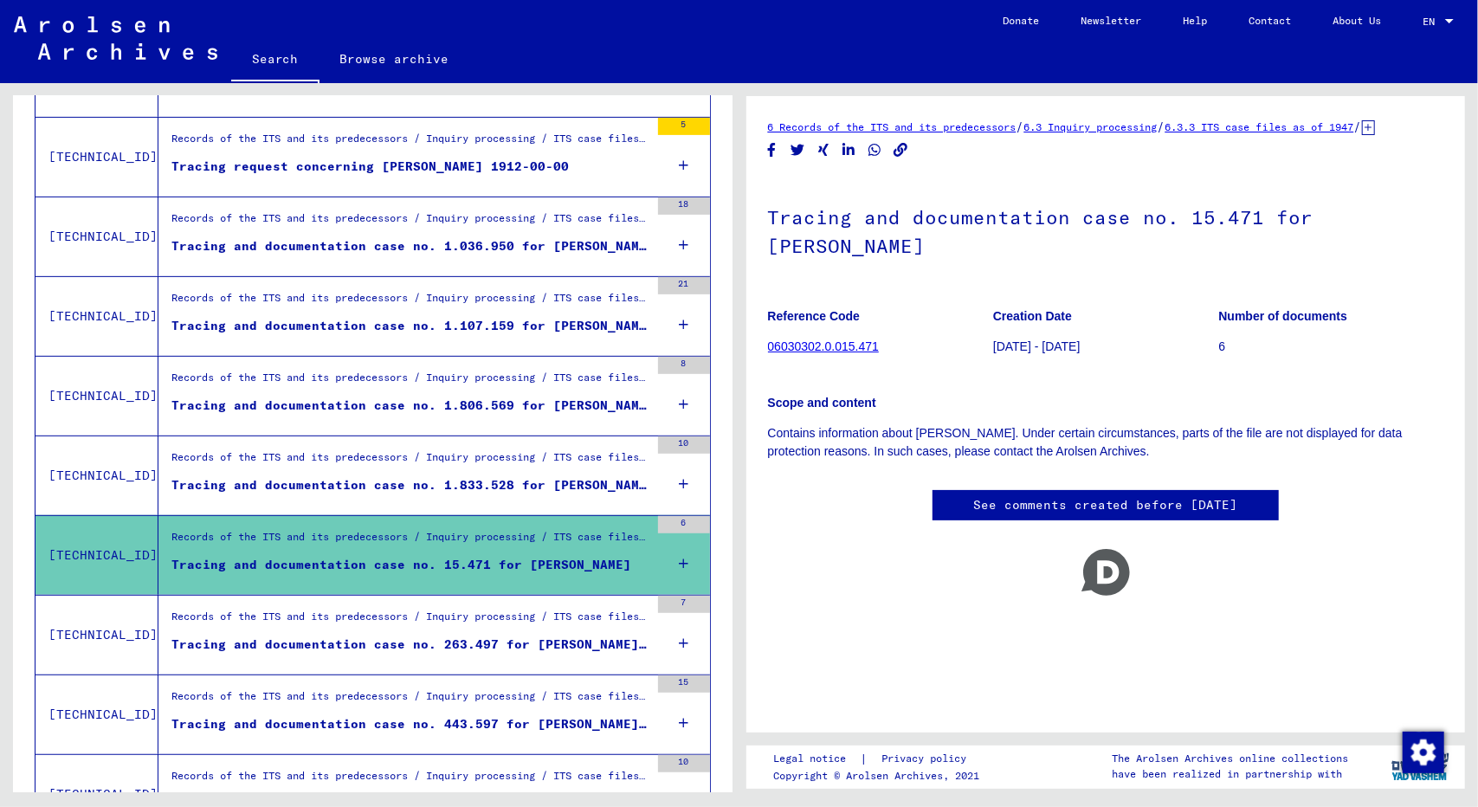
scroll to position [478, 0]
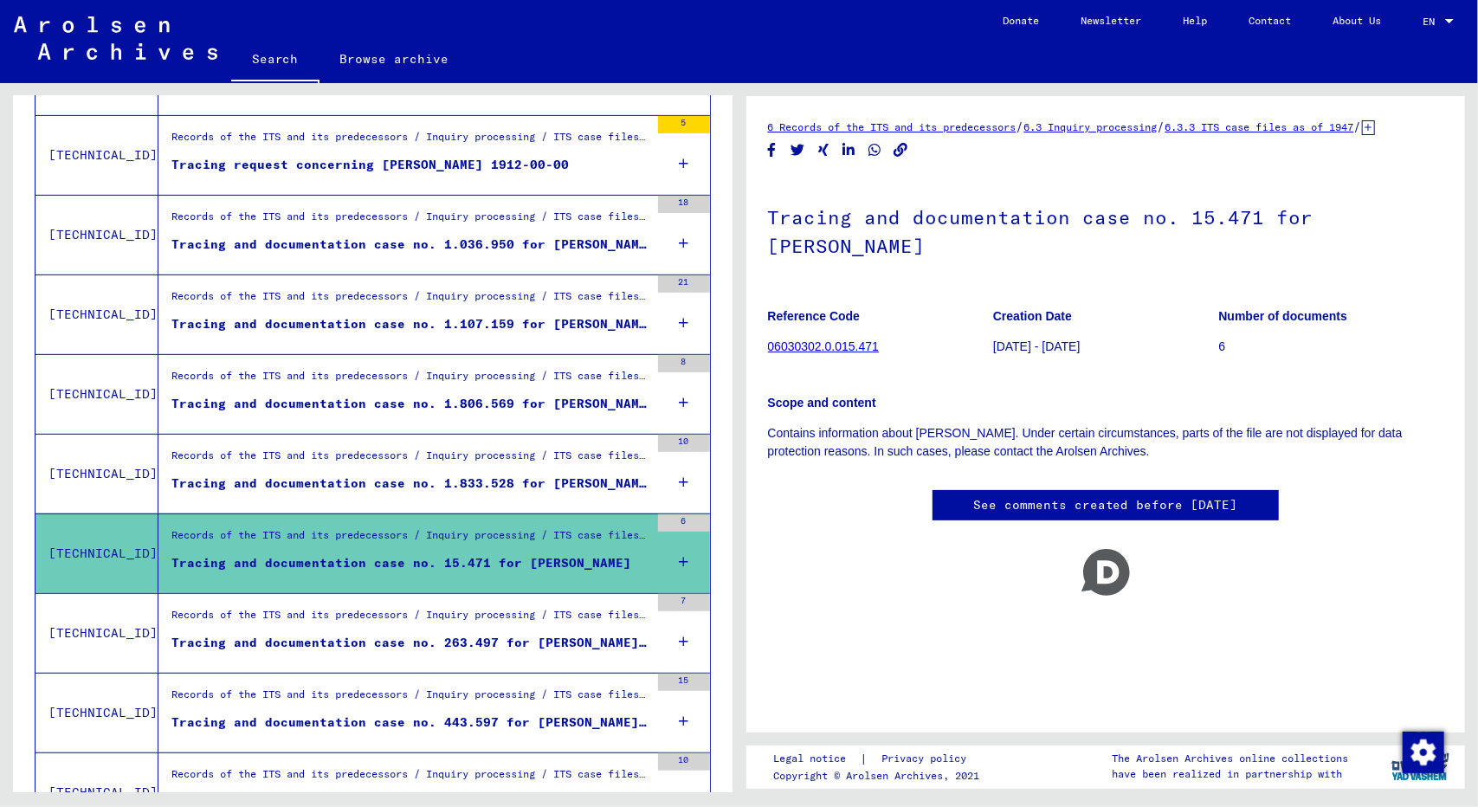
click at [488, 636] on div "Tracing and documentation case no. 263.497 for [PERSON_NAME] born [DEMOGRAPHIC_…" at bounding box center [410, 643] width 478 height 18
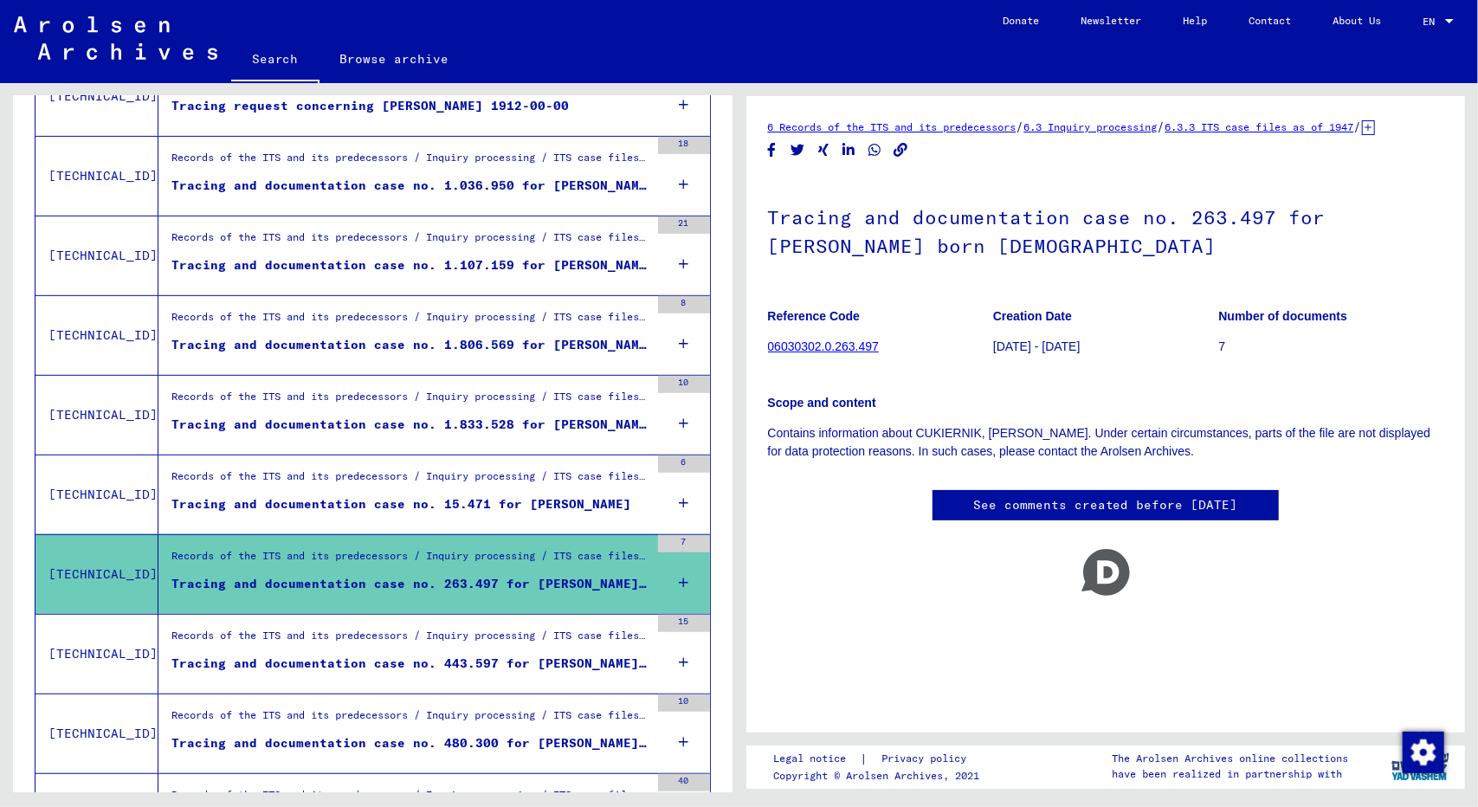
scroll to position [544, 0]
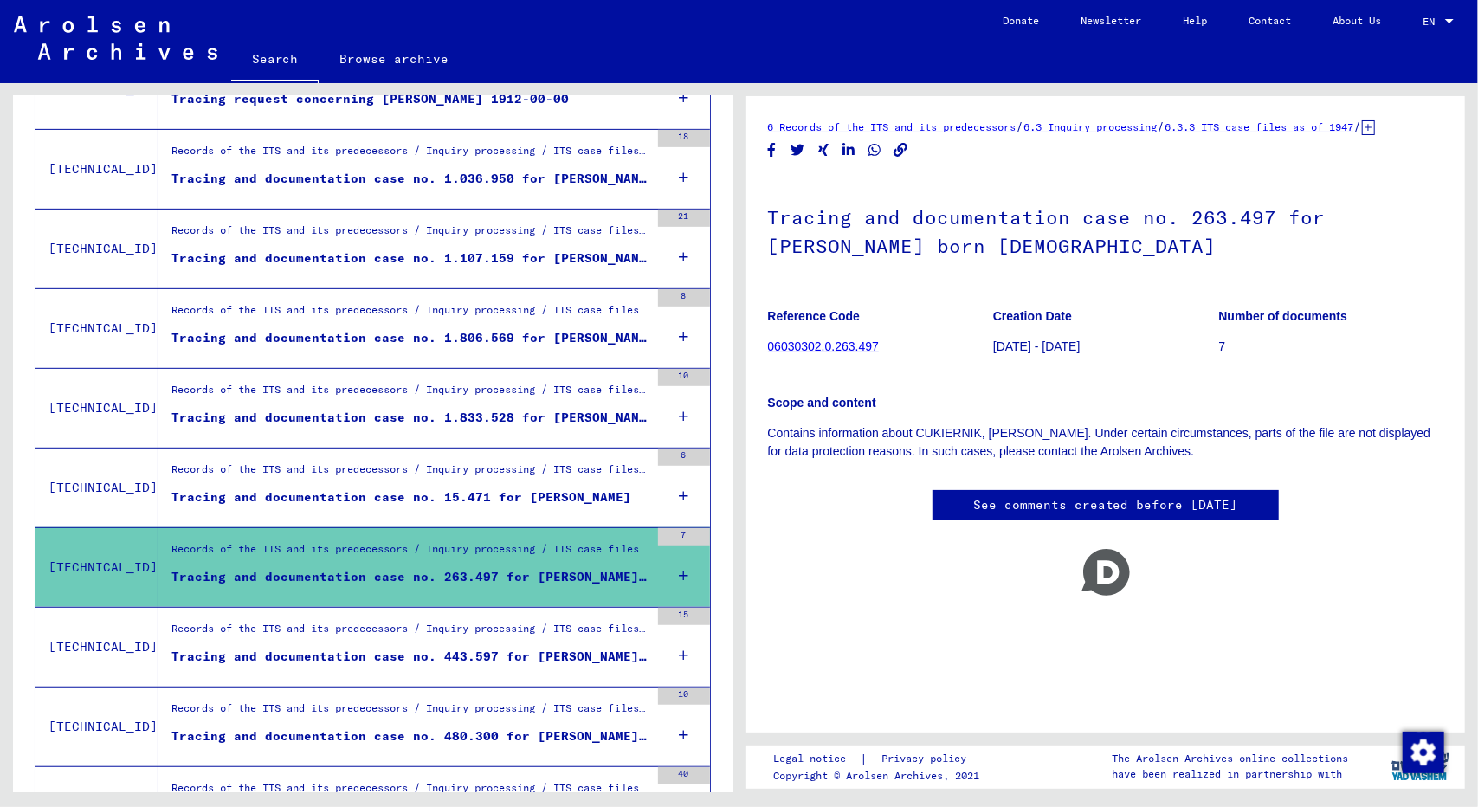
click at [488, 654] on div "Tracing and documentation case no. 443.597 for [PERSON_NAME][DEMOGRAPHIC_DATA] …" at bounding box center [410, 656] width 478 height 18
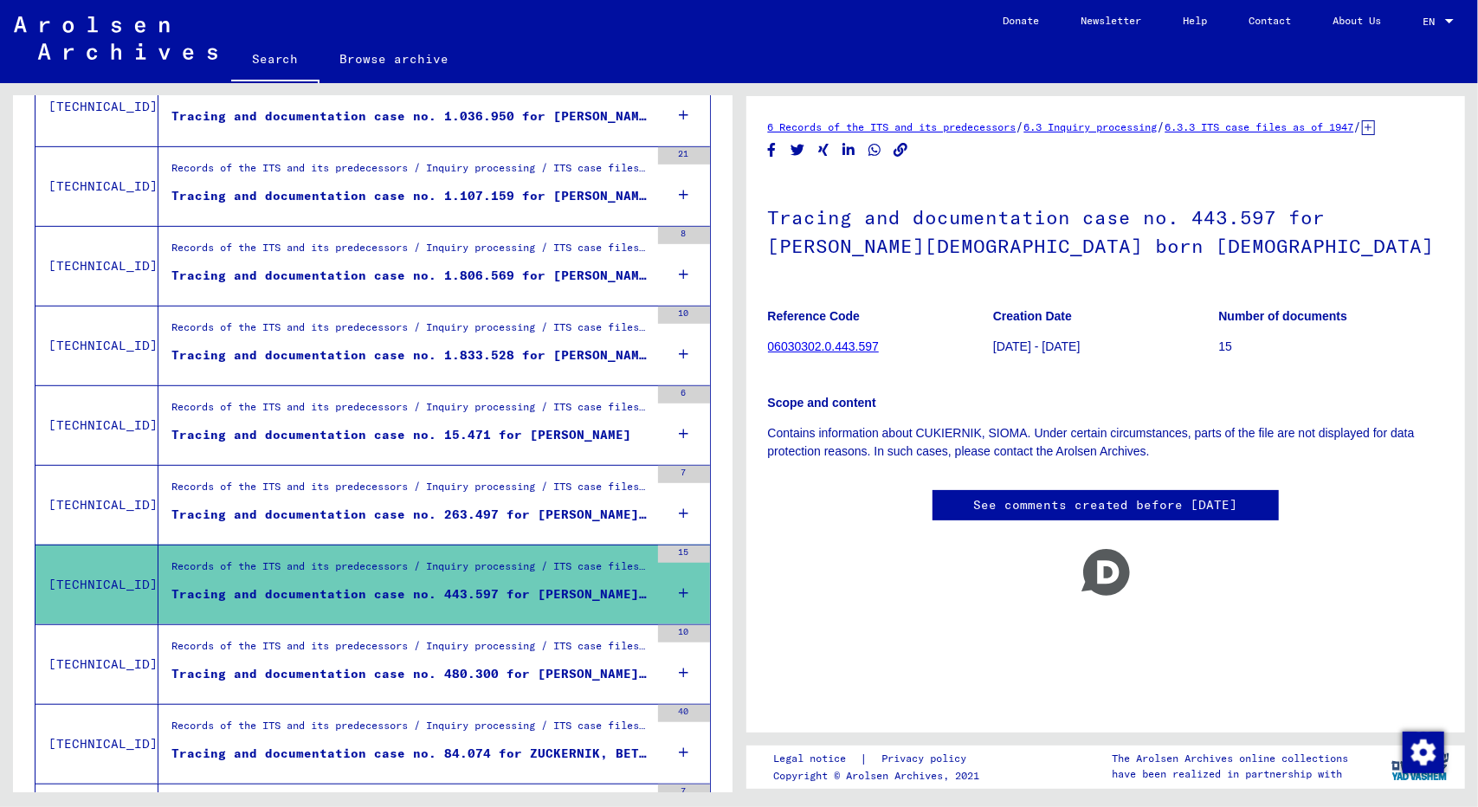
scroll to position [634, 0]
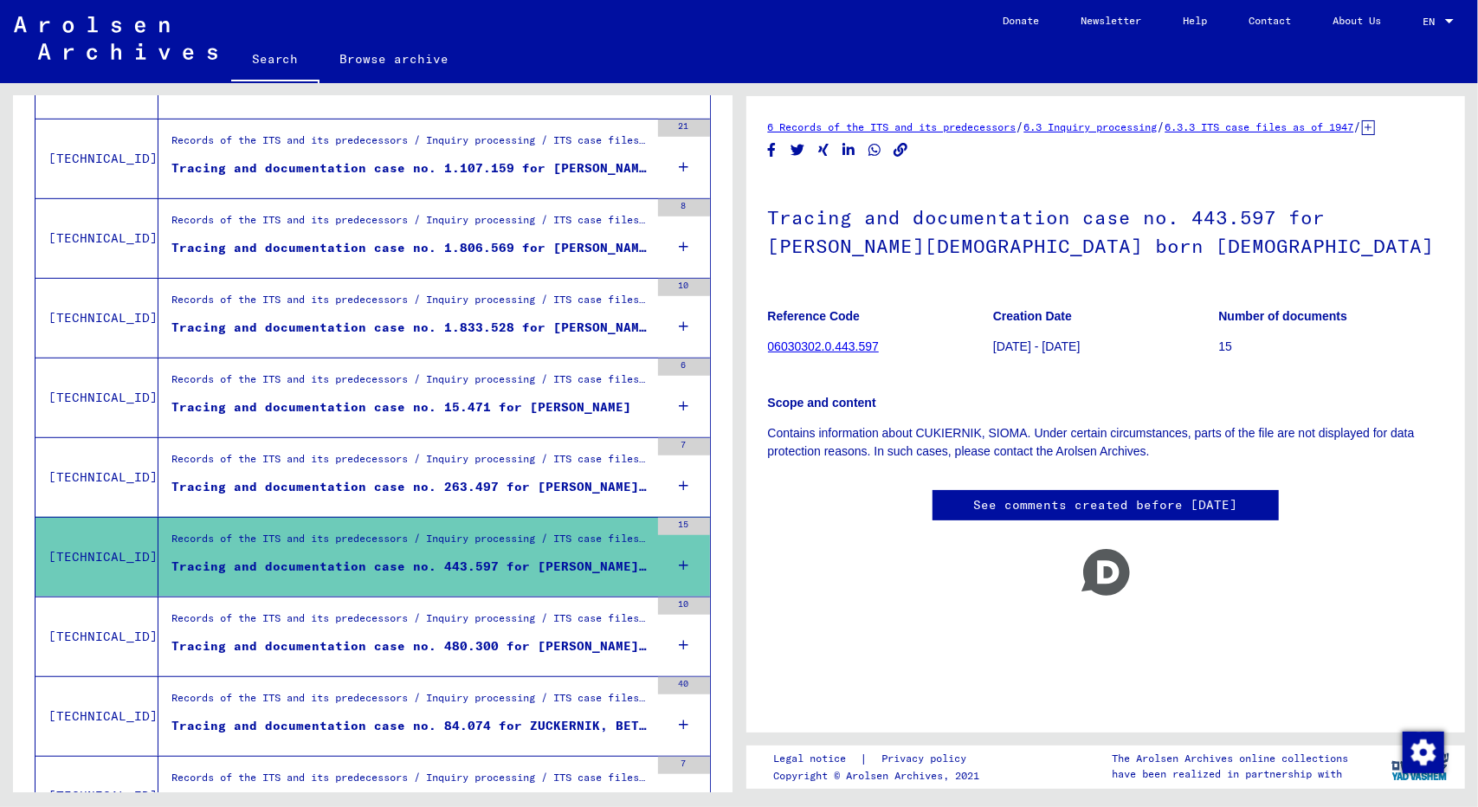
click at [473, 639] on div "Tracing and documentation case no. 480.300 for [PERSON_NAME] [DEMOGRAPHIC_DATA]" at bounding box center [410, 646] width 478 height 18
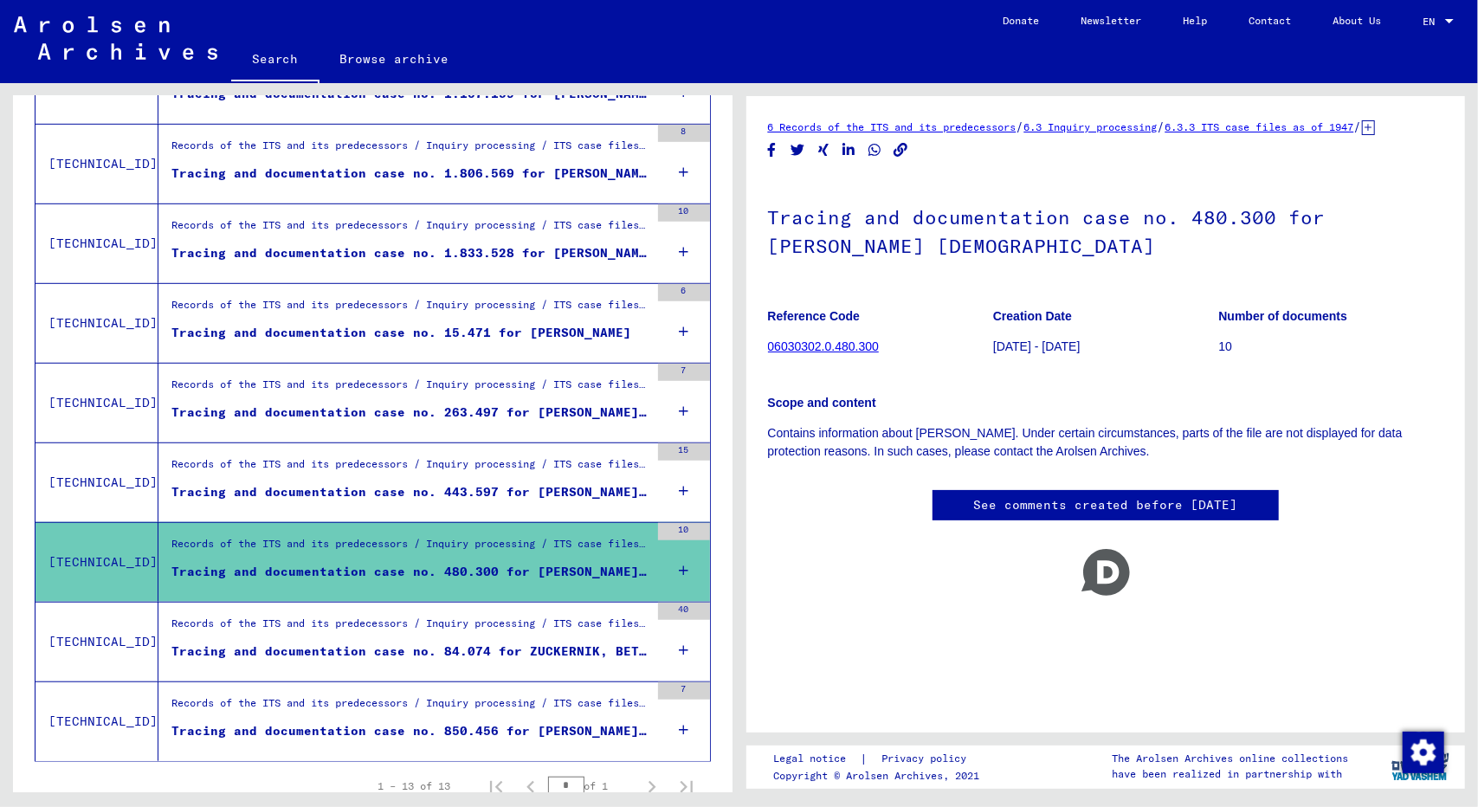
scroll to position [710, 0]
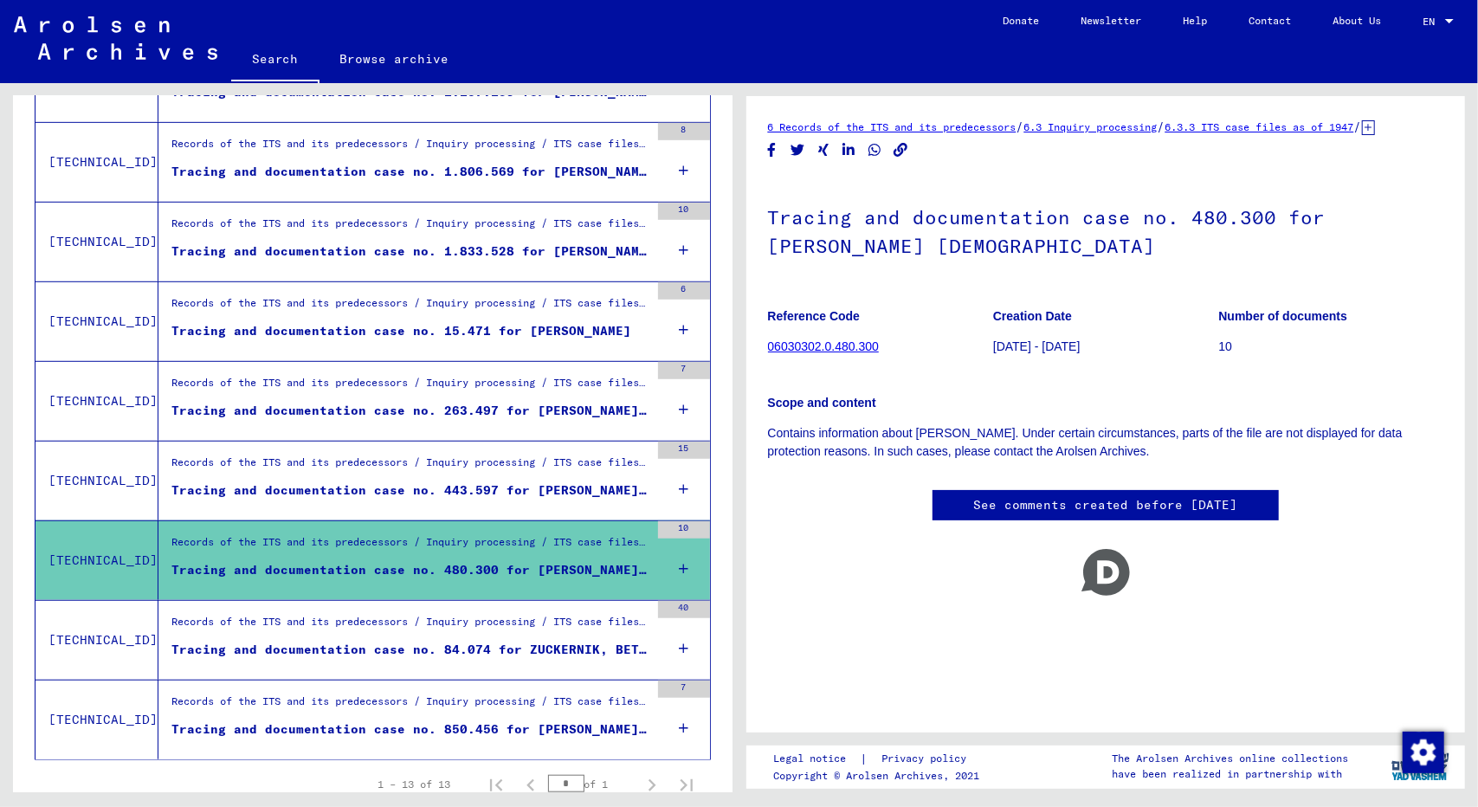
click at [473, 641] on div "Tracing and documentation case no. 84.074 for ZUCKERNIK, BETI born [DEMOGRAPHIC…" at bounding box center [410, 650] width 478 height 18
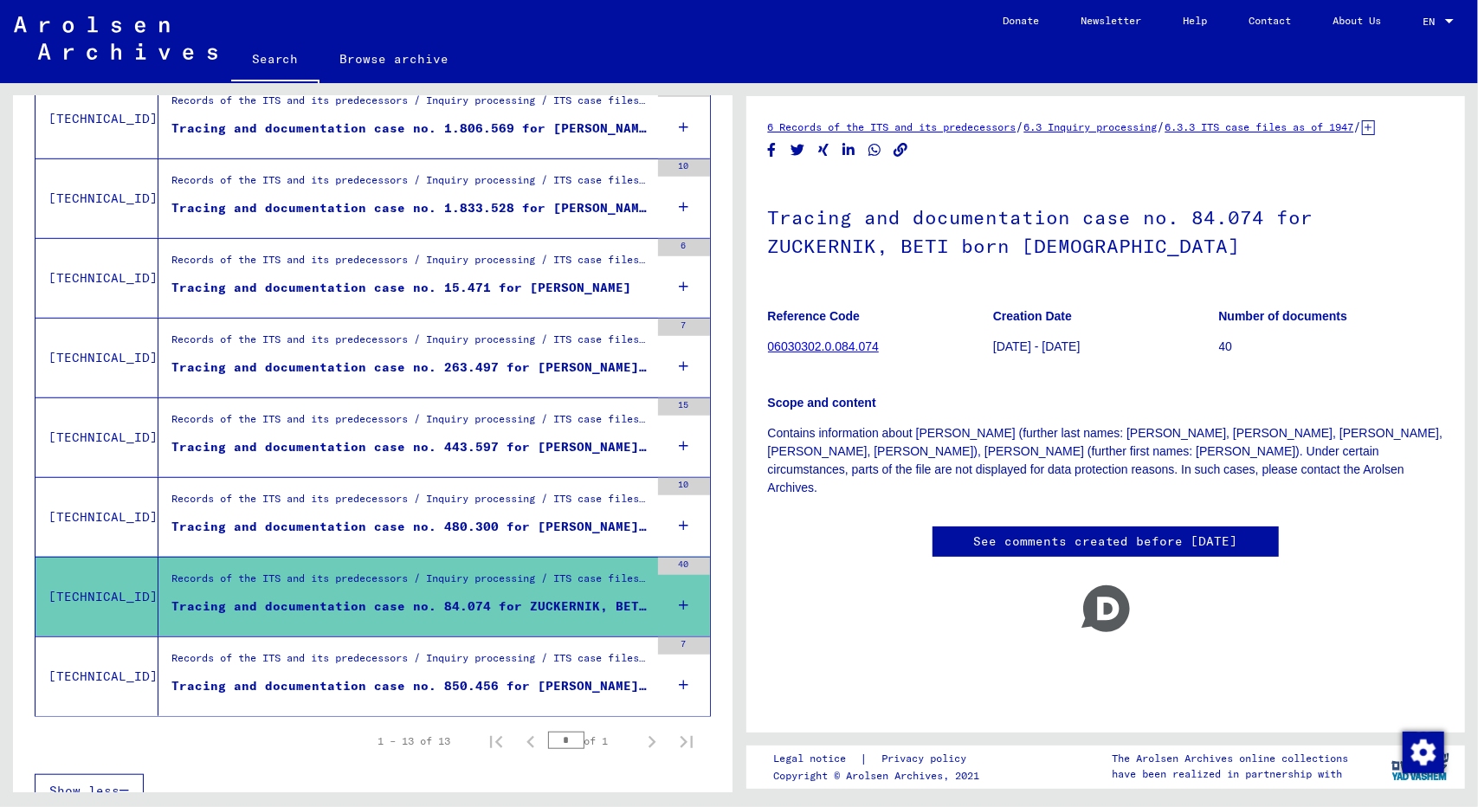
scroll to position [769, 0]
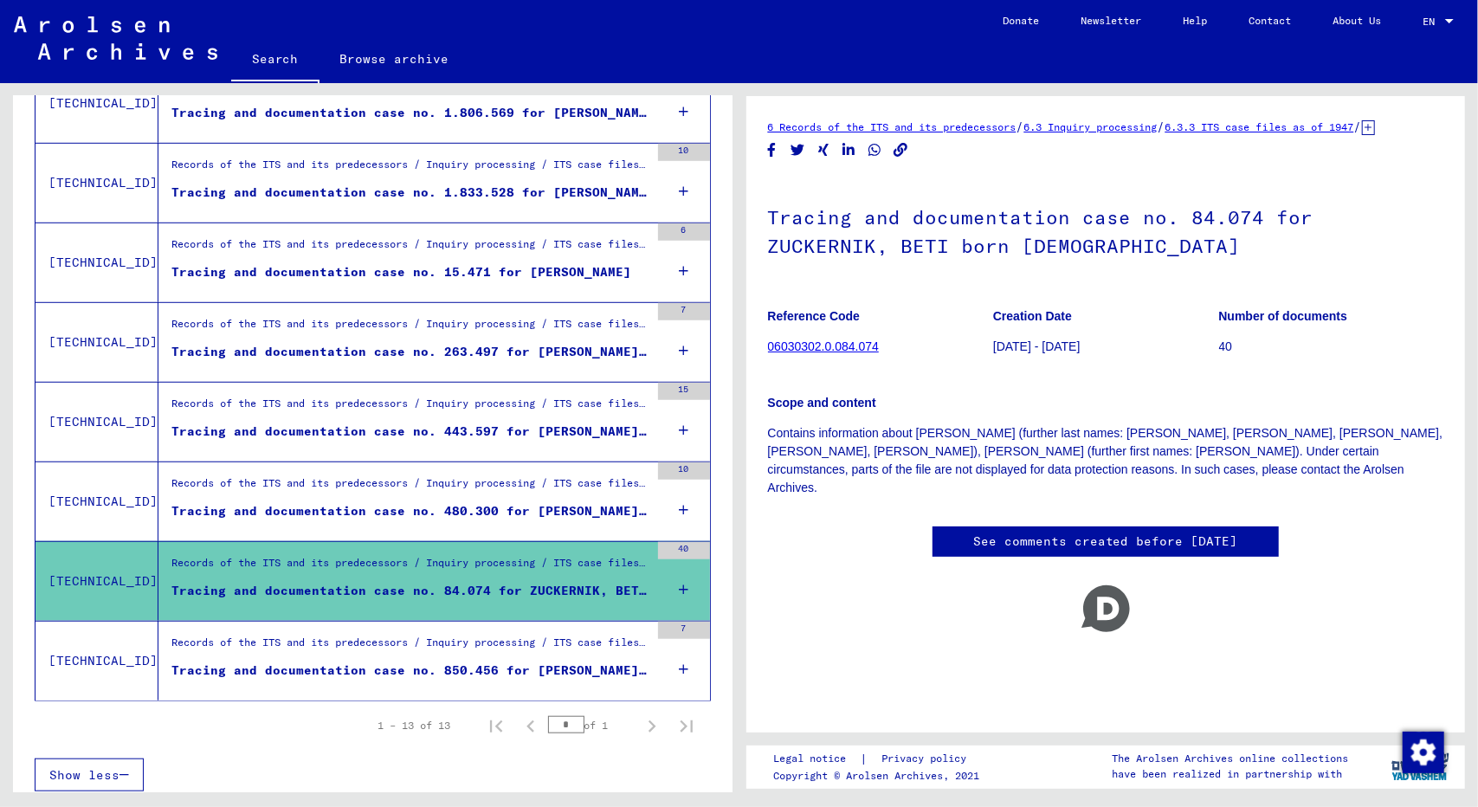
click at [470, 661] on div "Tracing and documentation case no. 850.456 for [PERSON_NAME] born [DEMOGRAPHIC_…" at bounding box center [410, 670] width 478 height 18
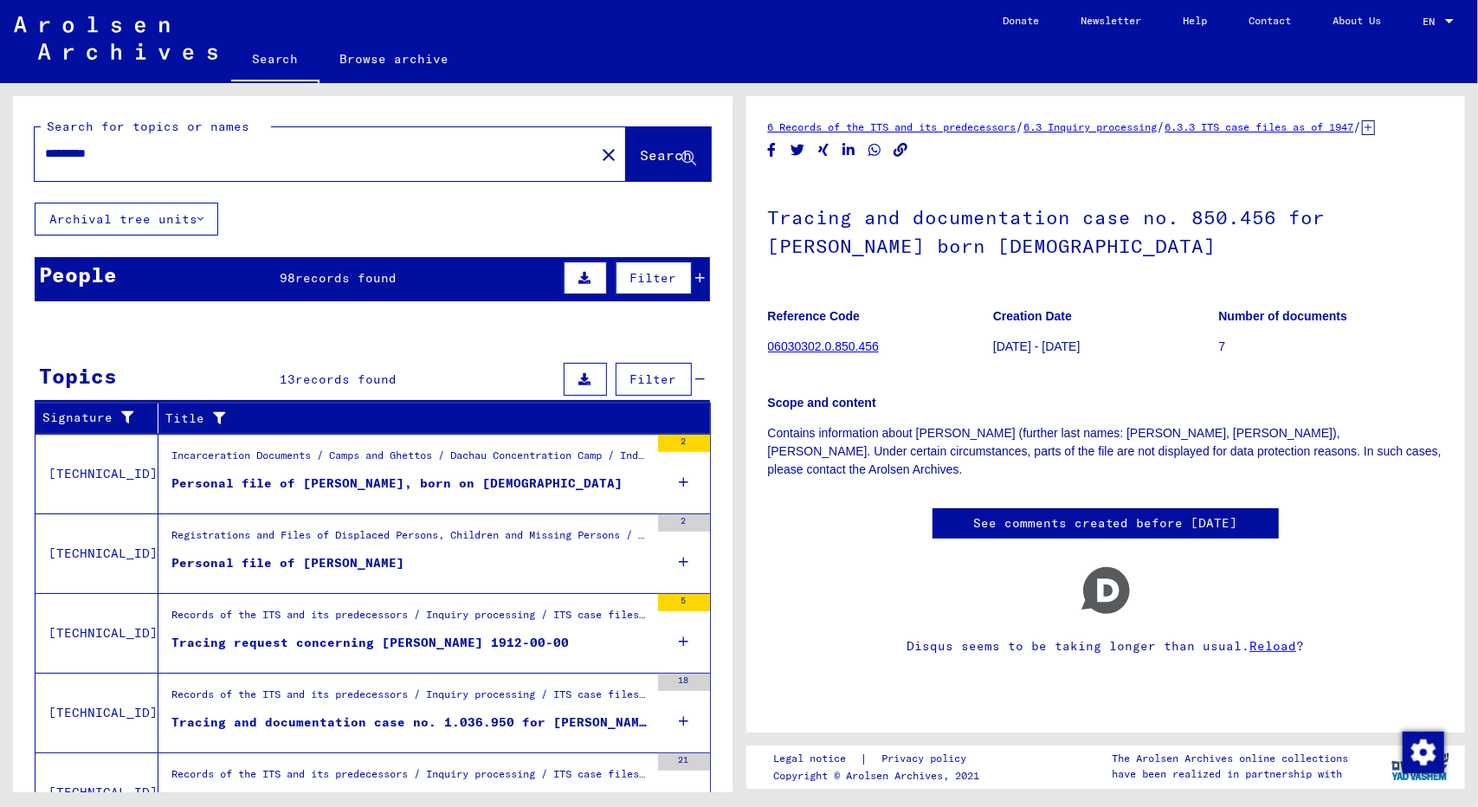
click at [44, 155] on div "*********" at bounding box center [310, 153] width 550 height 39
click at [46, 154] on input "*********" at bounding box center [314, 154] width 539 height 18
paste input "**********"
click at [96, 155] on input "**********" at bounding box center [314, 154] width 539 height 18
click at [125, 156] on input "**********" at bounding box center [314, 154] width 539 height 18
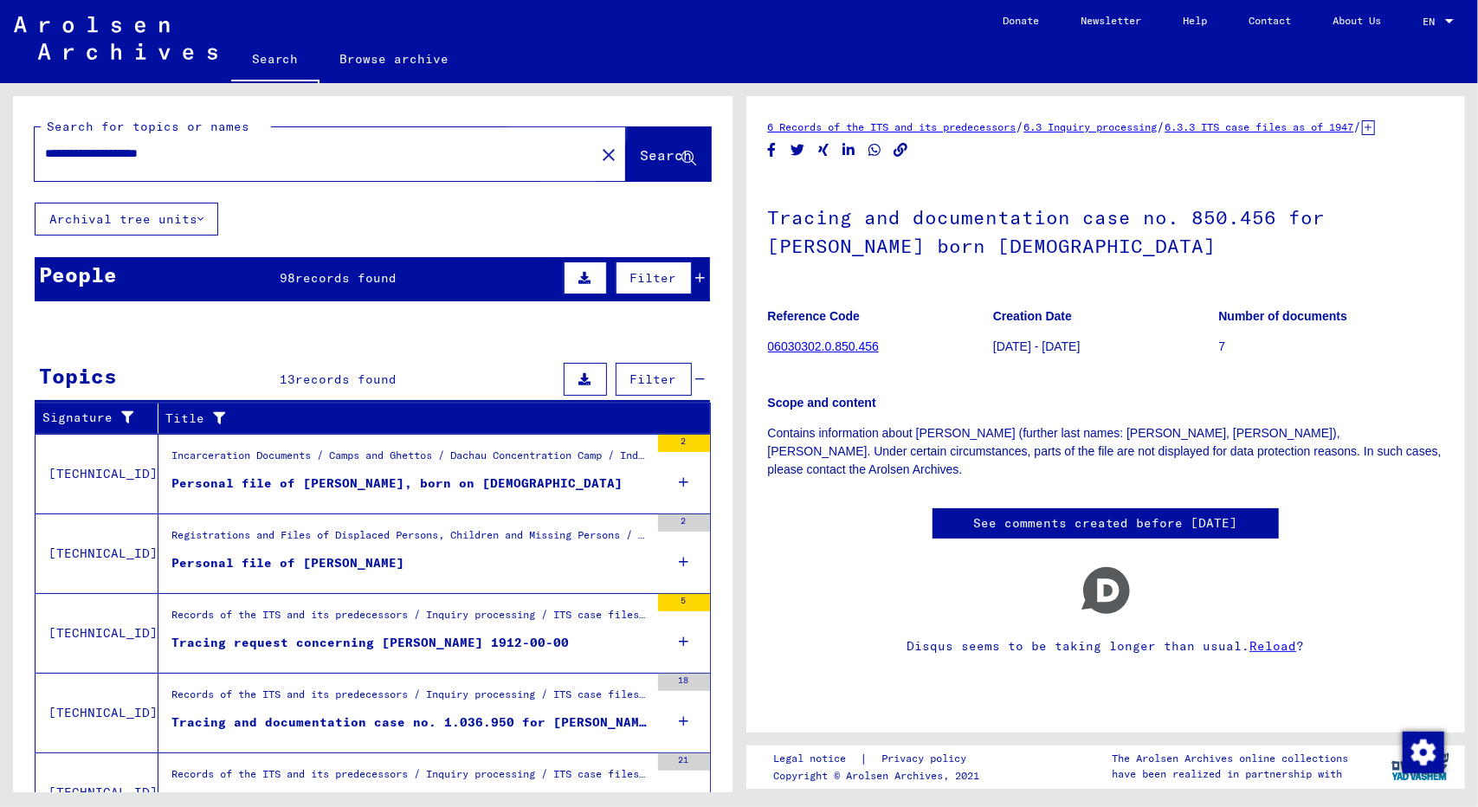
click at [641, 150] on span "Search" at bounding box center [667, 154] width 52 height 17
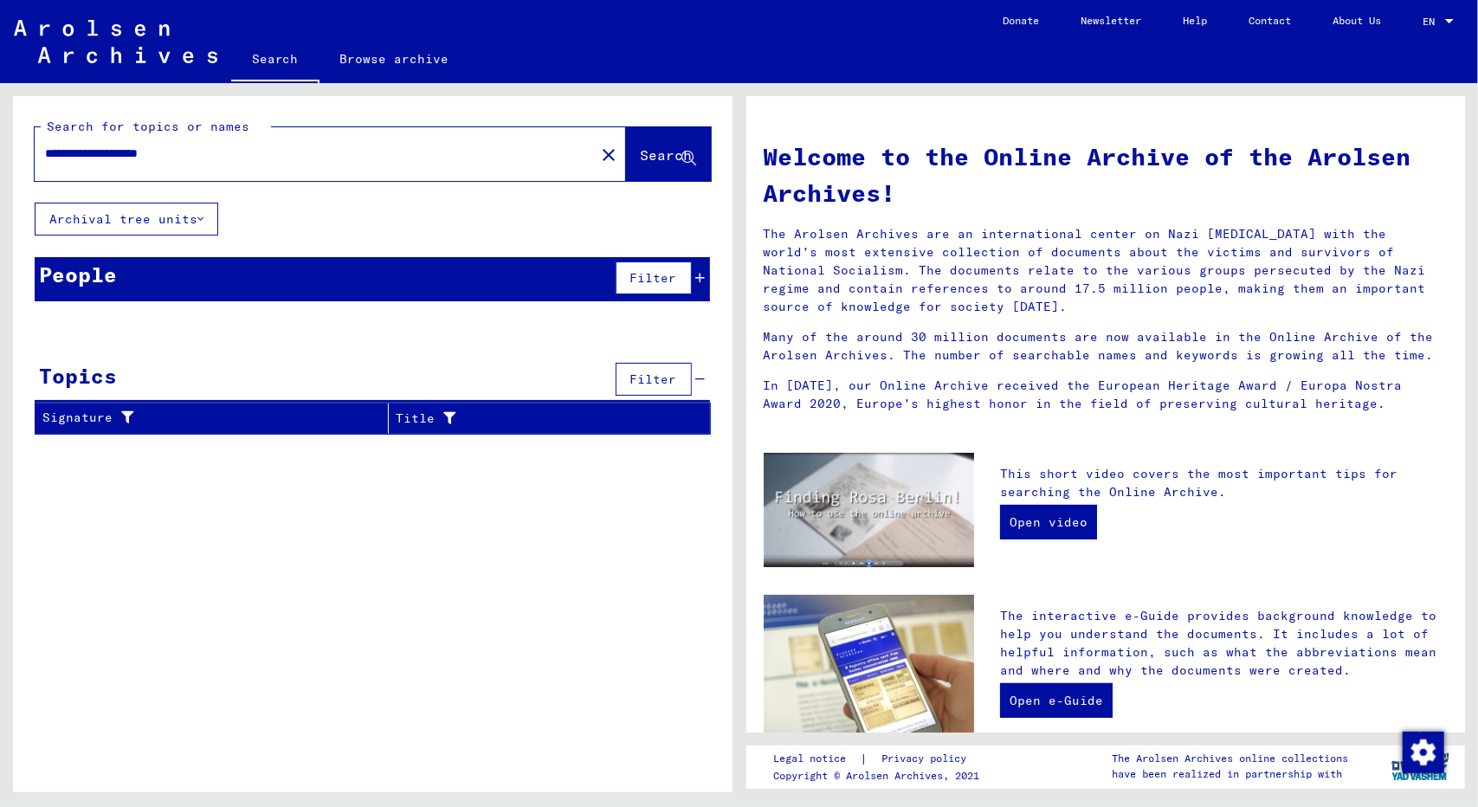
click at [212, 157] on input "**********" at bounding box center [309, 154] width 529 height 18
type input "**********"
click at [654, 160] on span "Search" at bounding box center [667, 154] width 52 height 17
click at [441, 267] on div "People 19 records found Filter" at bounding box center [372, 279] width 675 height 44
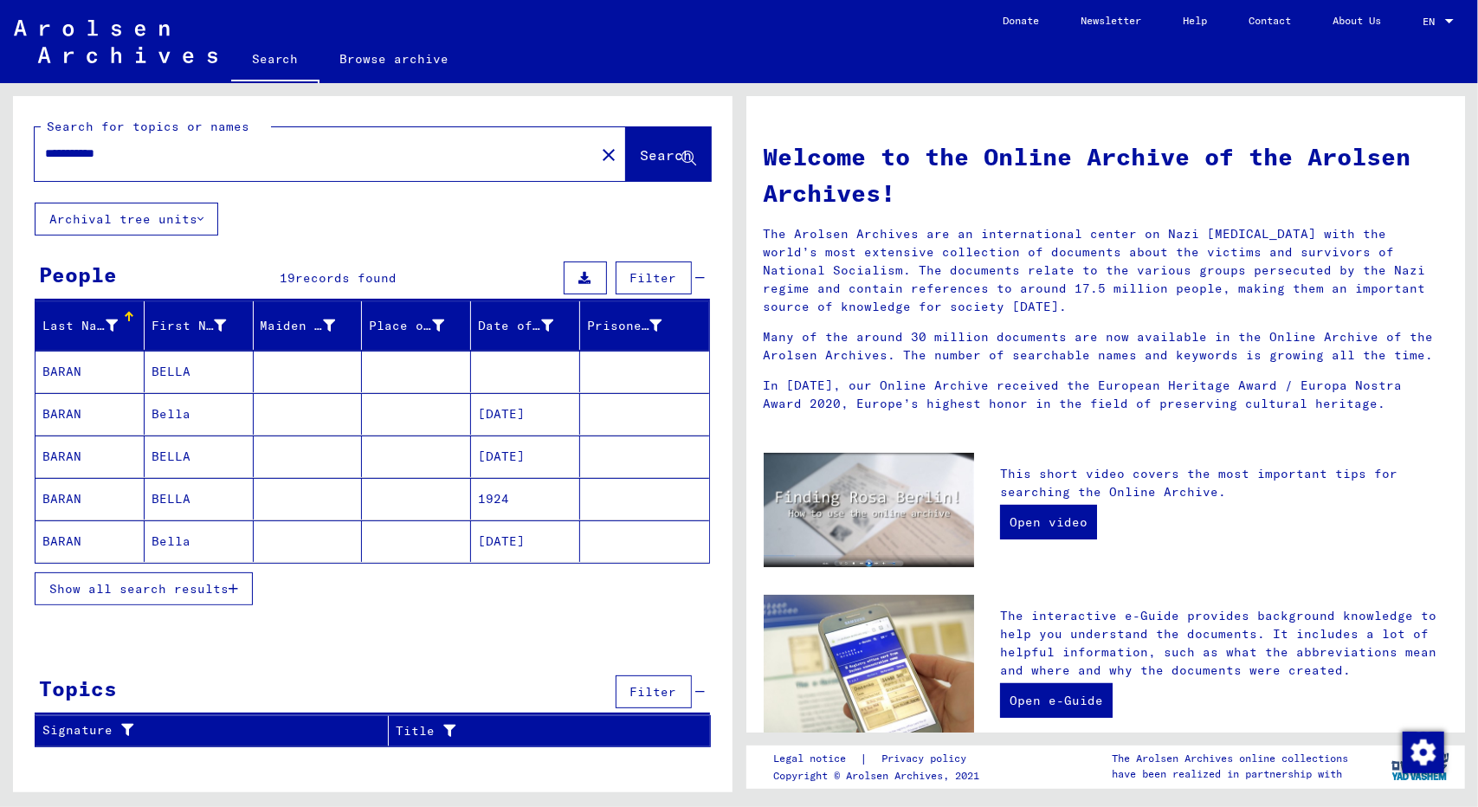
click at [177, 364] on mat-cell "BELLA" at bounding box center [199, 372] width 109 height 42
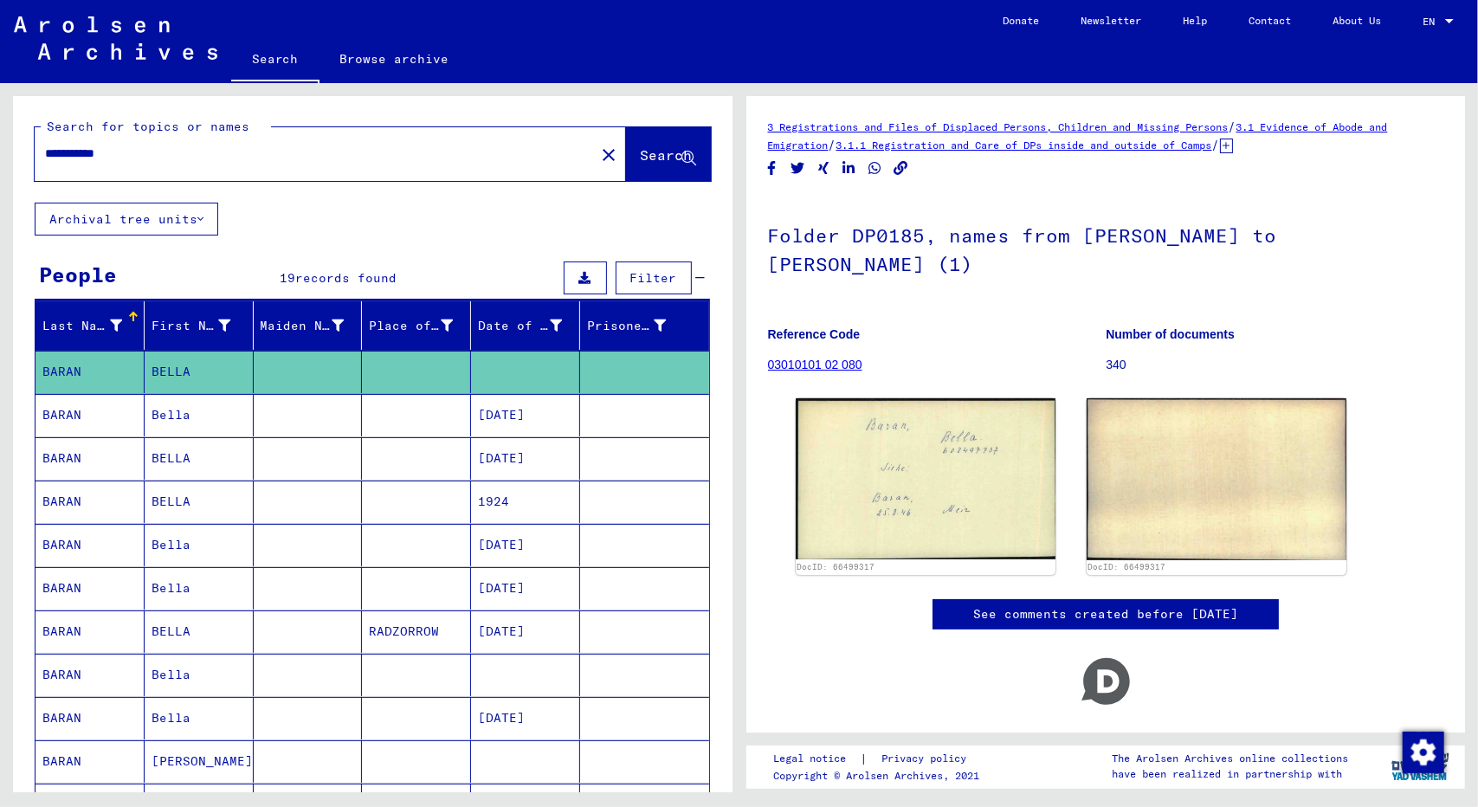
click at [179, 415] on mat-cell "Bella" at bounding box center [199, 415] width 109 height 42
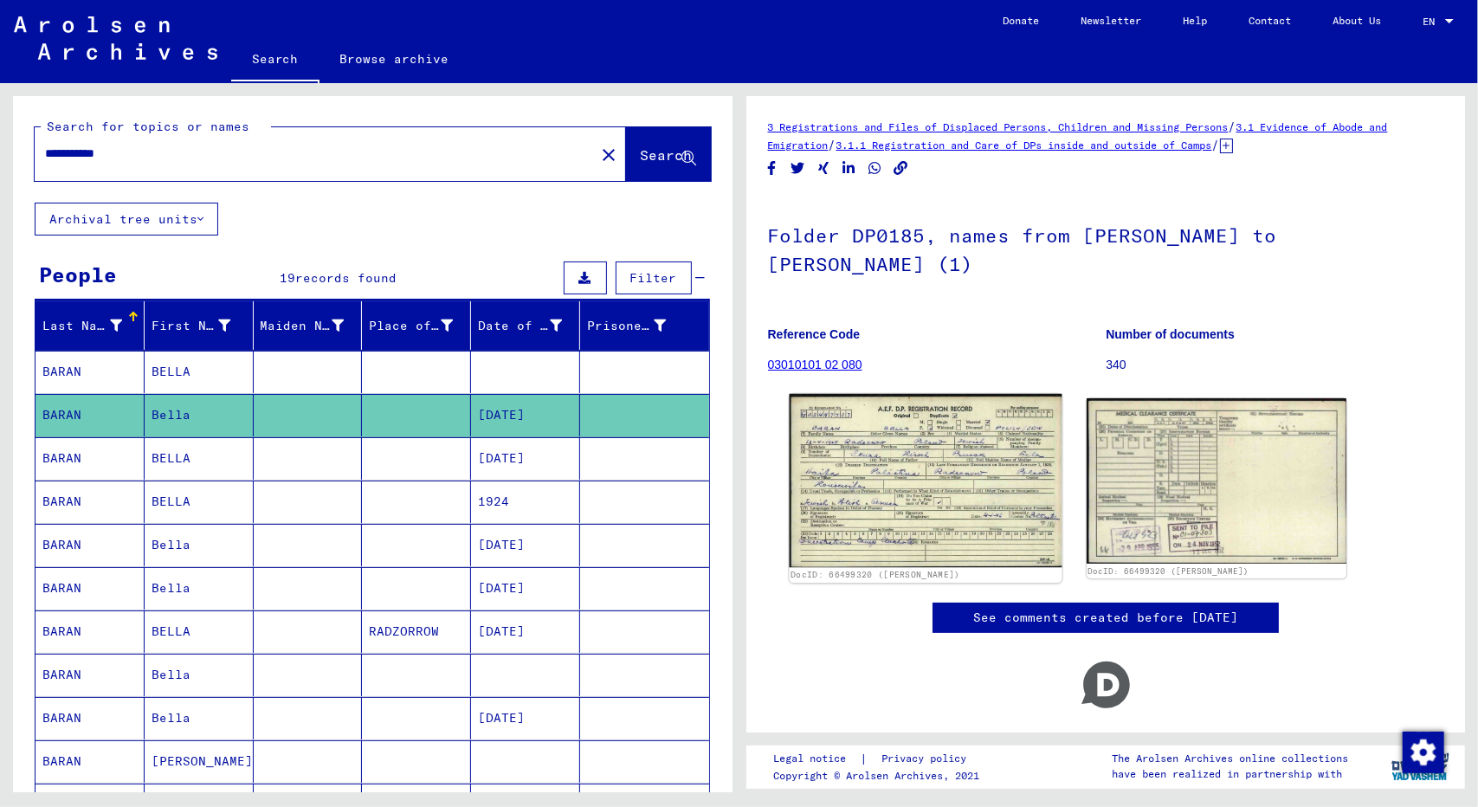
click at [867, 453] on img at bounding box center [925, 480] width 273 height 173
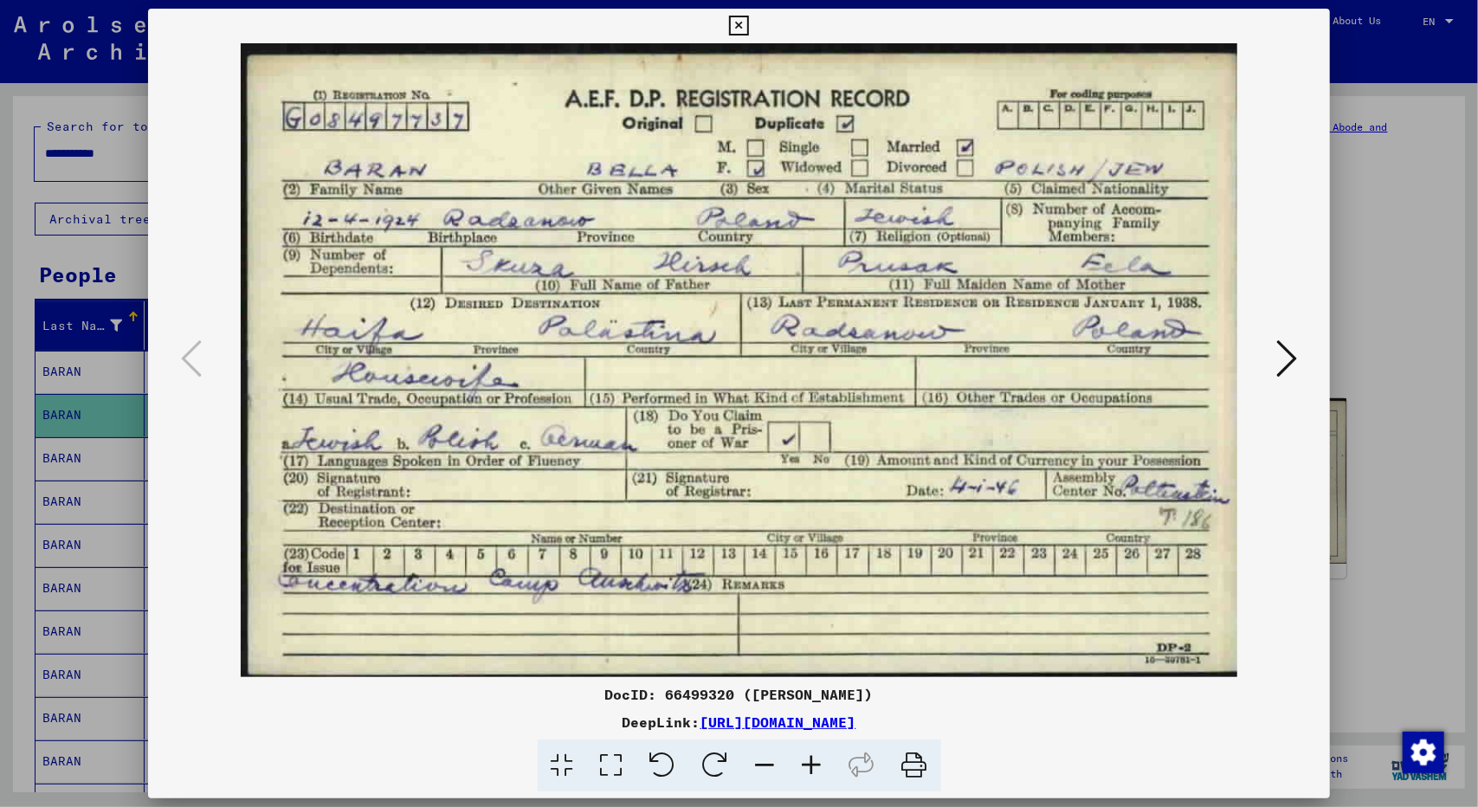
click at [1376, 583] on div at bounding box center [739, 403] width 1478 height 807
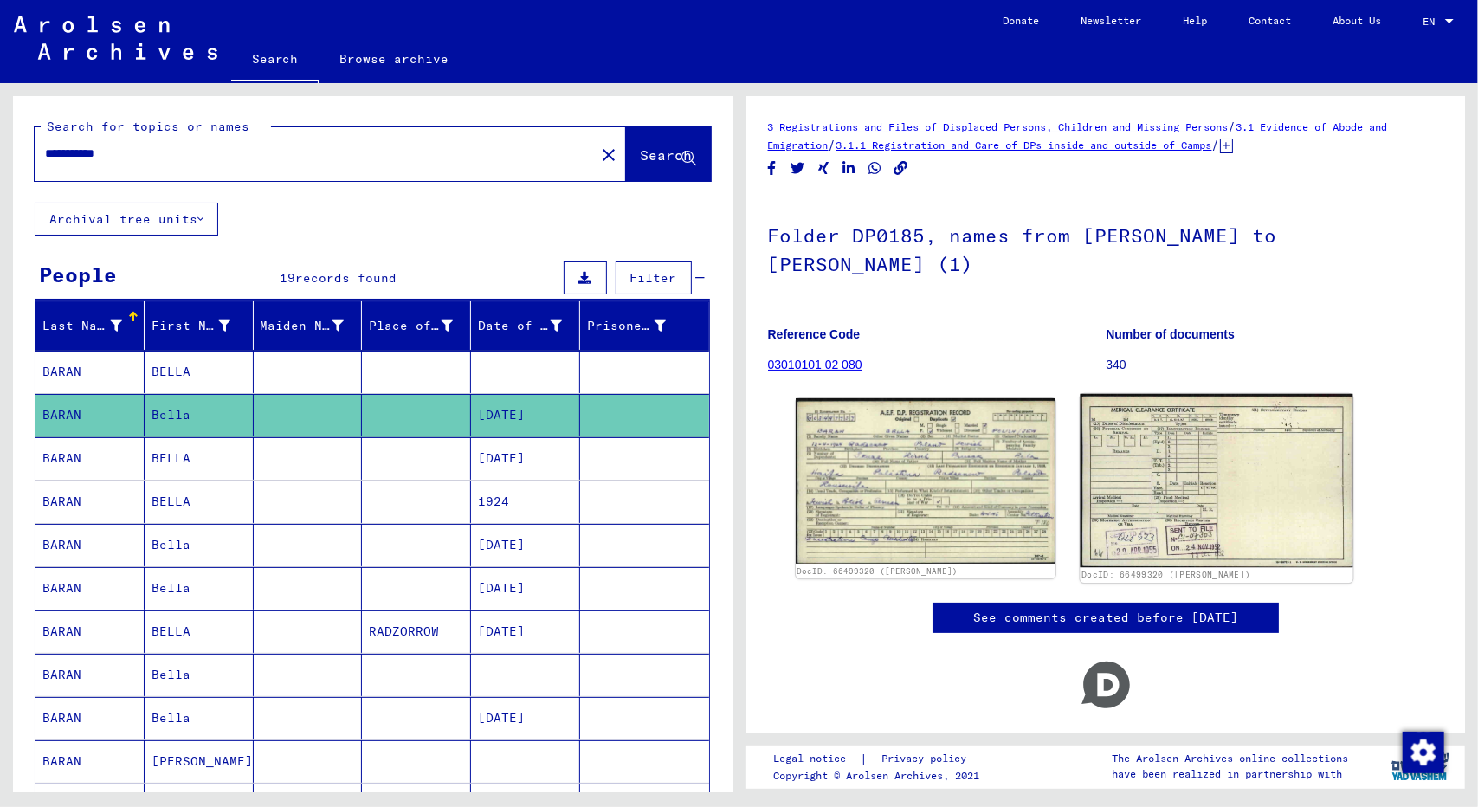
click at [1161, 483] on img at bounding box center [1215, 480] width 273 height 173
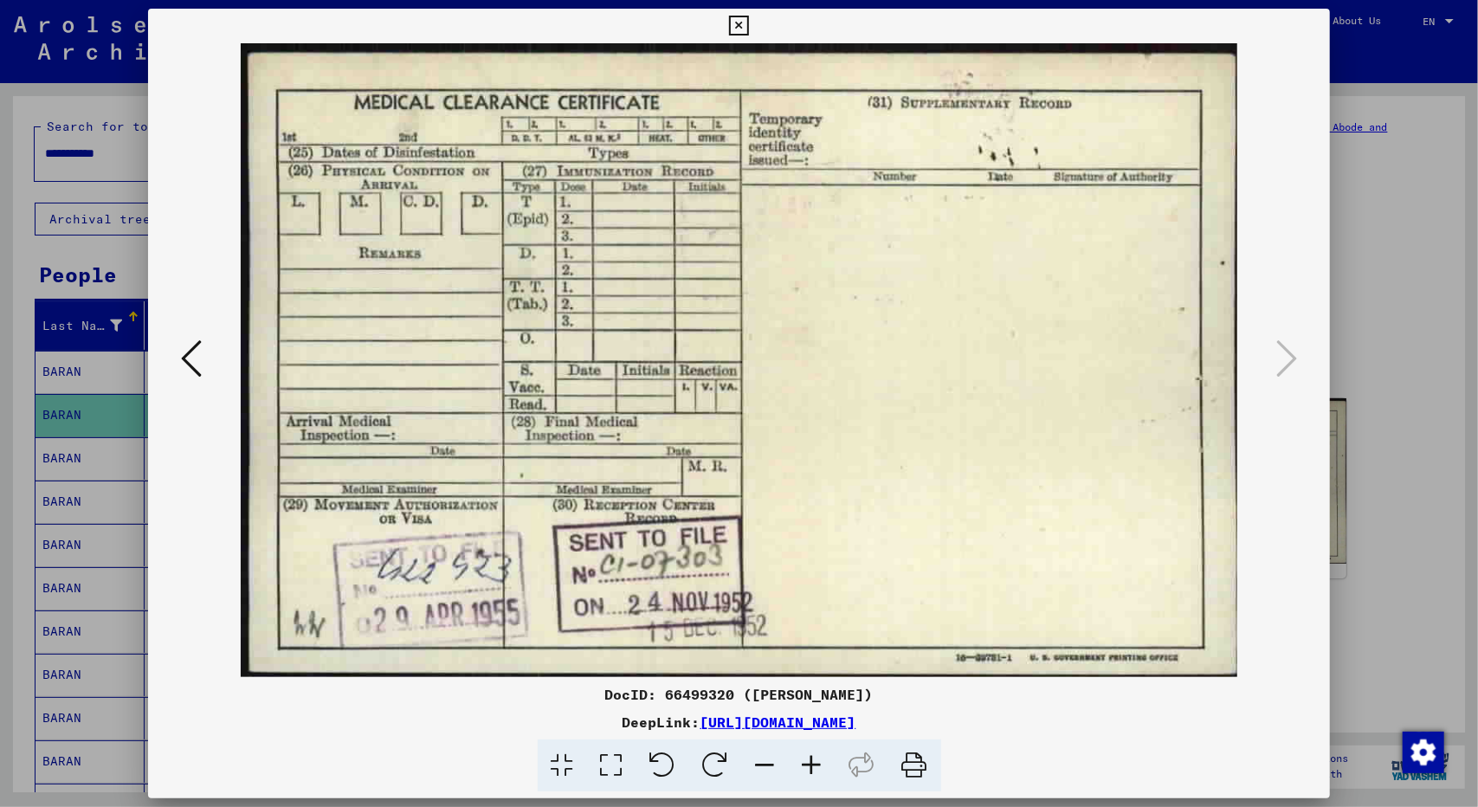
click at [1356, 662] on div at bounding box center [739, 403] width 1478 height 807
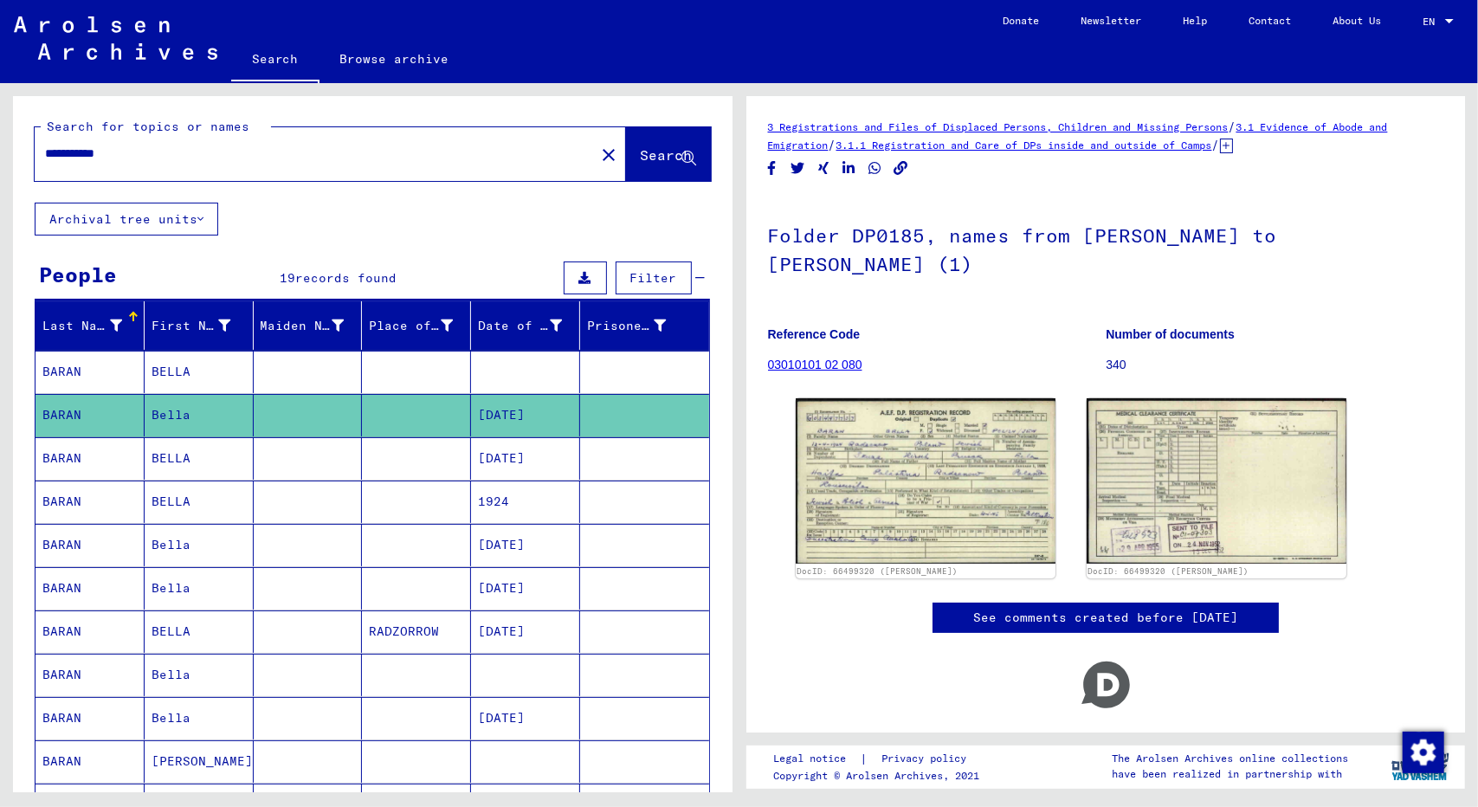
click at [78, 364] on mat-cell "BARAN" at bounding box center [89, 372] width 109 height 42
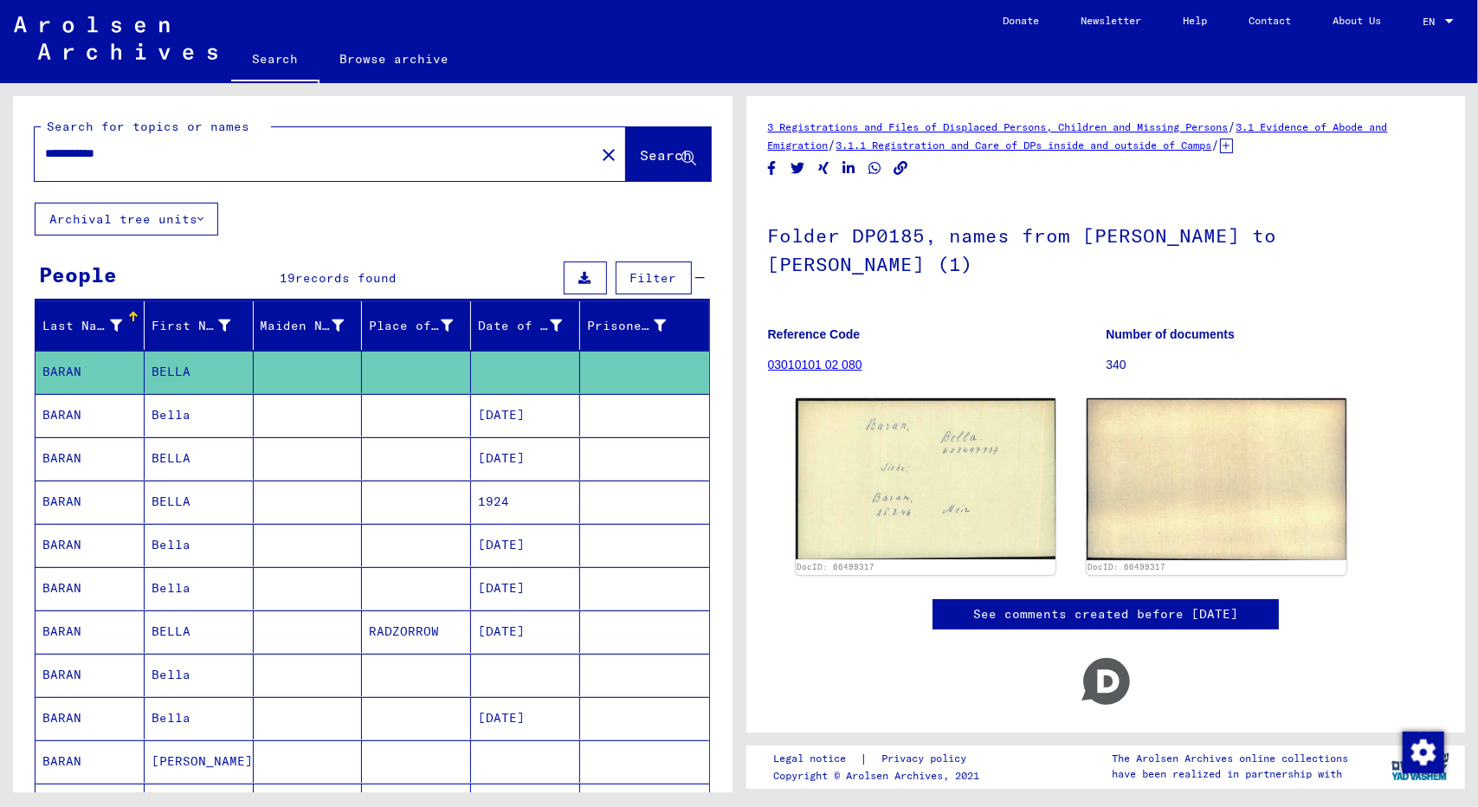
click at [79, 449] on mat-cell "BARAN" at bounding box center [89, 458] width 109 height 42
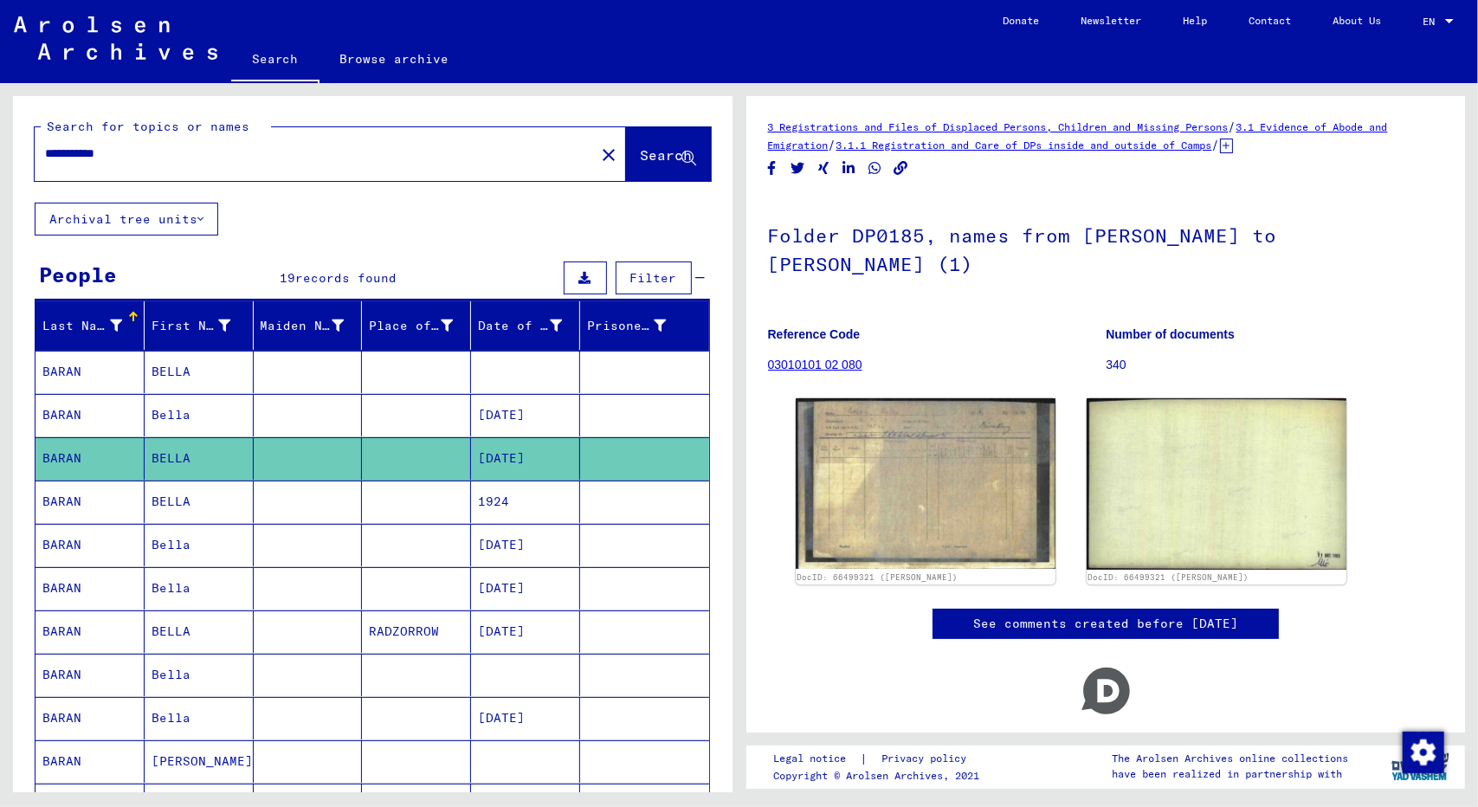
click at [80, 503] on mat-cell "BARAN" at bounding box center [89, 501] width 109 height 42
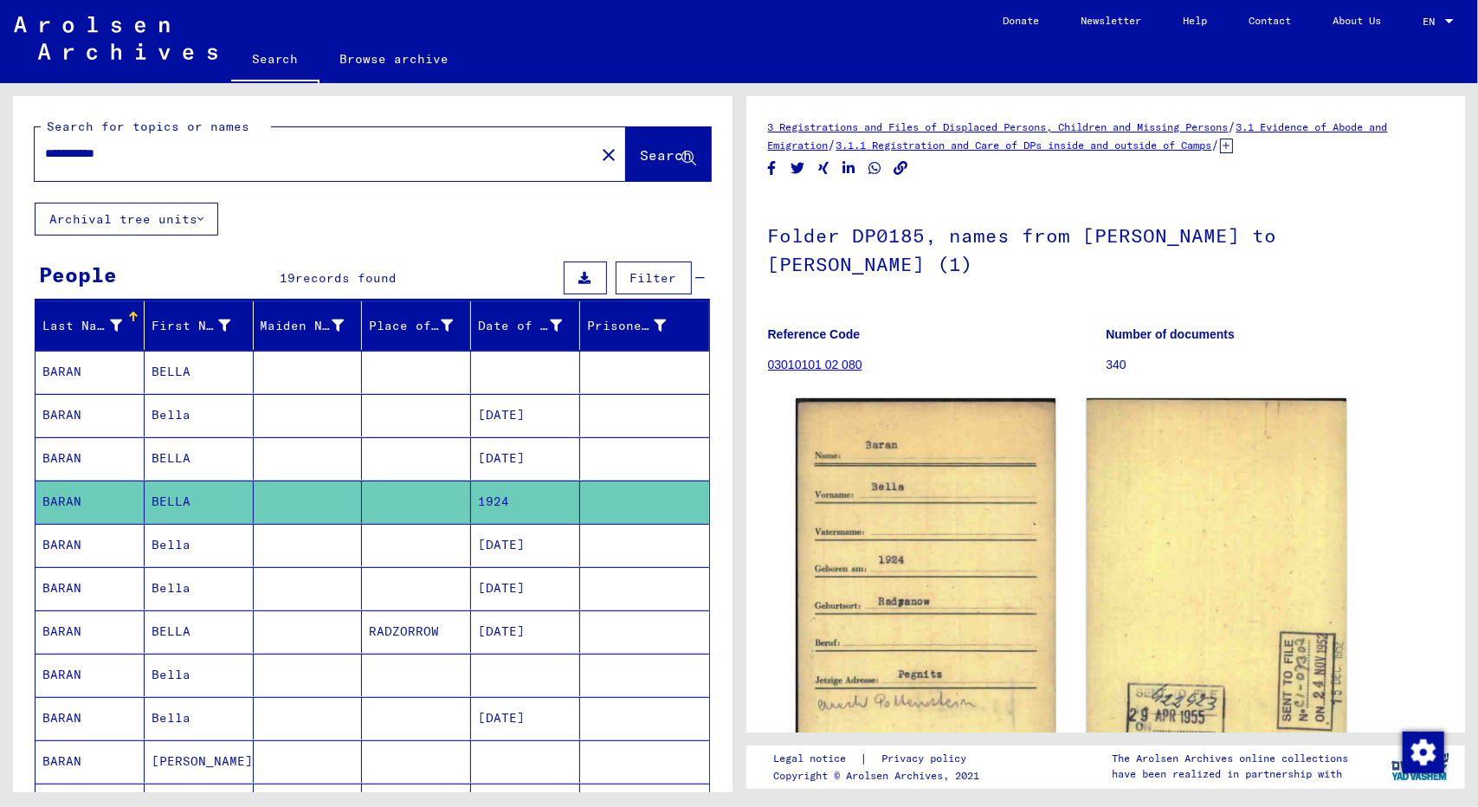
click at [78, 547] on mat-cell "BARAN" at bounding box center [89, 545] width 109 height 42
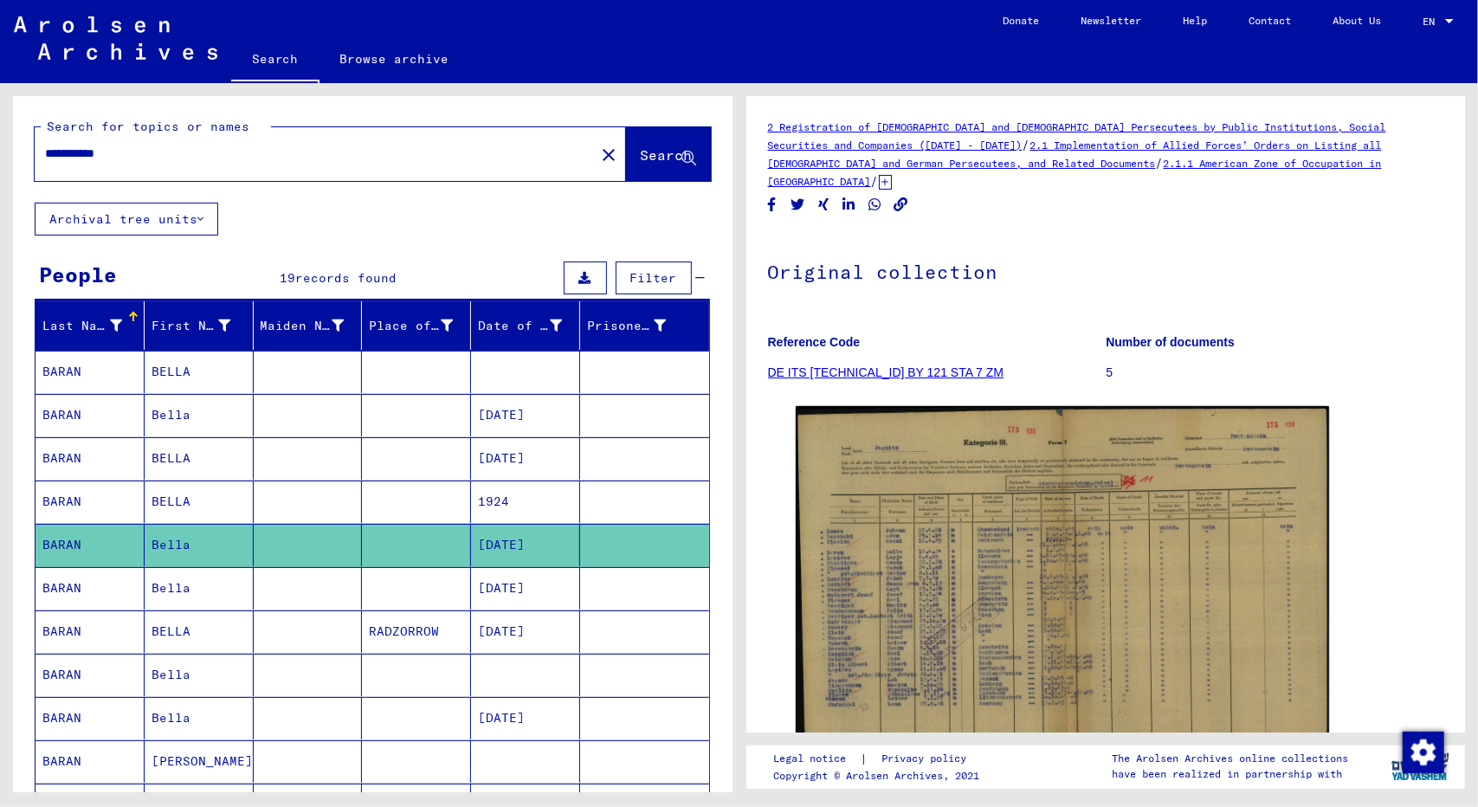
click at [79, 589] on mat-cell "BARAN" at bounding box center [89, 588] width 109 height 42
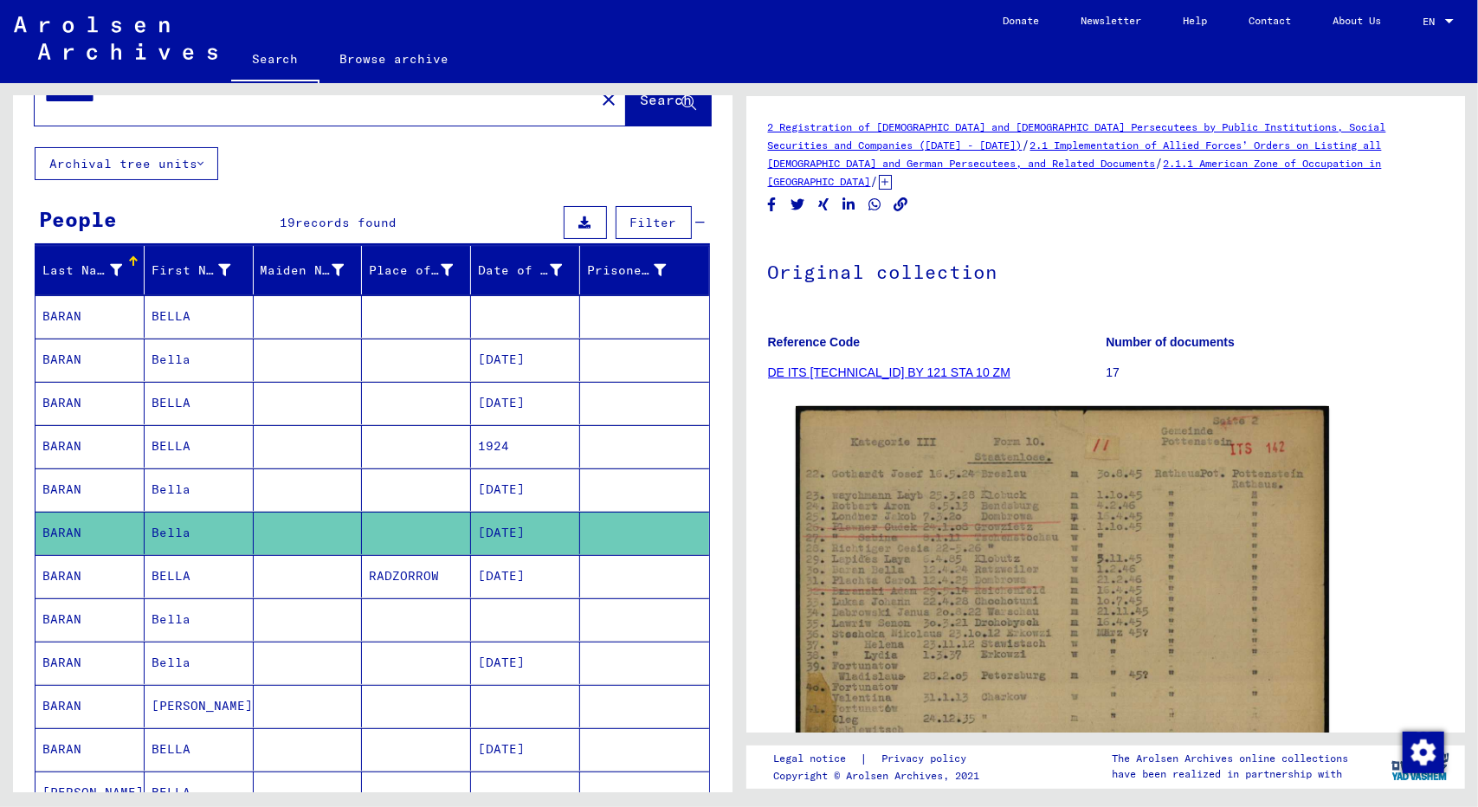
scroll to position [56, 0]
click at [80, 577] on mat-cell "BARAN" at bounding box center [89, 575] width 109 height 42
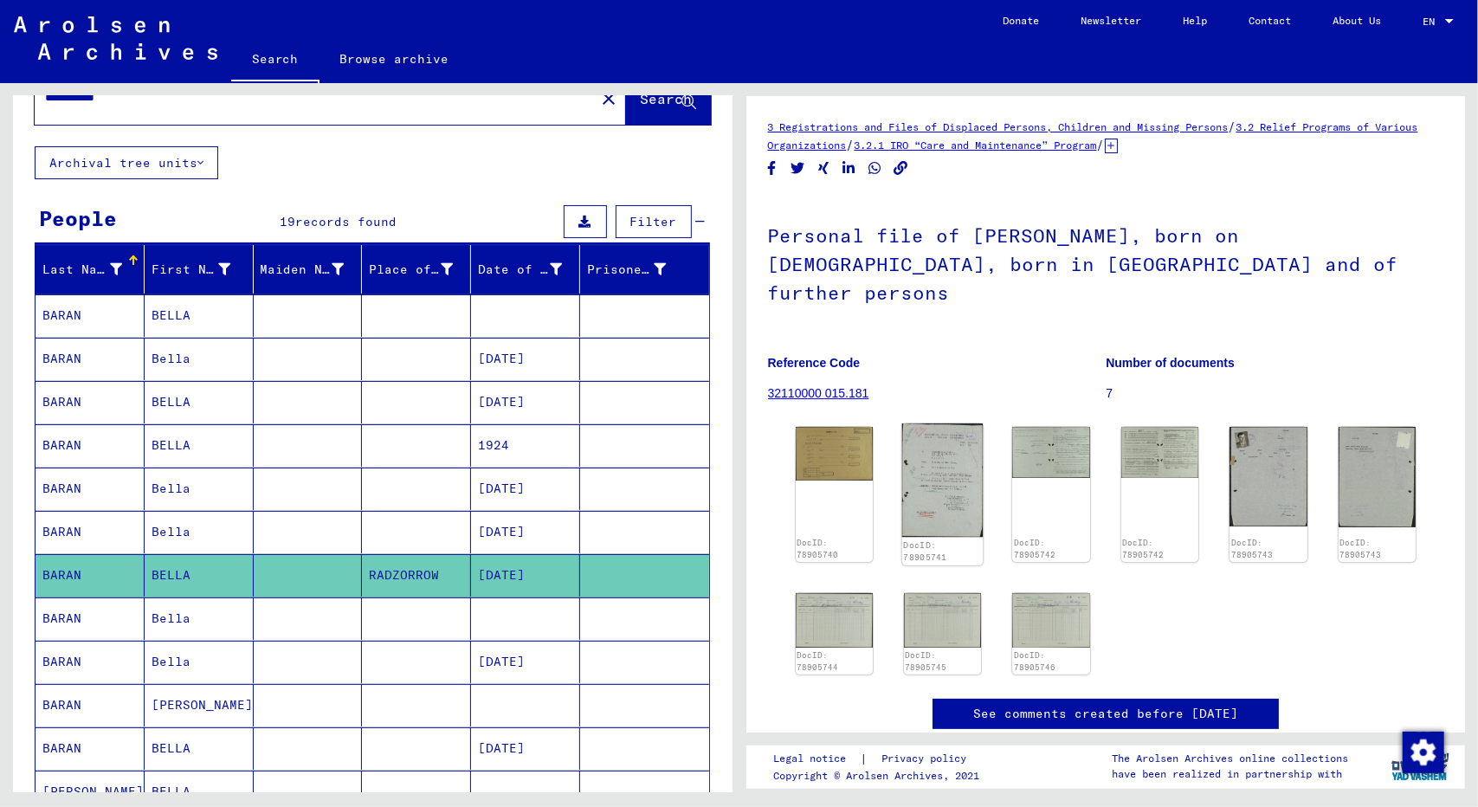
click at [926, 461] on img at bounding box center [942, 480] width 81 height 114
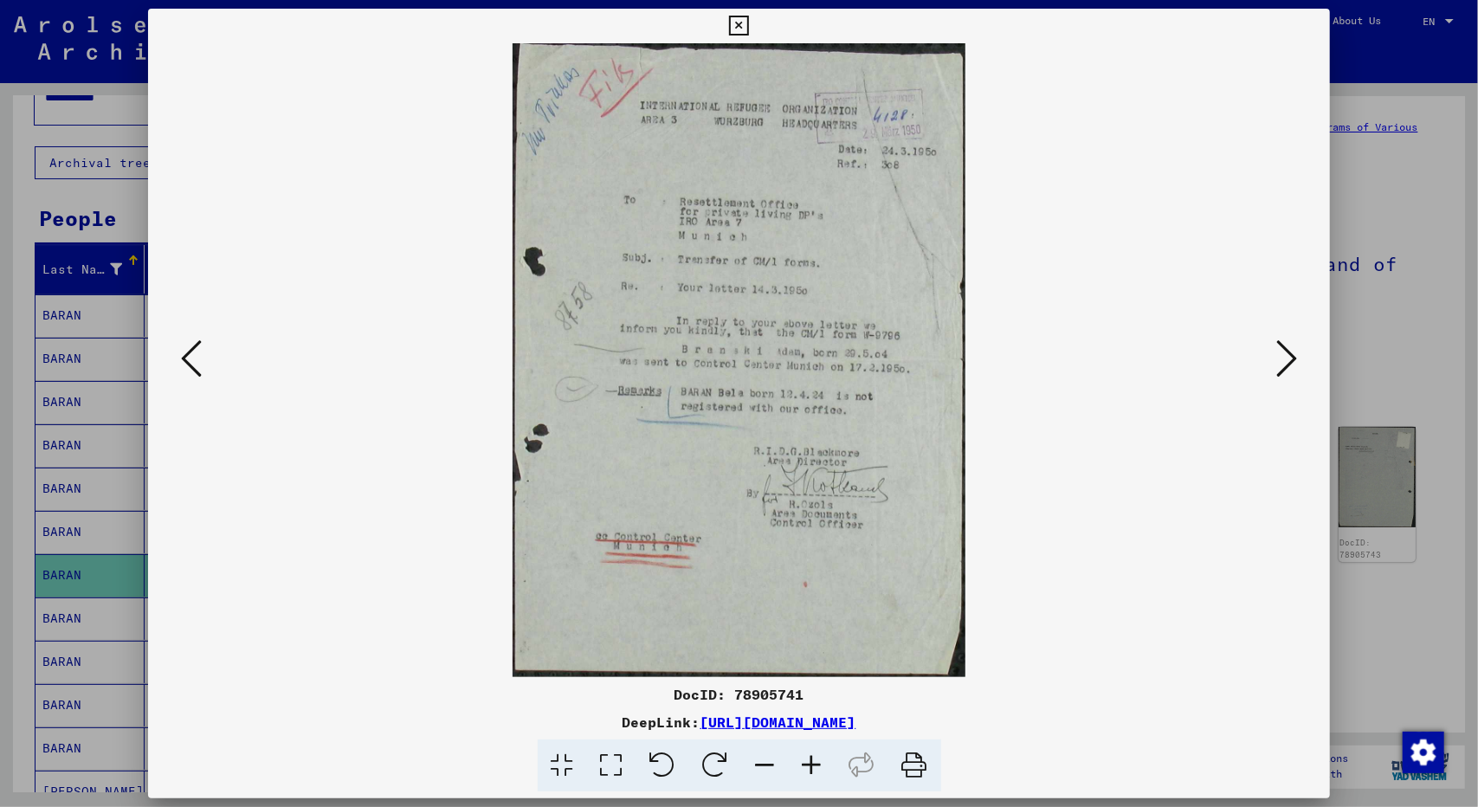
click at [1378, 648] on div at bounding box center [739, 403] width 1478 height 807
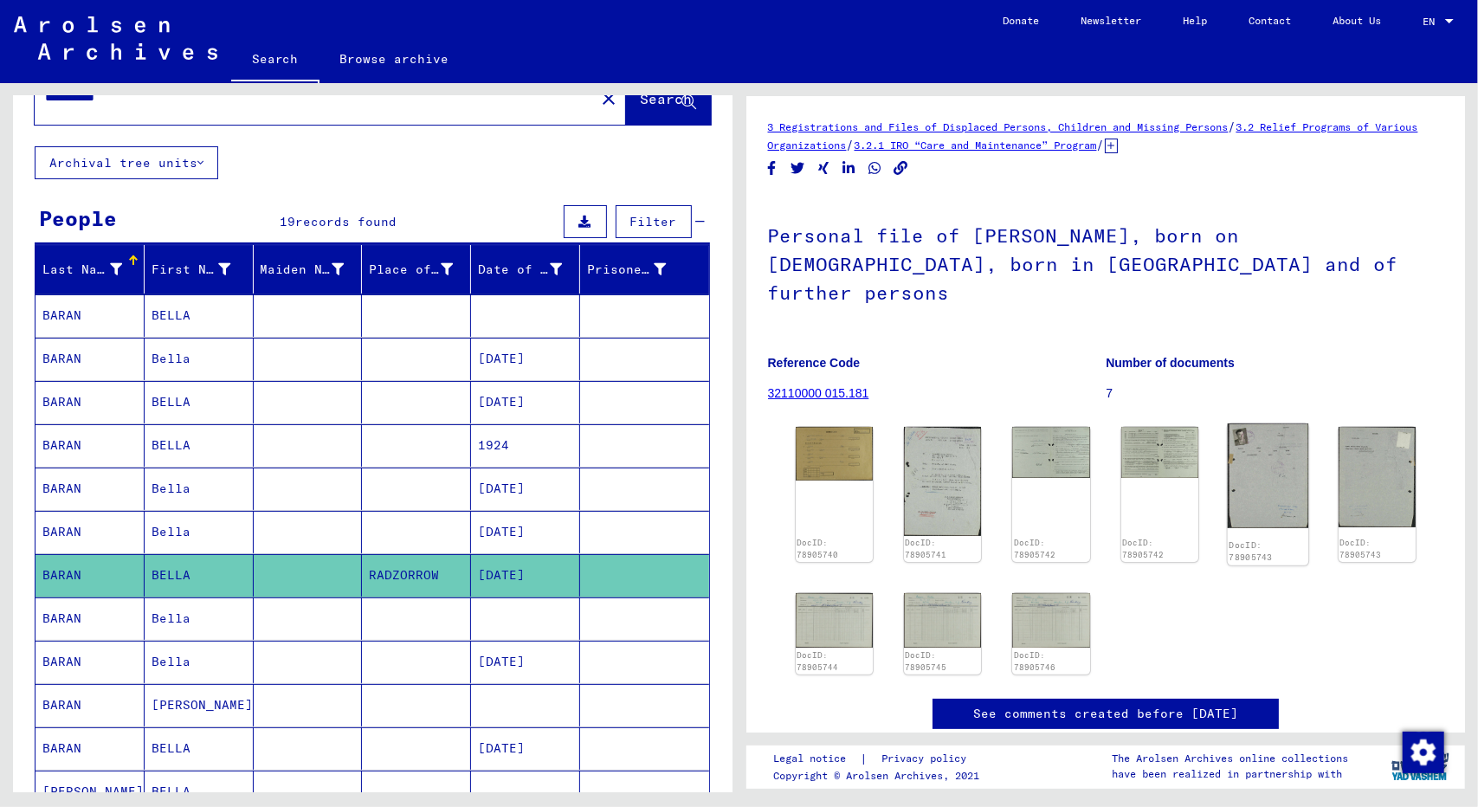
click at [1270, 449] on img at bounding box center [1267, 475] width 81 height 105
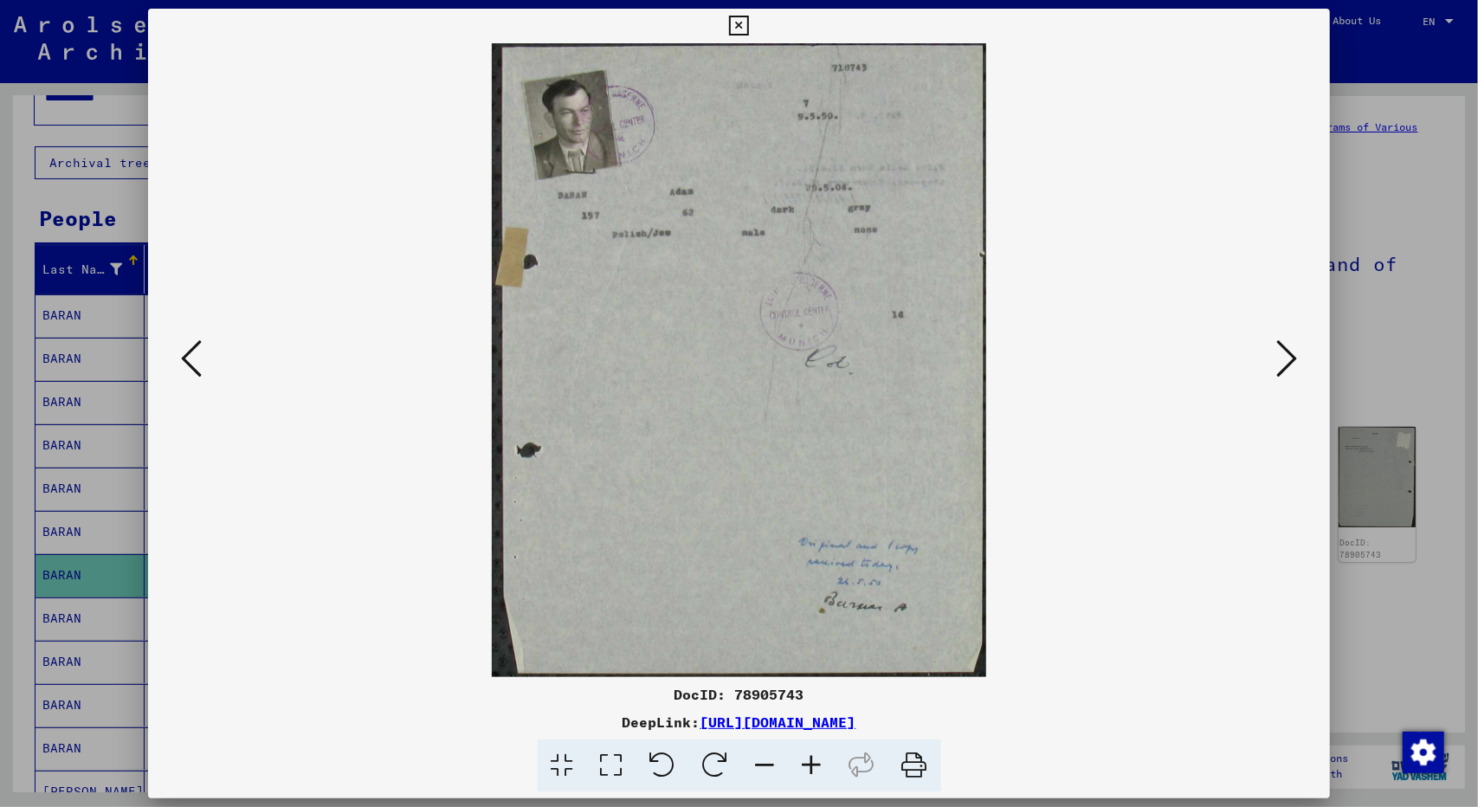
click at [1354, 595] on div at bounding box center [739, 403] width 1478 height 807
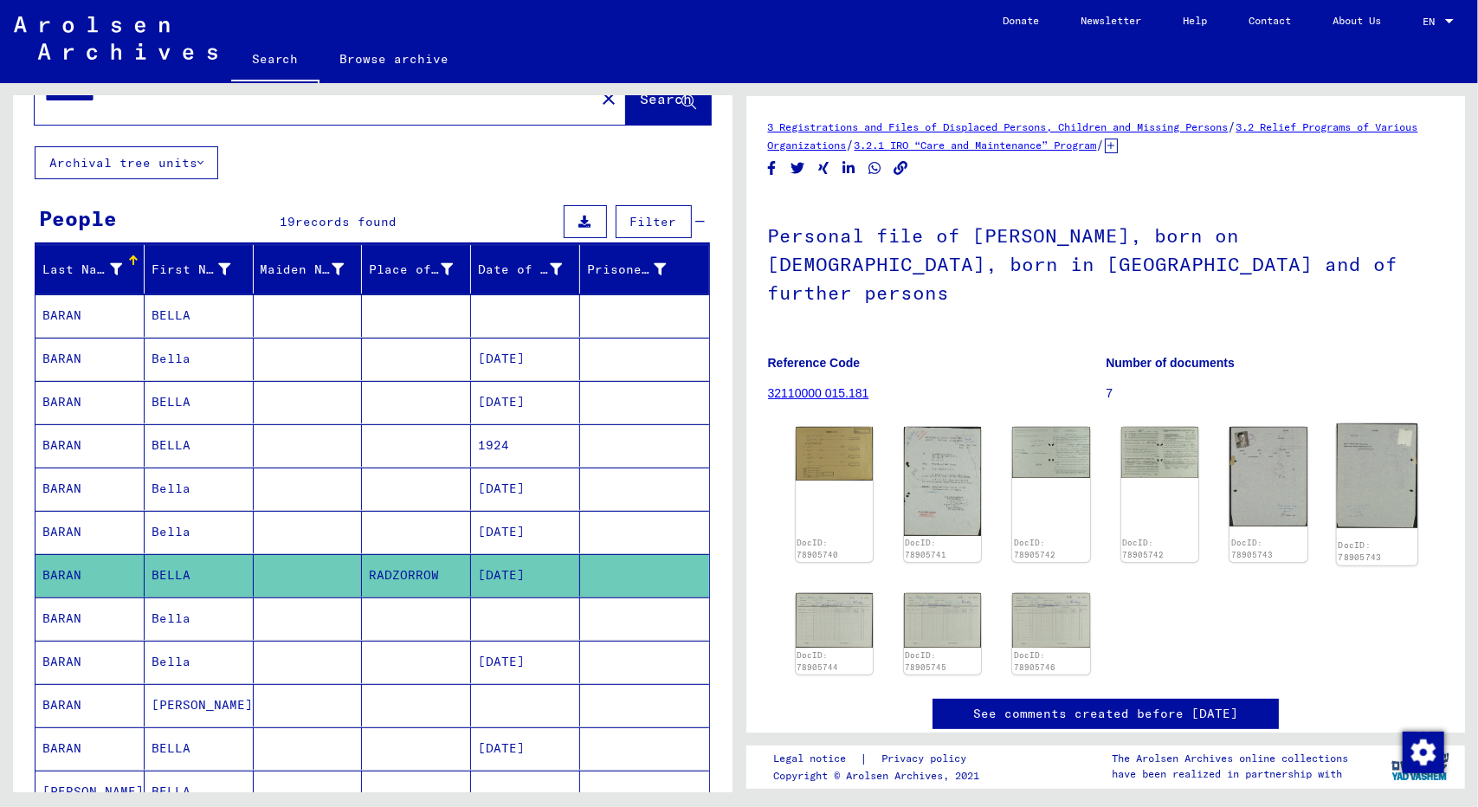
click at [1357, 466] on img at bounding box center [1376, 475] width 81 height 105
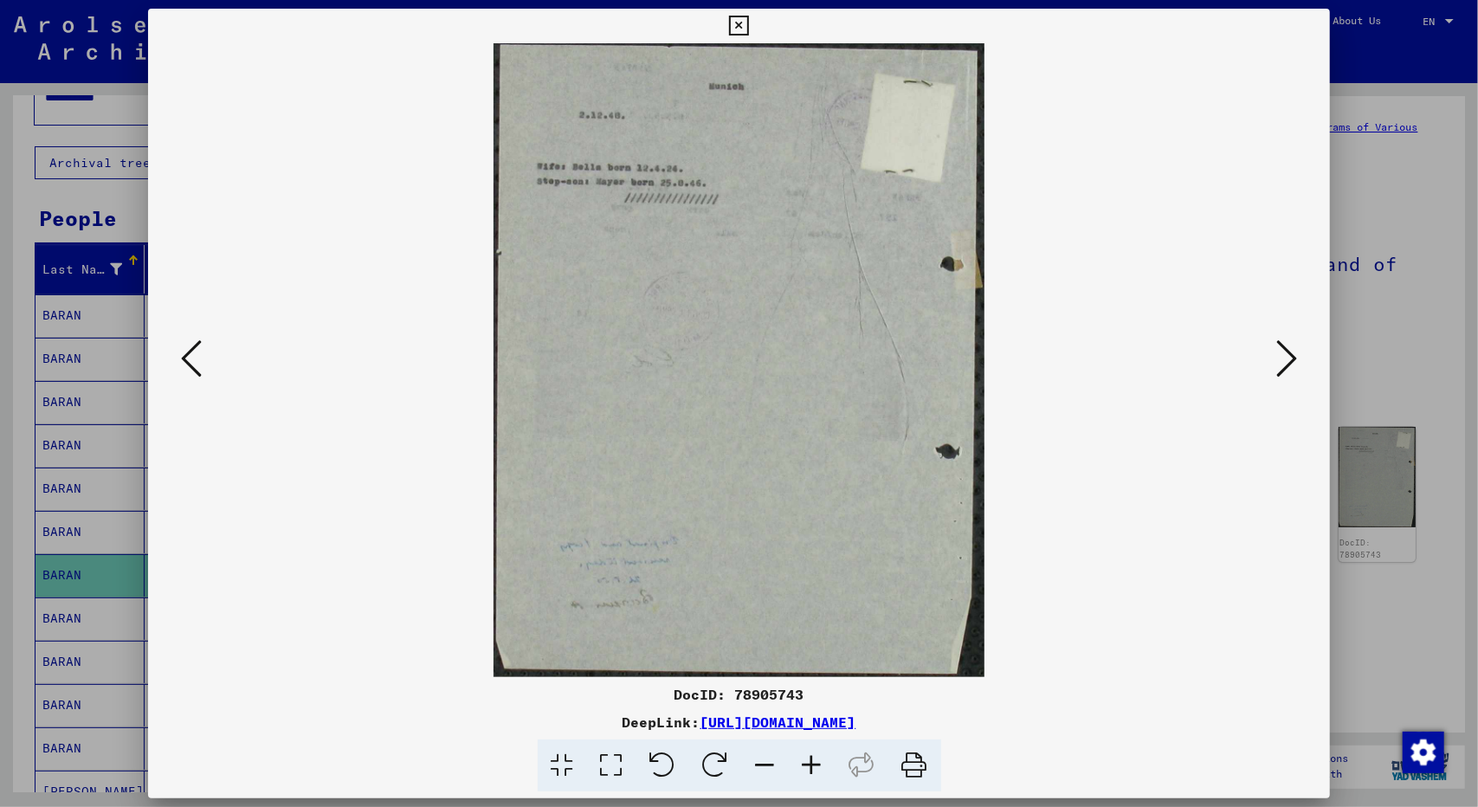
click at [1363, 574] on div at bounding box center [739, 403] width 1478 height 807
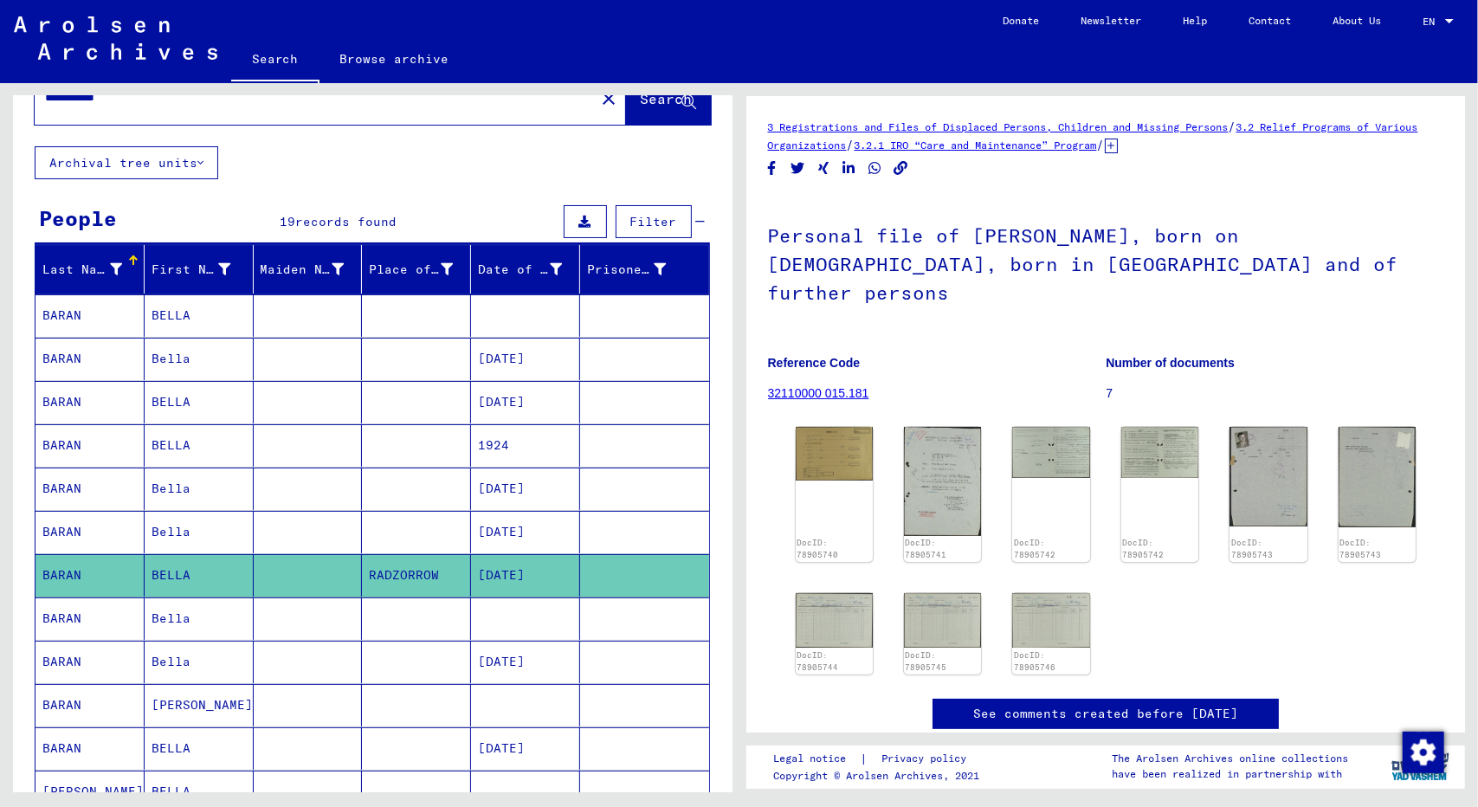
click at [76, 605] on mat-cell "BARAN" at bounding box center [89, 618] width 109 height 42
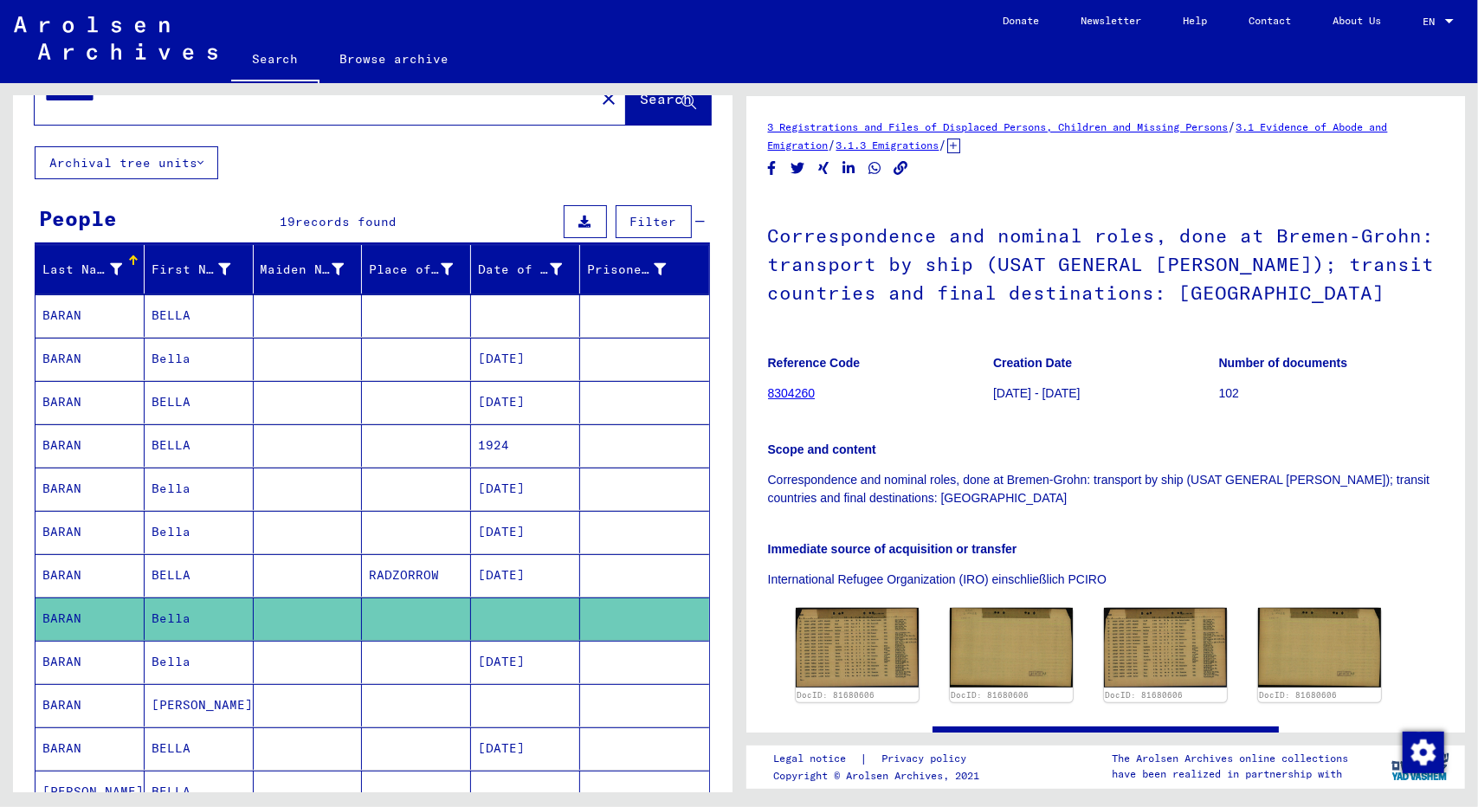
click at [75, 654] on mat-cell "BARAN" at bounding box center [89, 662] width 109 height 42
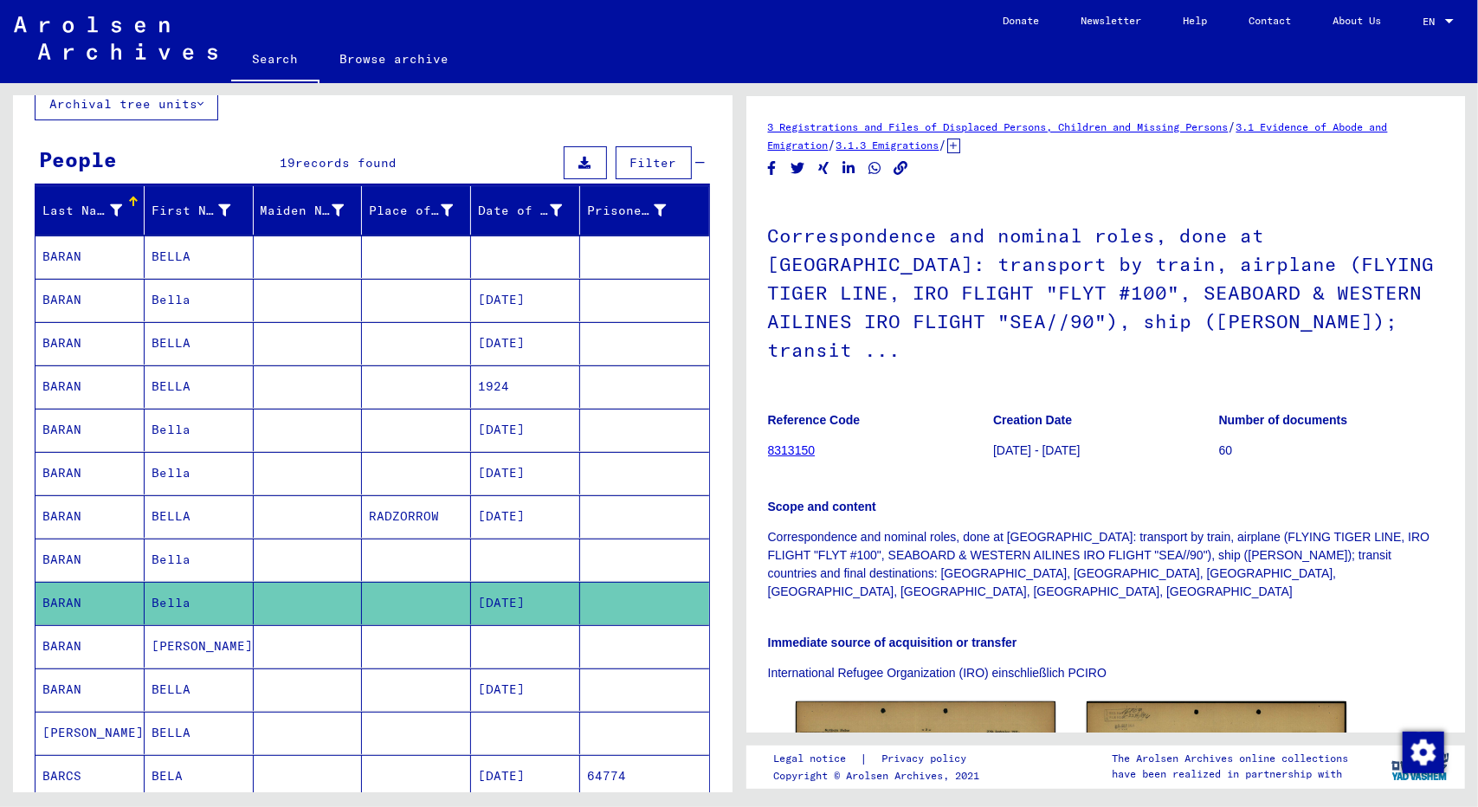
scroll to position [118, 0]
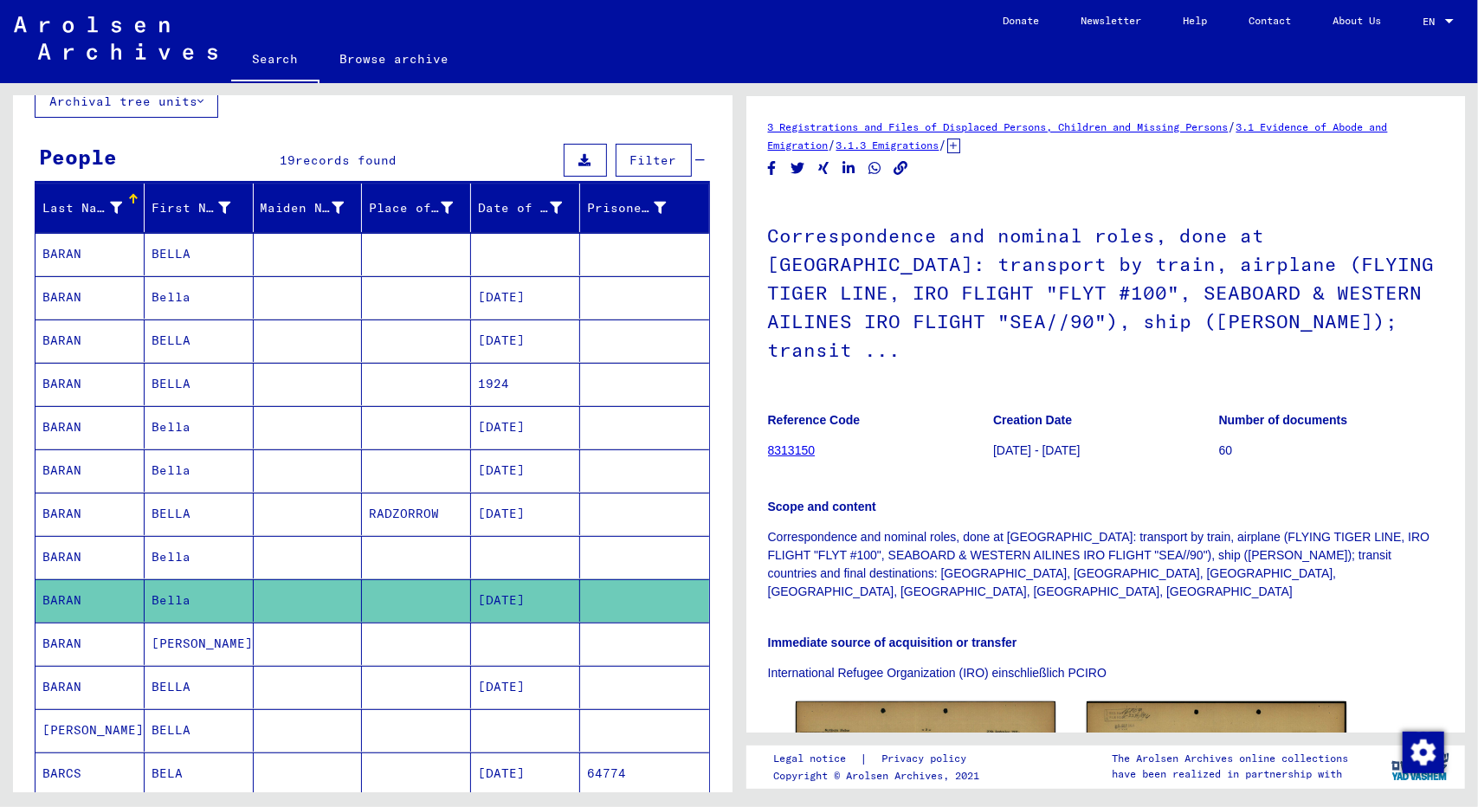
click at [81, 637] on mat-cell "BARAN" at bounding box center [89, 643] width 109 height 42
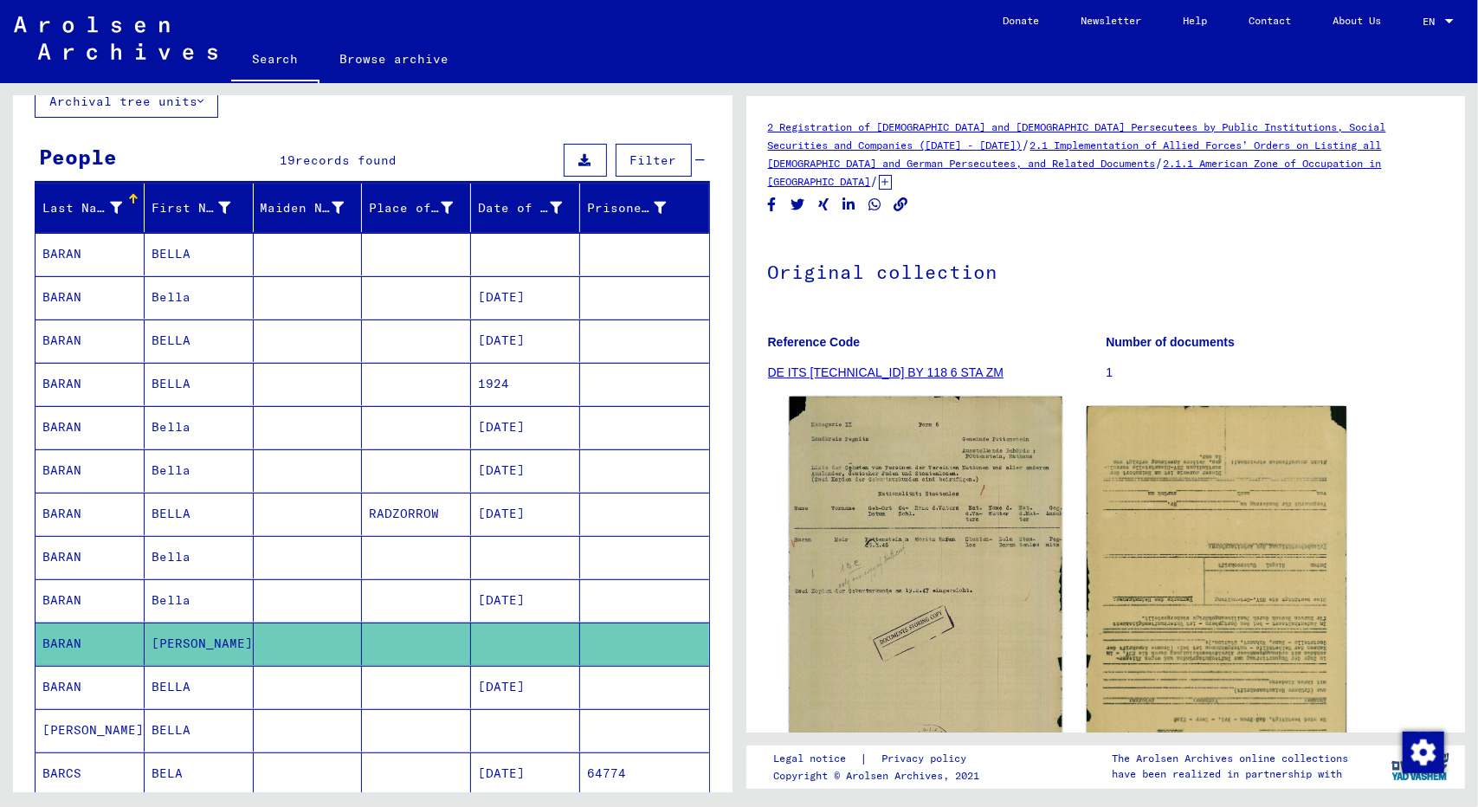
click at [888, 558] on img at bounding box center [925, 590] width 273 height 389
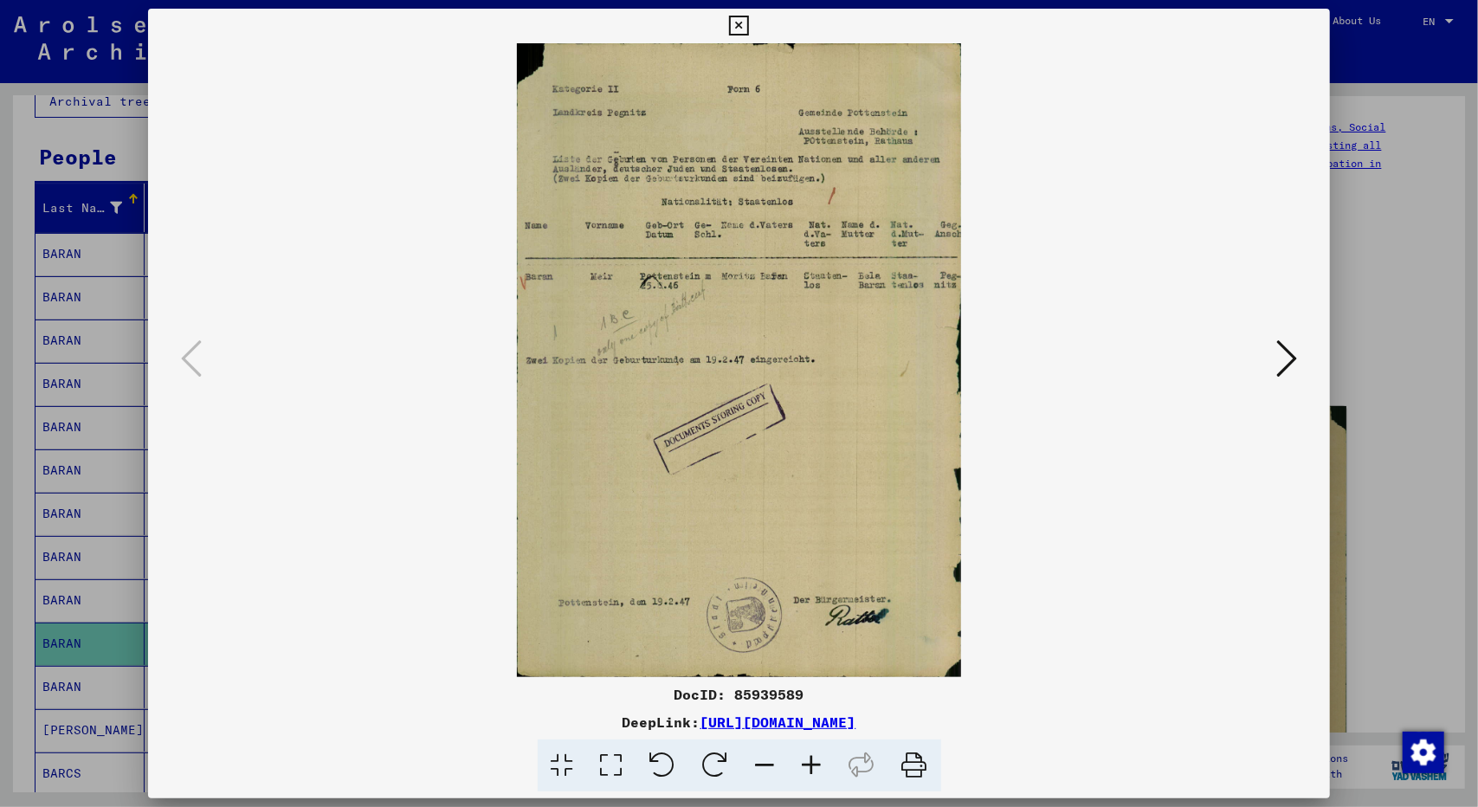
click at [1271, 357] on img at bounding box center [739, 360] width 1065 height 634
click at [1283, 352] on icon at bounding box center [1286, 359] width 21 height 42
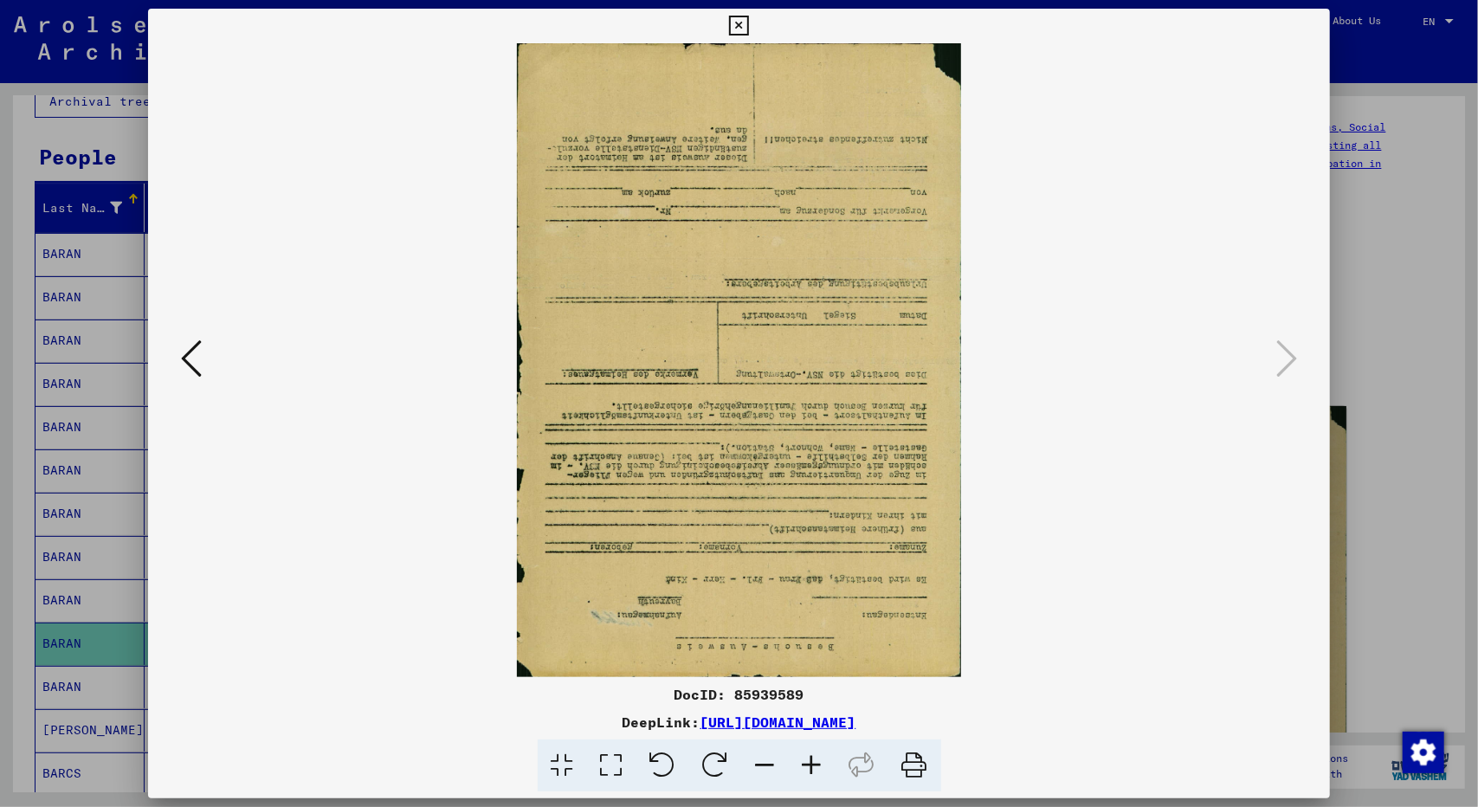
click at [1411, 411] on div at bounding box center [739, 403] width 1478 height 807
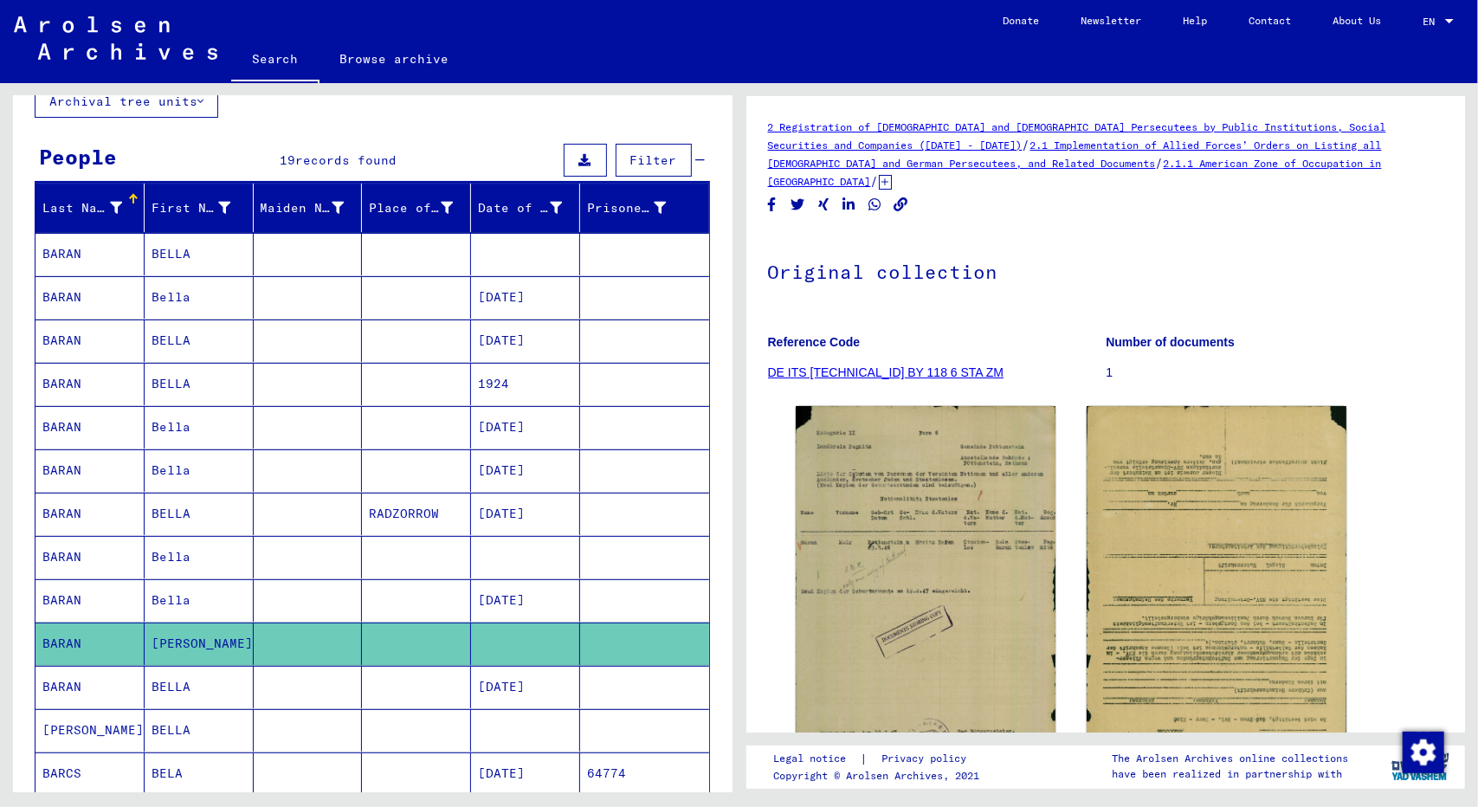
click at [58, 673] on mat-cell "BARAN" at bounding box center [89, 687] width 109 height 42
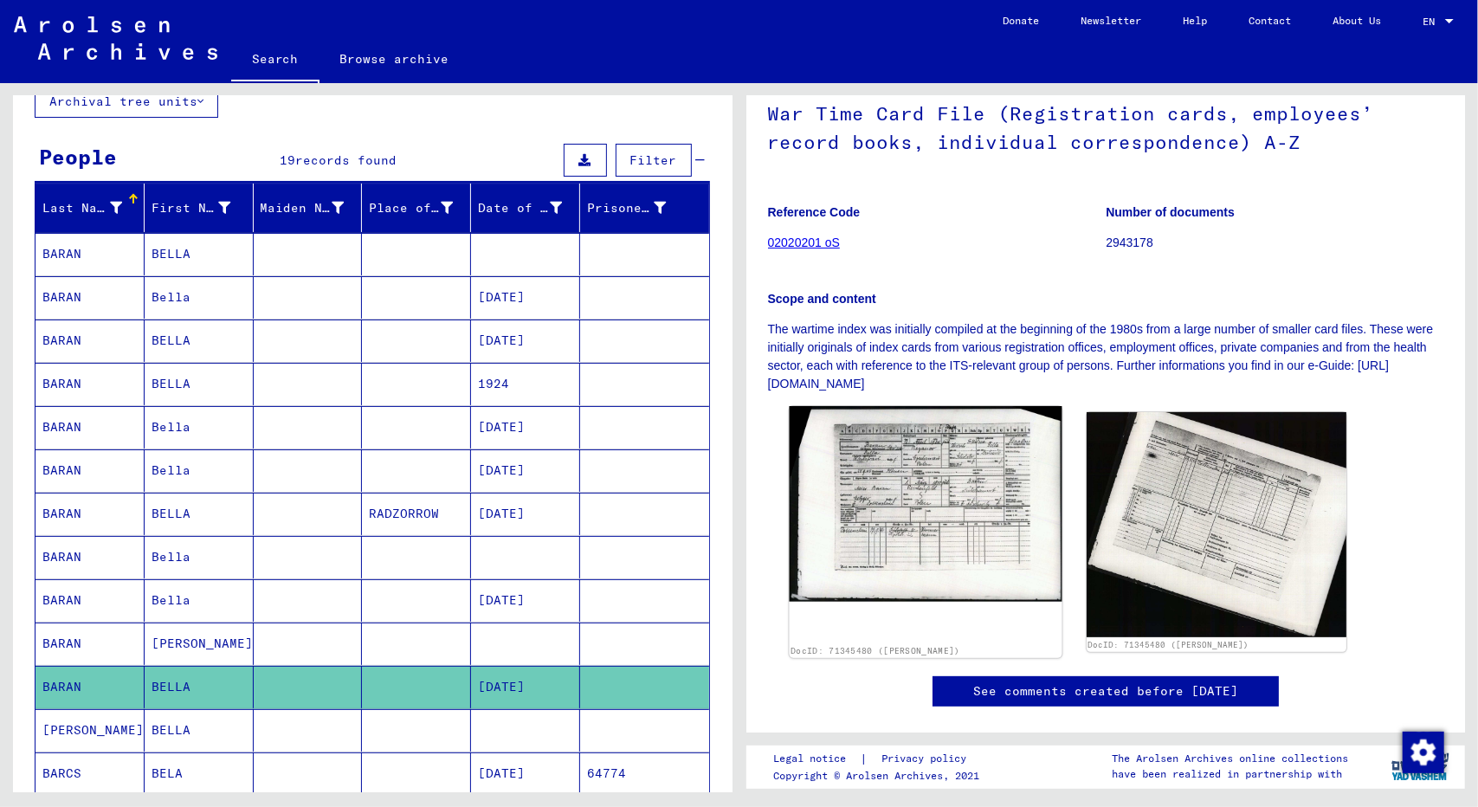
scroll to position [161, 0]
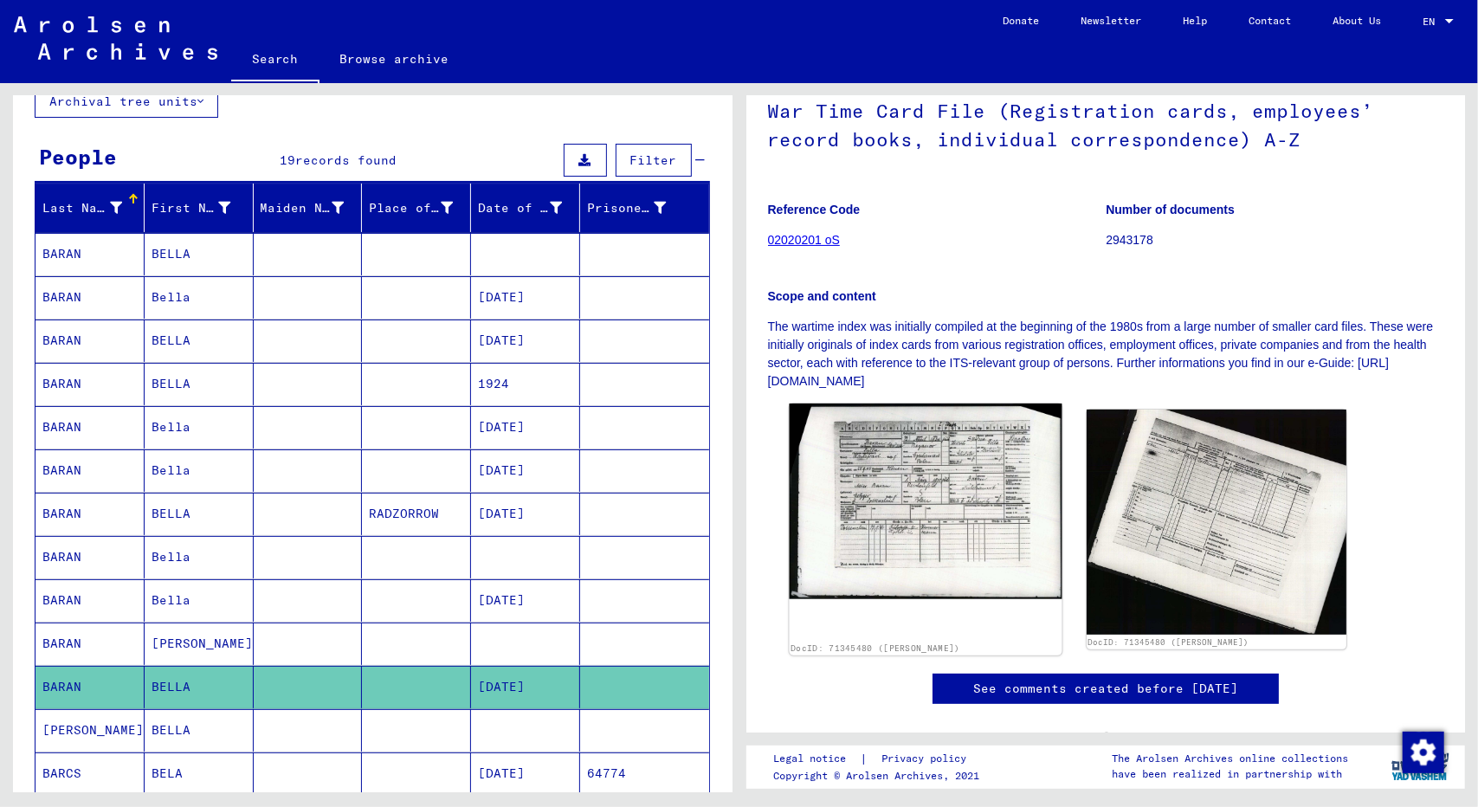
click at [904, 515] on img at bounding box center [925, 501] width 273 height 196
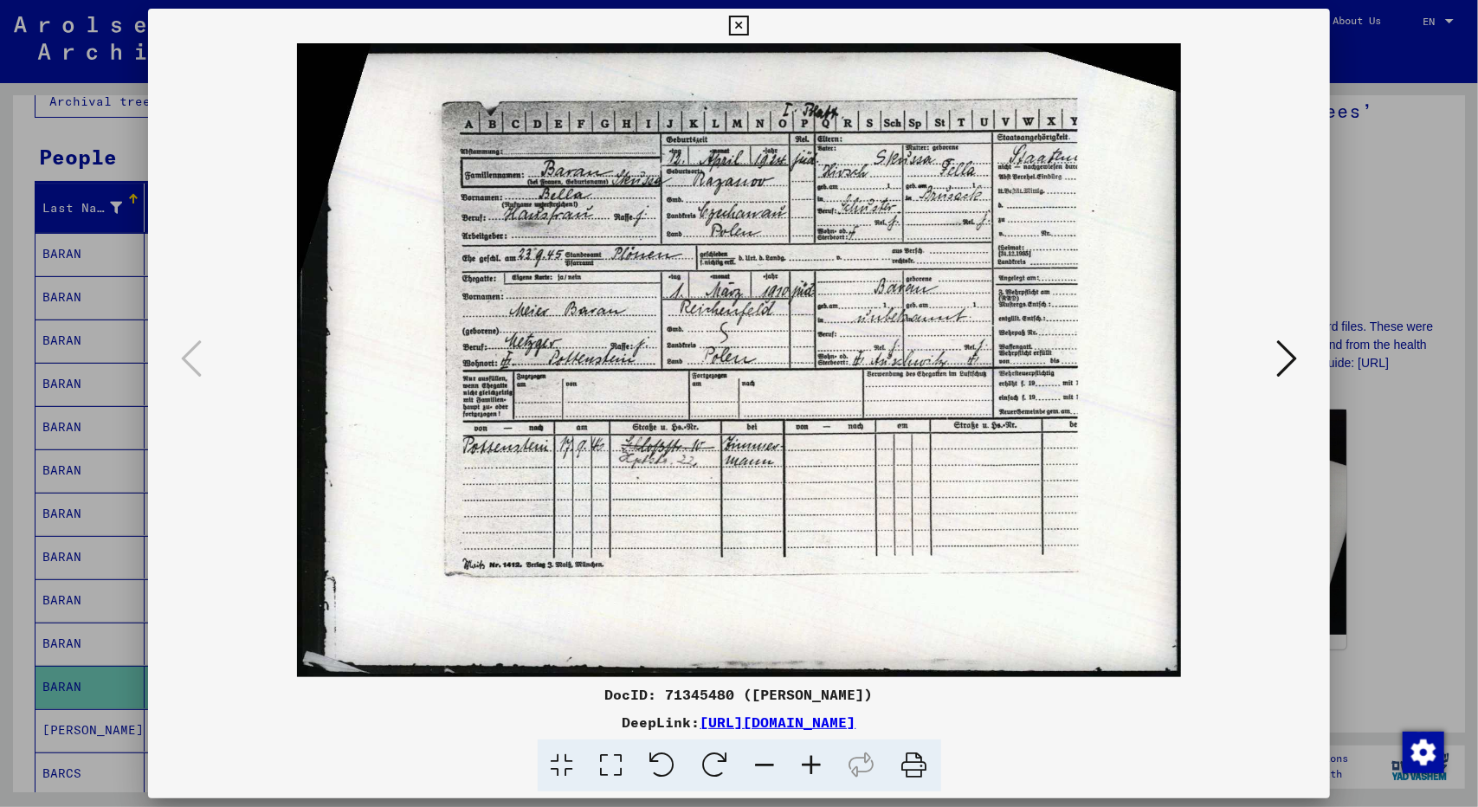
click at [1385, 218] on div at bounding box center [739, 403] width 1478 height 807
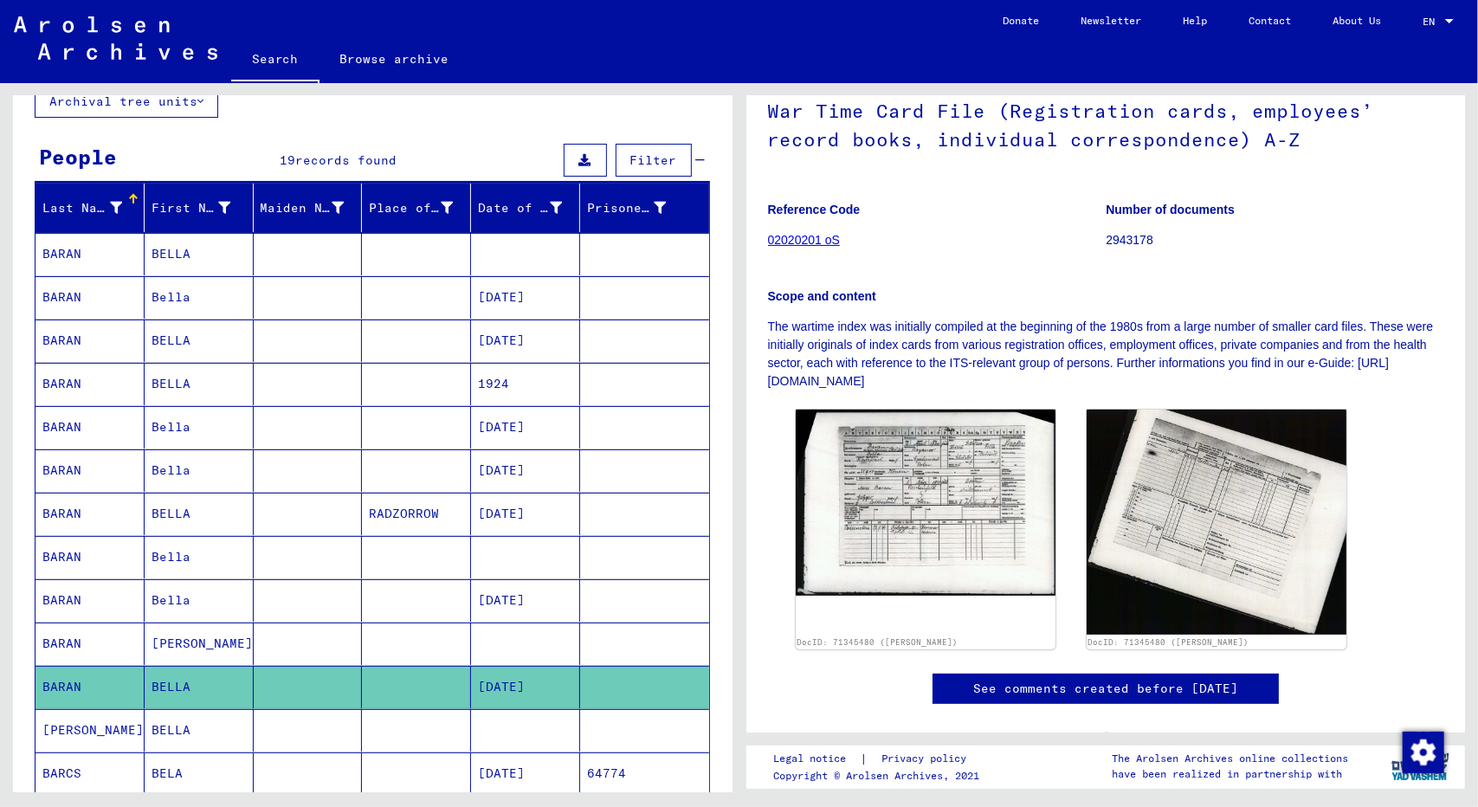
click at [107, 718] on mat-cell "[PERSON_NAME]" at bounding box center [89, 730] width 109 height 42
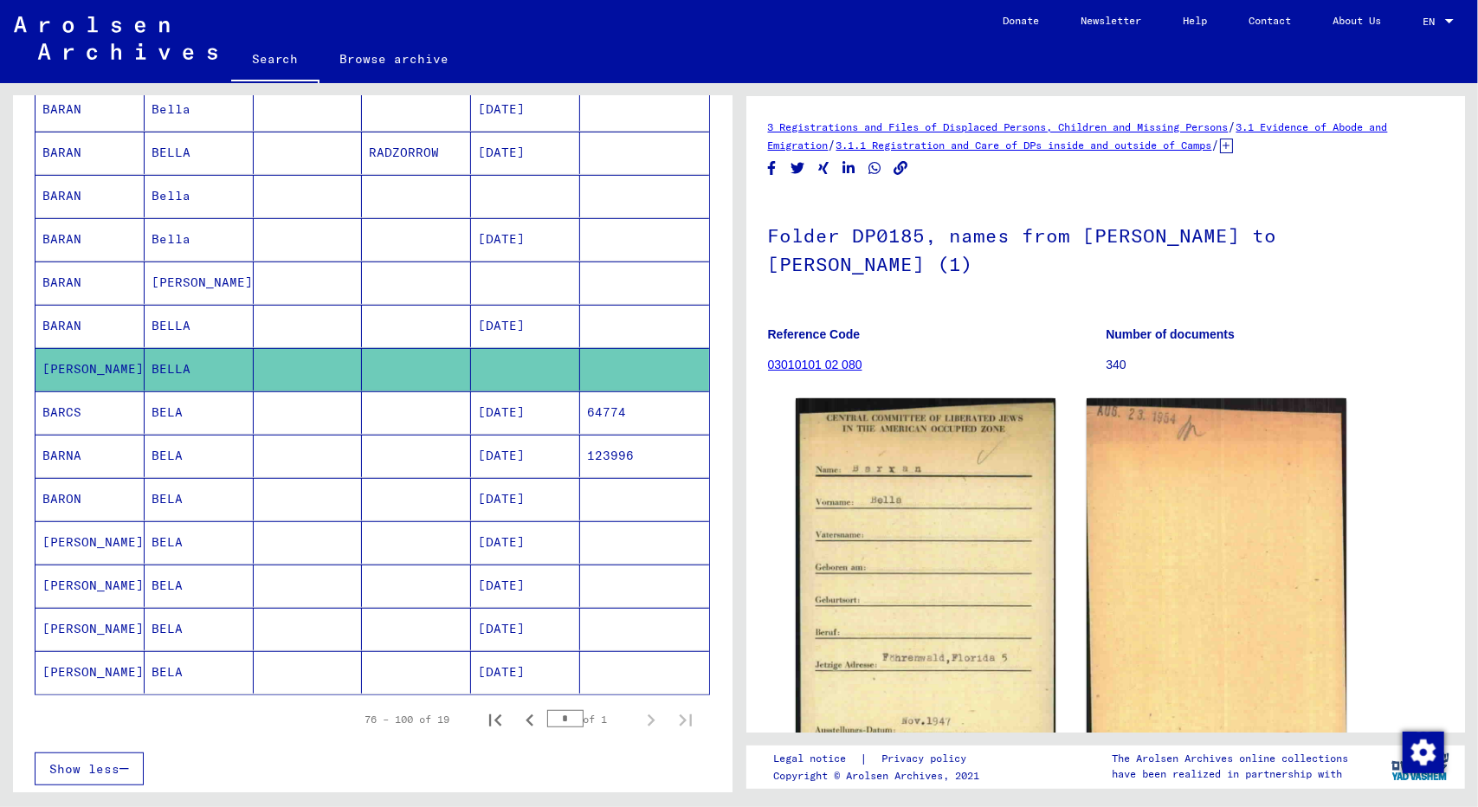
scroll to position [524, 0]
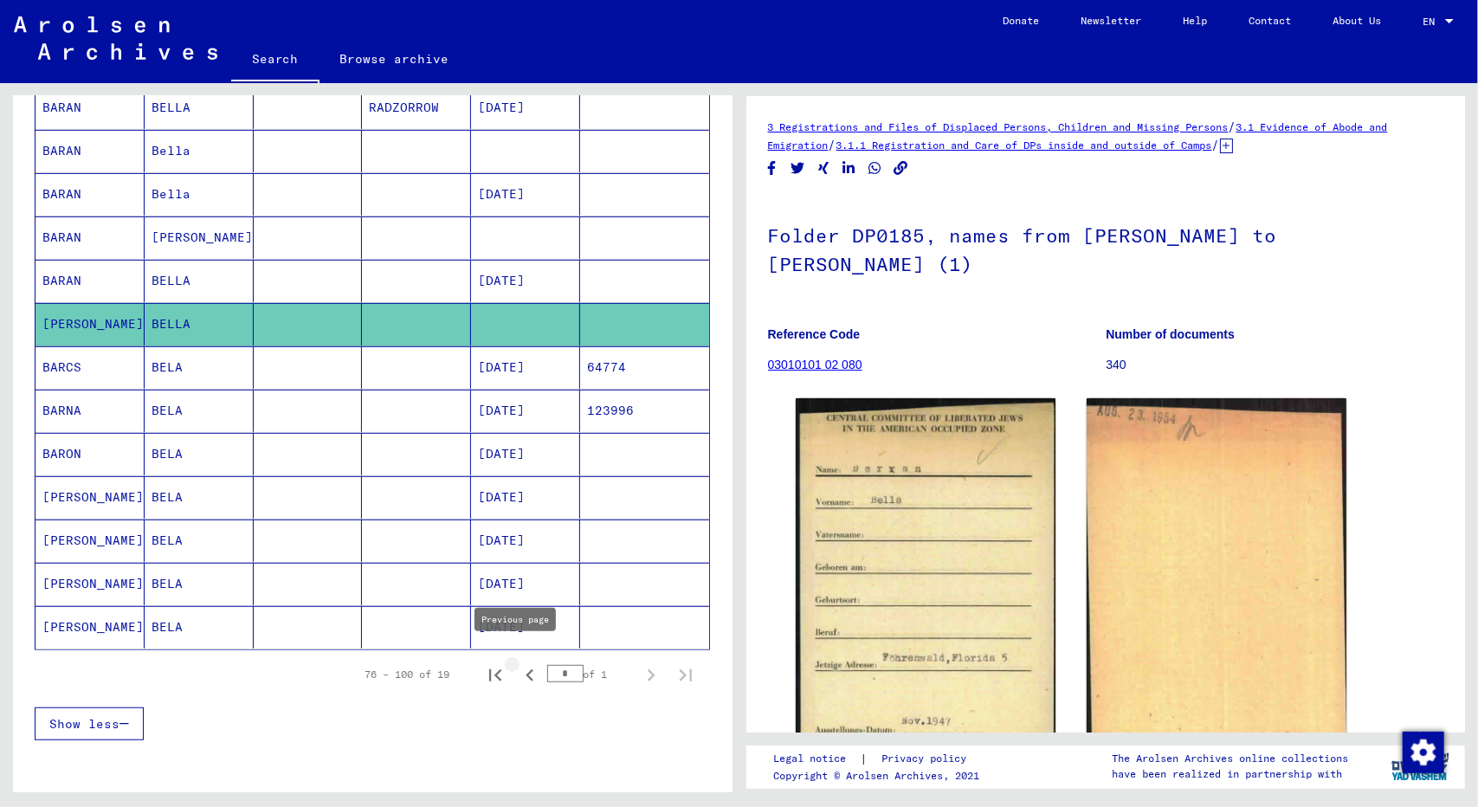
click at [518, 663] on icon "Previous page" at bounding box center [530, 675] width 24 height 24
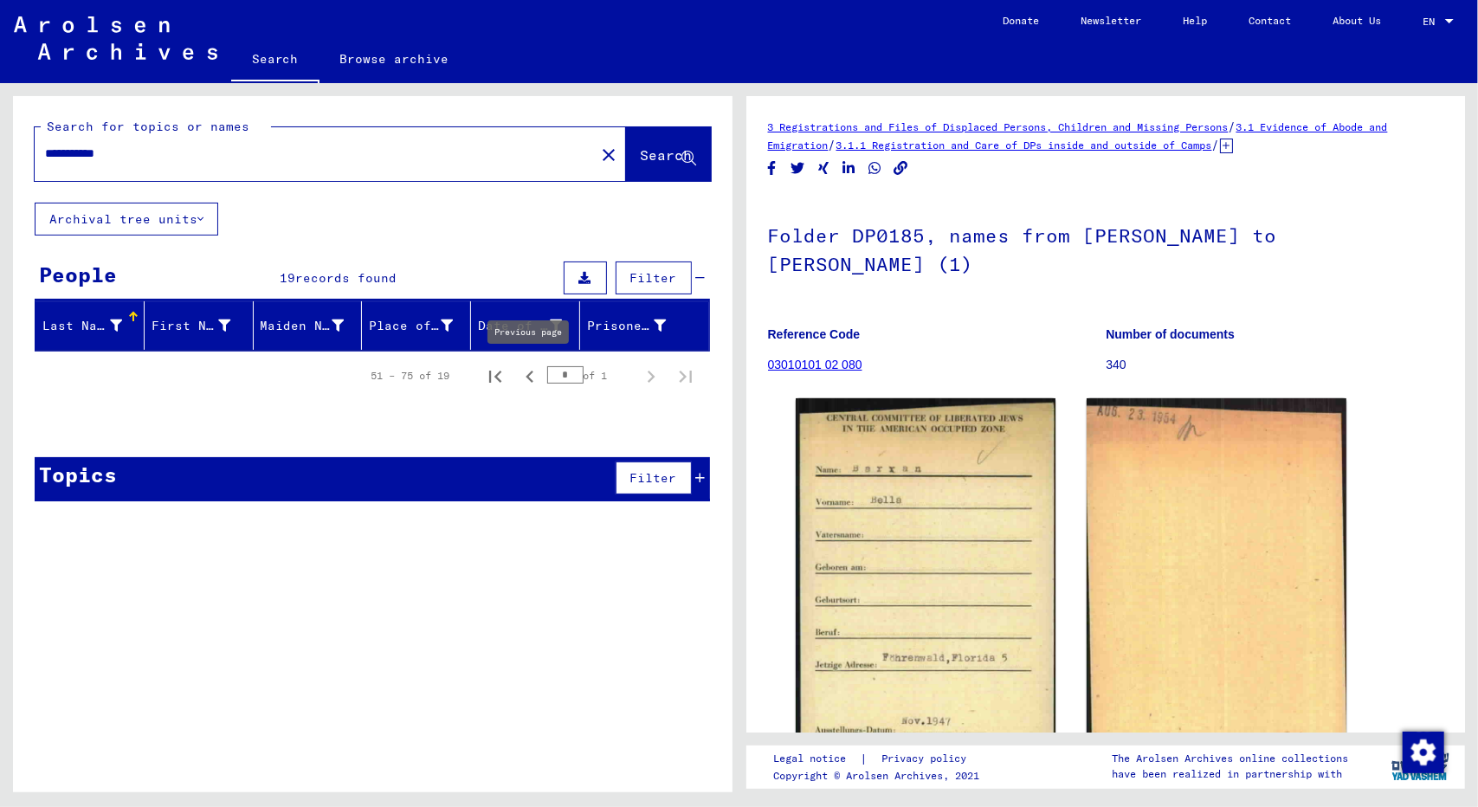
click at [524, 373] on icon "Previous page" at bounding box center [530, 376] width 24 height 24
type input "*"
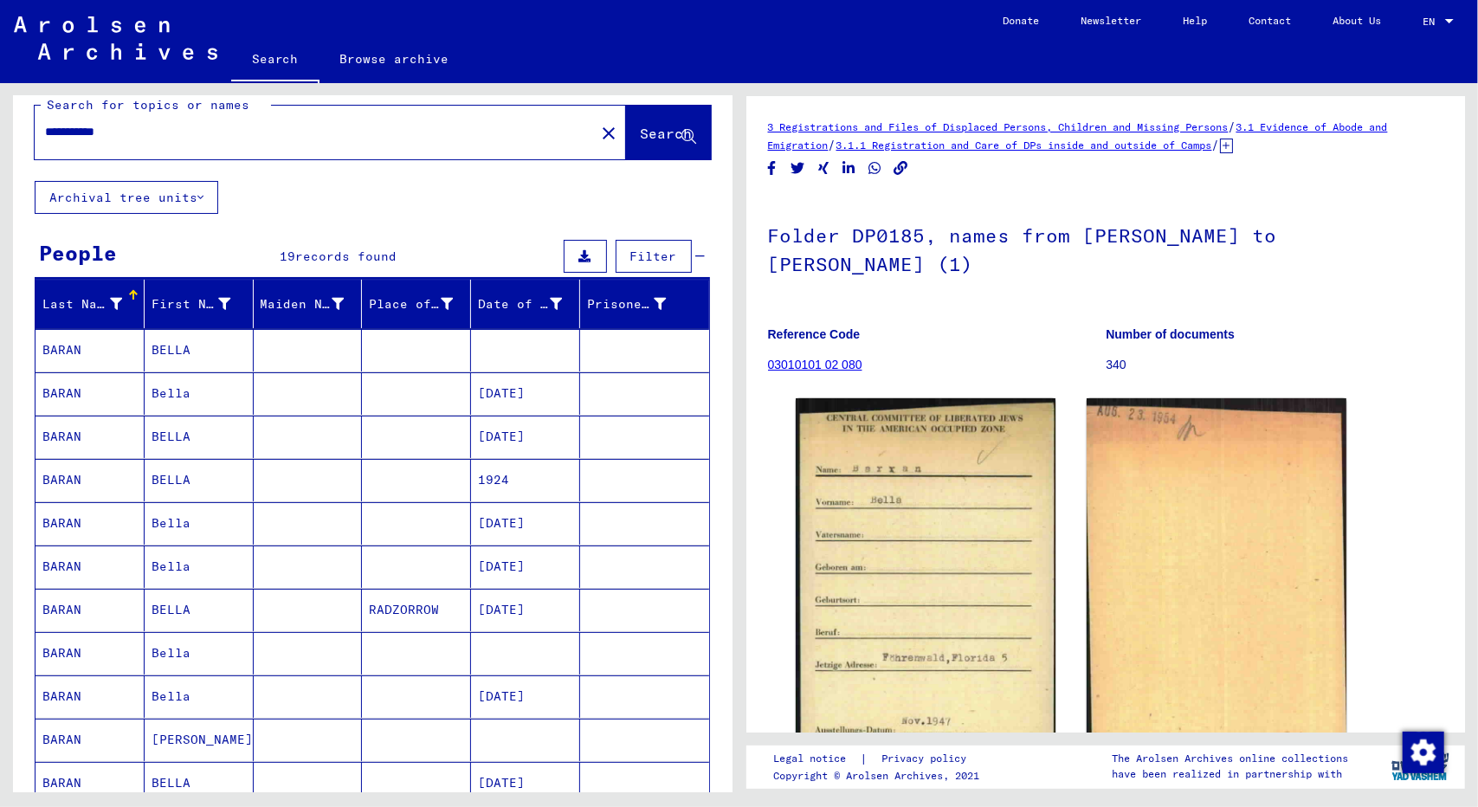
scroll to position [27, 0]
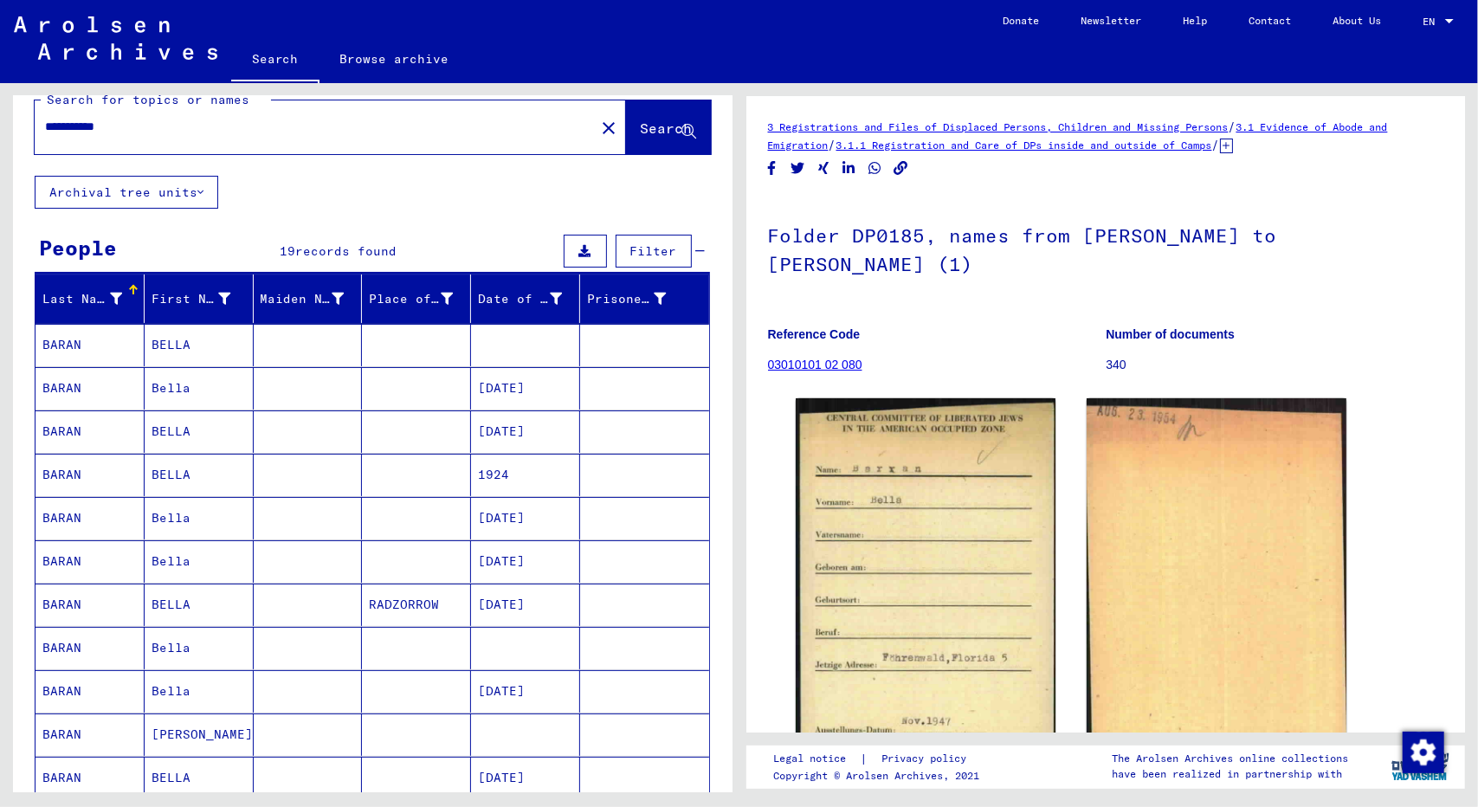
click at [100, 338] on mat-cell "BARAN" at bounding box center [89, 345] width 109 height 42
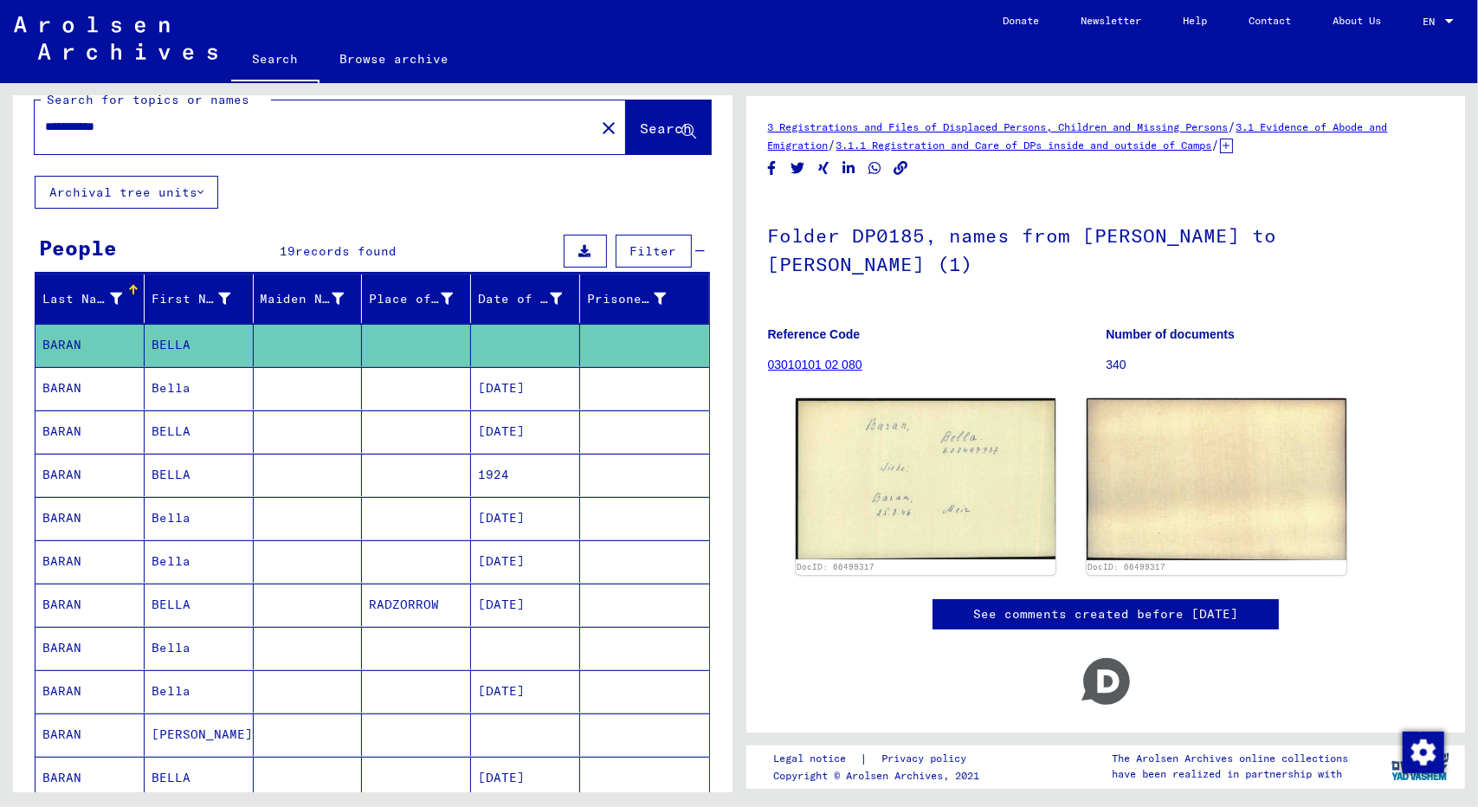
click at [82, 387] on mat-cell "BARAN" at bounding box center [89, 388] width 109 height 42
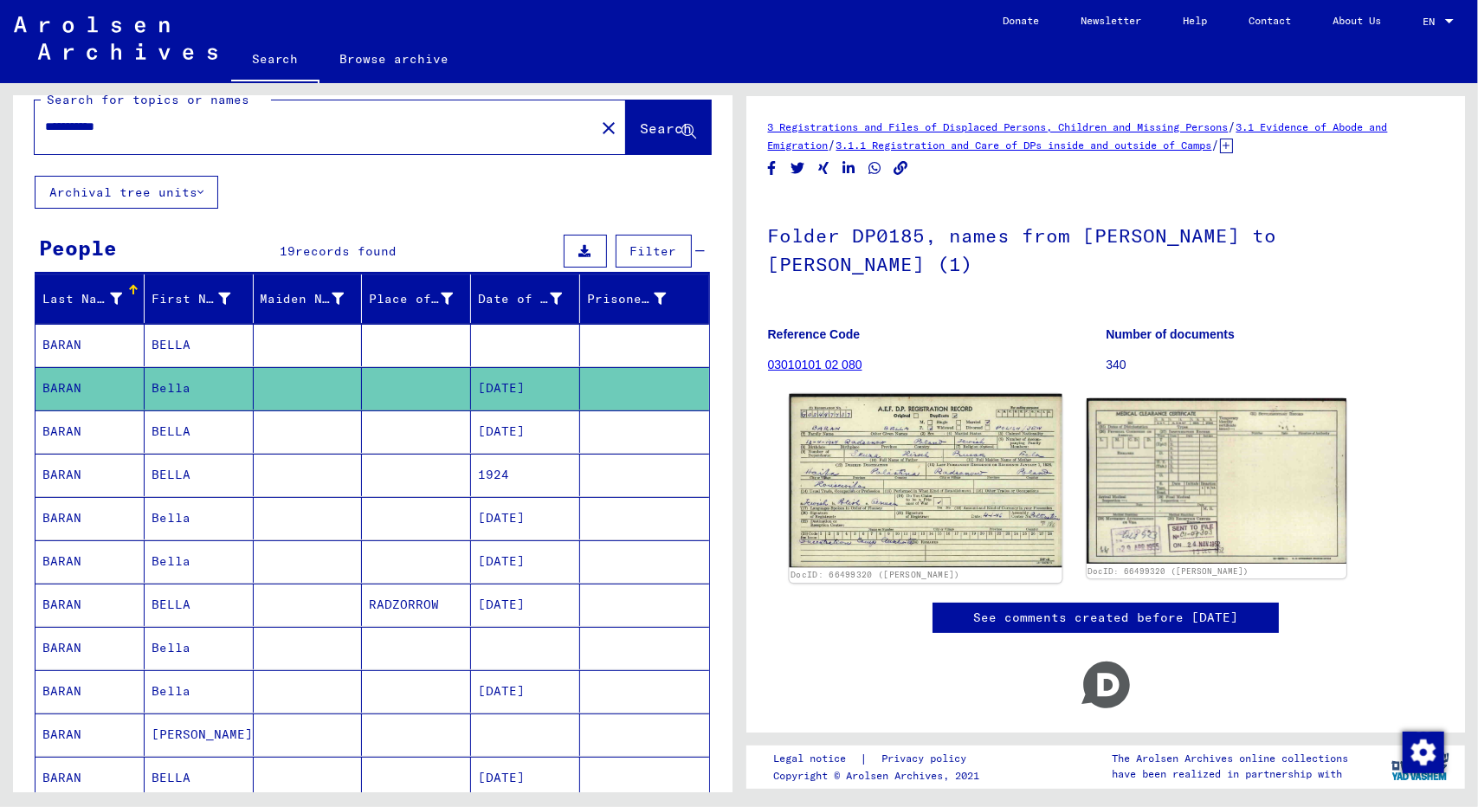
click at [911, 436] on img at bounding box center [925, 480] width 273 height 173
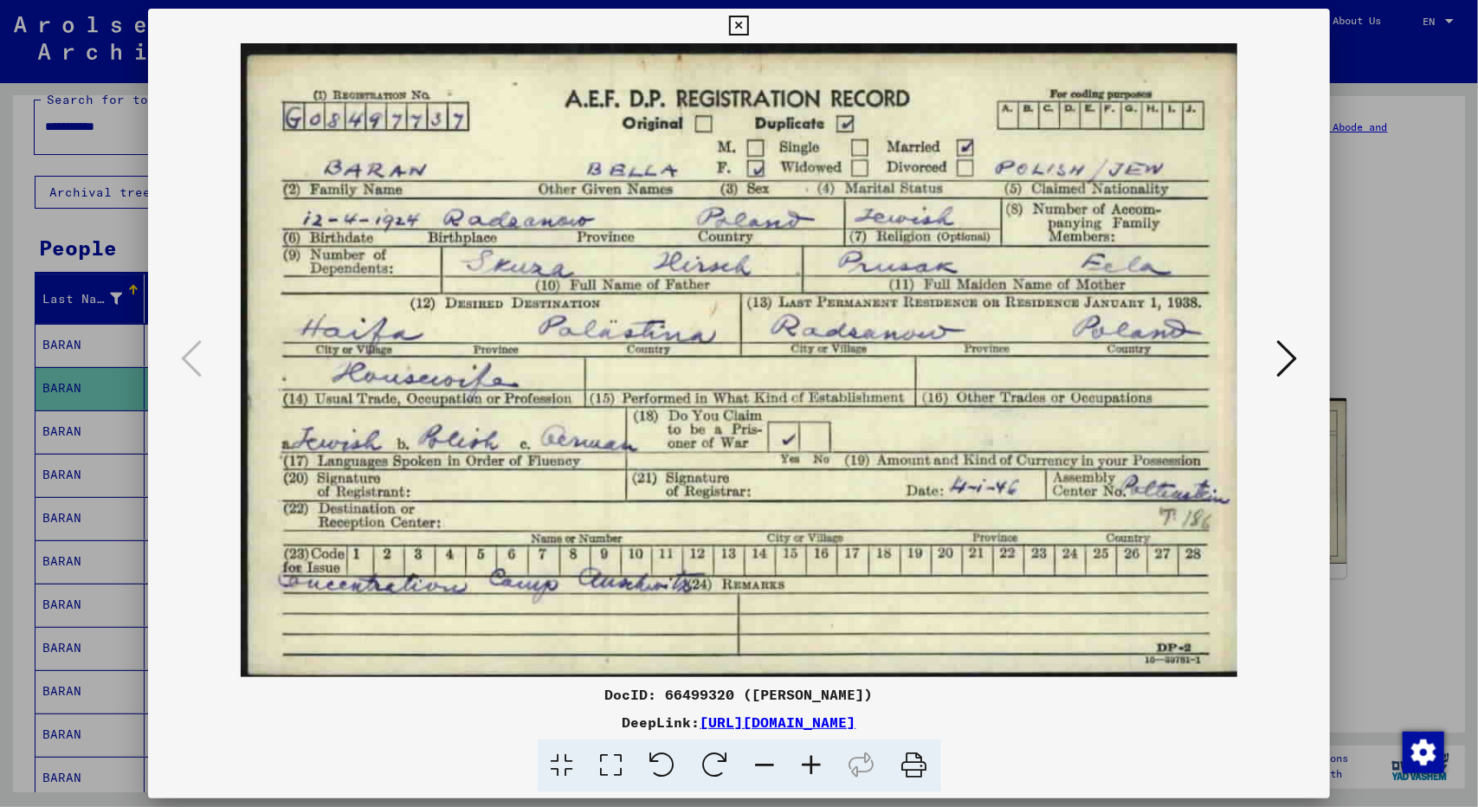
click at [118, 243] on div at bounding box center [739, 403] width 1478 height 807
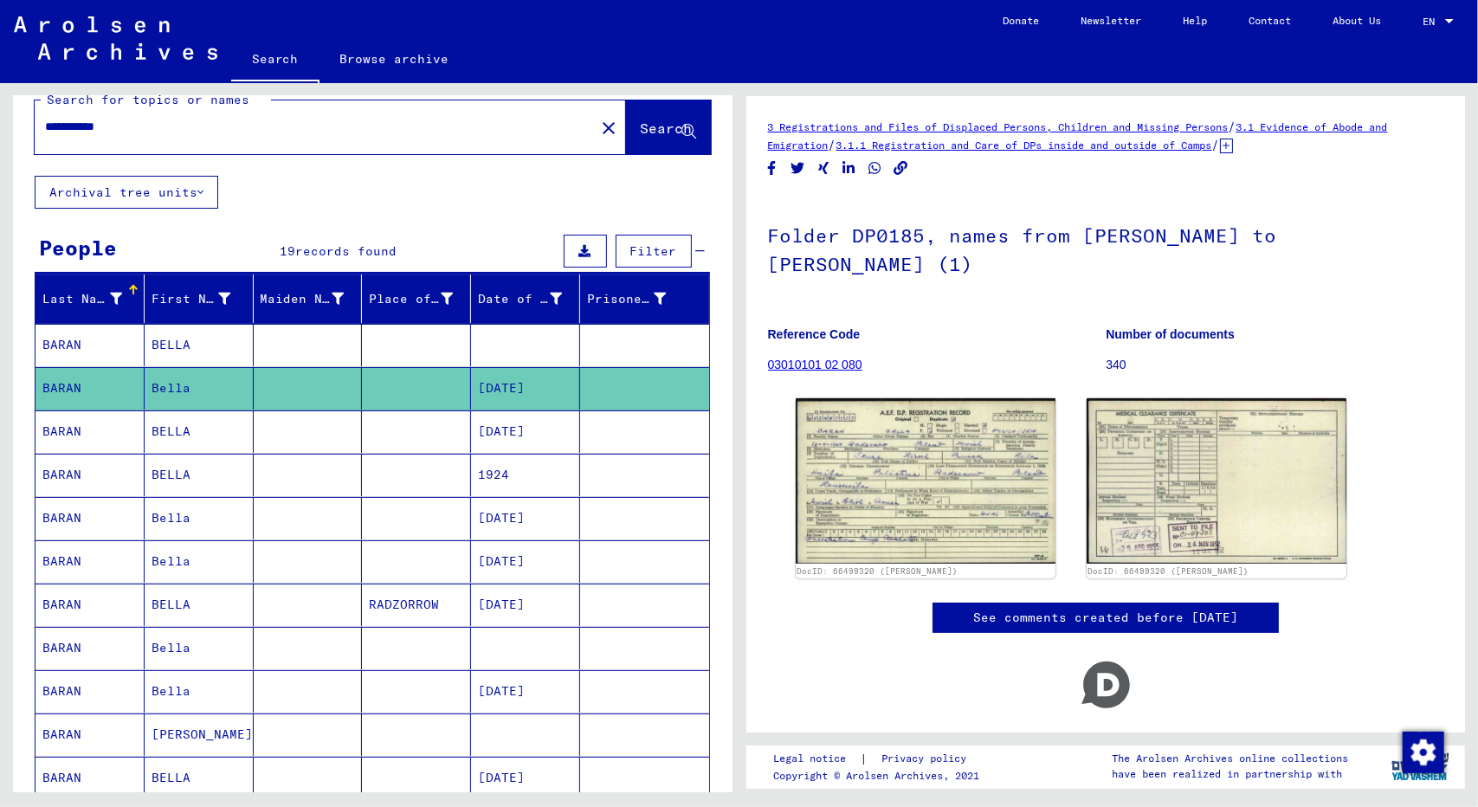
click at [144, 132] on input "**********" at bounding box center [314, 127] width 539 height 18
click at [641, 136] on span "Search" at bounding box center [667, 127] width 52 height 17
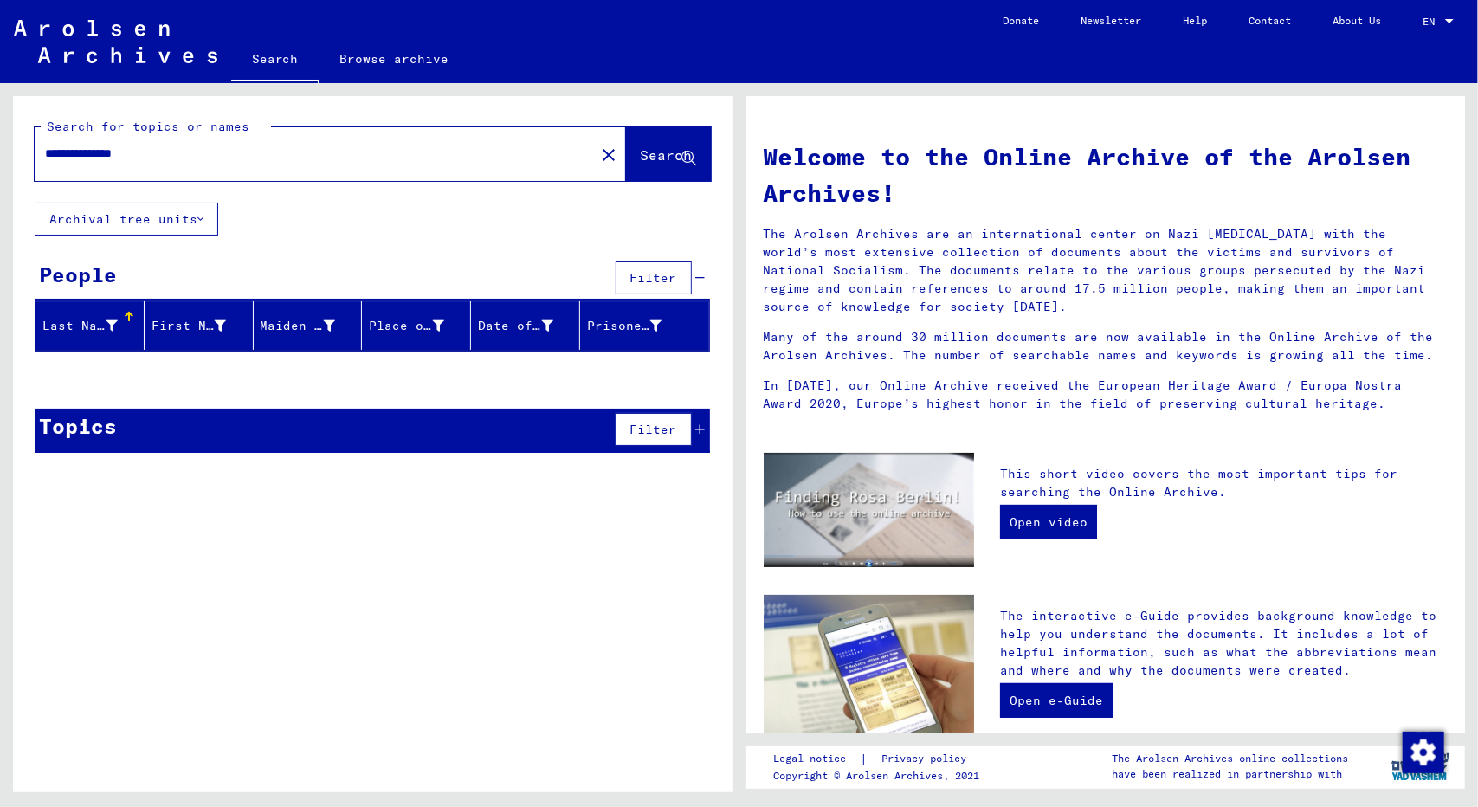
click at [491, 426] on div "Topics Filter" at bounding box center [372, 431] width 675 height 44
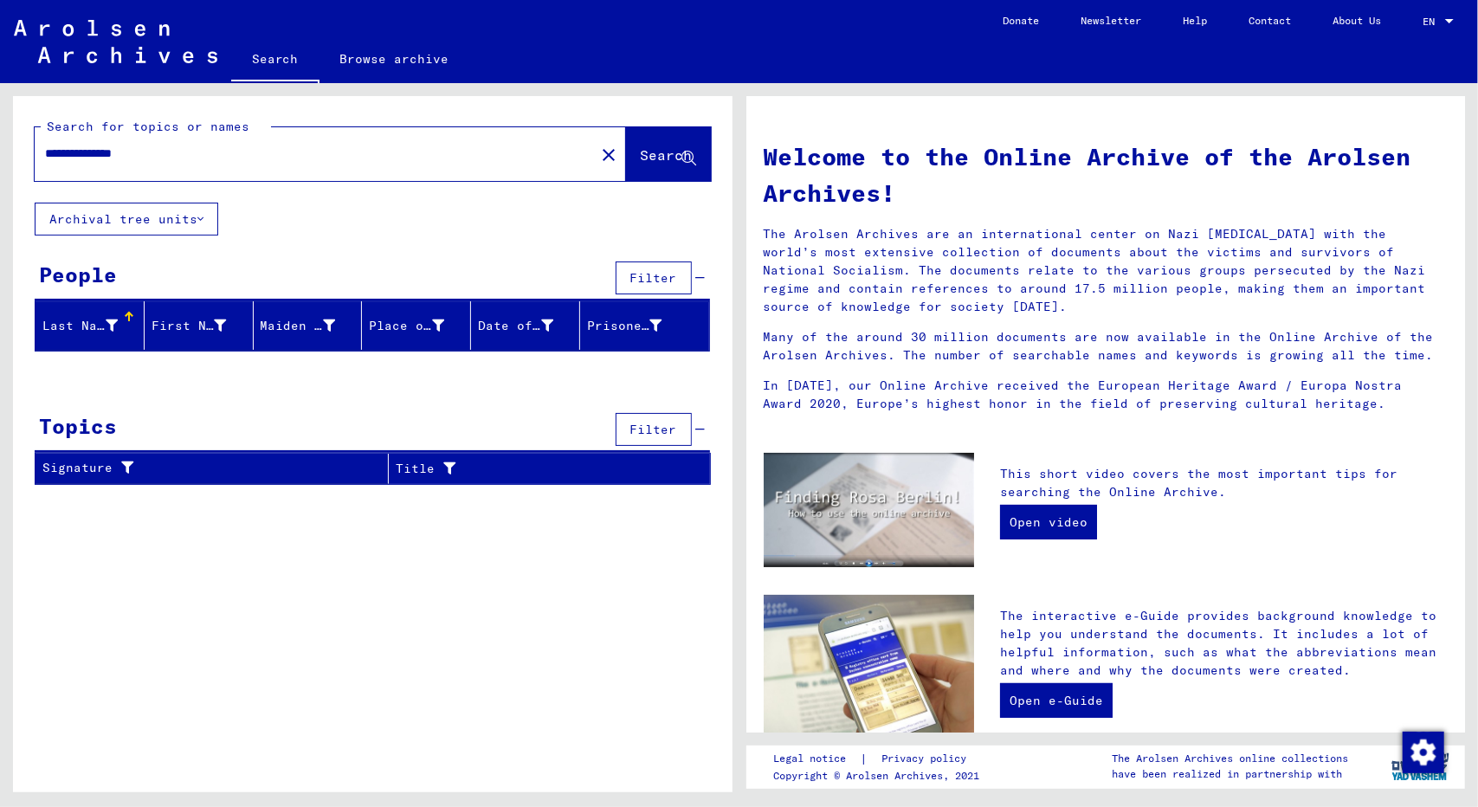
click at [170, 143] on div "**********" at bounding box center [304, 153] width 539 height 39
click at [166, 158] on input "**********" at bounding box center [309, 154] width 529 height 18
drag, startPoint x: 166, startPoint y: 158, endPoint x: 35, endPoint y: 148, distance: 132.0
click at [35, 148] on div "**********" at bounding box center [304, 153] width 539 height 39
paste input "*****"
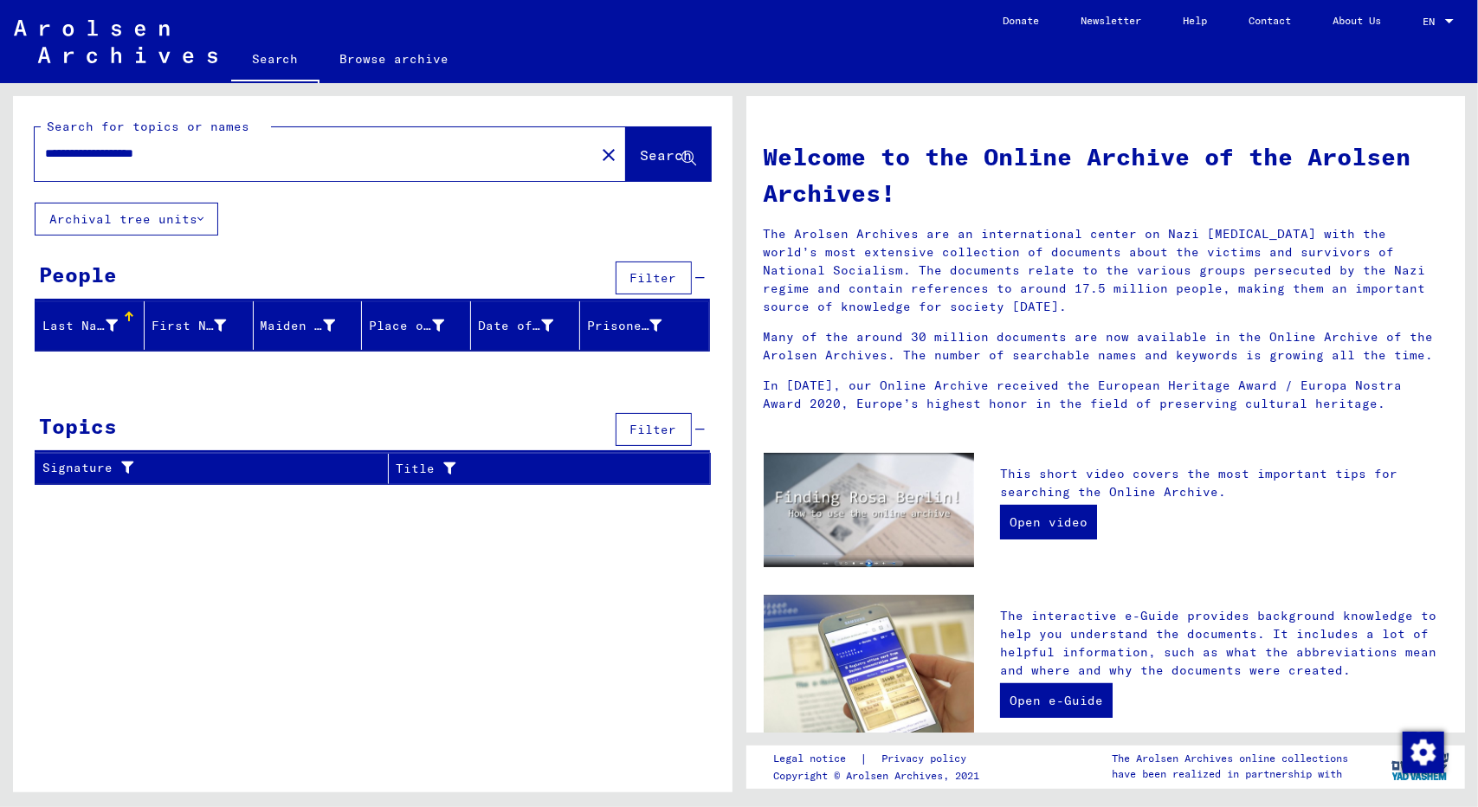
click at [92, 155] on input "**********" at bounding box center [309, 154] width 529 height 18
click at [191, 149] on input "**********" at bounding box center [309, 154] width 529 height 18
click at [641, 151] on span "Search" at bounding box center [667, 154] width 52 height 17
click at [226, 140] on div "**********" at bounding box center [304, 153] width 539 height 39
click at [189, 151] on input "**********" at bounding box center [309, 154] width 529 height 18
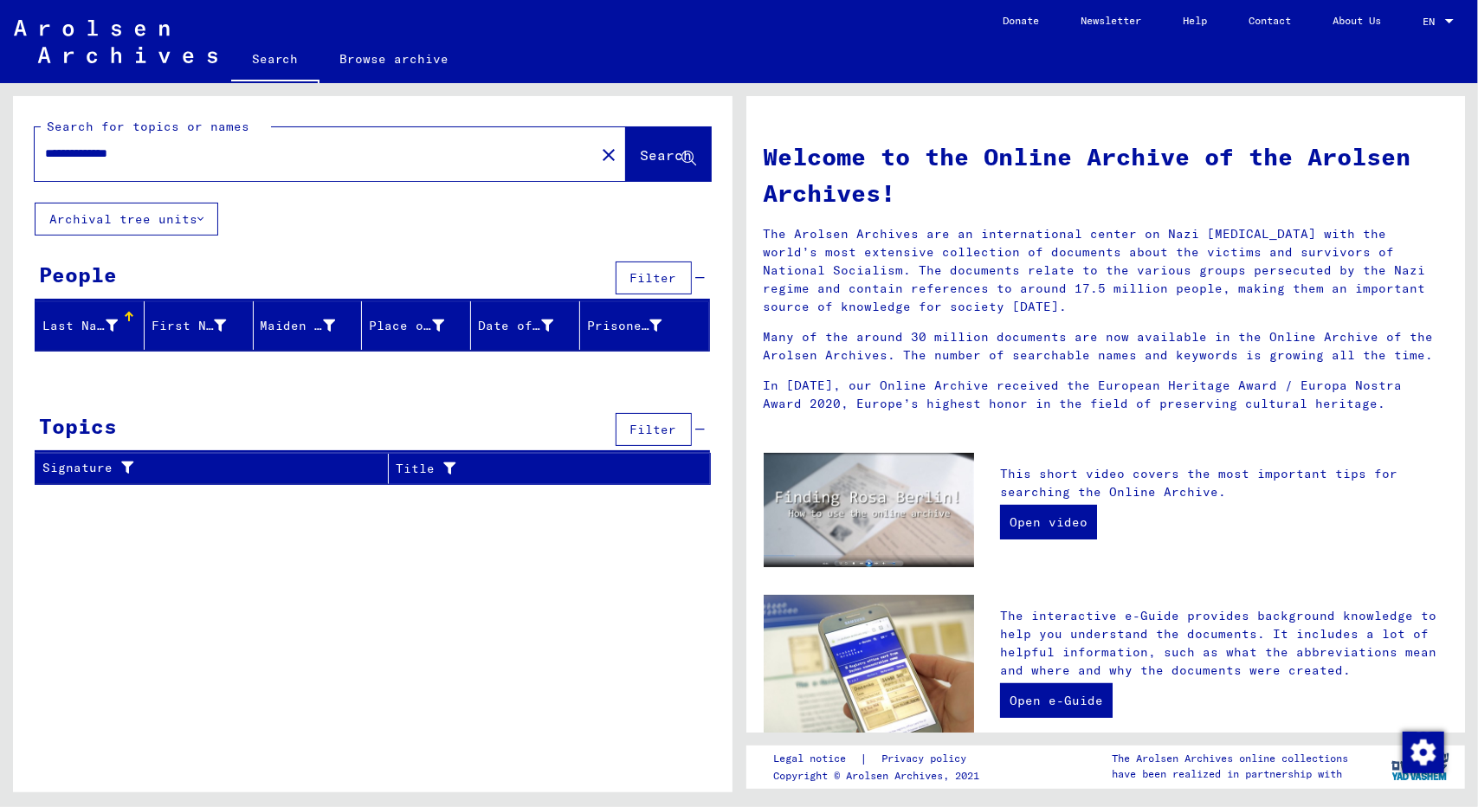
type input "**********"
click at [661, 151] on span "Search" at bounding box center [667, 154] width 52 height 17
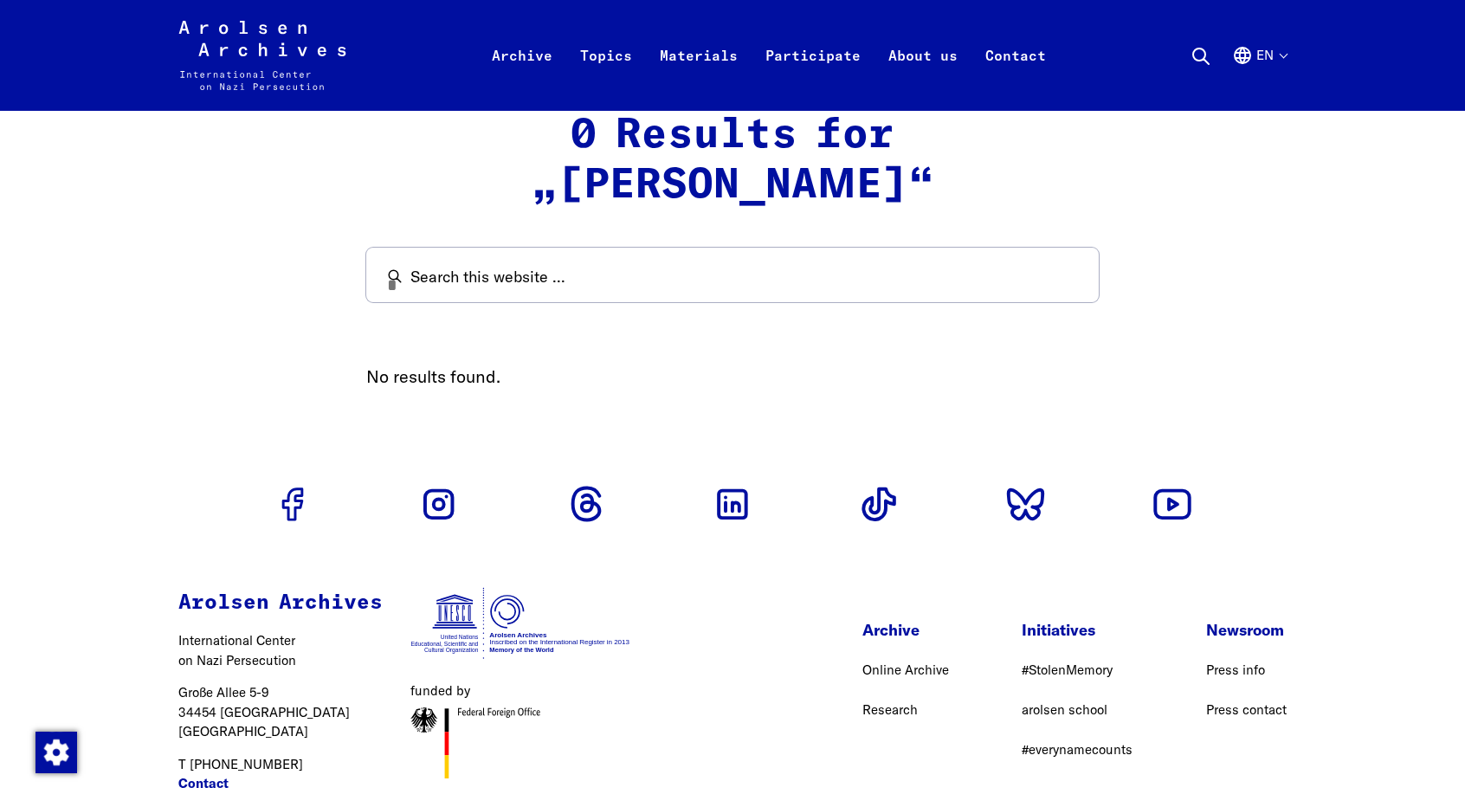
click at [502, 283] on input "Search this website ..." at bounding box center [732, 275] width 732 height 55
type input "**********"
